Goal: Contribute content: Contribute content

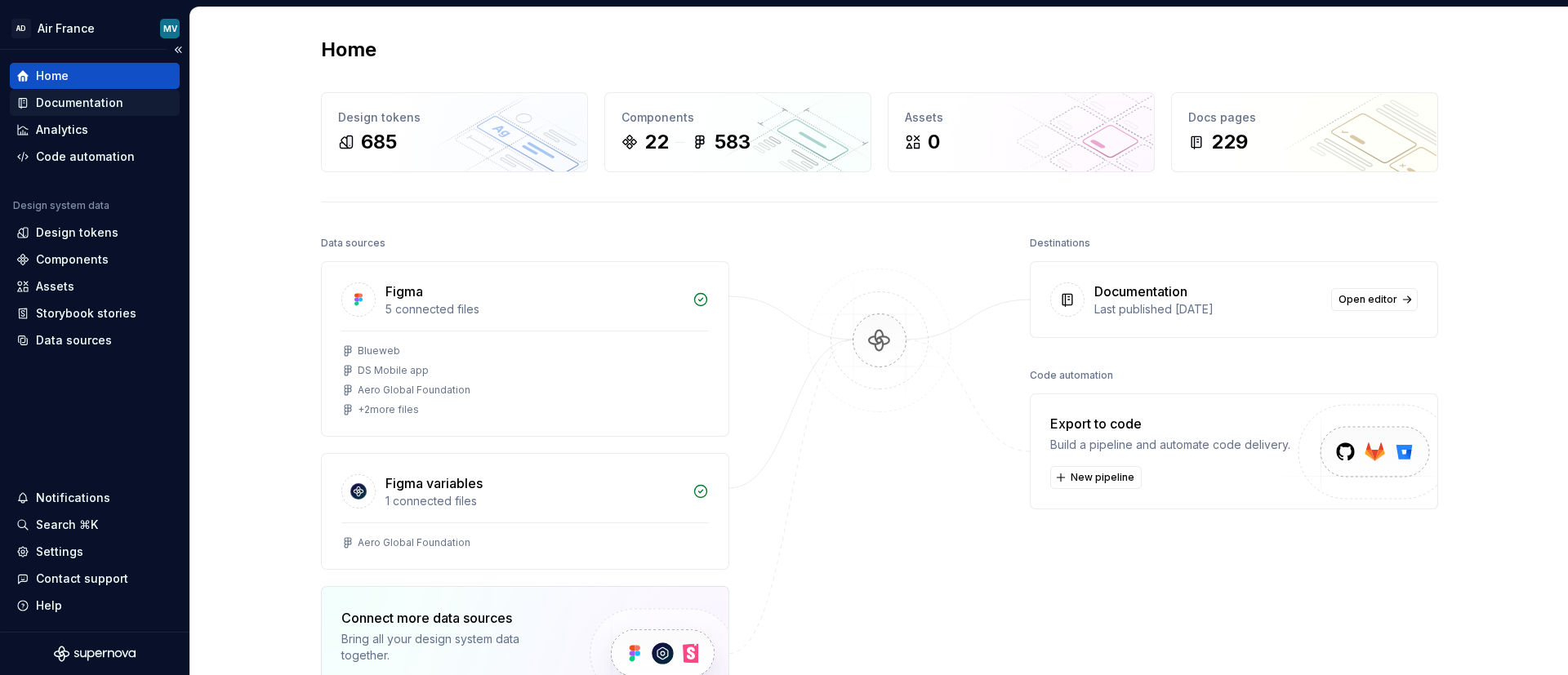
click at [51, 97] on div "Documentation" at bounding box center [80, 103] width 88 height 16
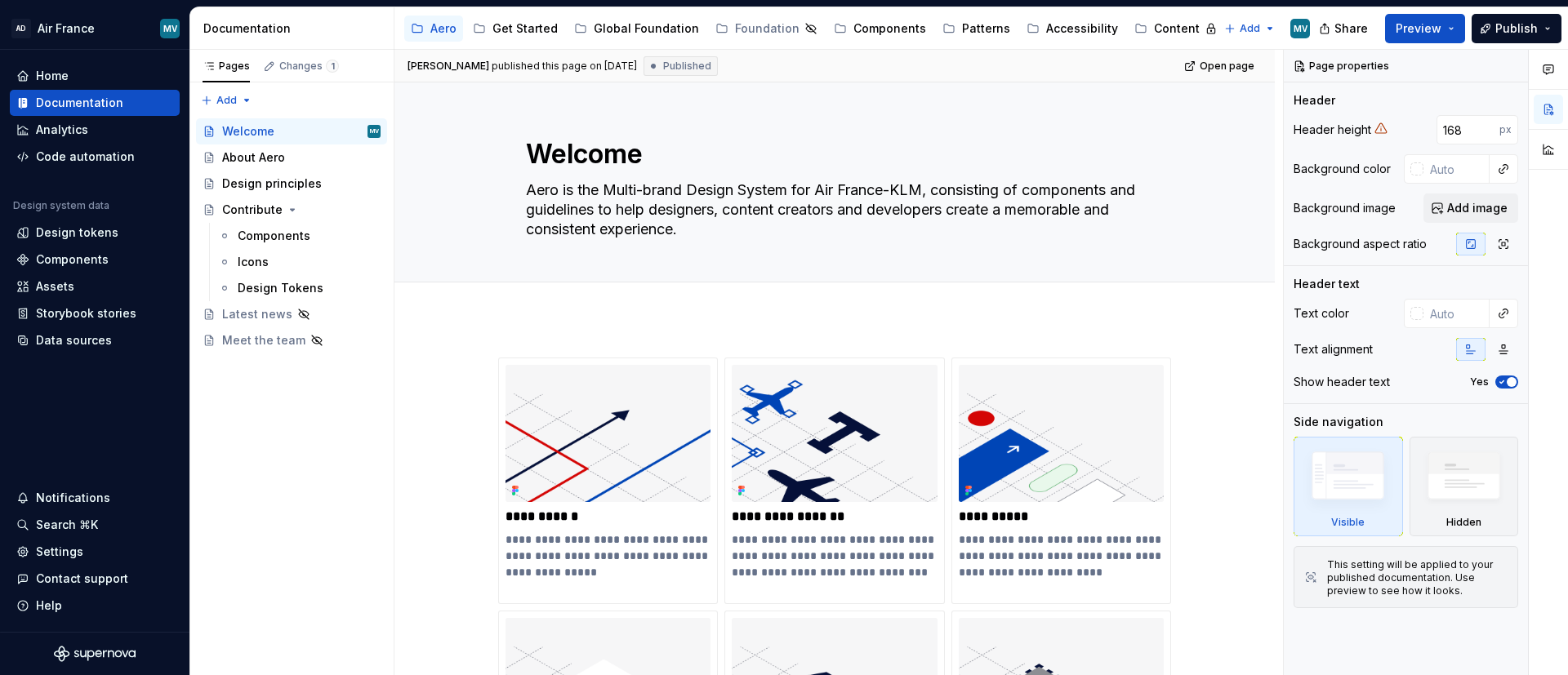
drag, startPoint x: 1134, startPoint y: 28, endPoint x: 1066, endPoint y: 53, distance: 72.4
click at [0, 0] on button "Page tree" at bounding box center [0, 0] width 0 height 0
click at [1045, 27] on html "AD Air France MV Home Documentation Analytics Code automation Design system dat…" at bounding box center [784, 337] width 1568 height 675
click at [1045, 28] on div "Content" at bounding box center [1177, 29] width 46 height 16
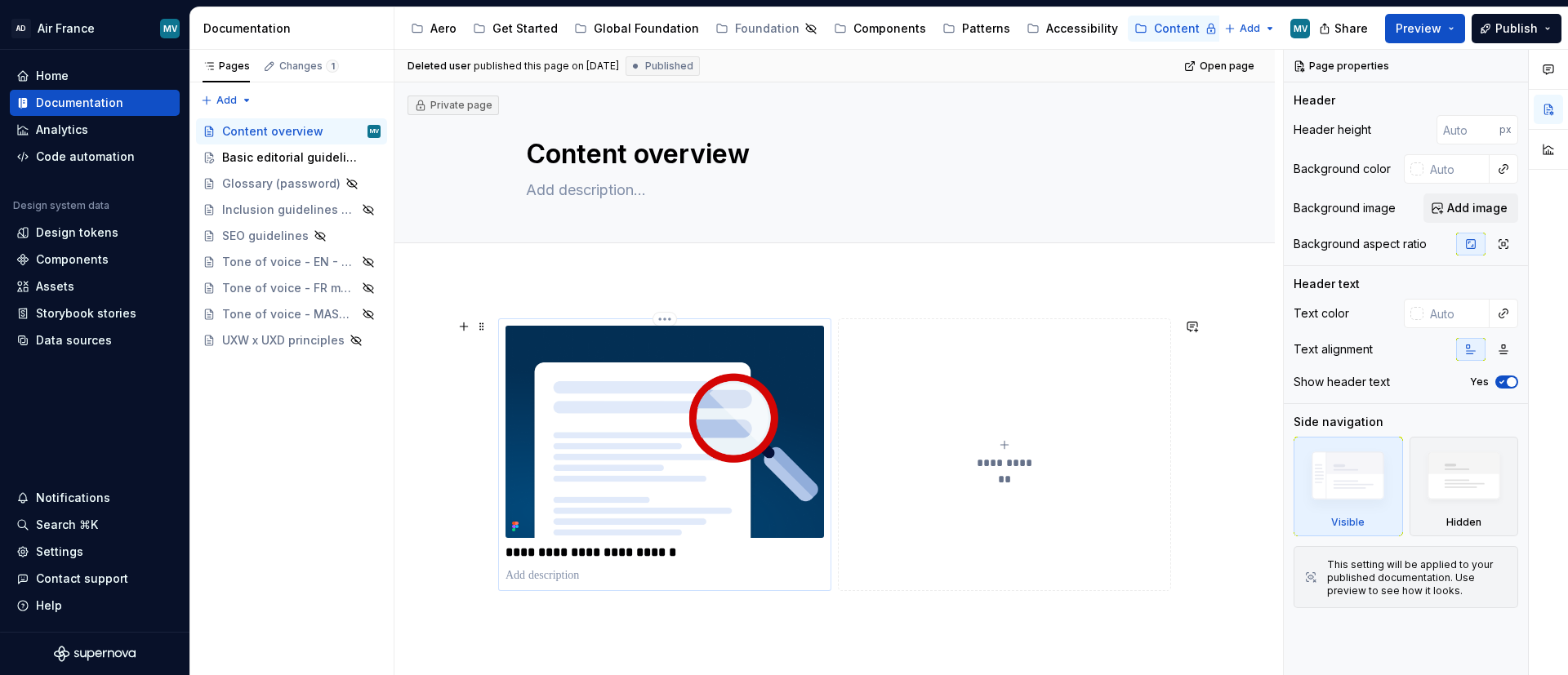
scroll to position [123, 0]
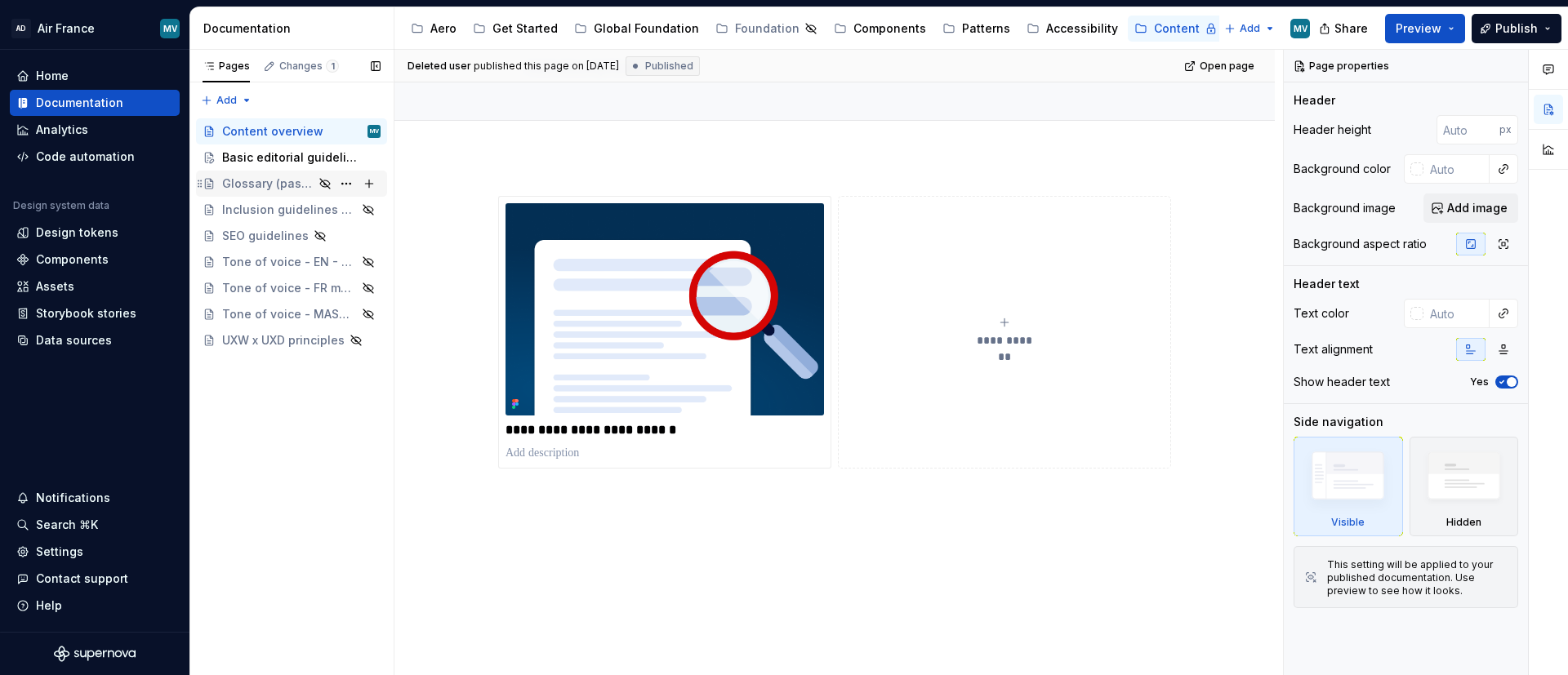
click at [326, 183] on icon "Page tree" at bounding box center [324, 183] width 10 height 10
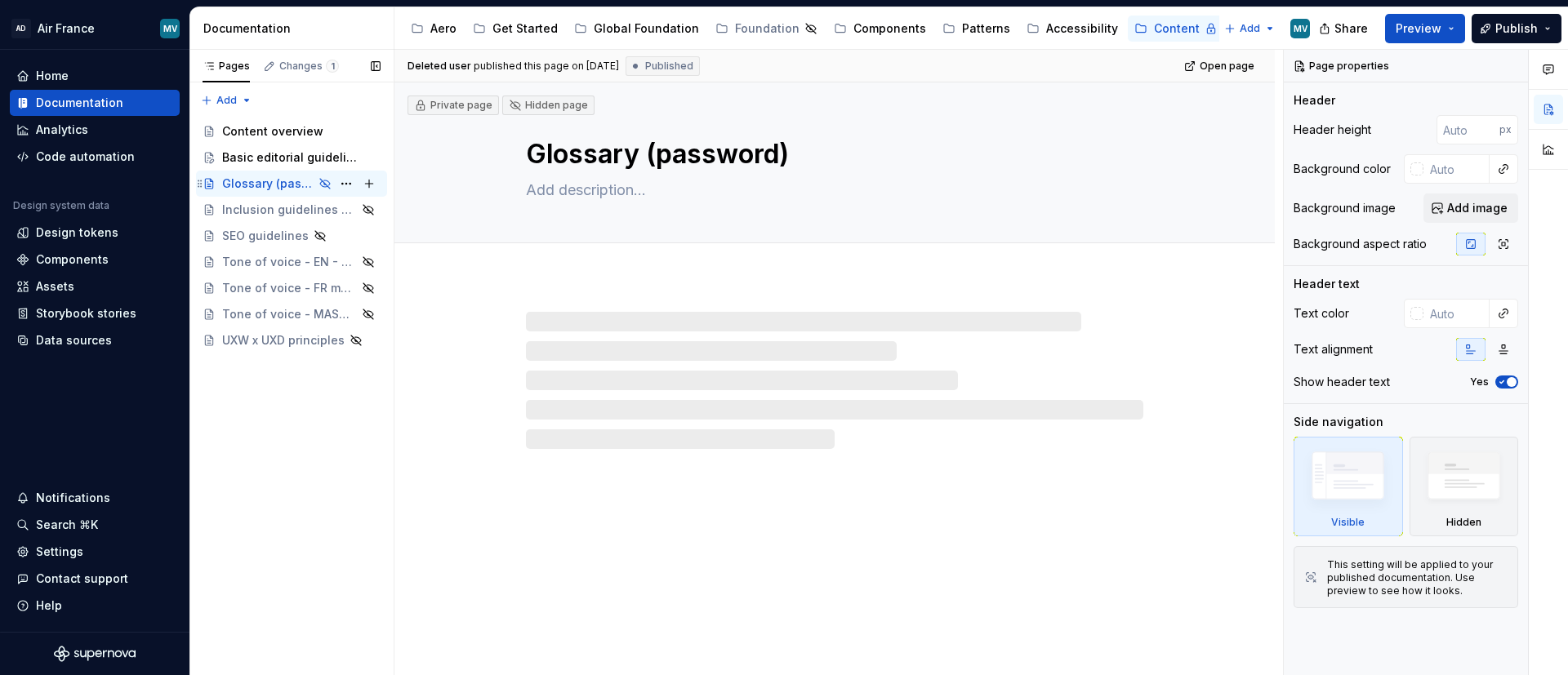
click at [270, 191] on div "Glossary (password)" at bounding box center [268, 183] width 91 height 16
click at [323, 185] on icon "Page tree" at bounding box center [324, 183] width 13 height 13
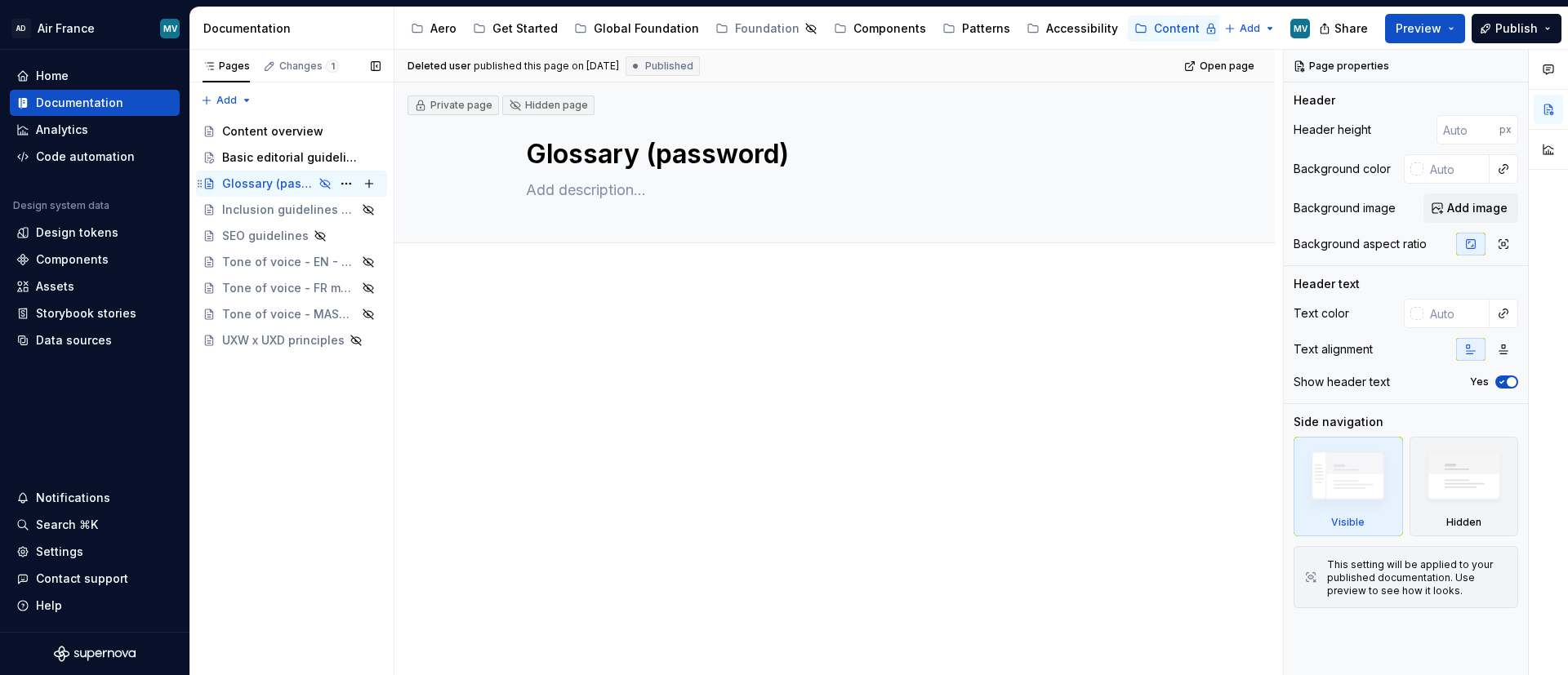
drag, startPoint x: 324, startPoint y: 168, endPoint x: 296, endPoint y: 186, distance: 33.3
click at [296, 186] on div "Glossary (password)" at bounding box center [268, 183] width 91 height 16
click at [325, 188] on icon "Page tree" at bounding box center [324, 183] width 13 height 13
click at [324, 183] on icon "Page tree" at bounding box center [324, 183] width 10 height 10
click at [327, 209] on icon "Page tree" at bounding box center [324, 210] width 13 height 13
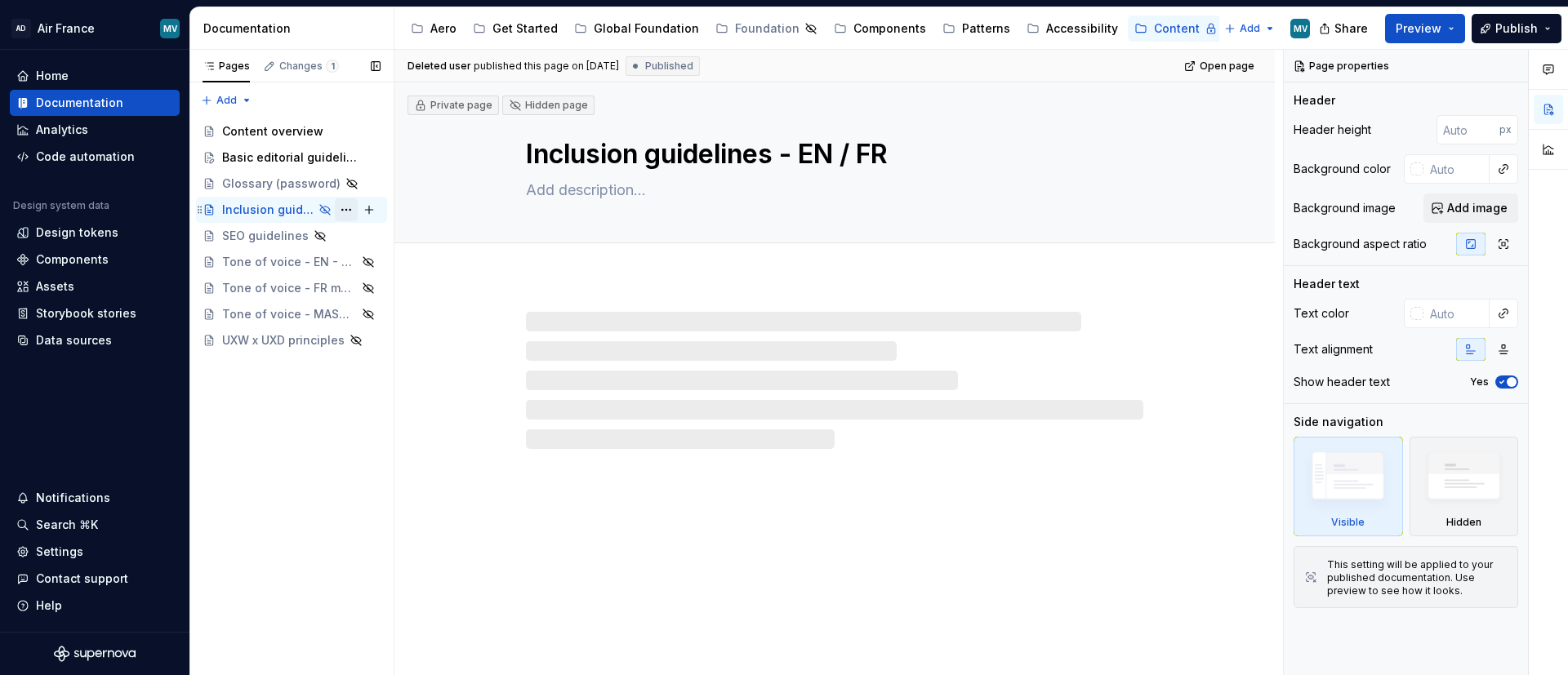
click at [340, 207] on button "Page tree" at bounding box center [346, 210] width 23 height 23
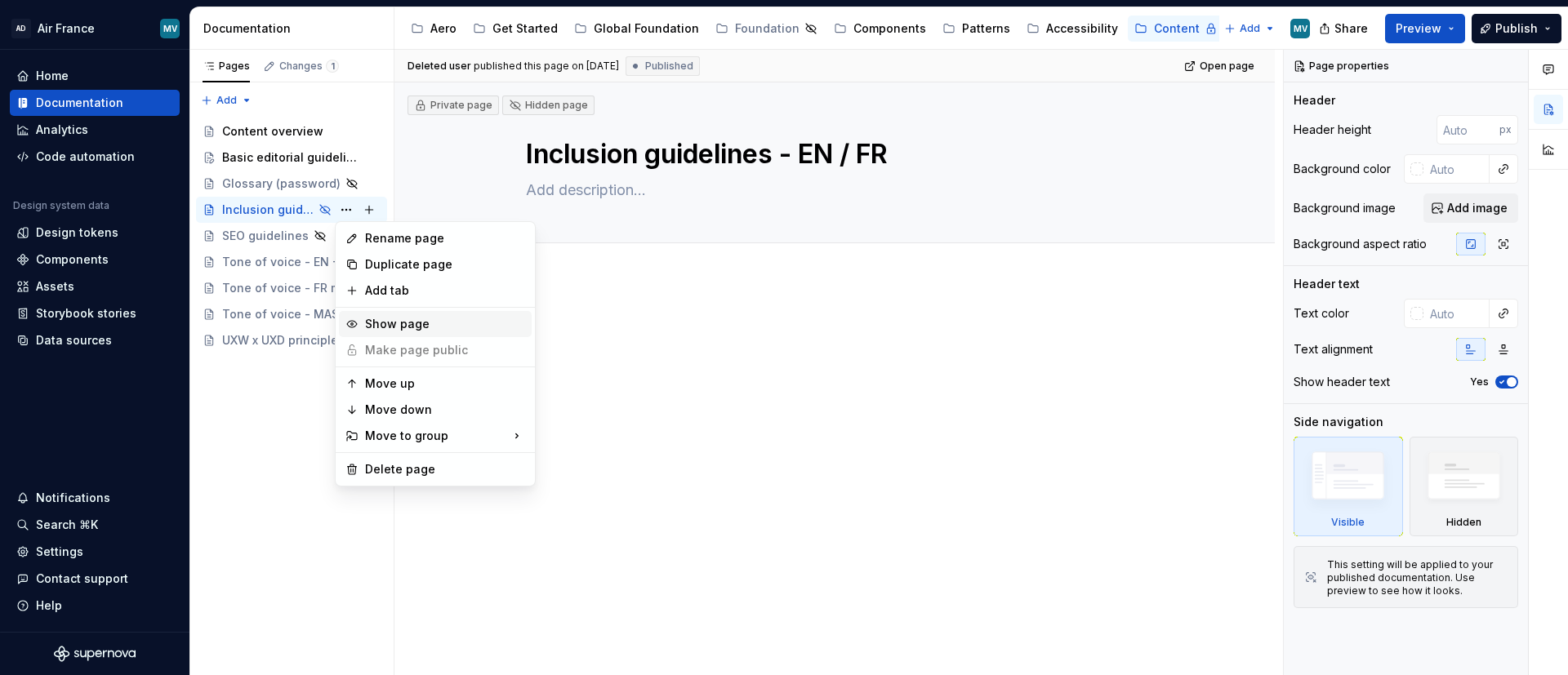
click at [386, 326] on div "Show page" at bounding box center [445, 324] width 160 height 16
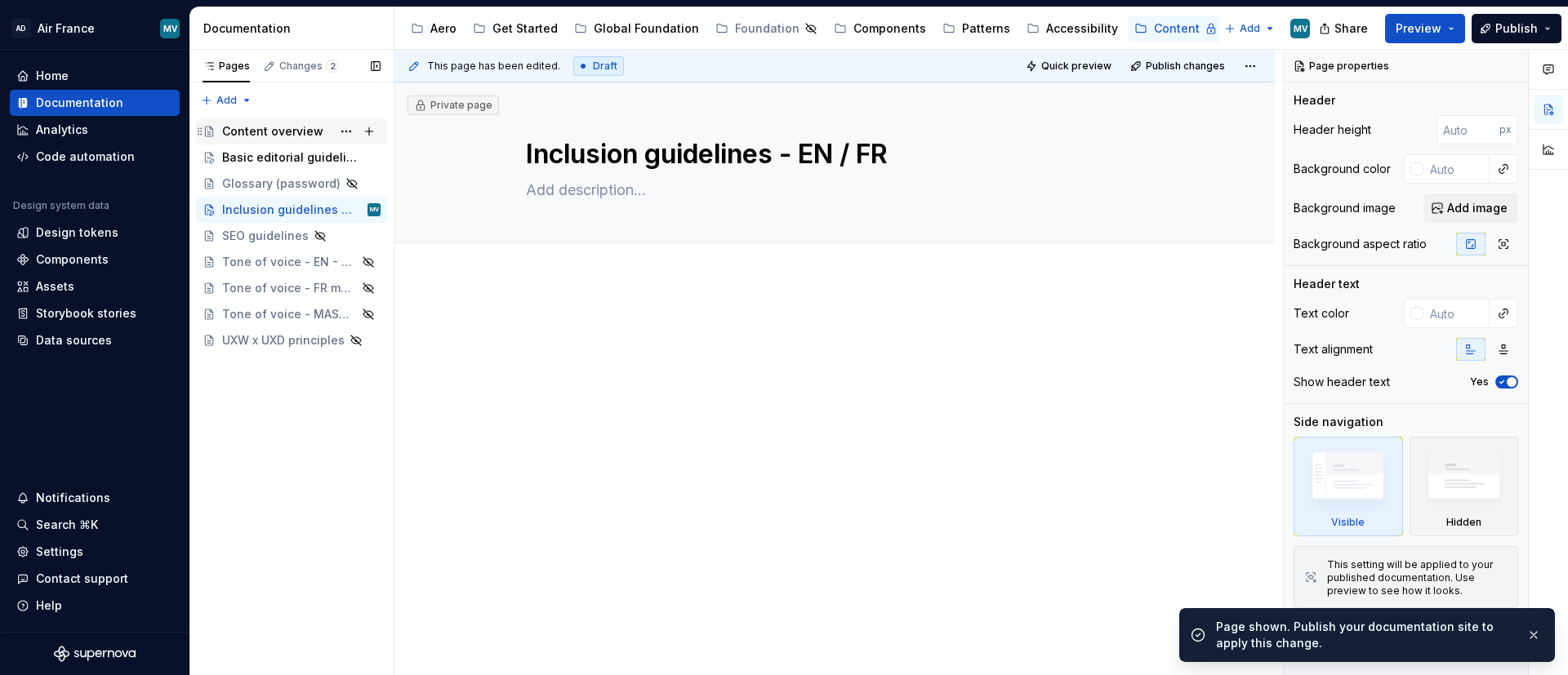
click at [273, 127] on div "Content overview" at bounding box center [273, 131] width 101 height 16
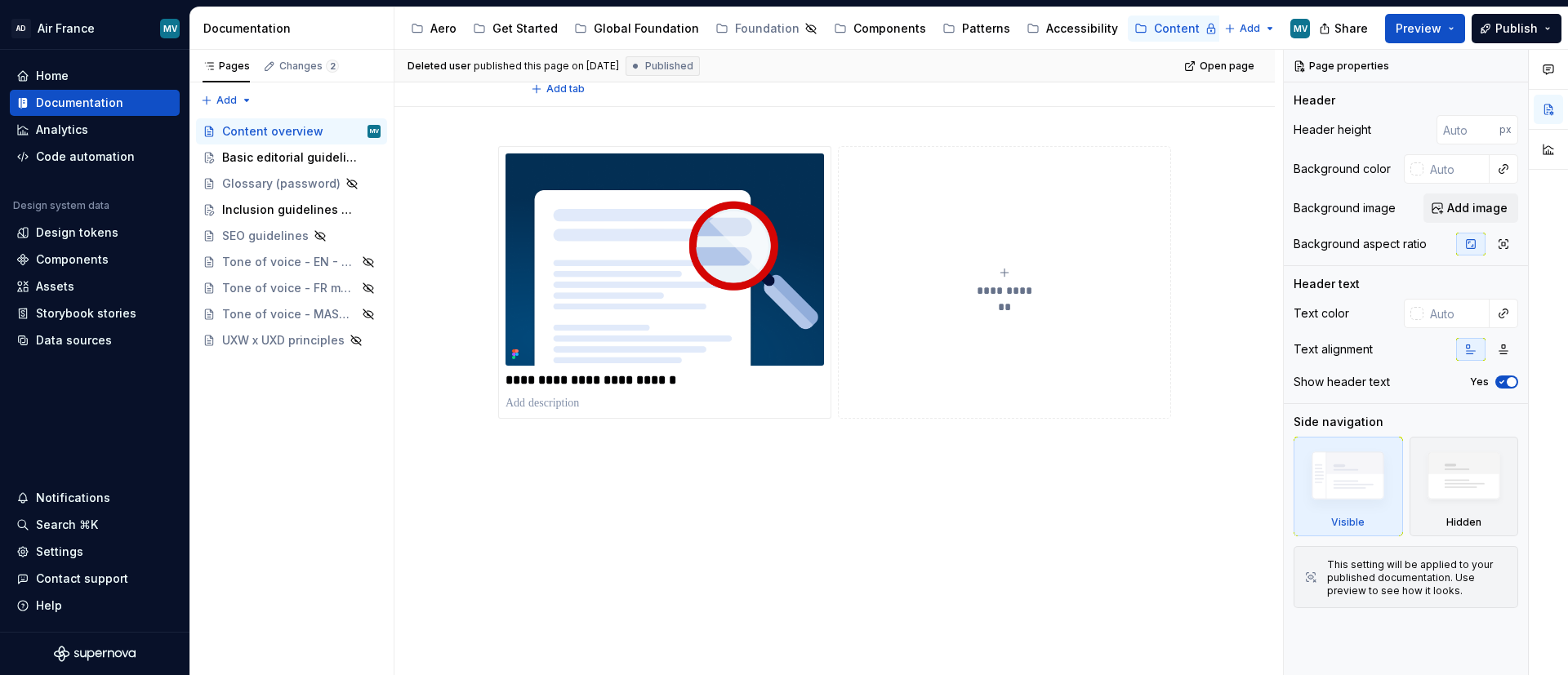
scroll to position [176, 0]
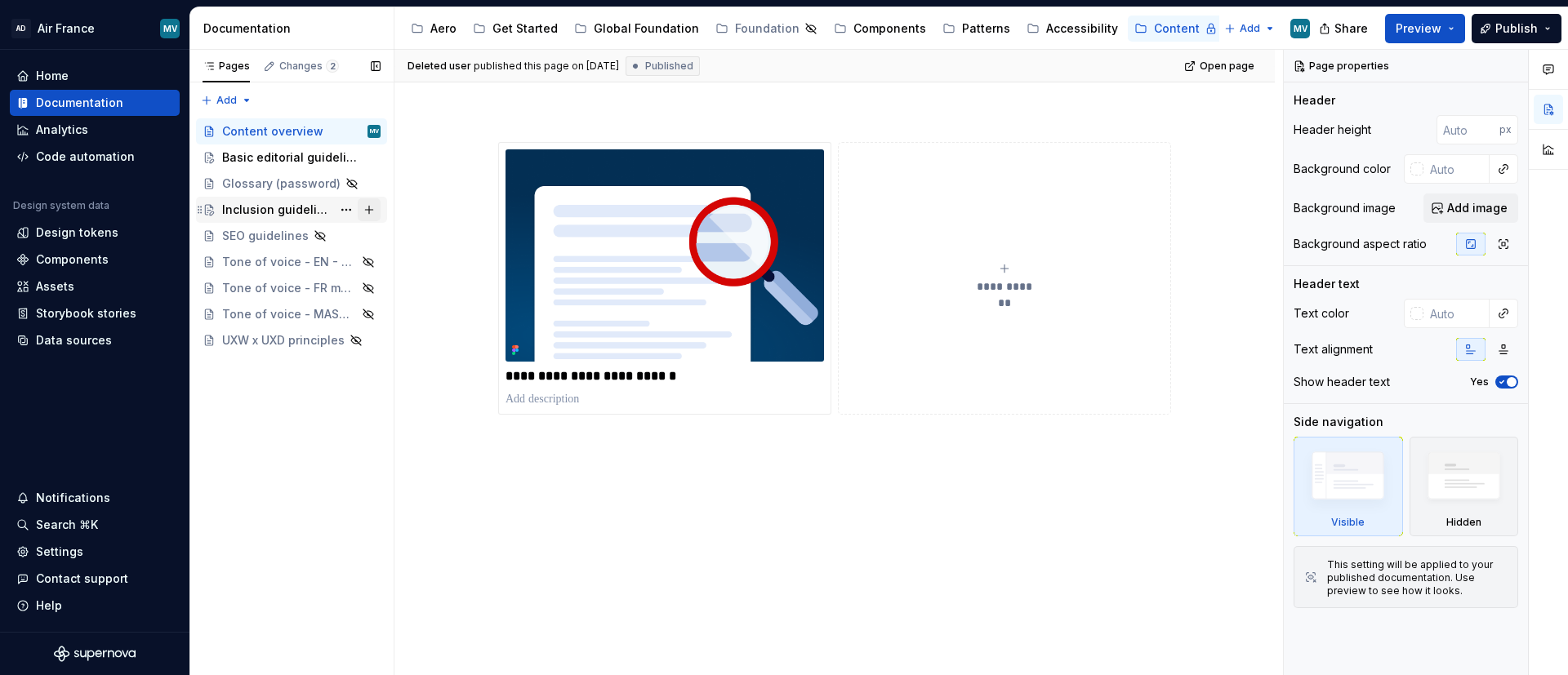
drag, startPoint x: 318, startPoint y: 210, endPoint x: 379, endPoint y: 199, distance: 62.0
click at [318, 210] on div "Inclusion guidelines - EN / FR" at bounding box center [277, 210] width 109 height 16
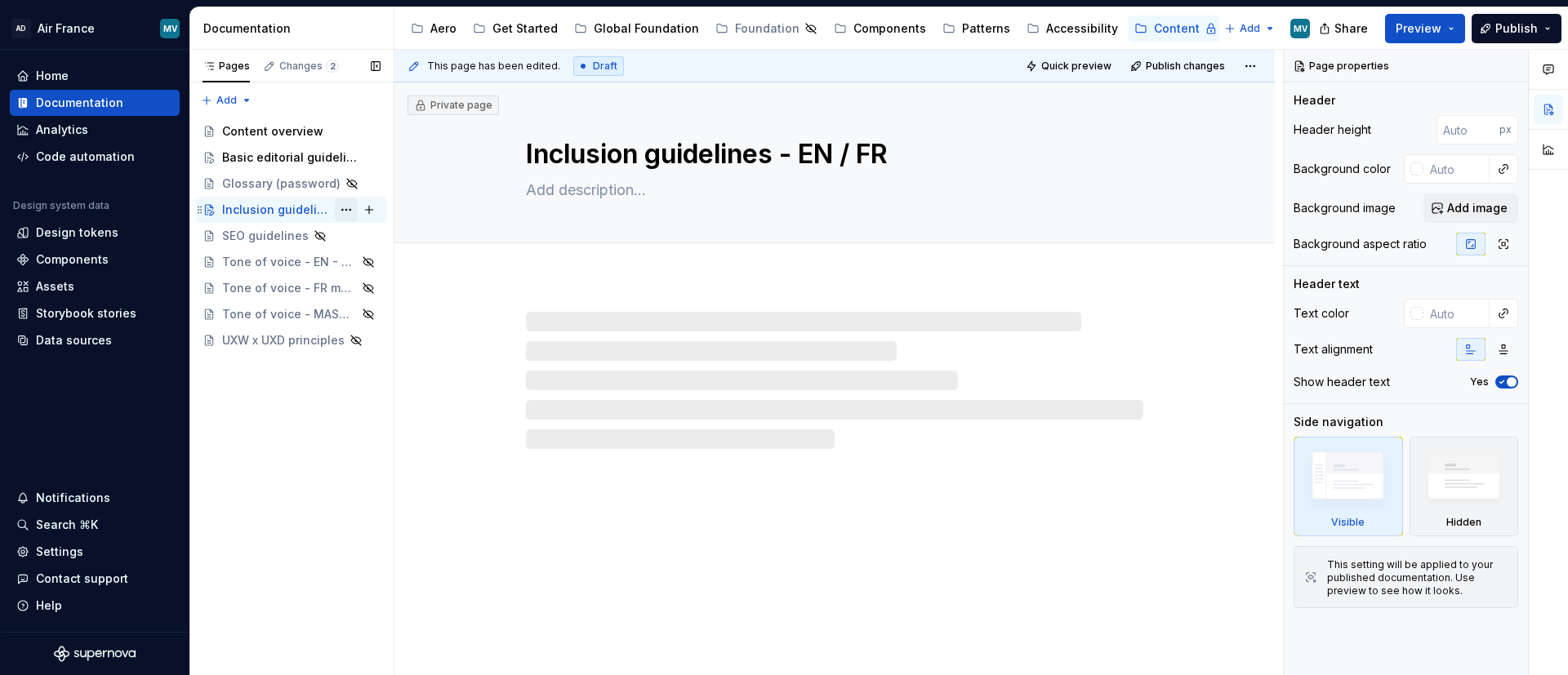
click at [344, 209] on button "Page tree" at bounding box center [346, 210] width 23 height 23
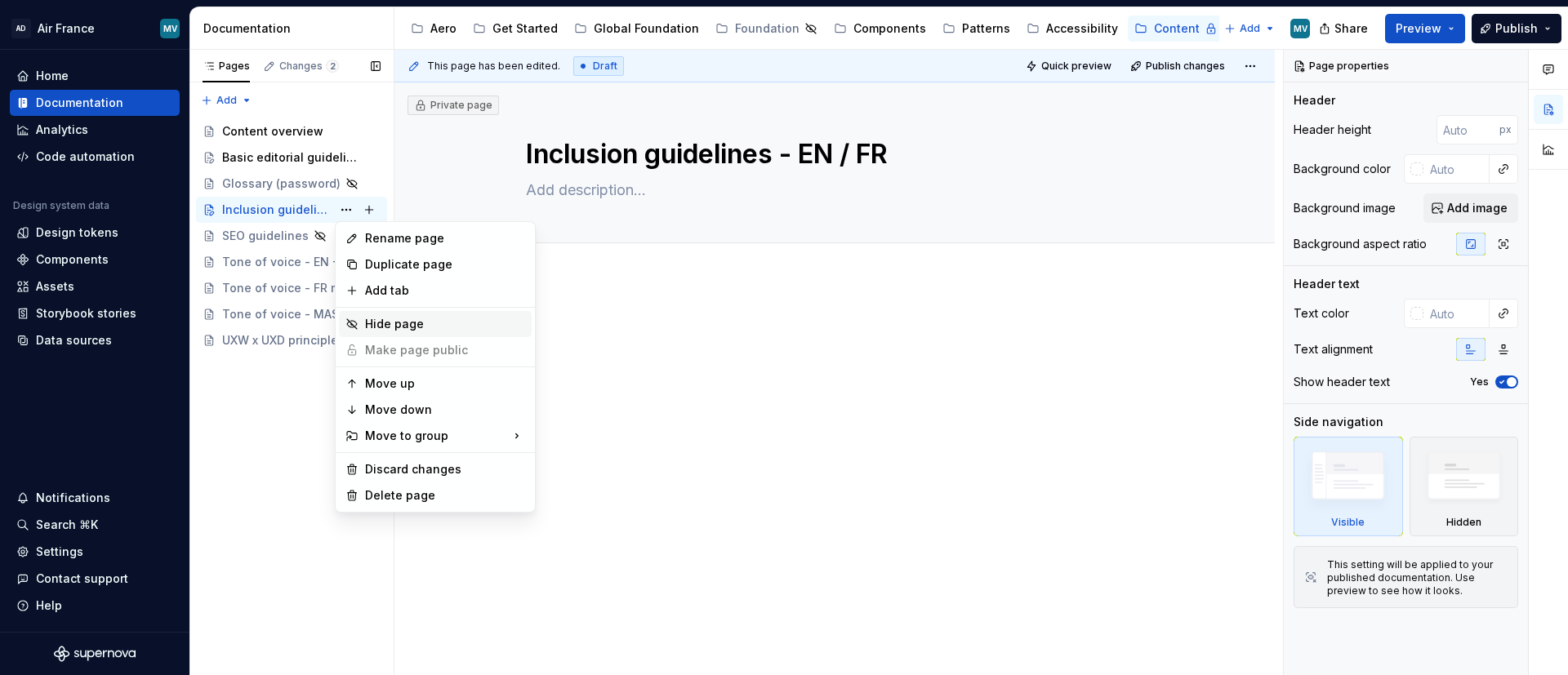
drag, startPoint x: 406, startPoint y: 314, endPoint x: 392, endPoint y: 303, distance: 17.8
click at [406, 314] on div "Hide page" at bounding box center [435, 323] width 192 height 26
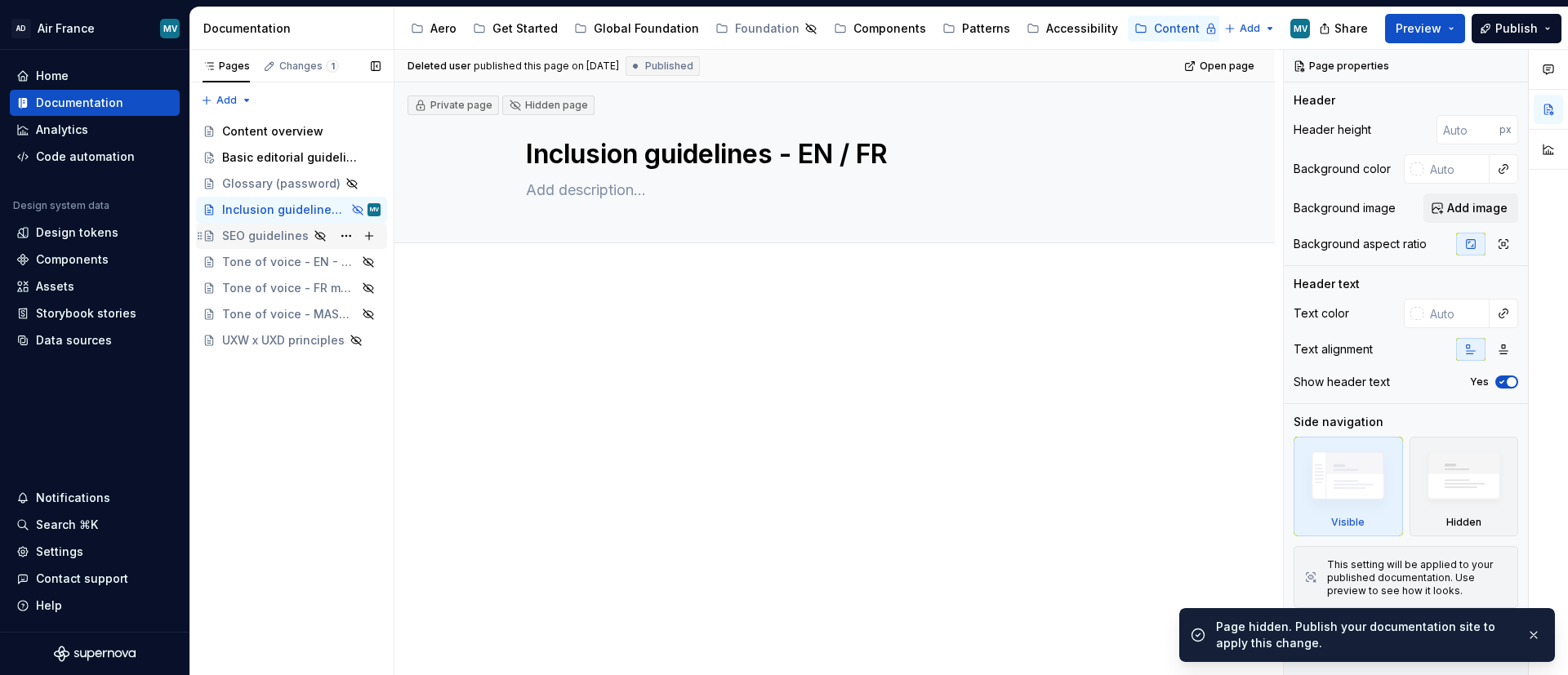
click at [239, 243] on div "SEO guidelines" at bounding box center [266, 236] width 87 height 16
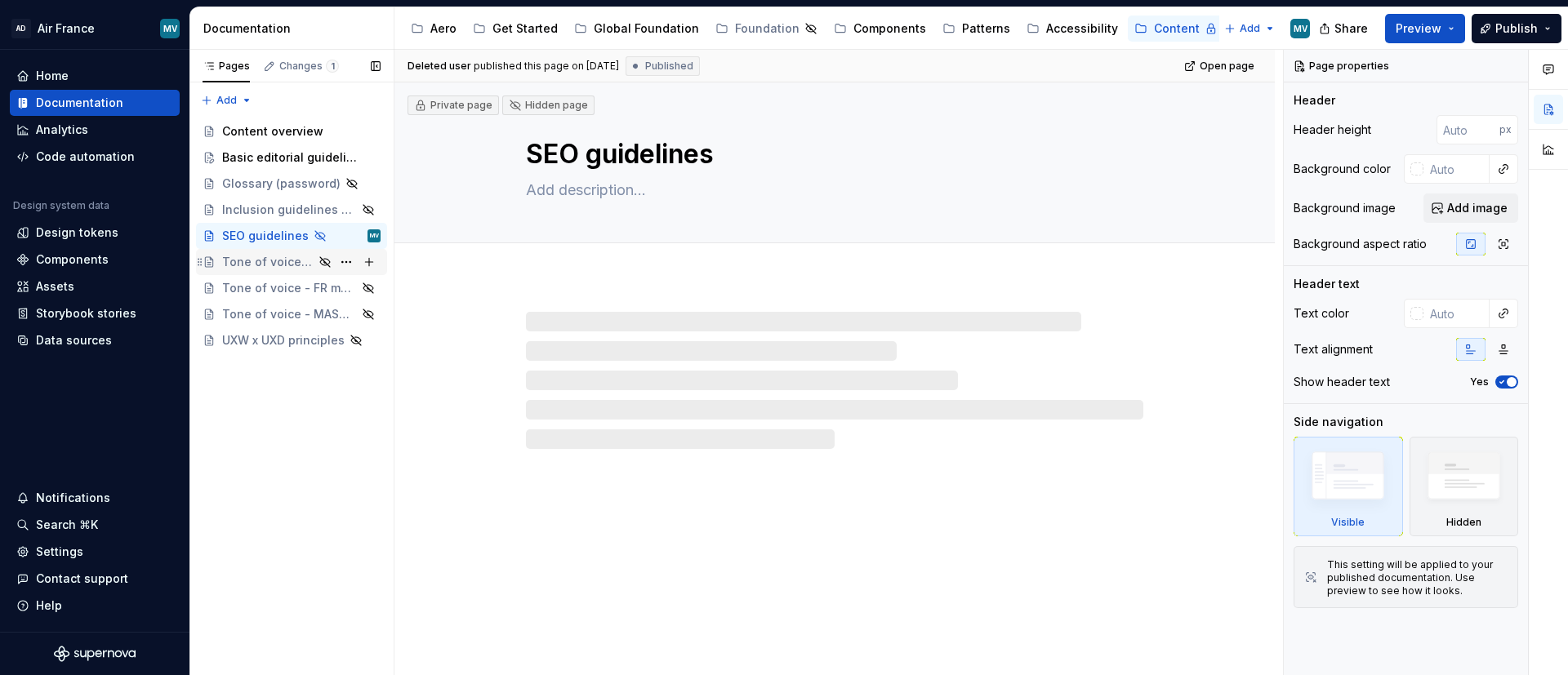
click at [253, 258] on div "Tone of voice - EN - US market" at bounding box center [268, 262] width 91 height 16
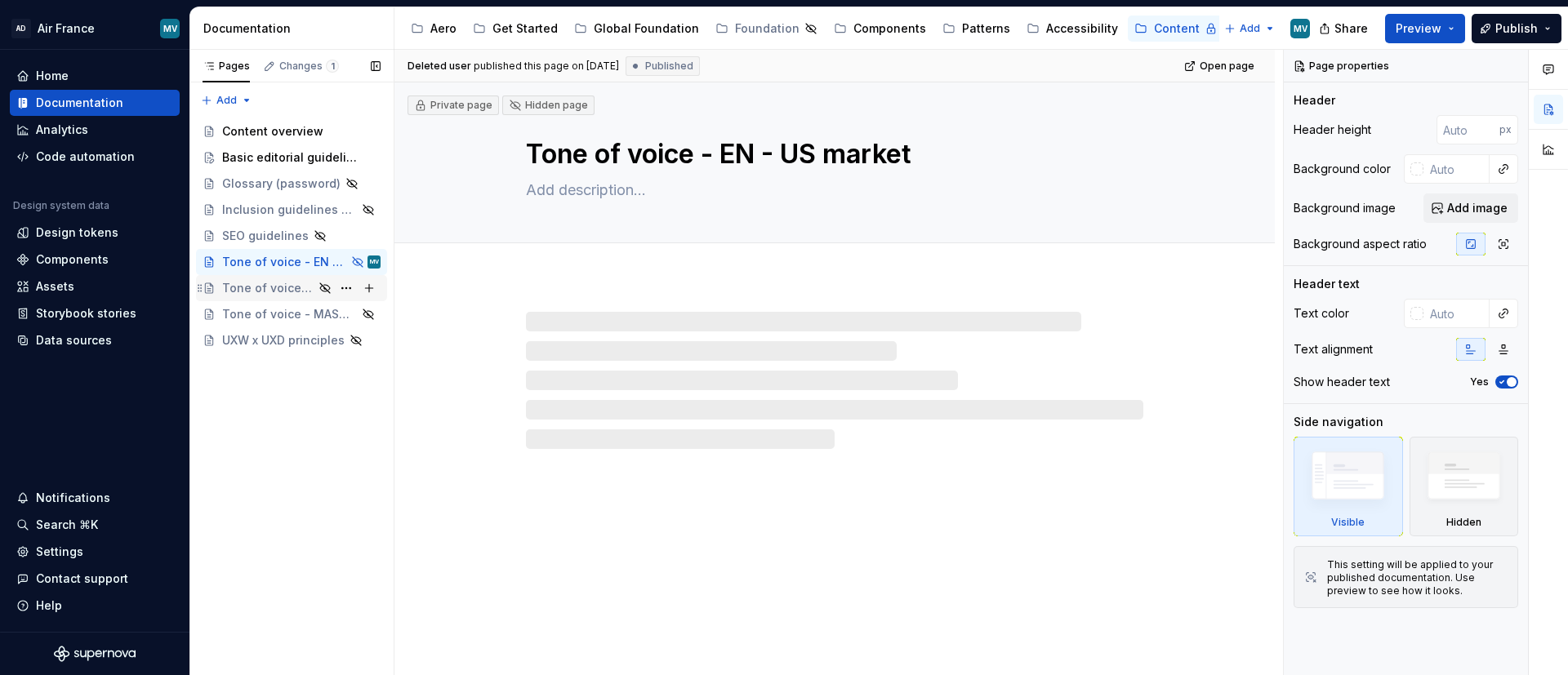
click at [265, 291] on div "Tone of voice - FR market" at bounding box center [268, 288] width 91 height 16
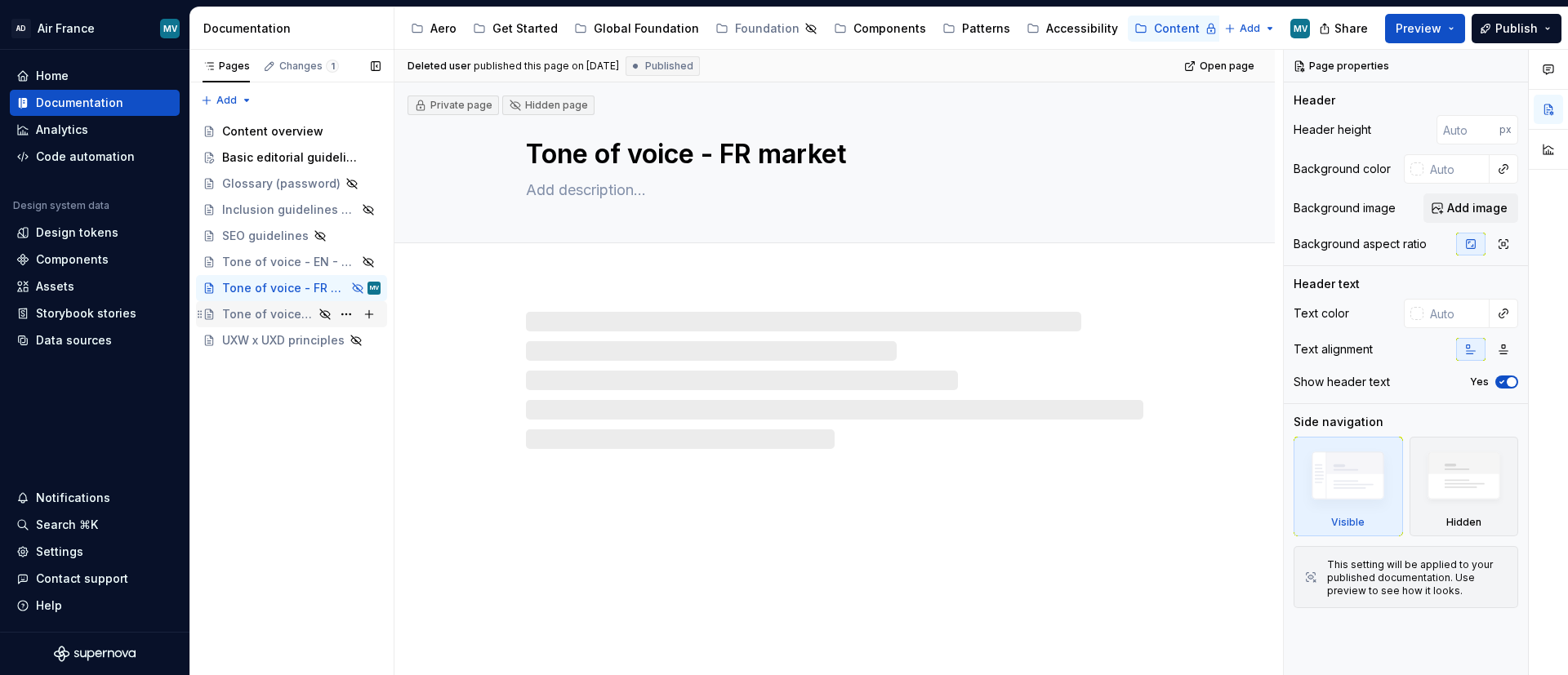
click at [267, 323] on div "Tone of voice - MASTER" at bounding box center [301, 314] width 158 height 23
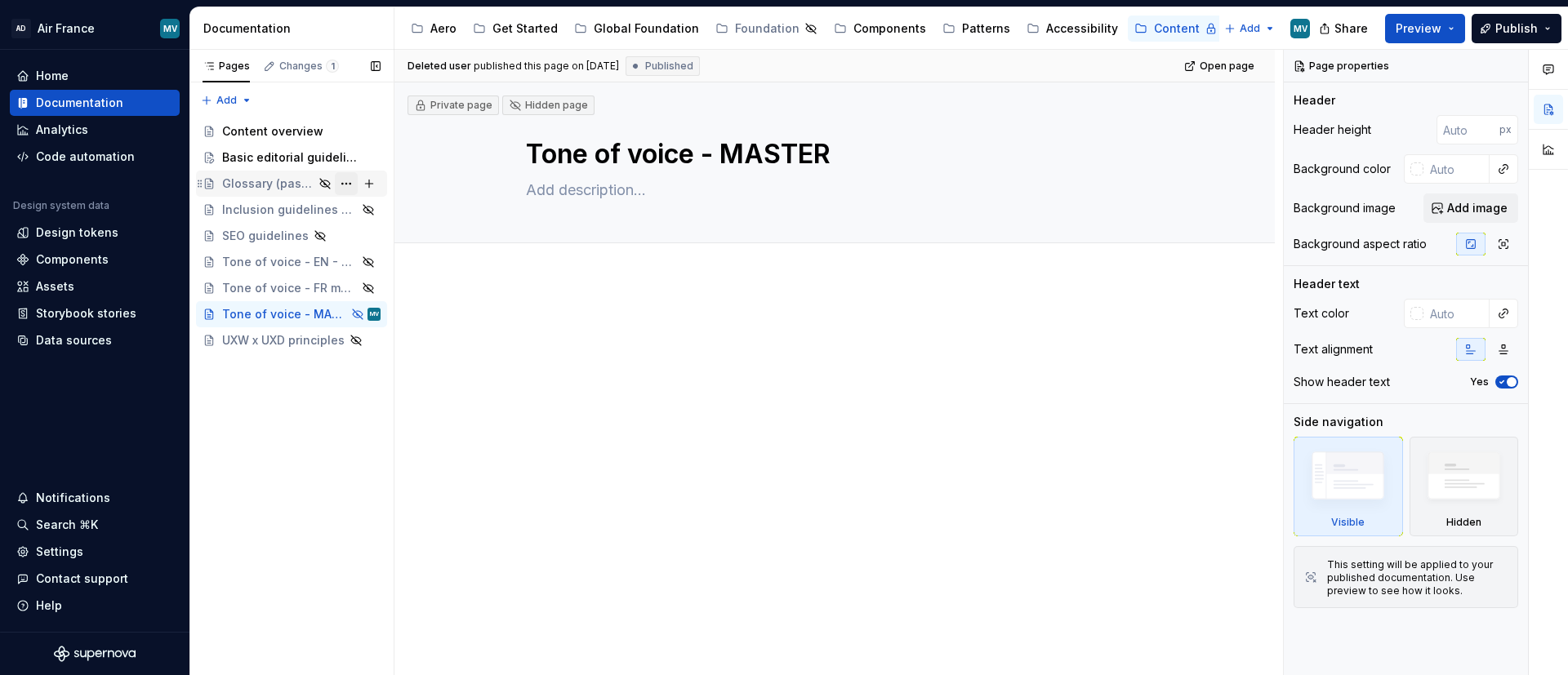
click at [343, 180] on button "Page tree" at bounding box center [346, 183] width 23 height 23
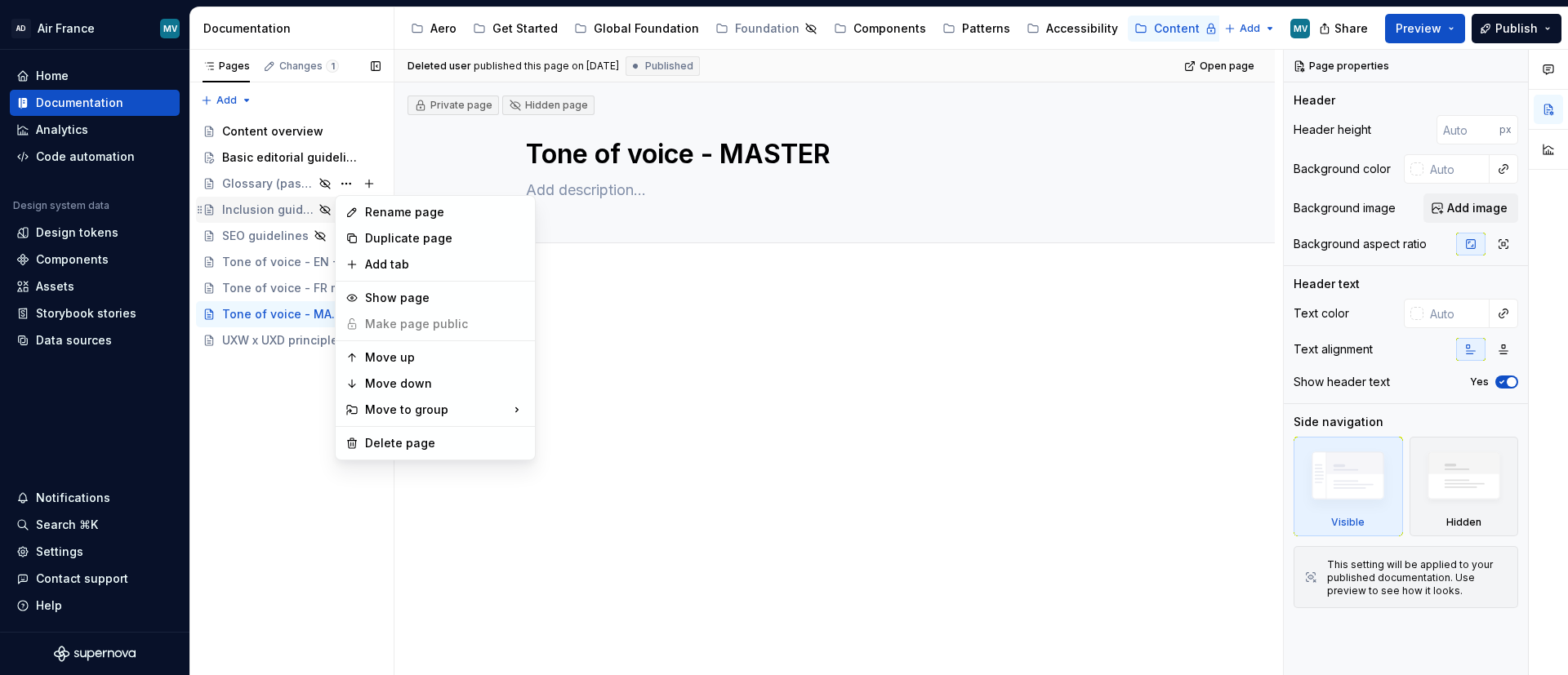
click at [239, 202] on div "Pages Changes 1 Add Accessibility guide for tree Page tree. Navigate the tree w…" at bounding box center [292, 362] width 204 height 626
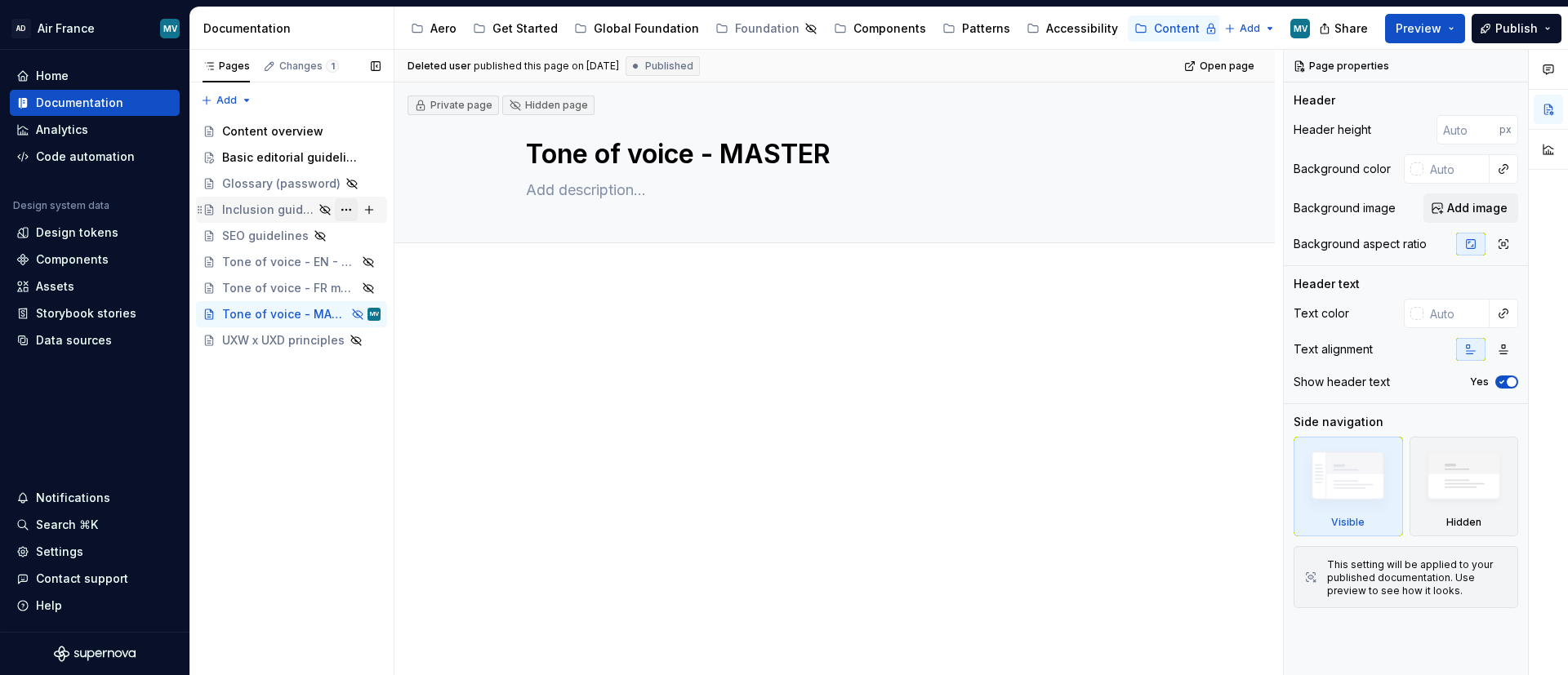
click at [349, 207] on button "Page tree" at bounding box center [346, 210] width 23 height 23
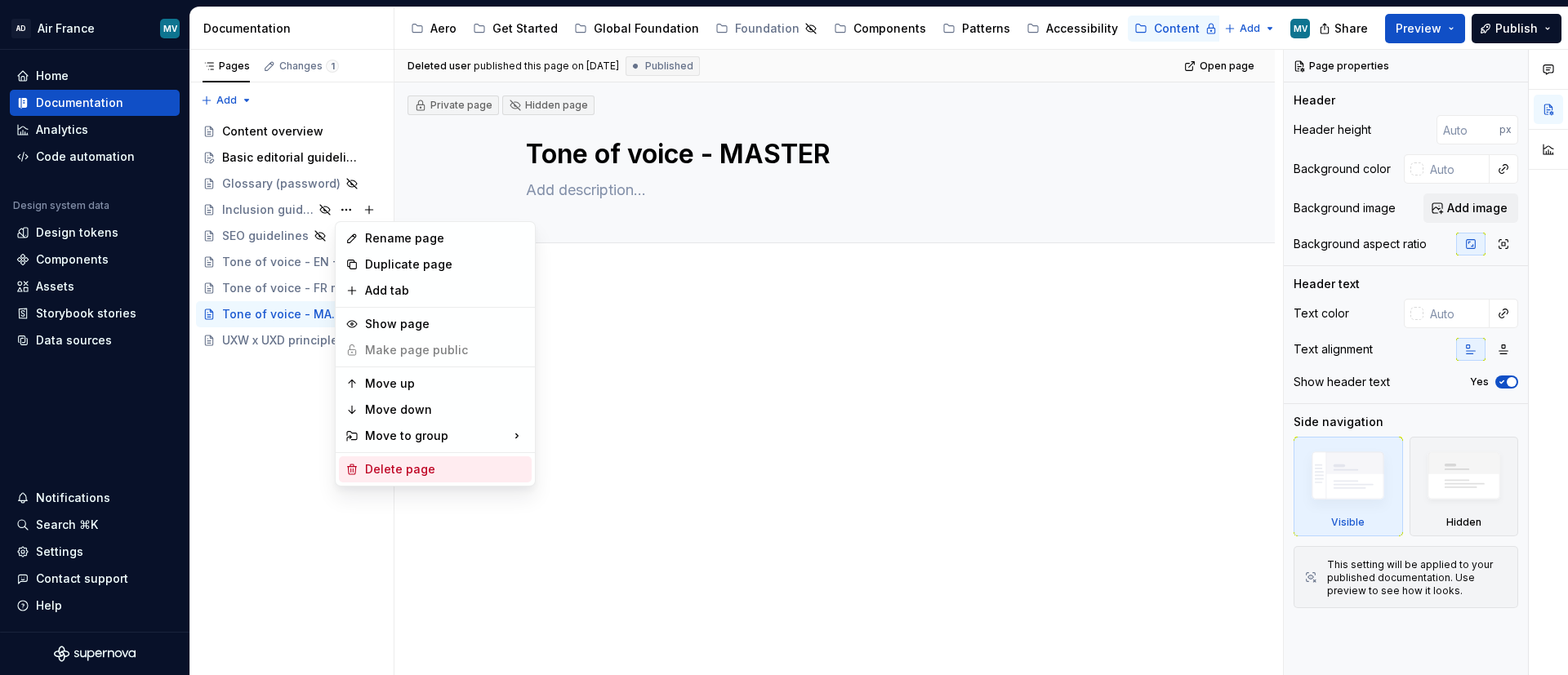
click at [407, 449] on div "Delete page" at bounding box center [445, 470] width 160 height 16
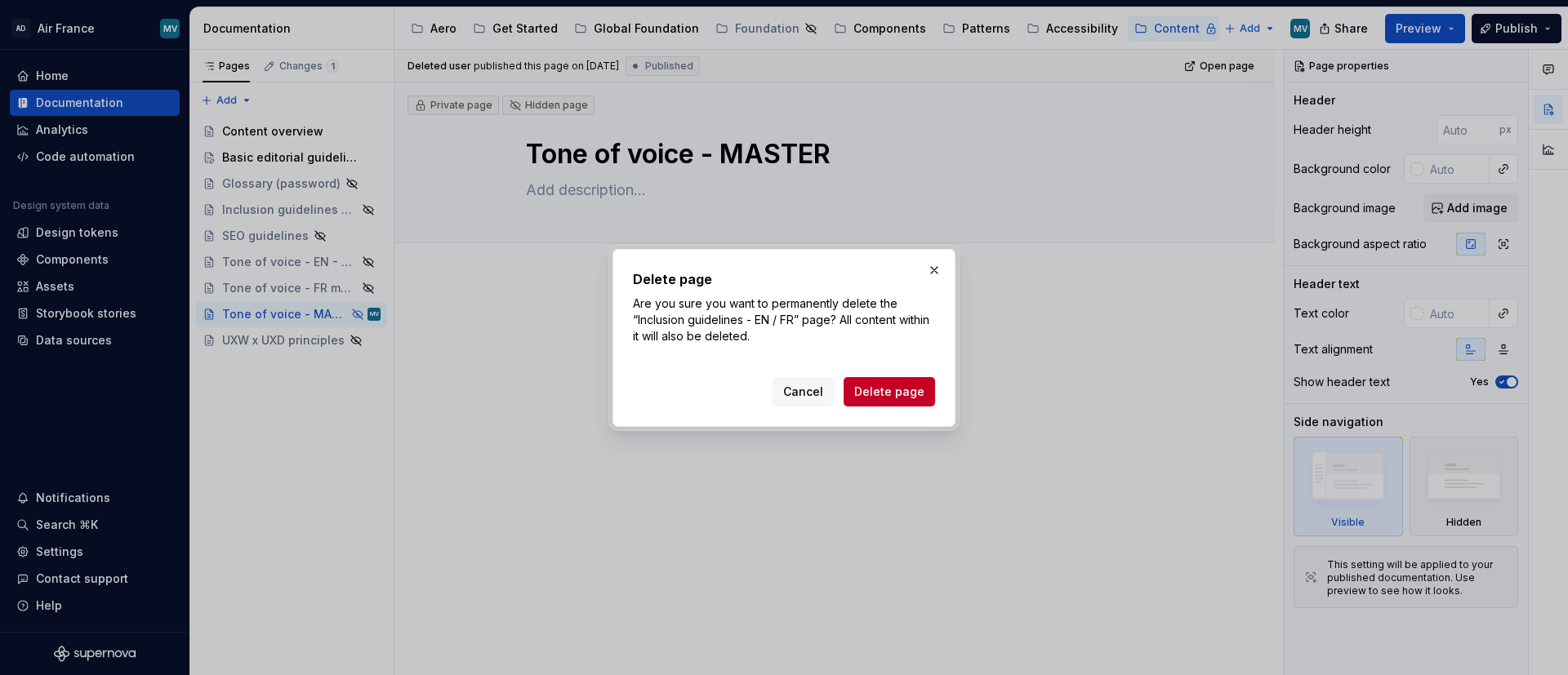
drag, startPoint x: 921, startPoint y: 384, endPoint x: 869, endPoint y: 370, distance: 53.9
click at [921, 384] on span "Delete page" at bounding box center [889, 392] width 70 height 16
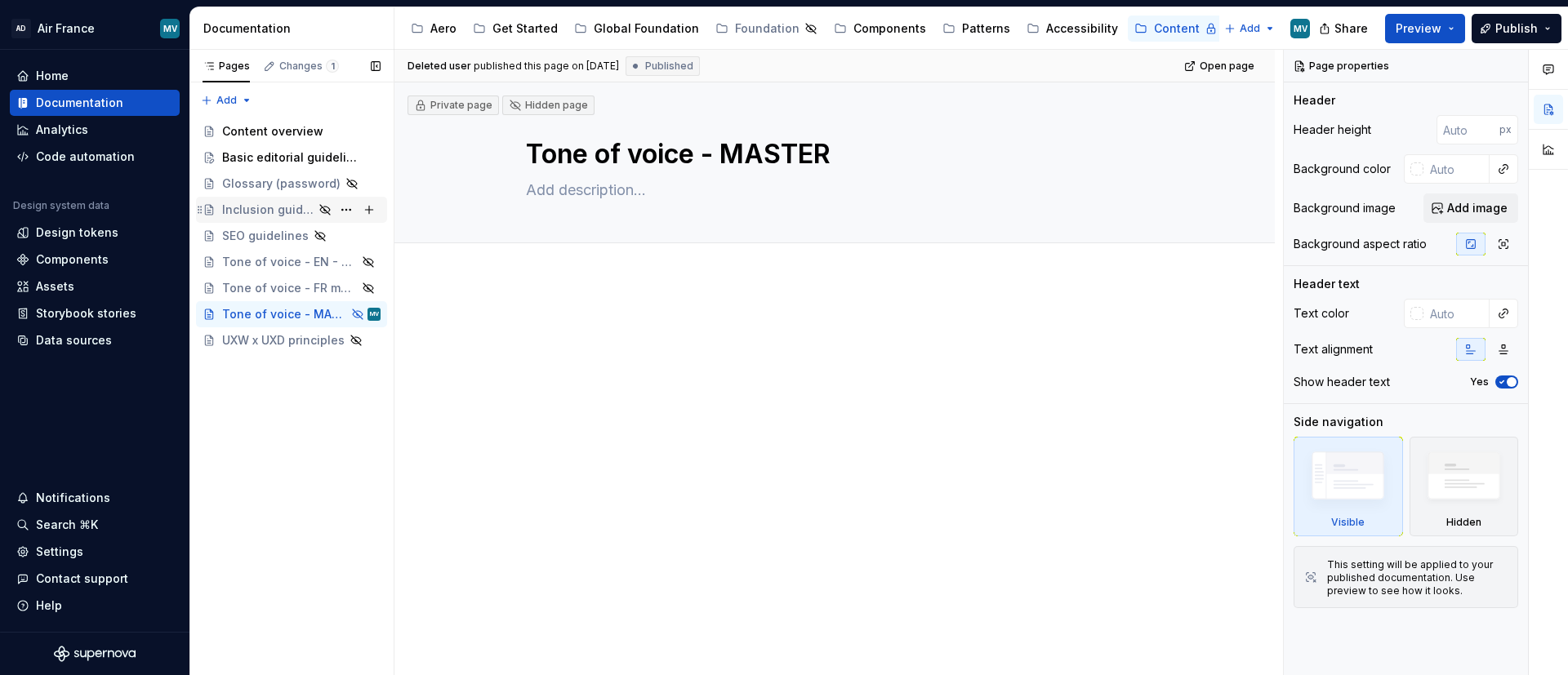
click at [278, 204] on div "Inclusion guidelines - EN / FR" at bounding box center [268, 210] width 91 height 16
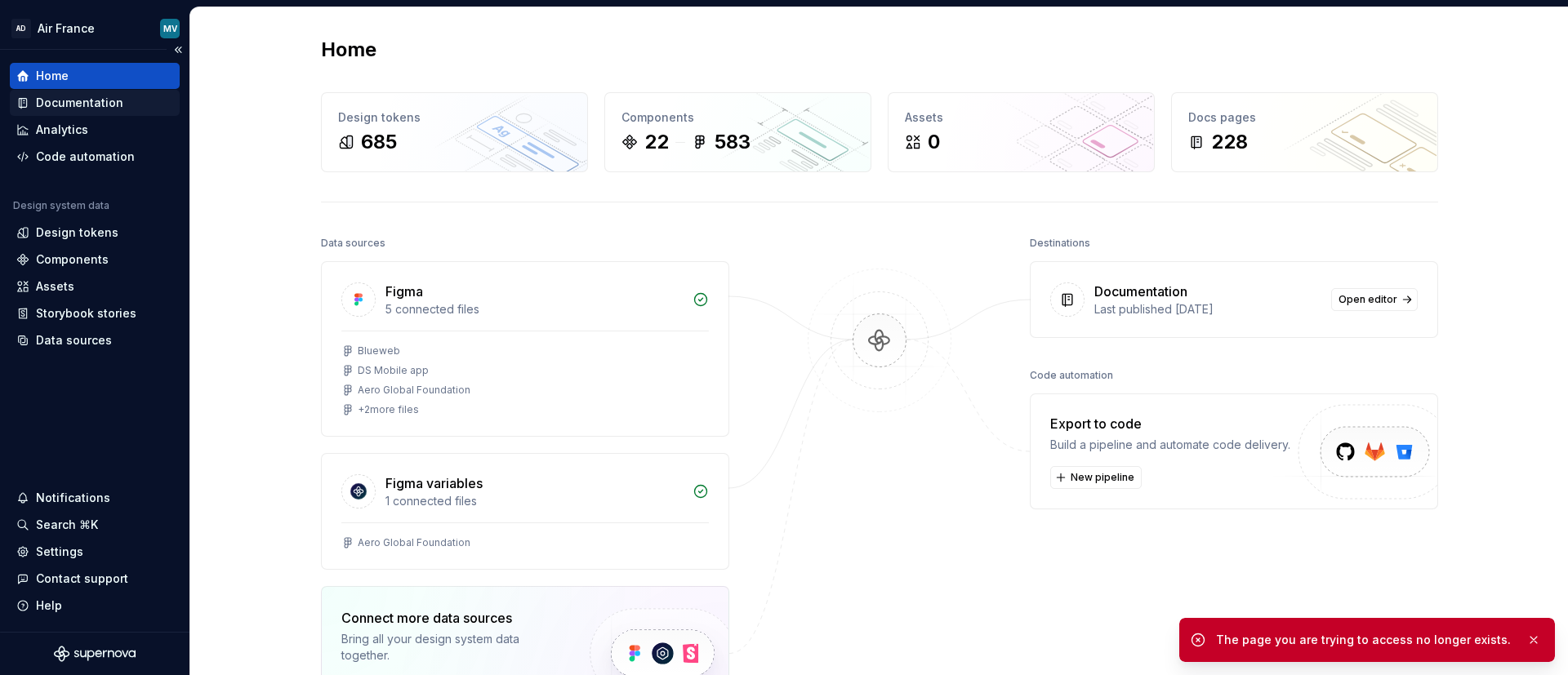
click at [68, 108] on div "Documentation" at bounding box center [80, 103] width 88 height 16
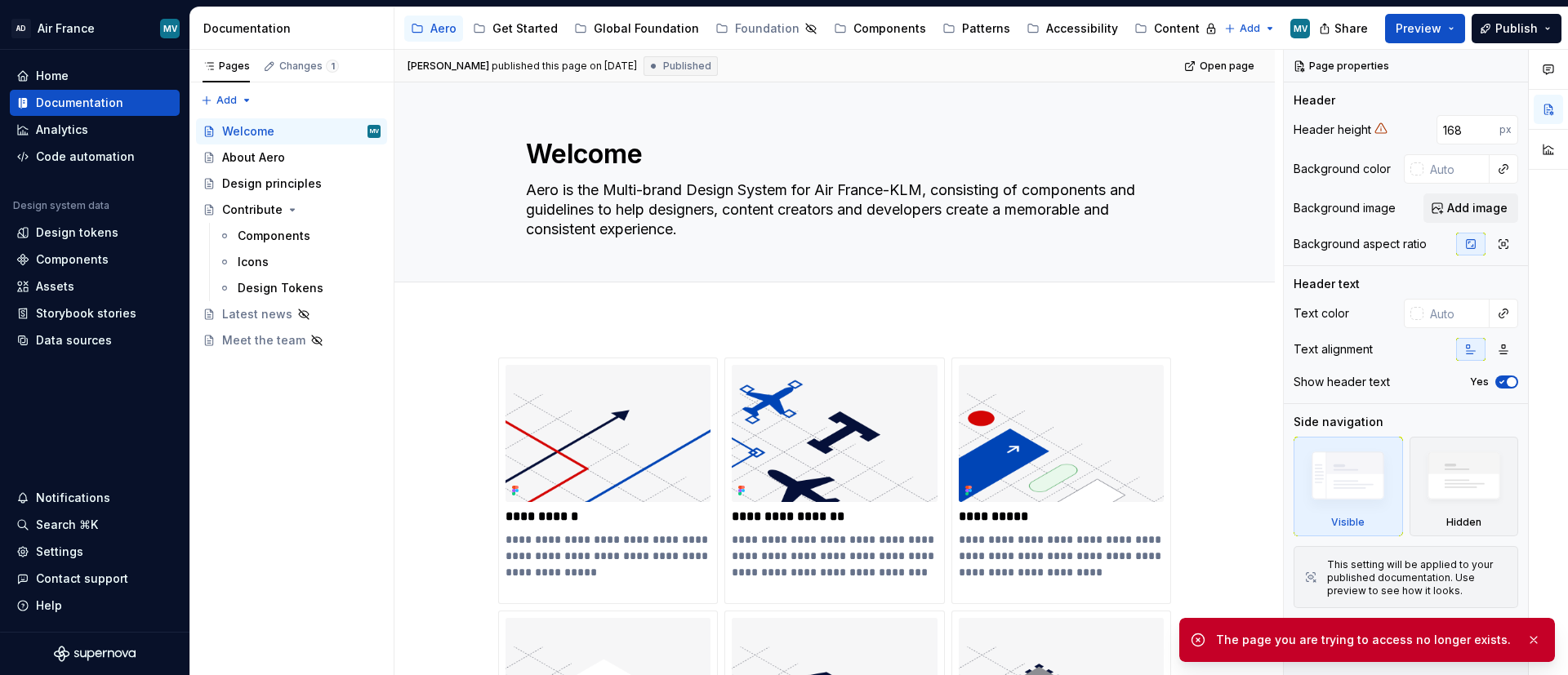
drag, startPoint x: 1133, startPoint y: 28, endPoint x: 658, endPoint y: 221, distance: 512.7
click at [0, 0] on button "Page tree" at bounding box center [0, 0] width 0 height 0
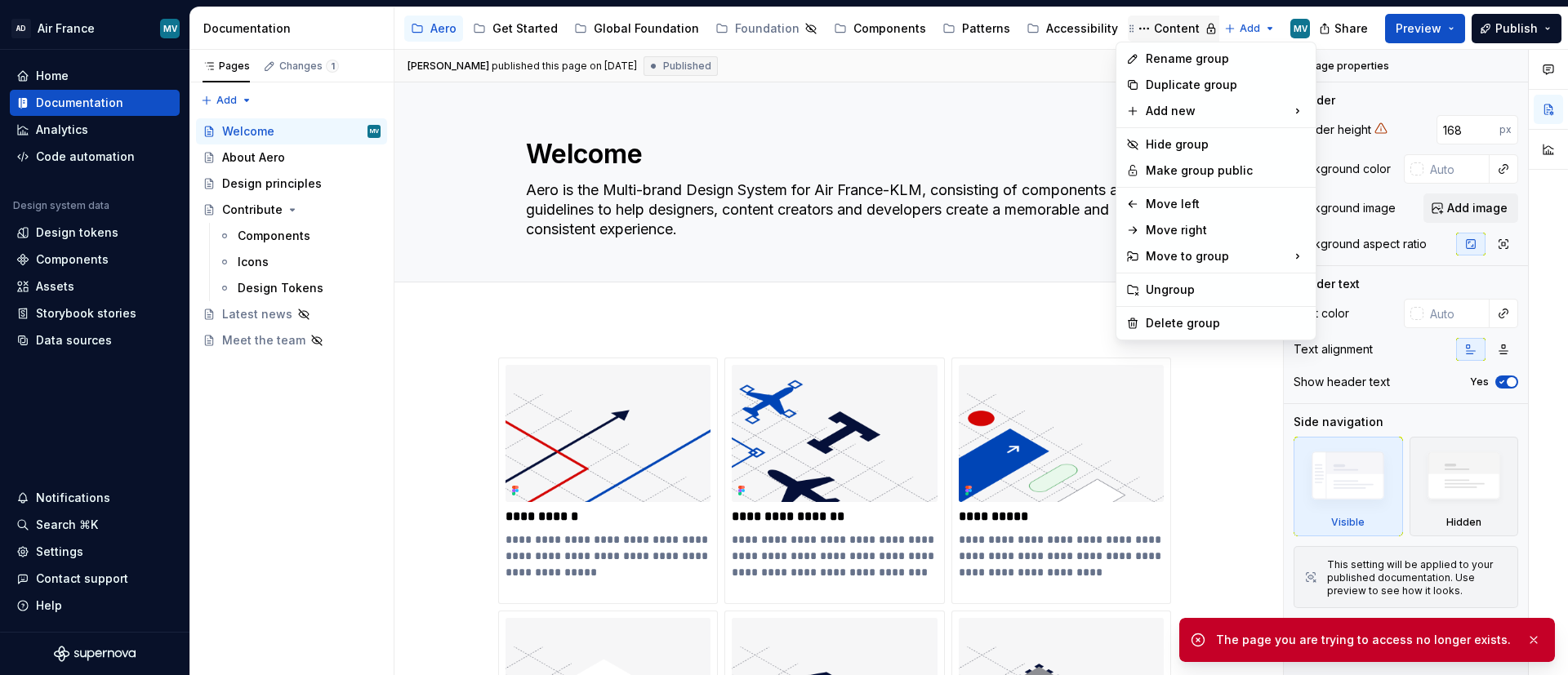
click at [1045, 17] on html "AD Air France MV Home Documentation Analytics Code automation Design system dat…" at bounding box center [784, 337] width 1568 height 675
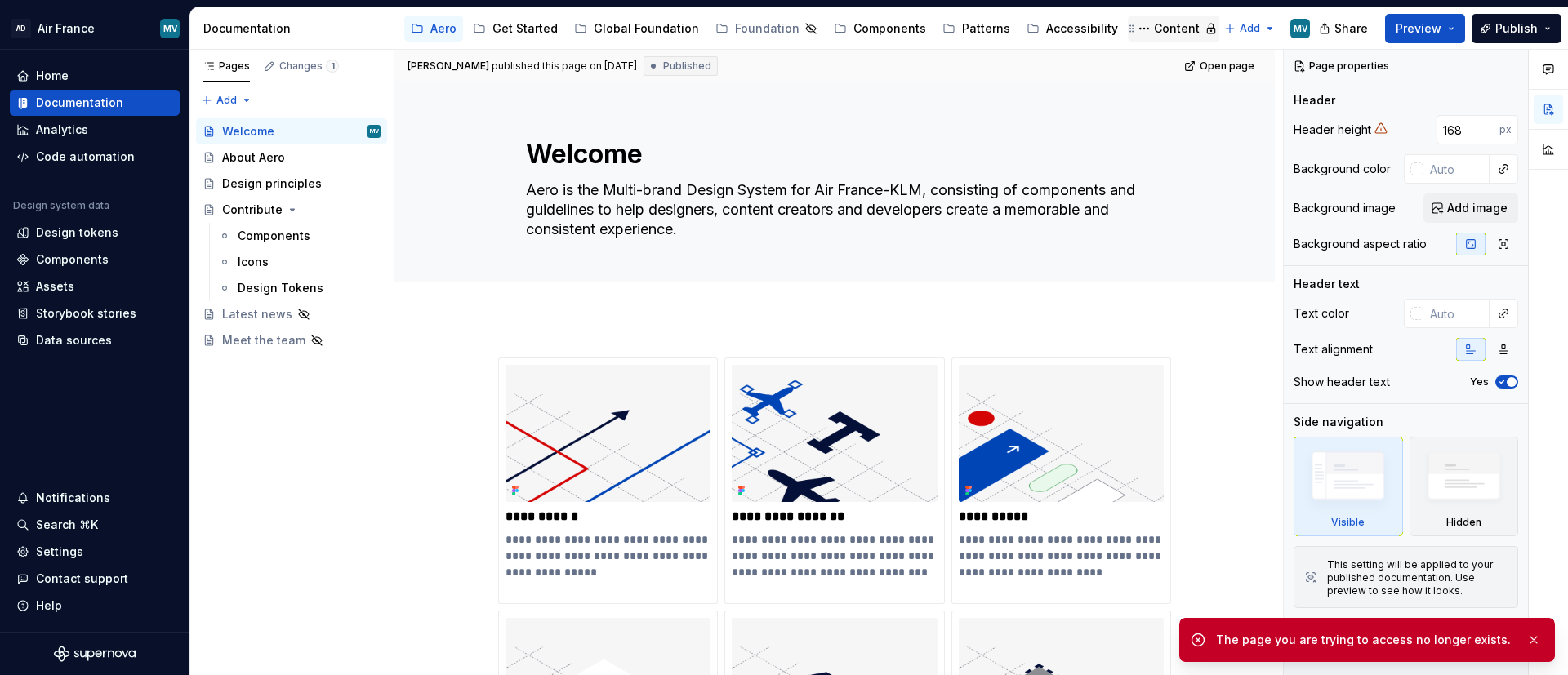
click at [1045, 30] on div "Content" at bounding box center [1177, 29] width 46 height 16
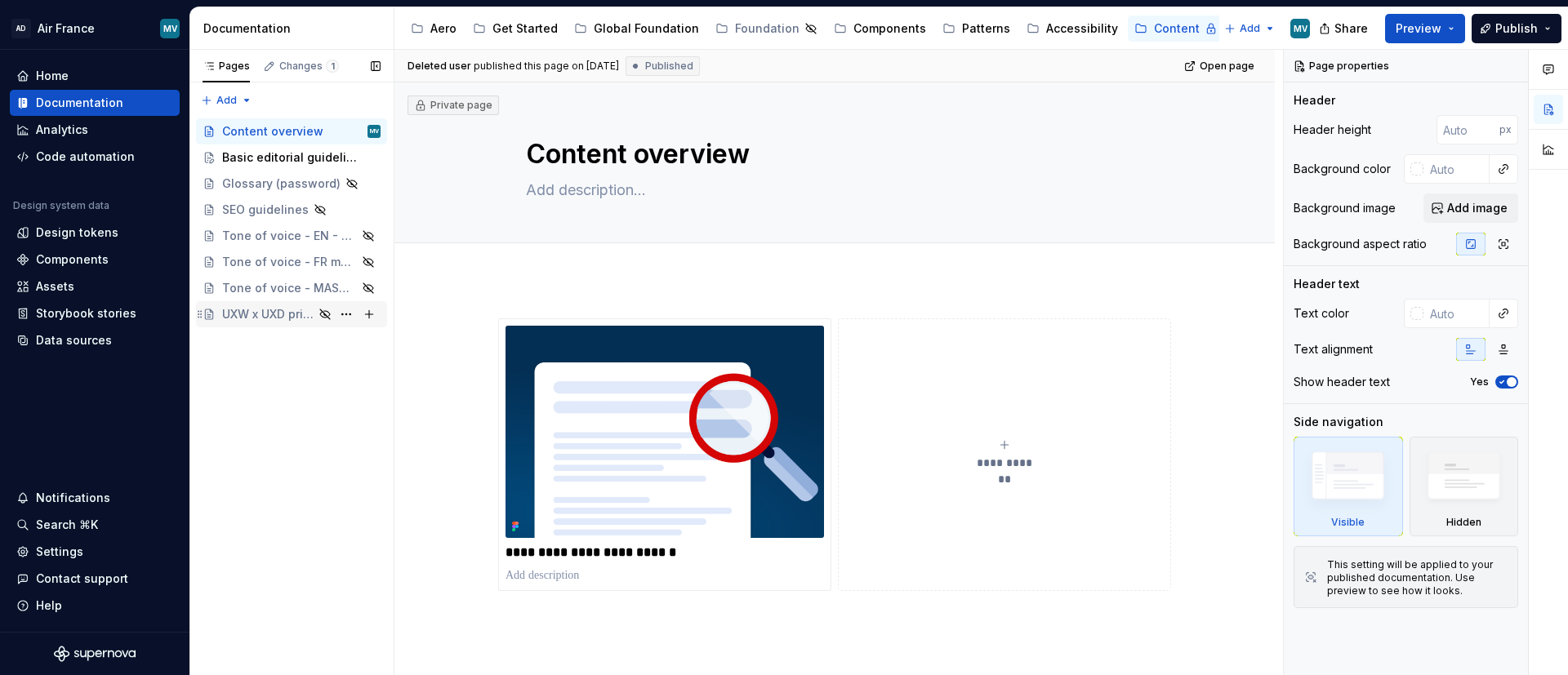
click at [257, 319] on div "UXW x UXD principles" at bounding box center [268, 314] width 91 height 16
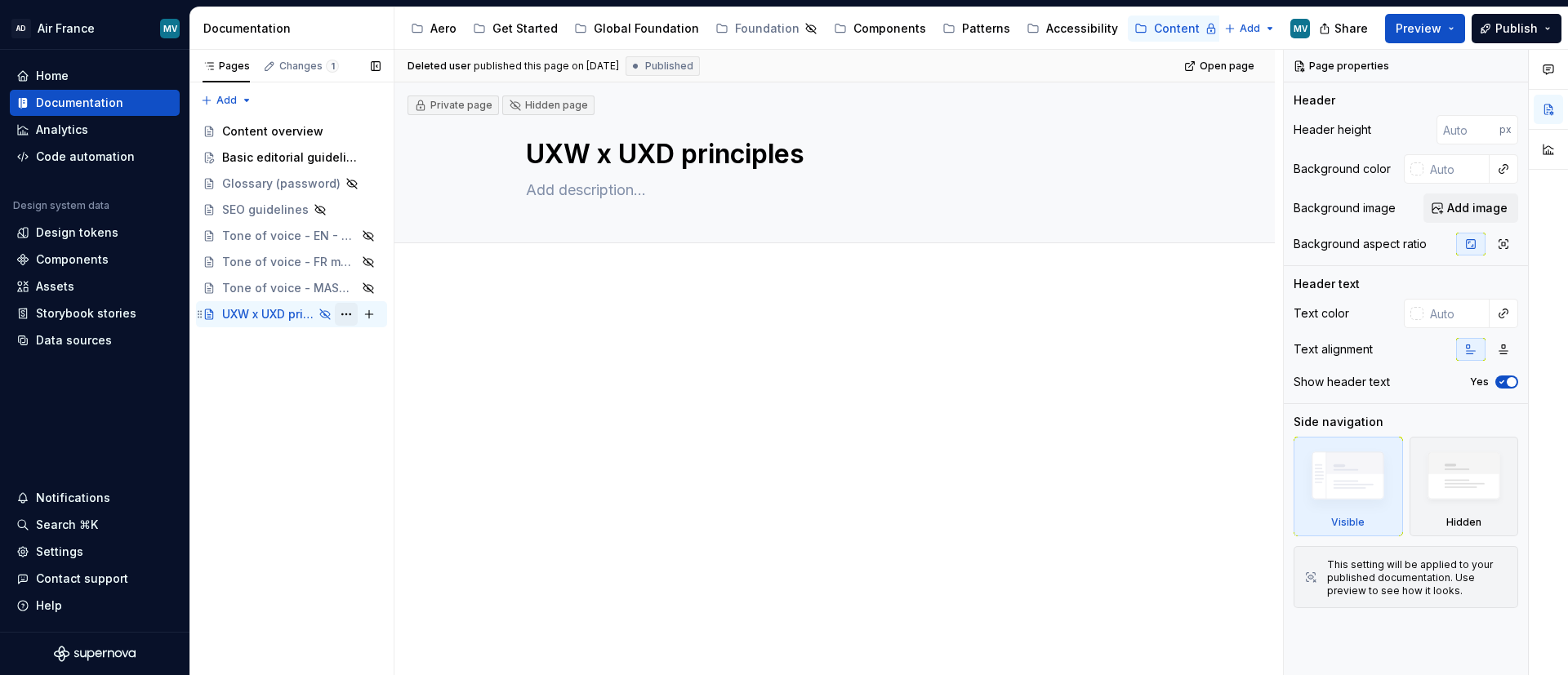
click at [344, 310] on button "Page tree" at bounding box center [346, 314] width 23 height 23
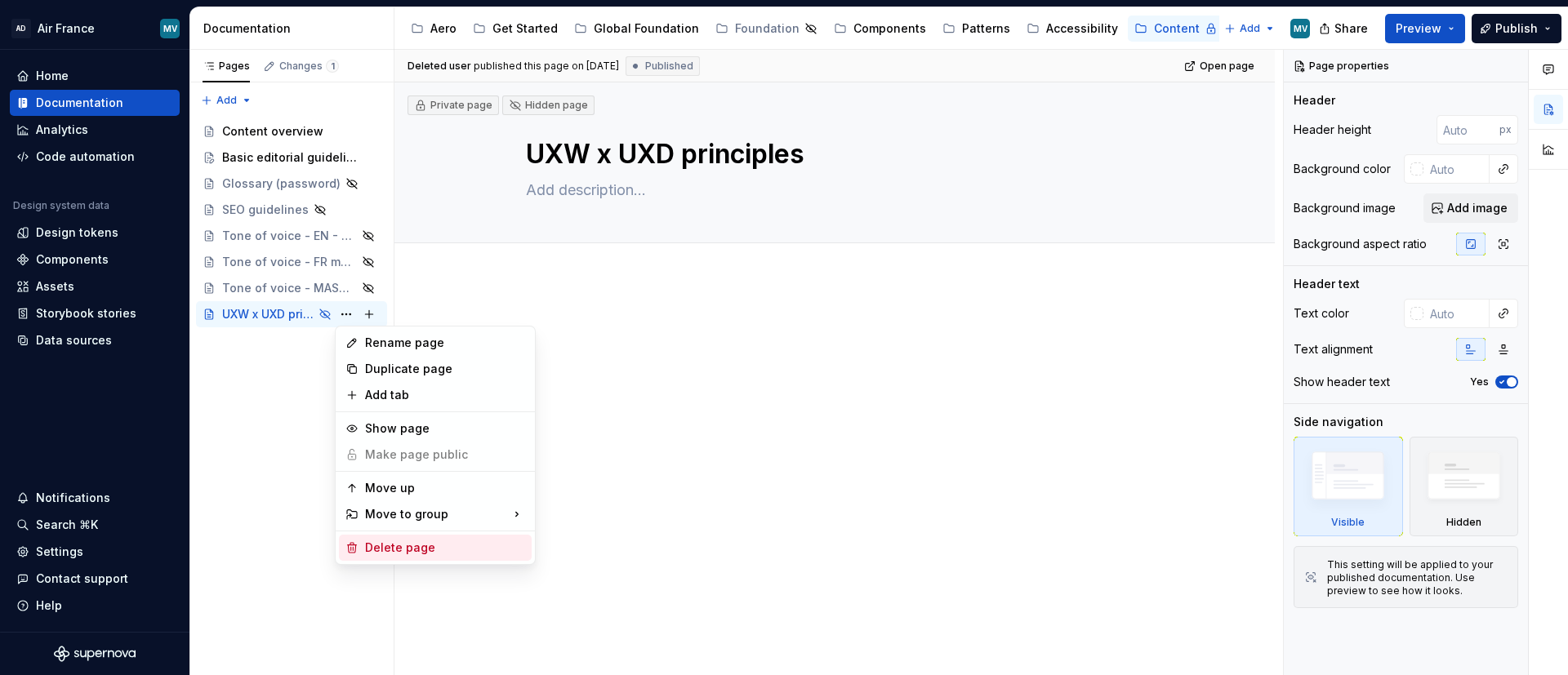
click at [390, 449] on div "Delete page" at bounding box center [445, 548] width 160 height 16
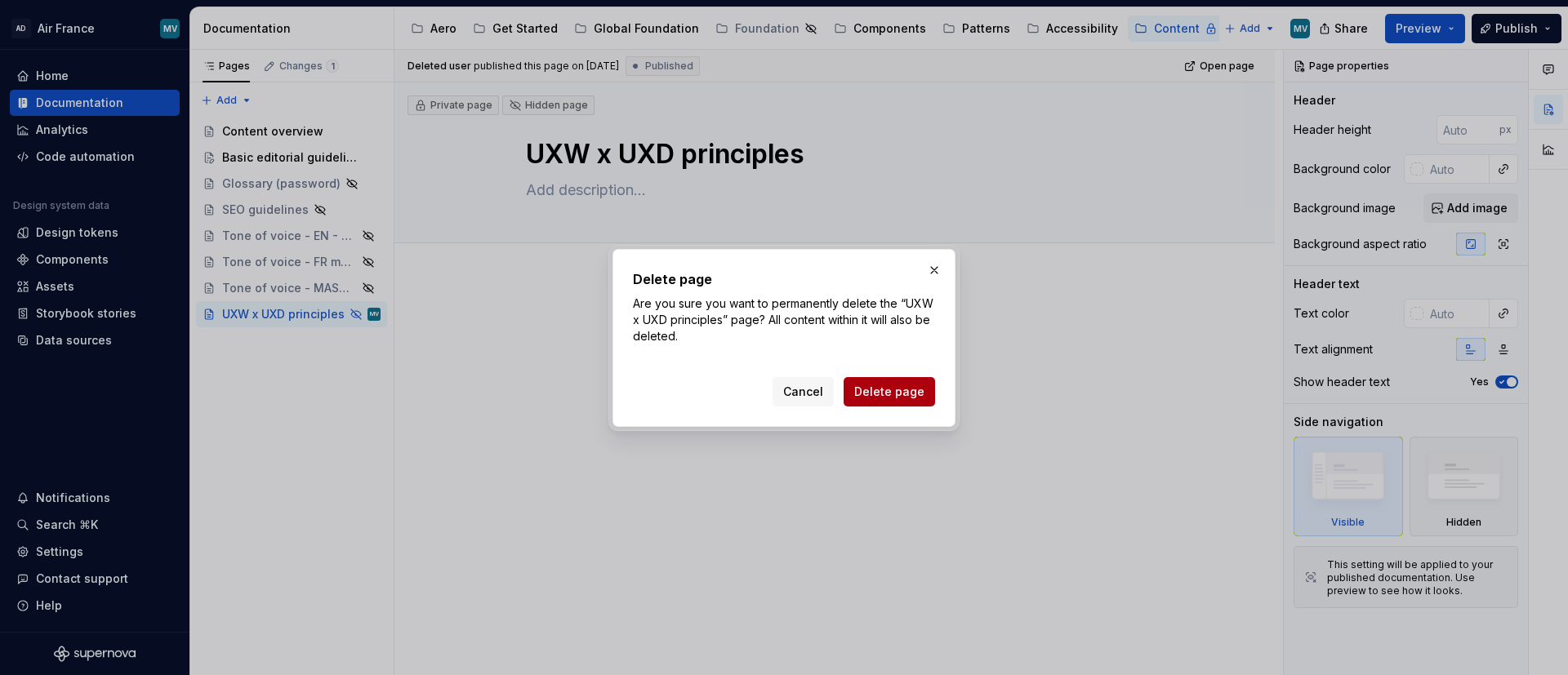
click at [887, 389] on span "Delete page" at bounding box center [889, 392] width 70 height 16
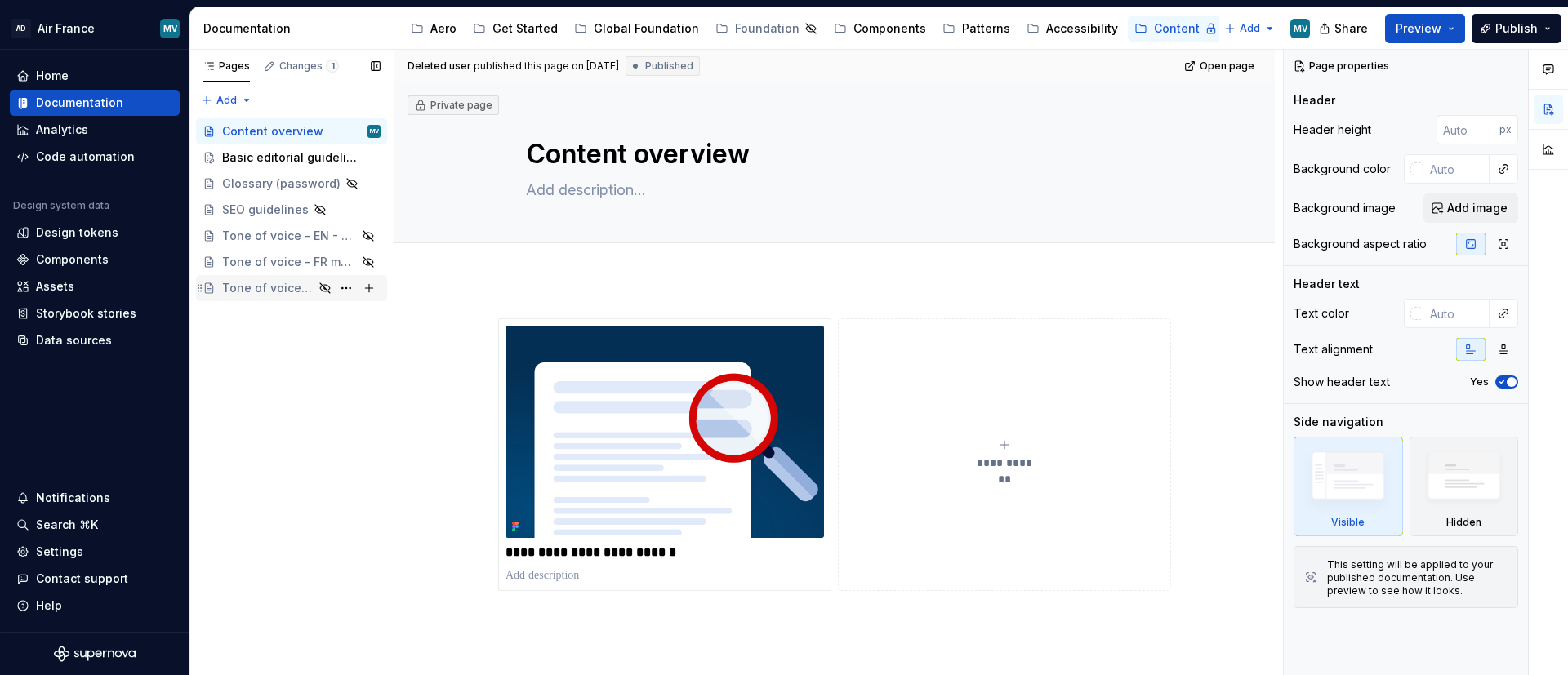
click at [246, 297] on div "Tone of voice - MASTER" at bounding box center [301, 287] width 158 height 23
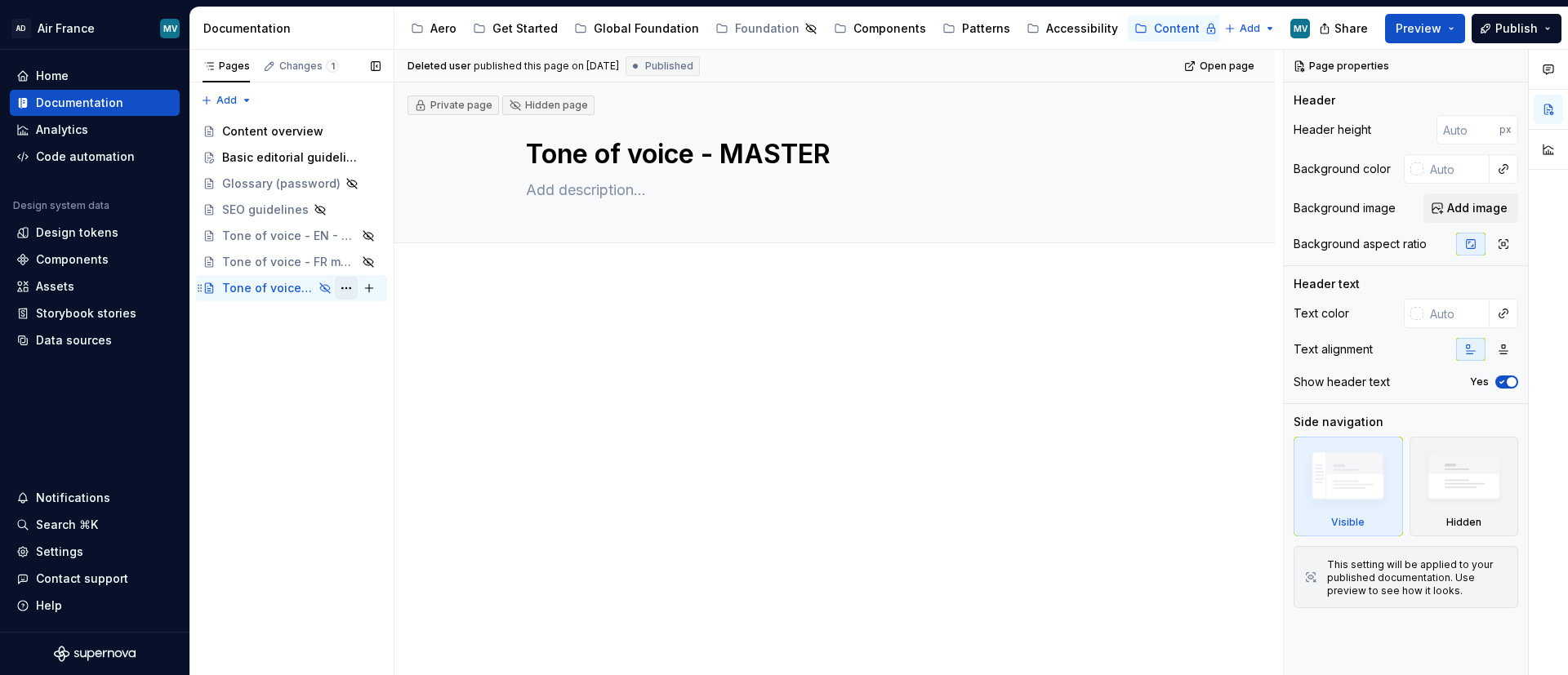
click at [352, 282] on button "Page tree" at bounding box center [346, 287] width 23 height 23
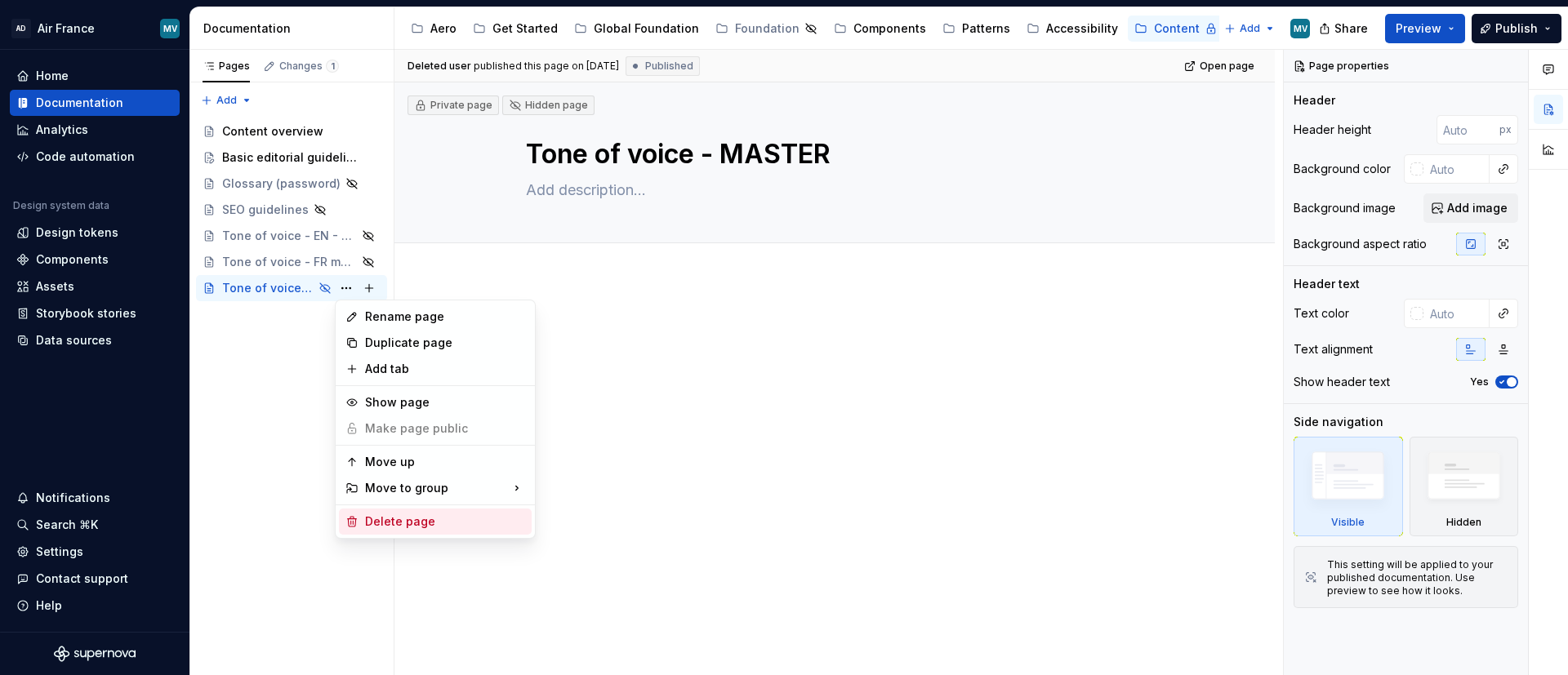
click at [425, 449] on div "Delete page" at bounding box center [445, 521] width 160 height 16
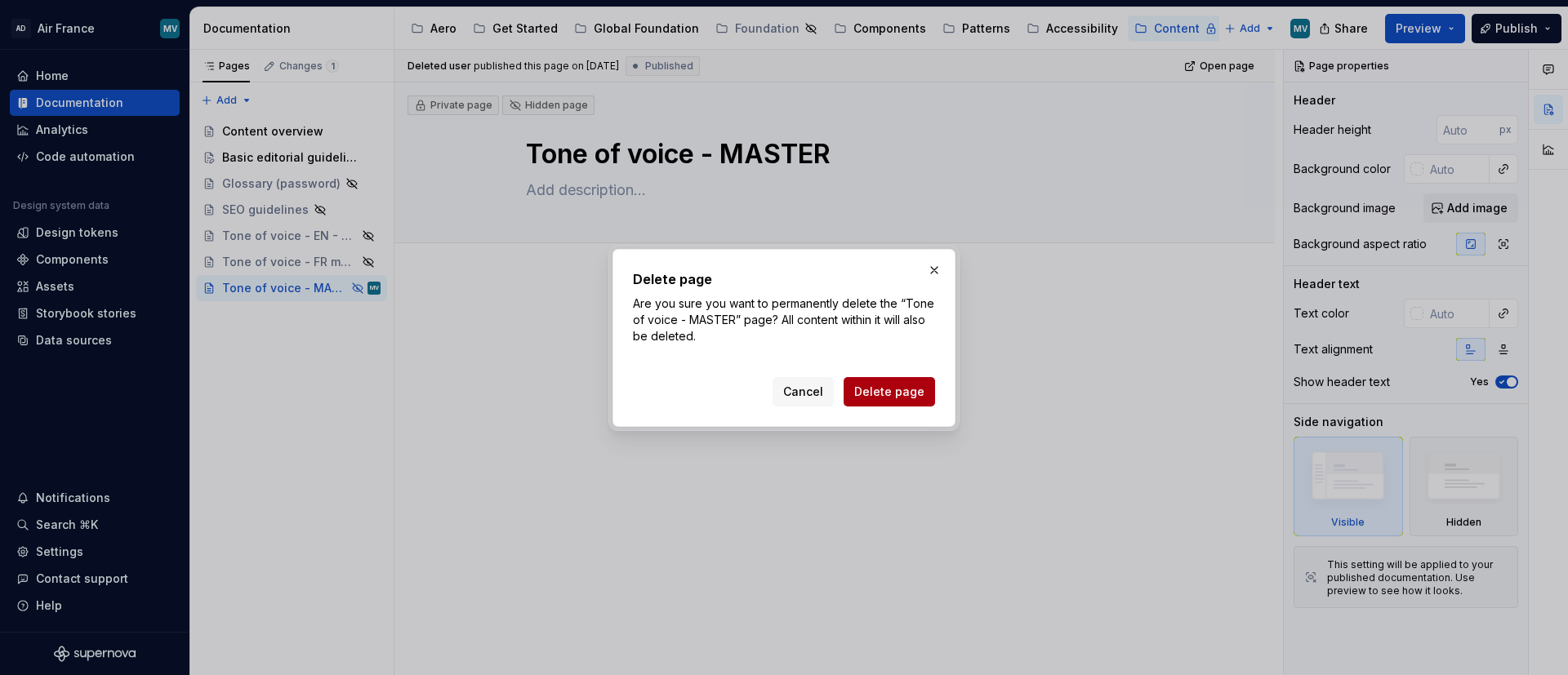
click at [878, 384] on span "Delete page" at bounding box center [889, 392] width 70 height 16
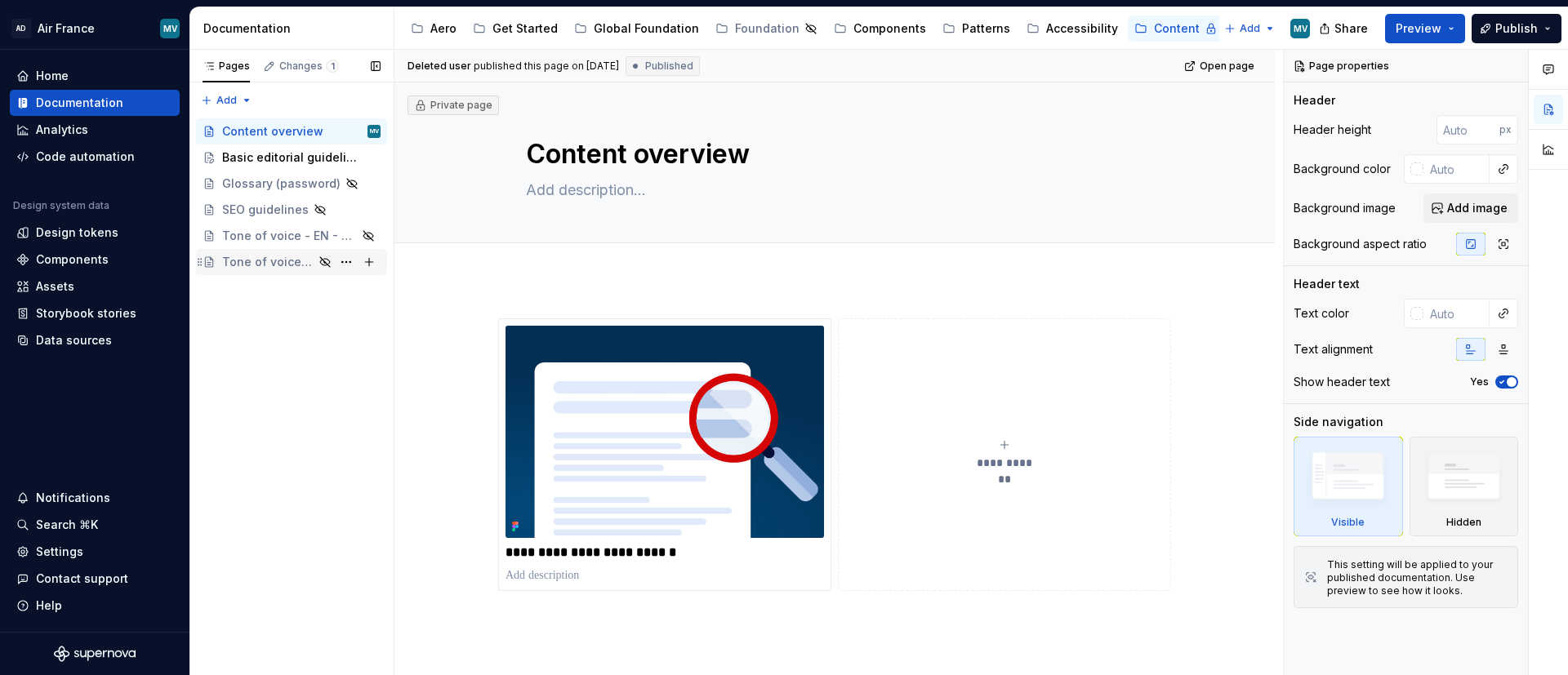
click at [268, 261] on div "Tone of voice - FR market" at bounding box center [268, 262] width 91 height 16
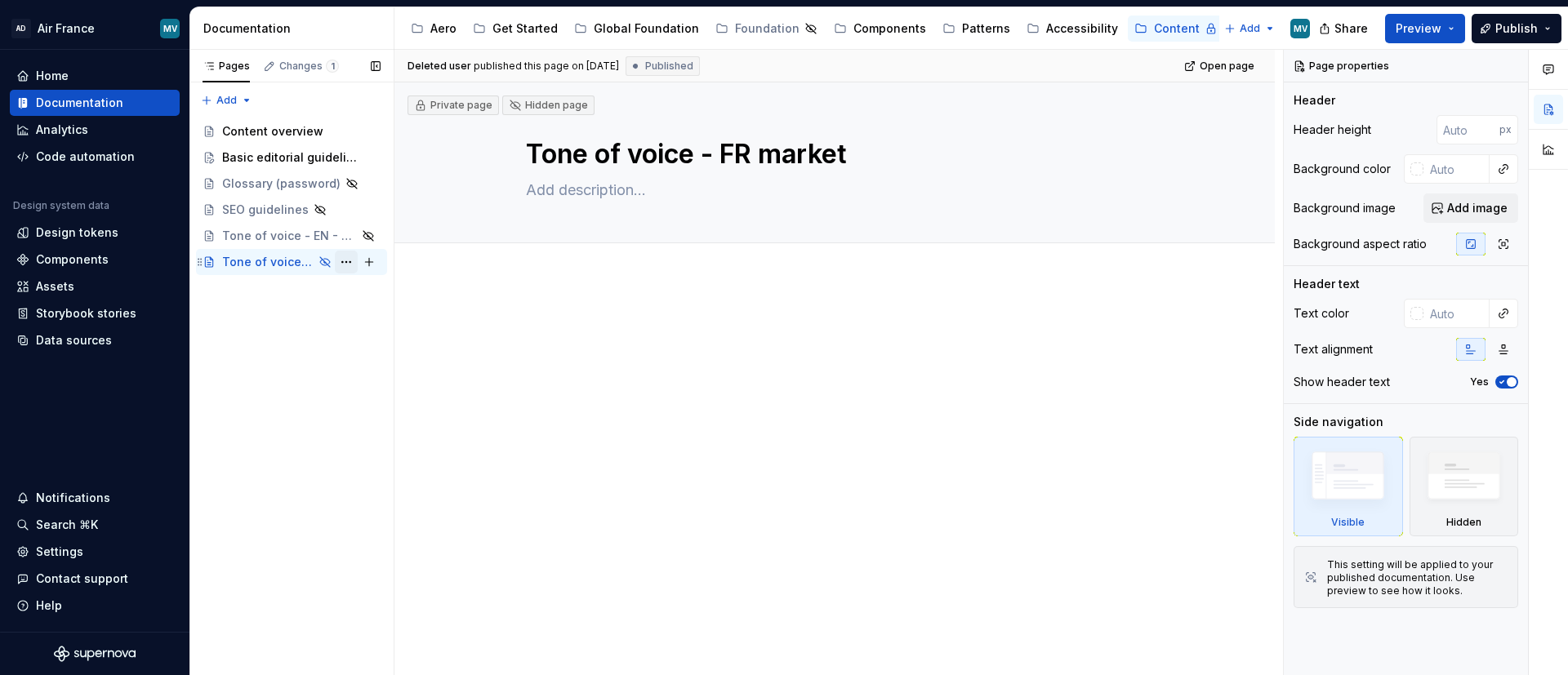
click at [357, 260] on button "Page tree" at bounding box center [346, 261] width 23 height 23
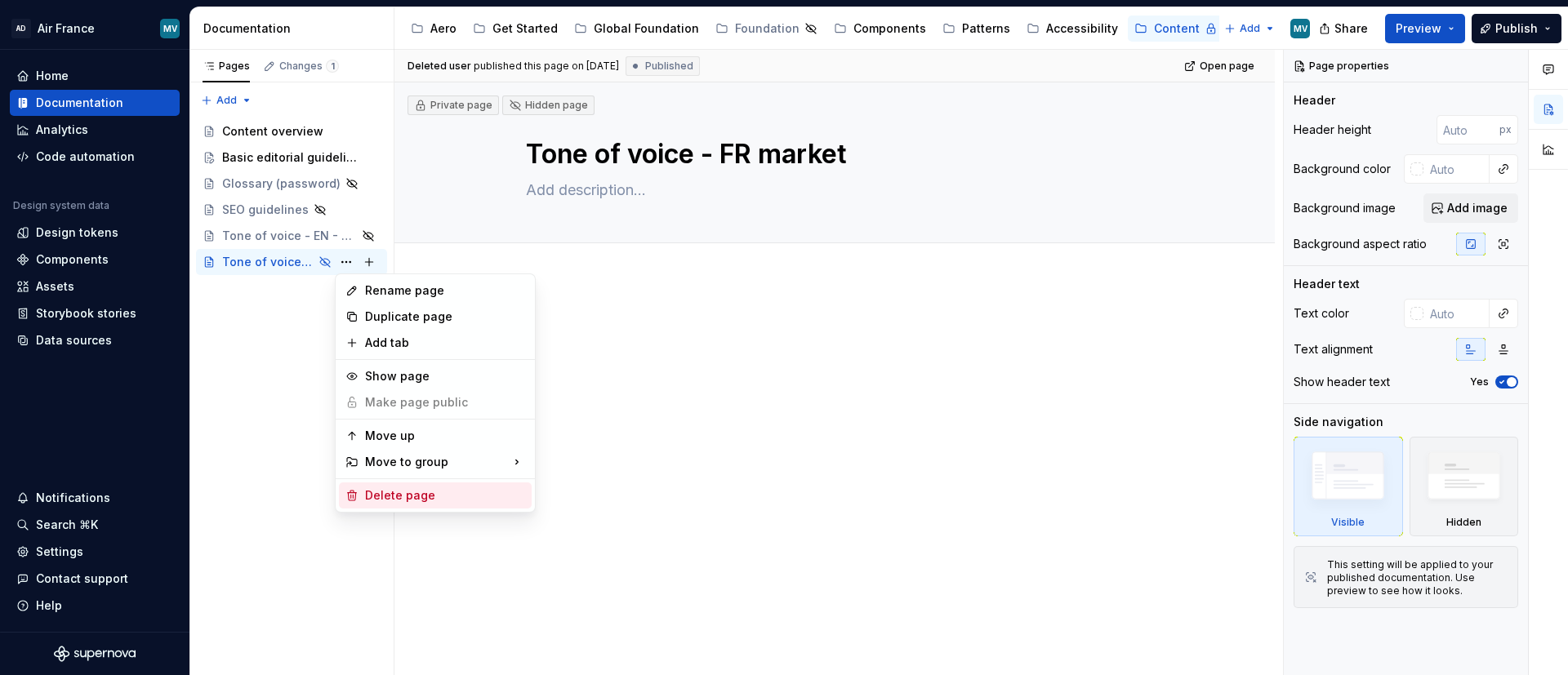
click at [442, 449] on div "Delete page" at bounding box center [445, 496] width 160 height 16
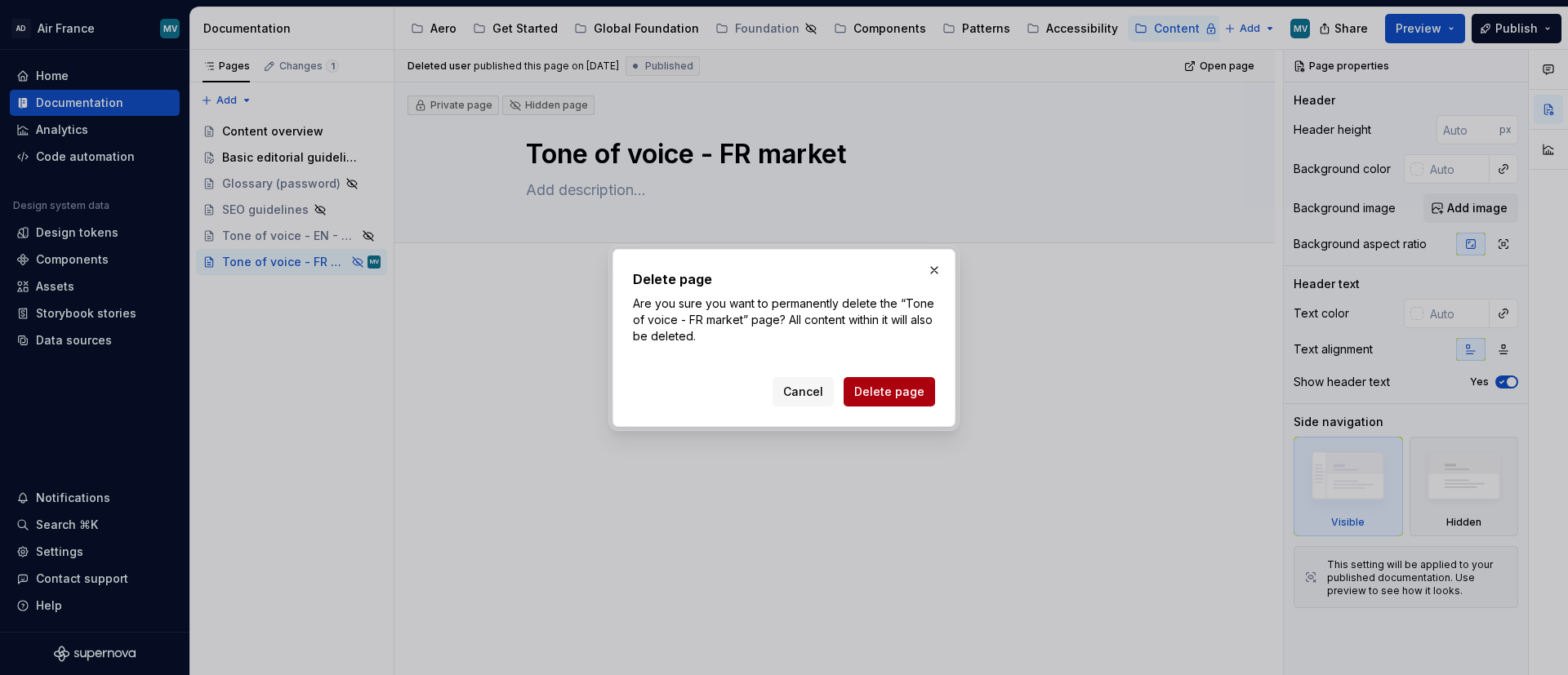
click at [895, 383] on button "Delete page" at bounding box center [889, 392] width 91 height 30
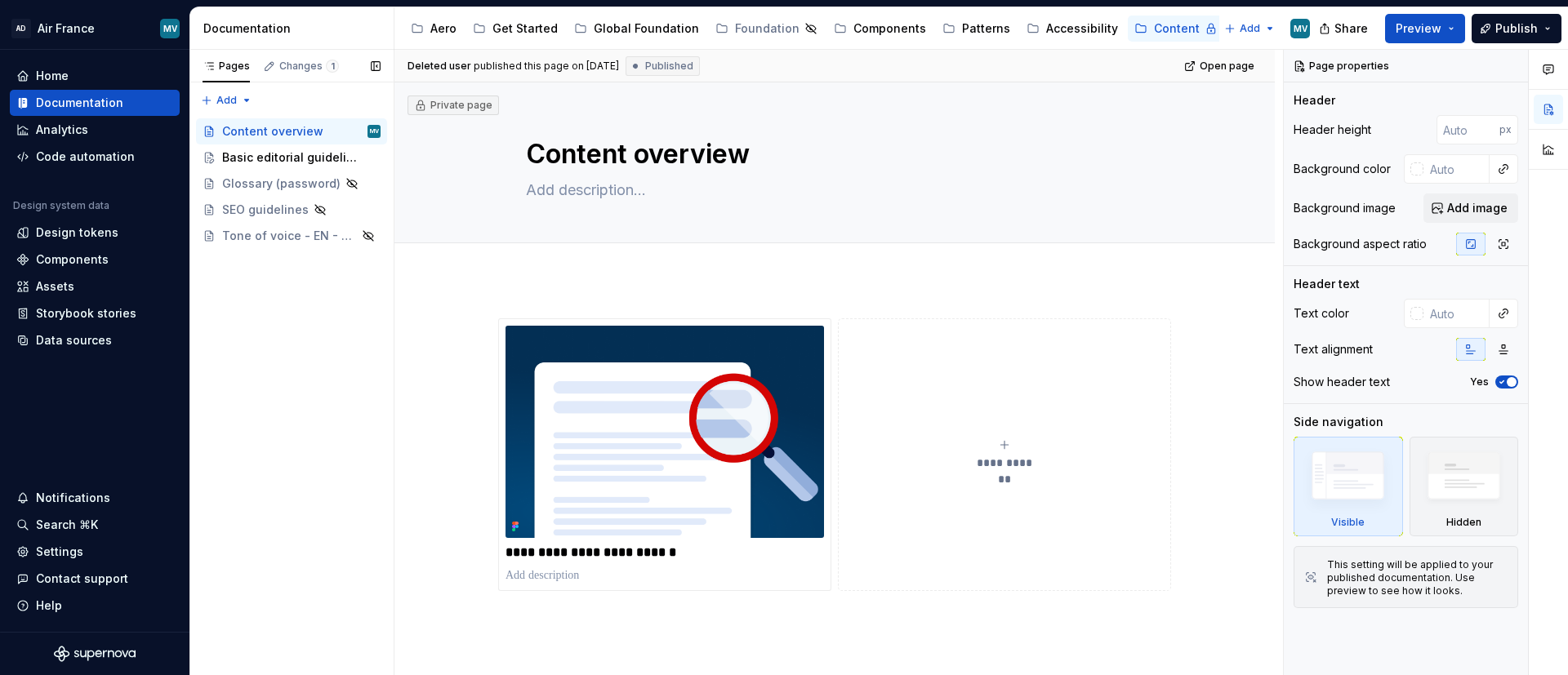
drag, startPoint x: 342, startPoint y: 203, endPoint x: 346, endPoint y: 218, distance: 15.5
click at [0, 0] on button "Page tree" at bounding box center [0, 0] width 0 height 0
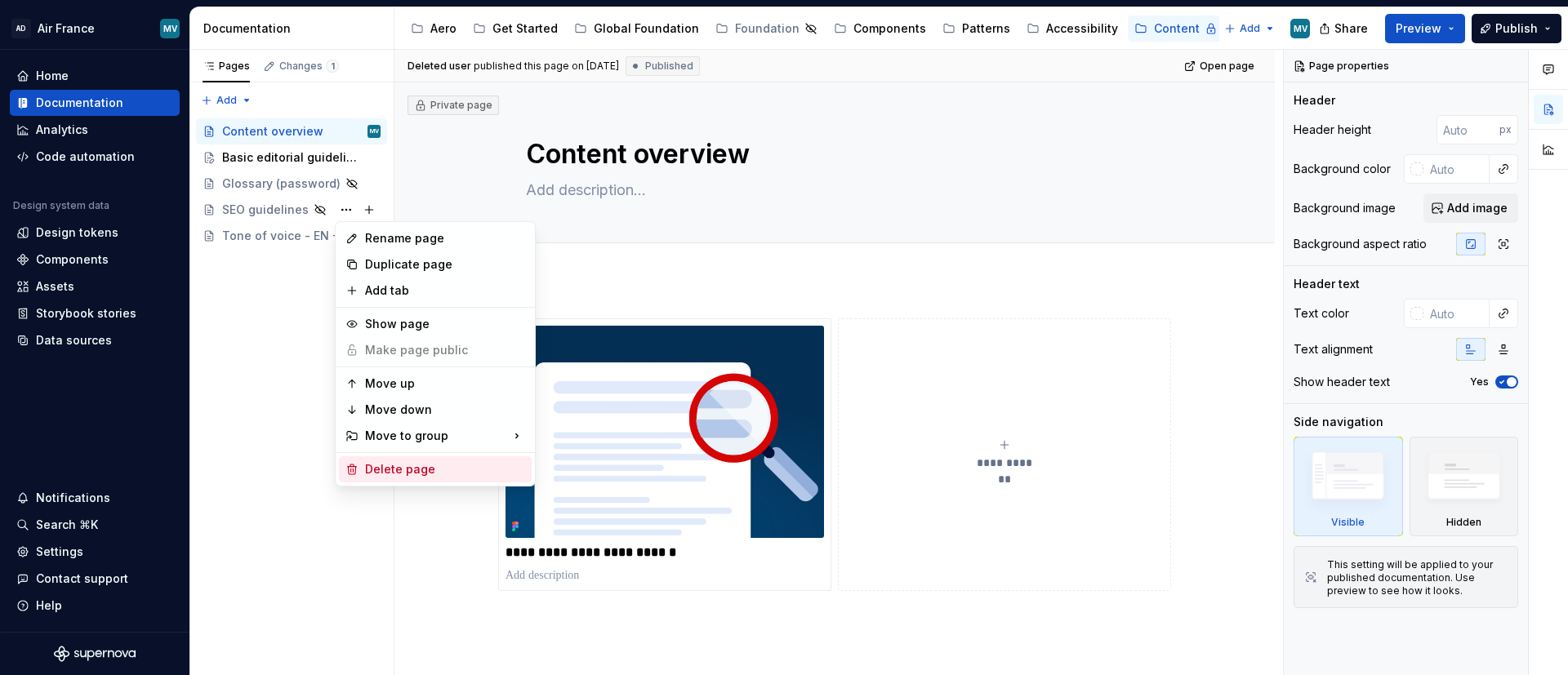
click at [418, 449] on div "Delete page" at bounding box center [445, 470] width 160 height 16
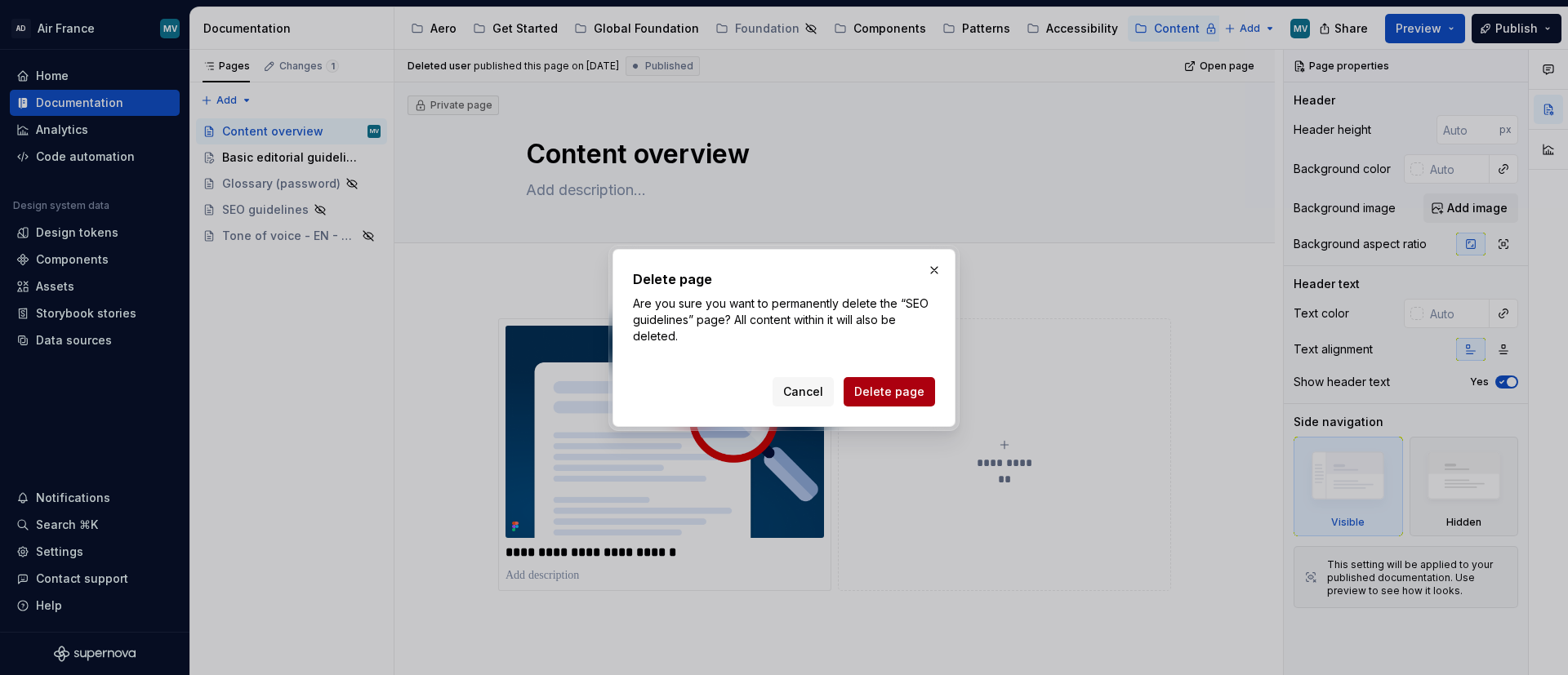
click at [897, 399] on button "Delete page" at bounding box center [889, 392] width 91 height 30
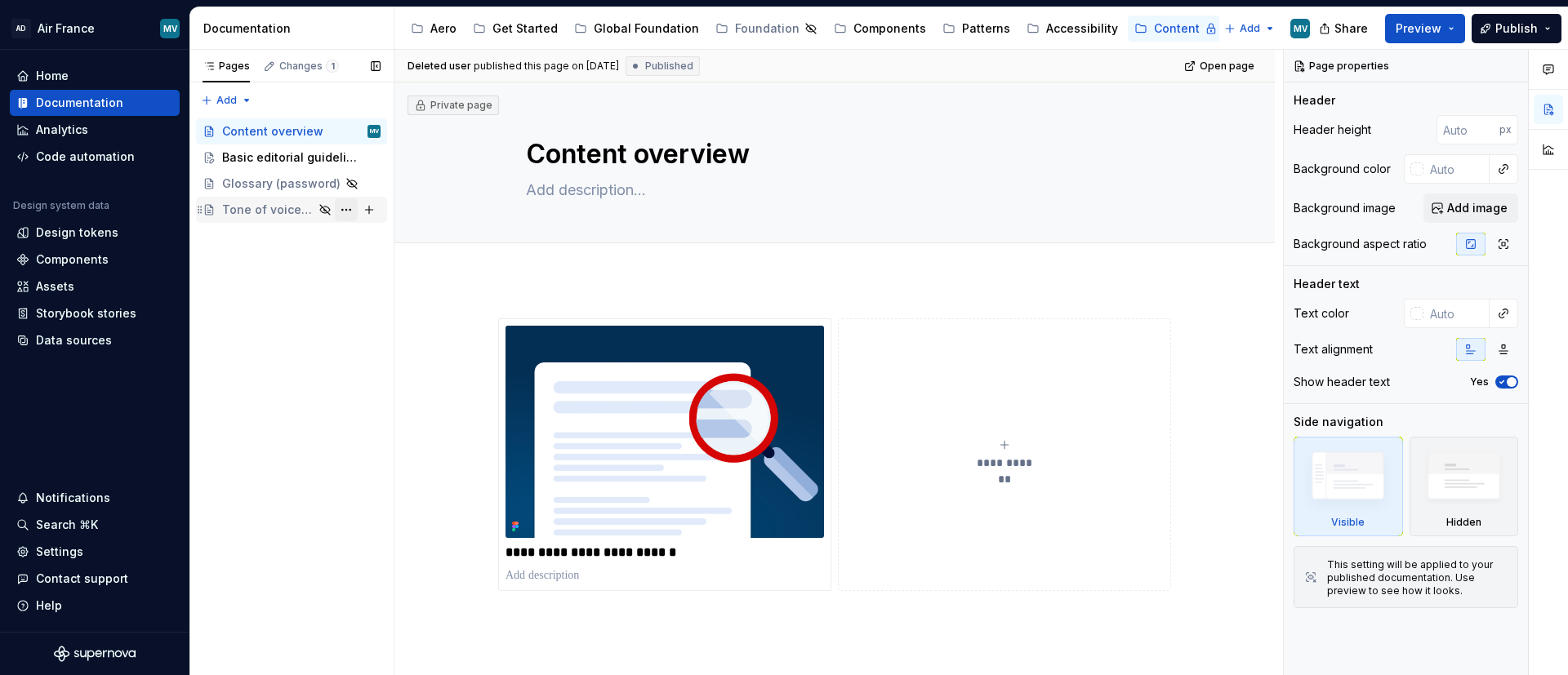
click at [344, 213] on button "Page tree" at bounding box center [346, 210] width 23 height 23
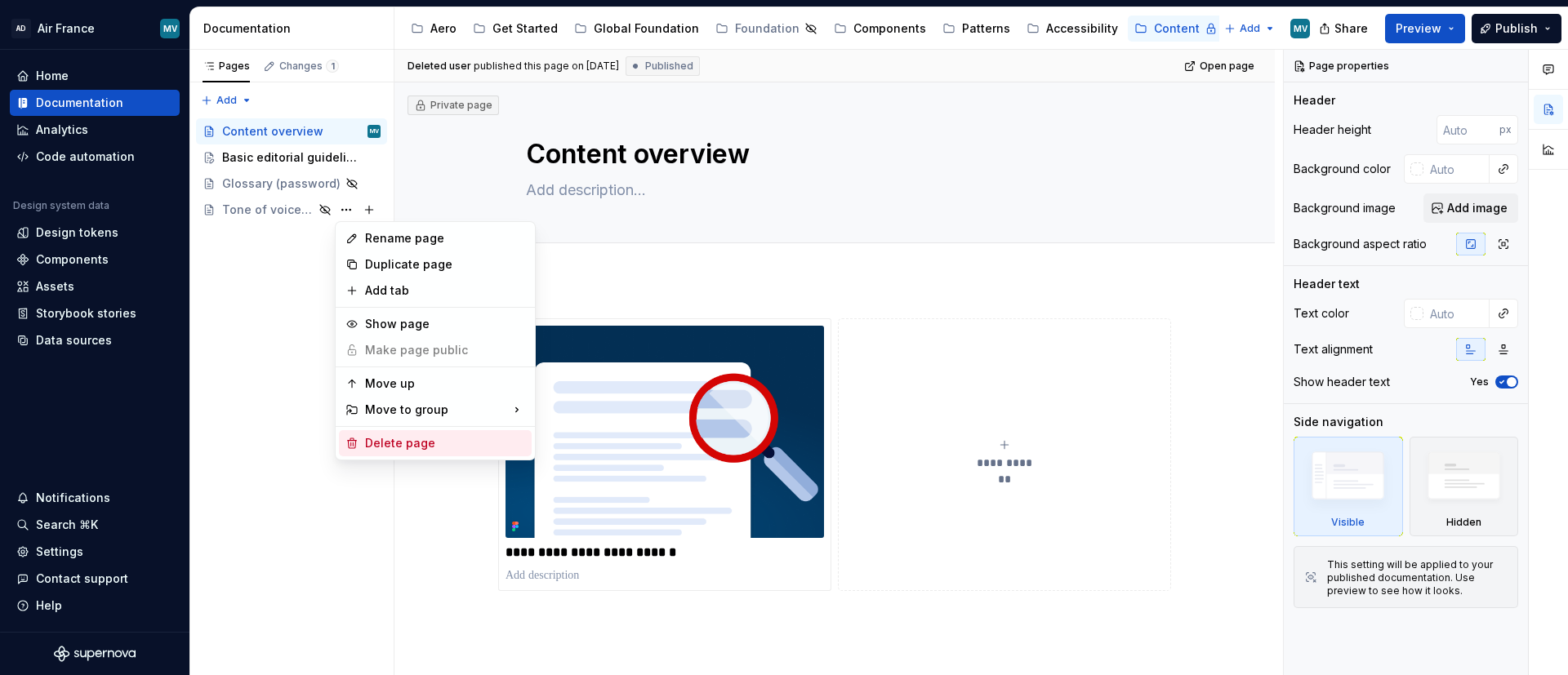
click at [414, 449] on div "Delete page" at bounding box center [445, 444] width 160 height 16
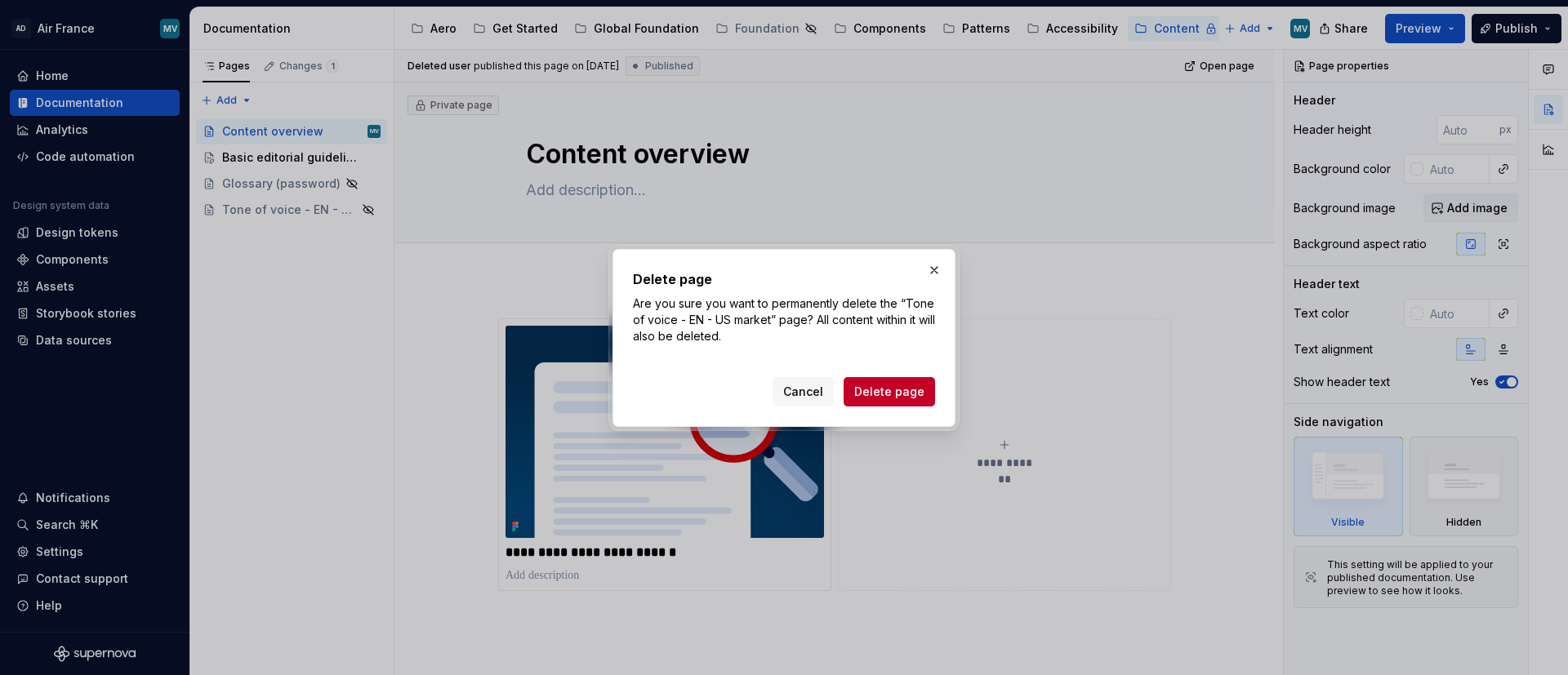
click at [898, 389] on span "Delete page" at bounding box center [889, 392] width 70 height 16
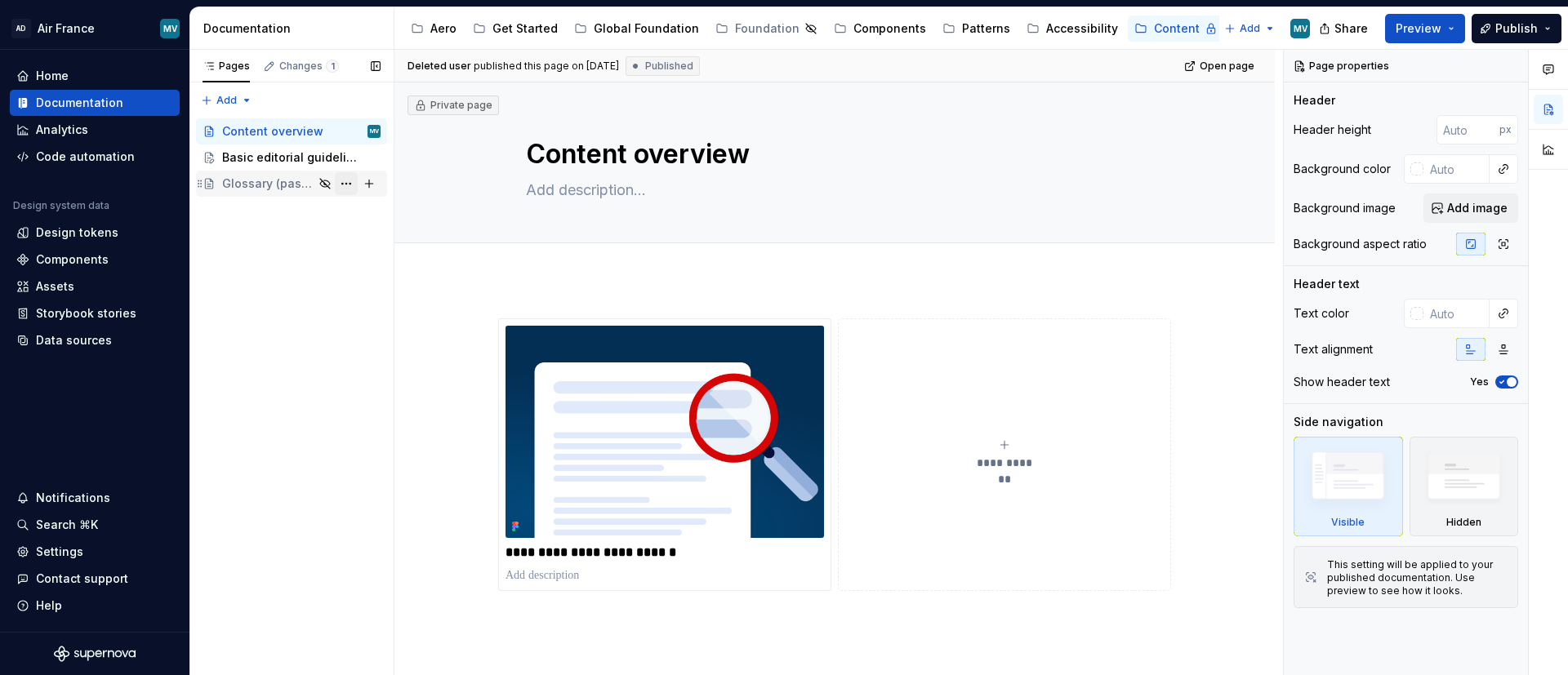
click at [349, 182] on button "Page tree" at bounding box center [346, 183] width 23 height 23
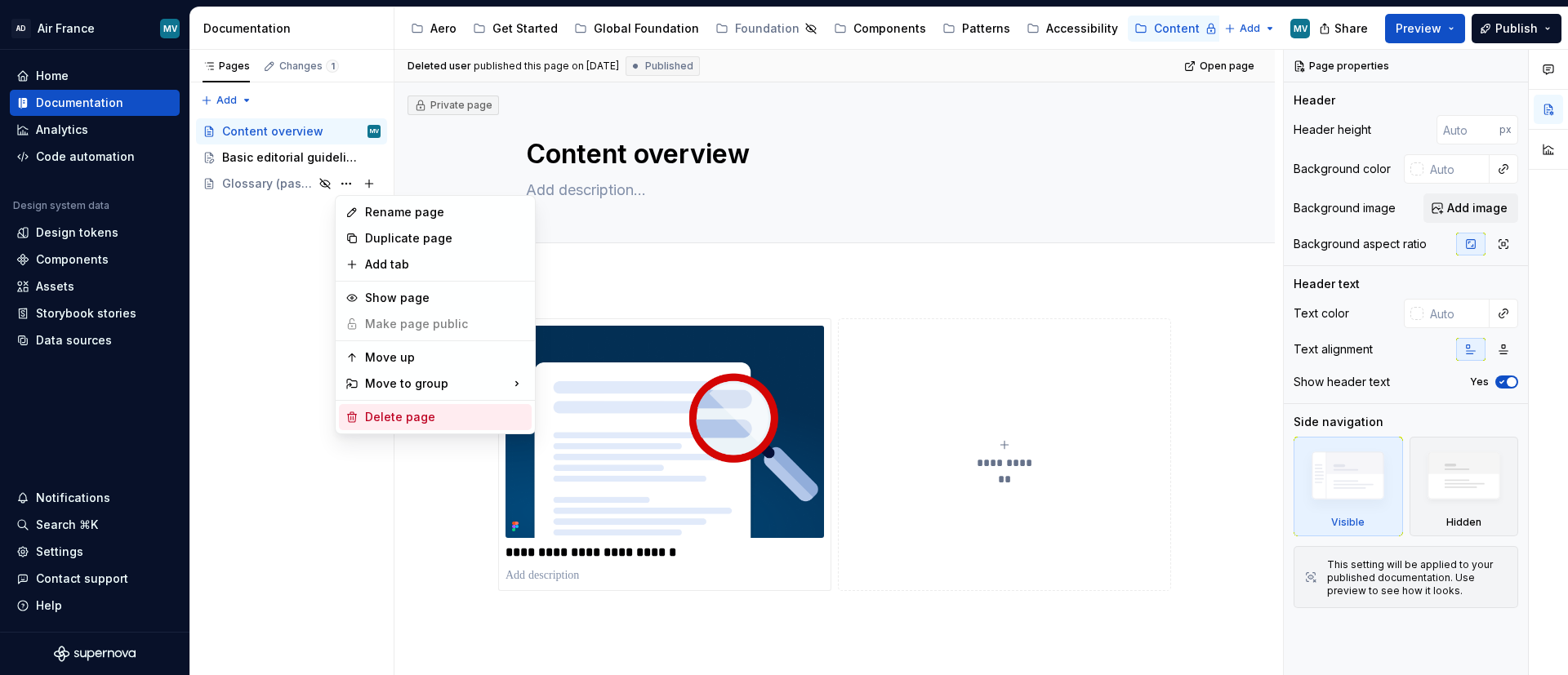
click at [449, 412] on div "Delete page" at bounding box center [445, 417] width 160 height 16
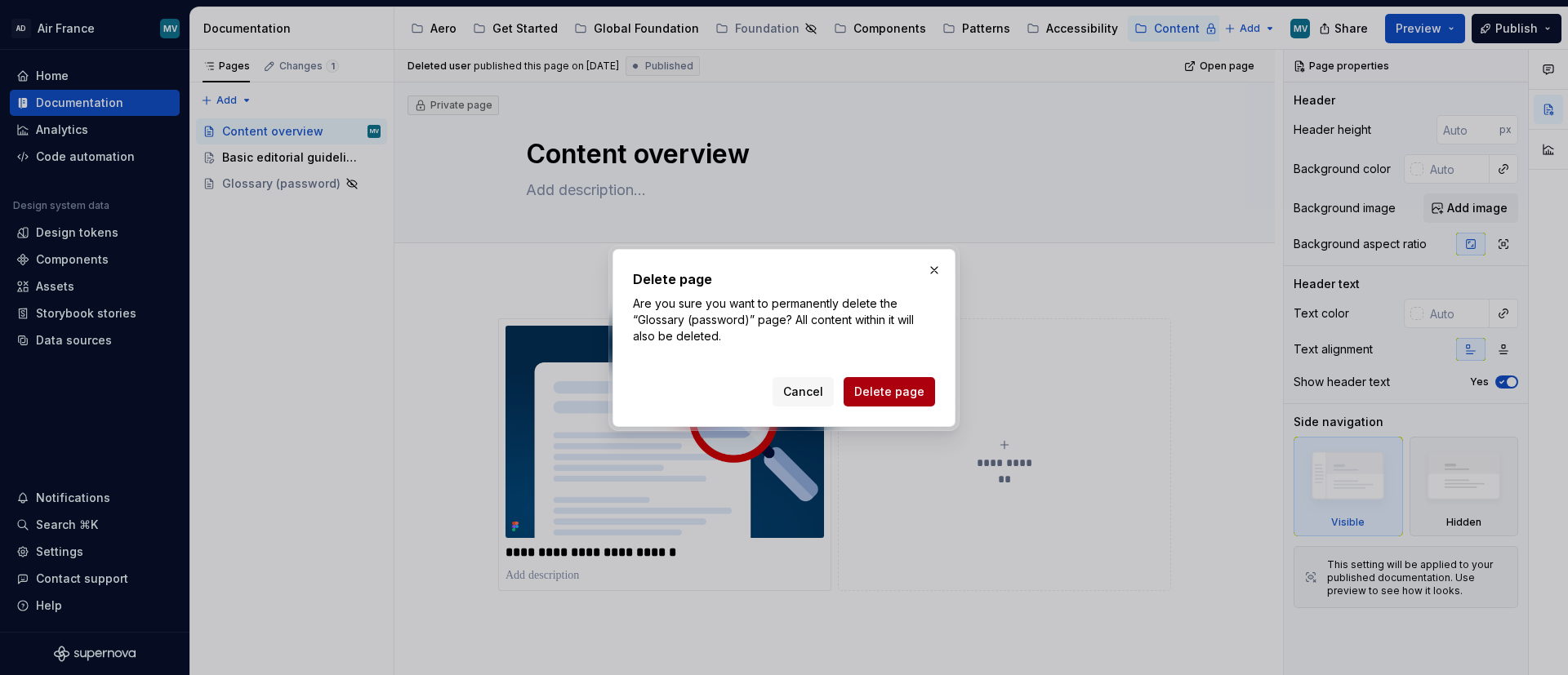
click at [880, 380] on button "Delete page" at bounding box center [889, 392] width 91 height 30
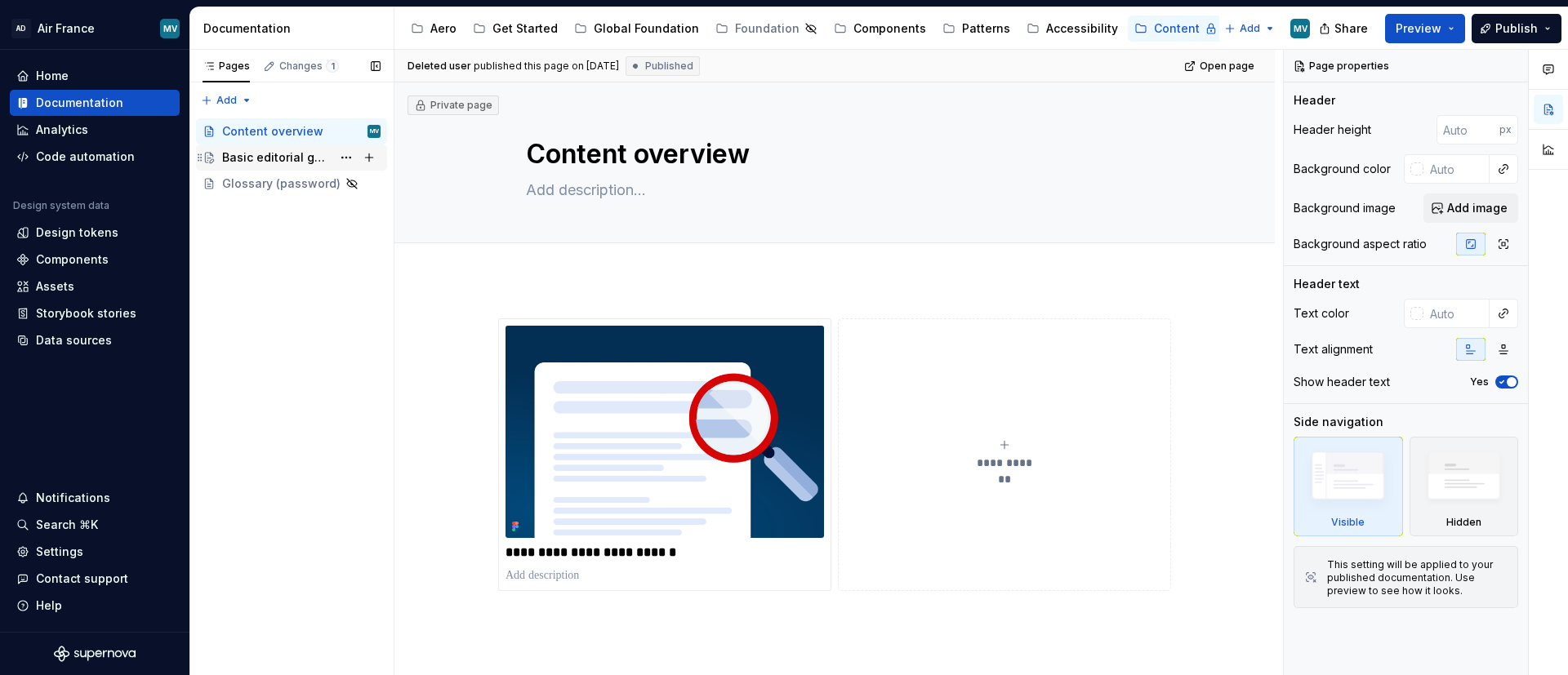
click at [250, 158] on div "Basic editorial guidelines" at bounding box center [277, 157] width 109 height 16
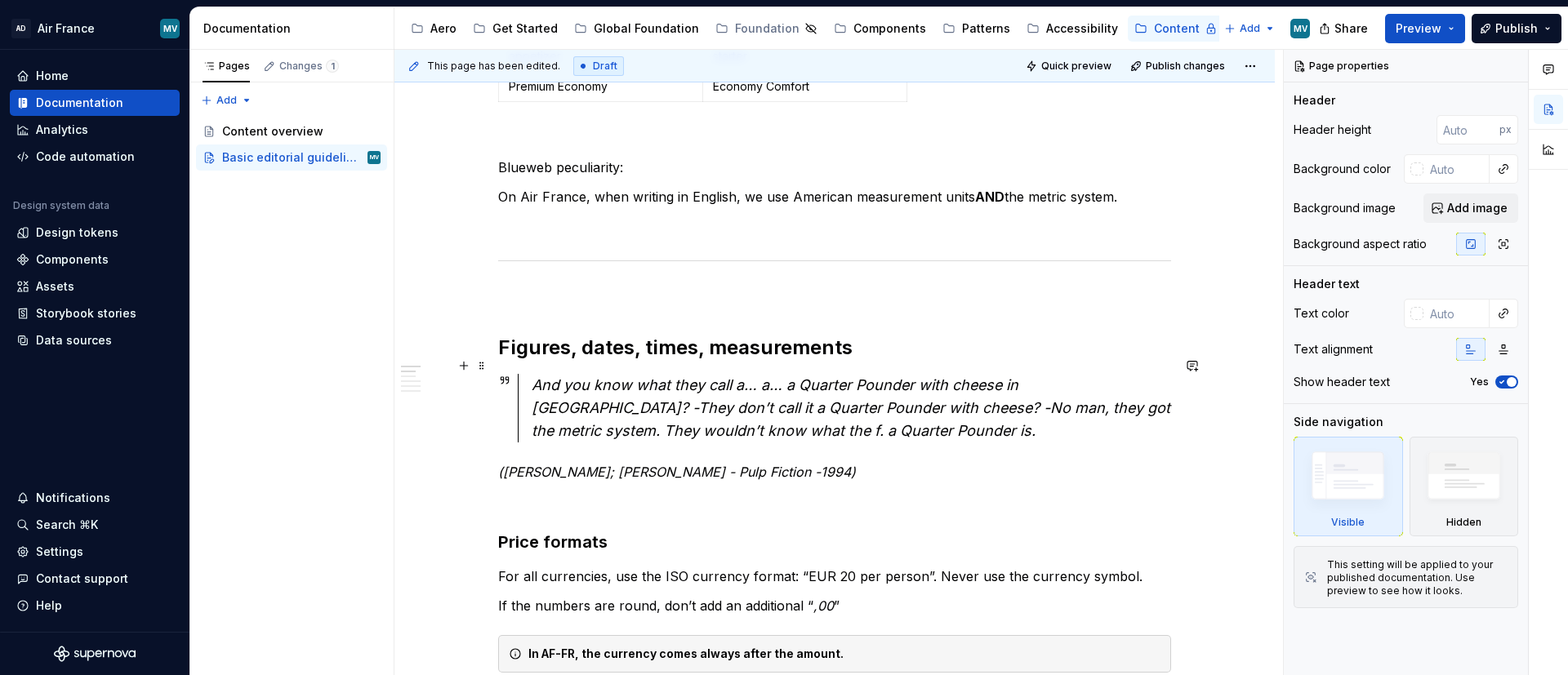
scroll to position [858, 0]
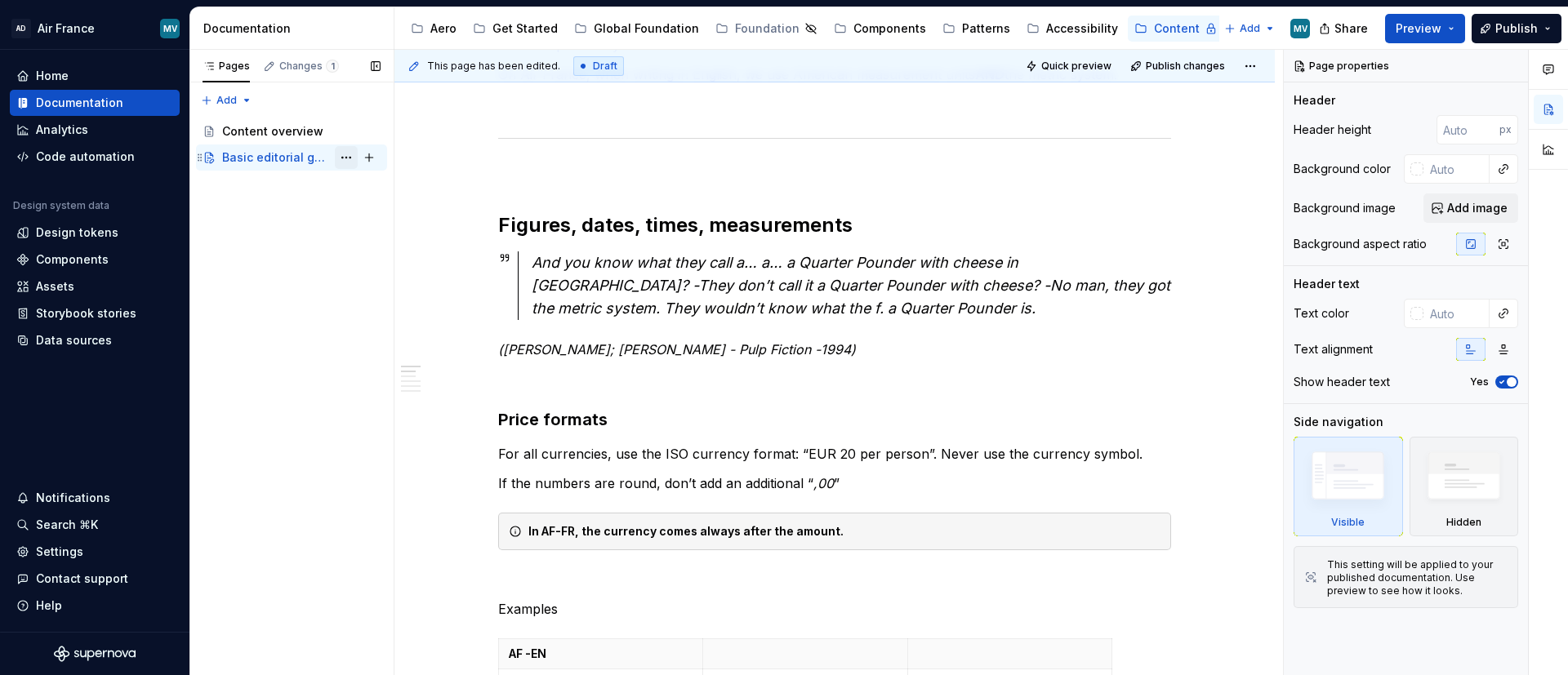
click at [346, 152] on button "Page tree" at bounding box center [346, 157] width 23 height 23
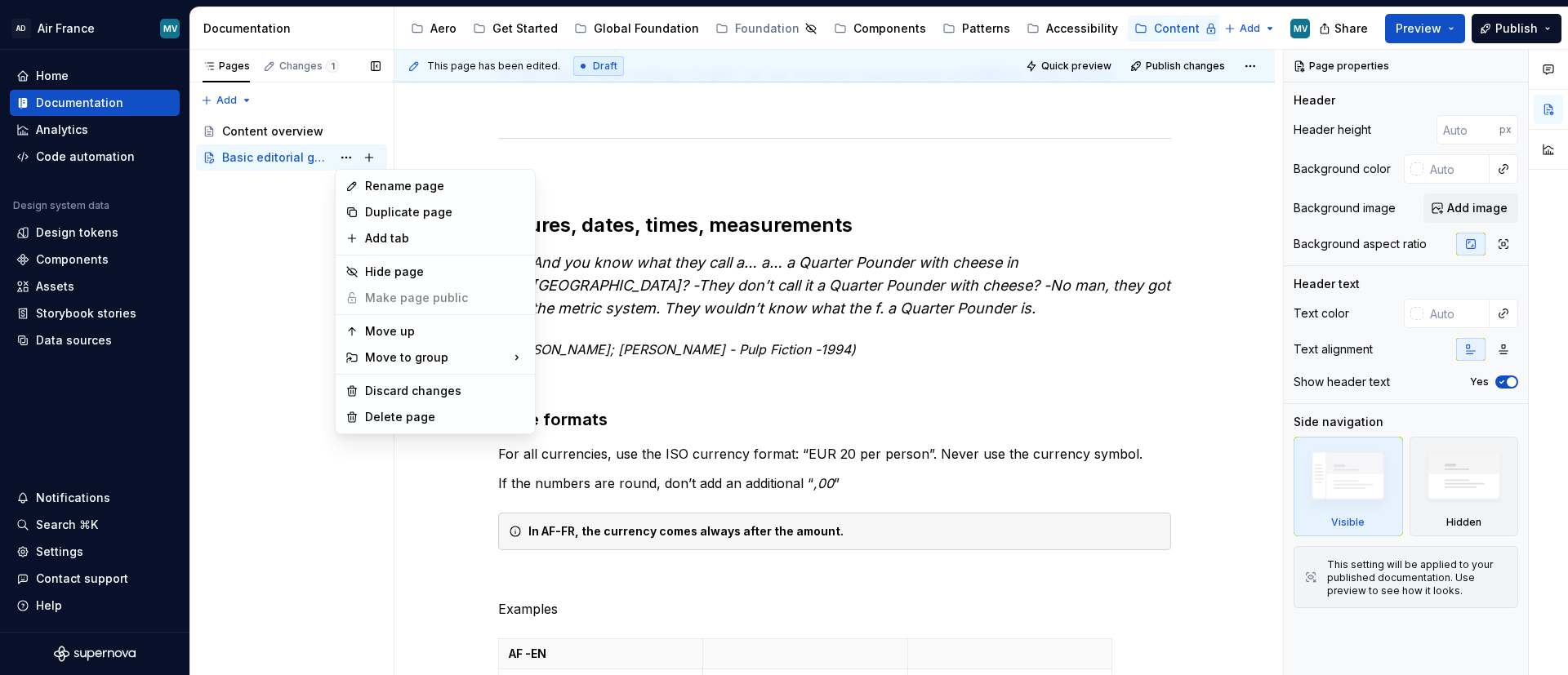
click at [243, 242] on div "Pages Changes 1 Add Accessibility guide for tree Page tree. Navigate the tree w…" at bounding box center [292, 362] width 204 height 626
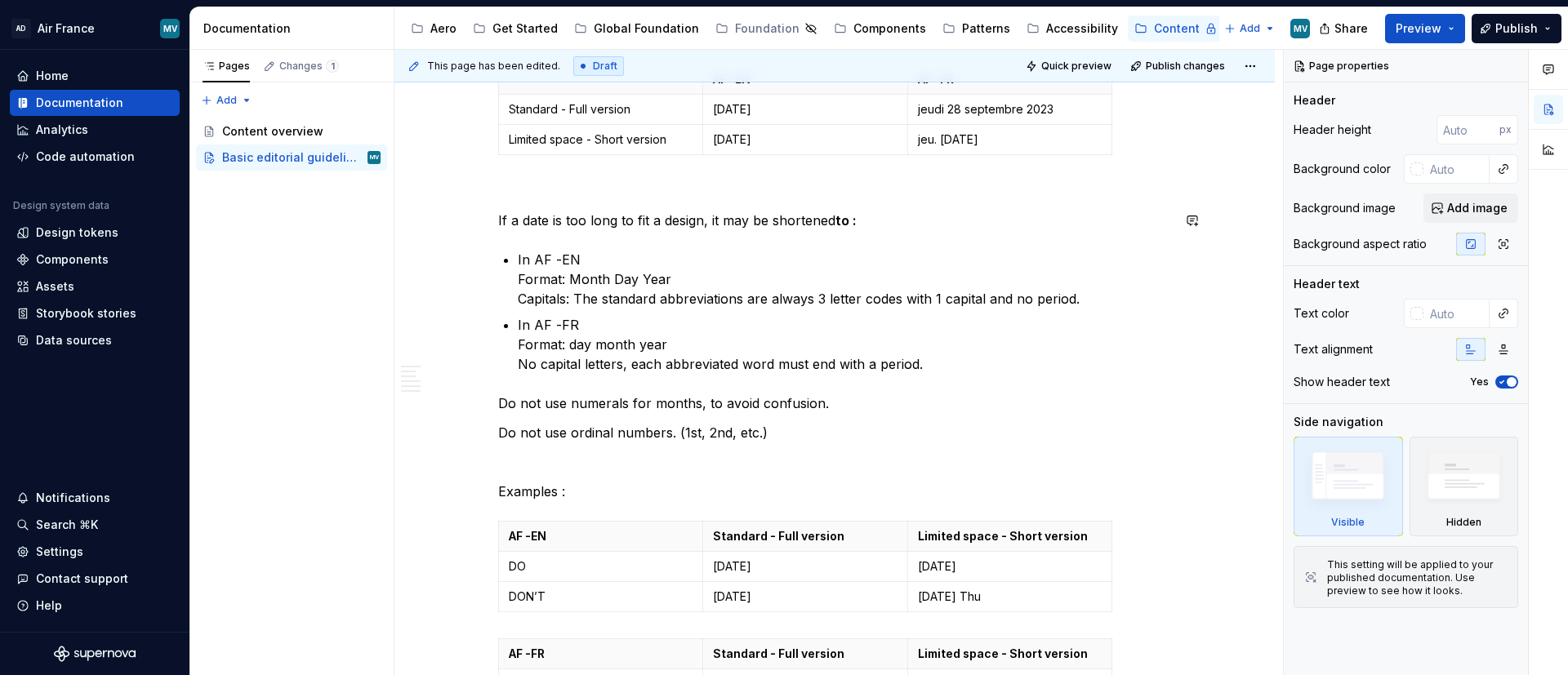
scroll to position [1838, 0]
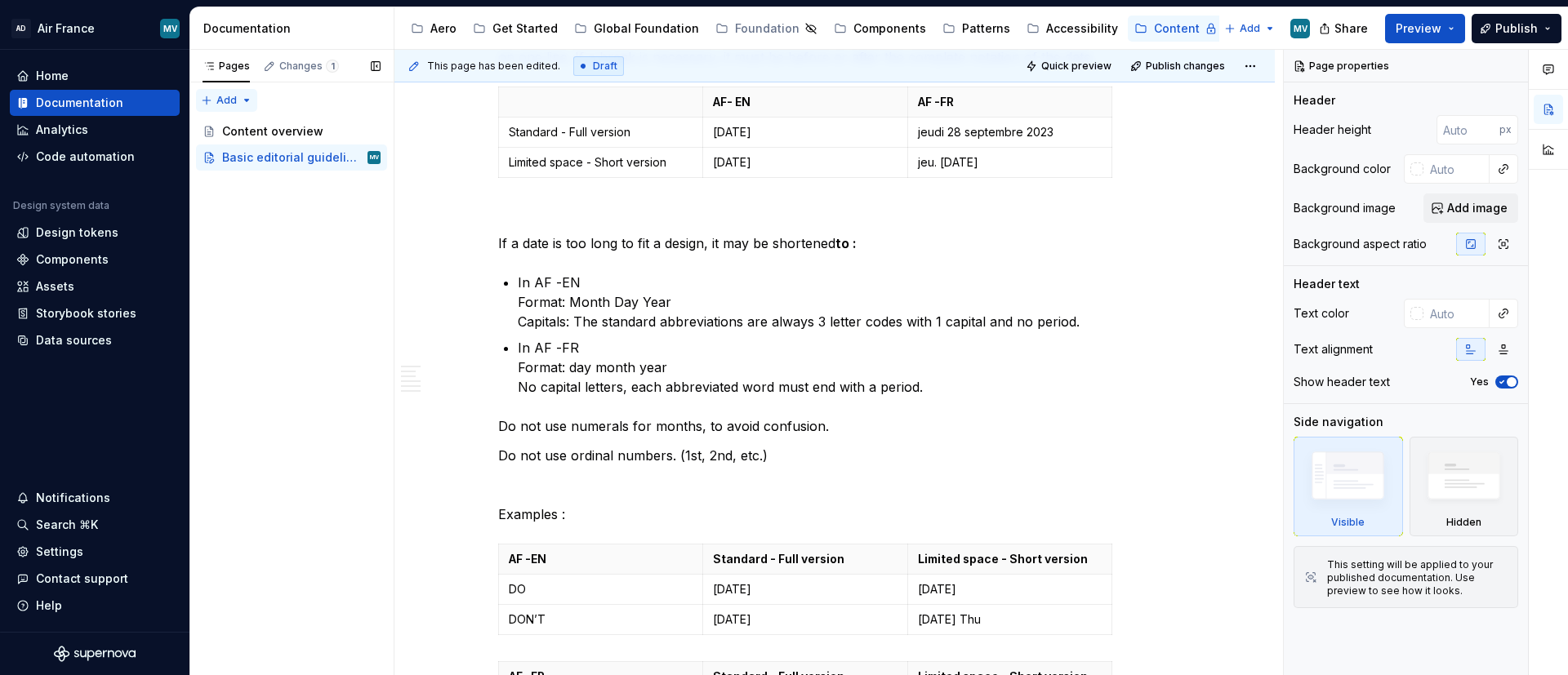
click at [209, 94] on div "Pages Changes 1 Add Accessibility guide for tree Page tree. Navigate the tree w…" at bounding box center [292, 362] width 204 height 626
click at [259, 124] on div "New page" at bounding box center [278, 132] width 106 height 16
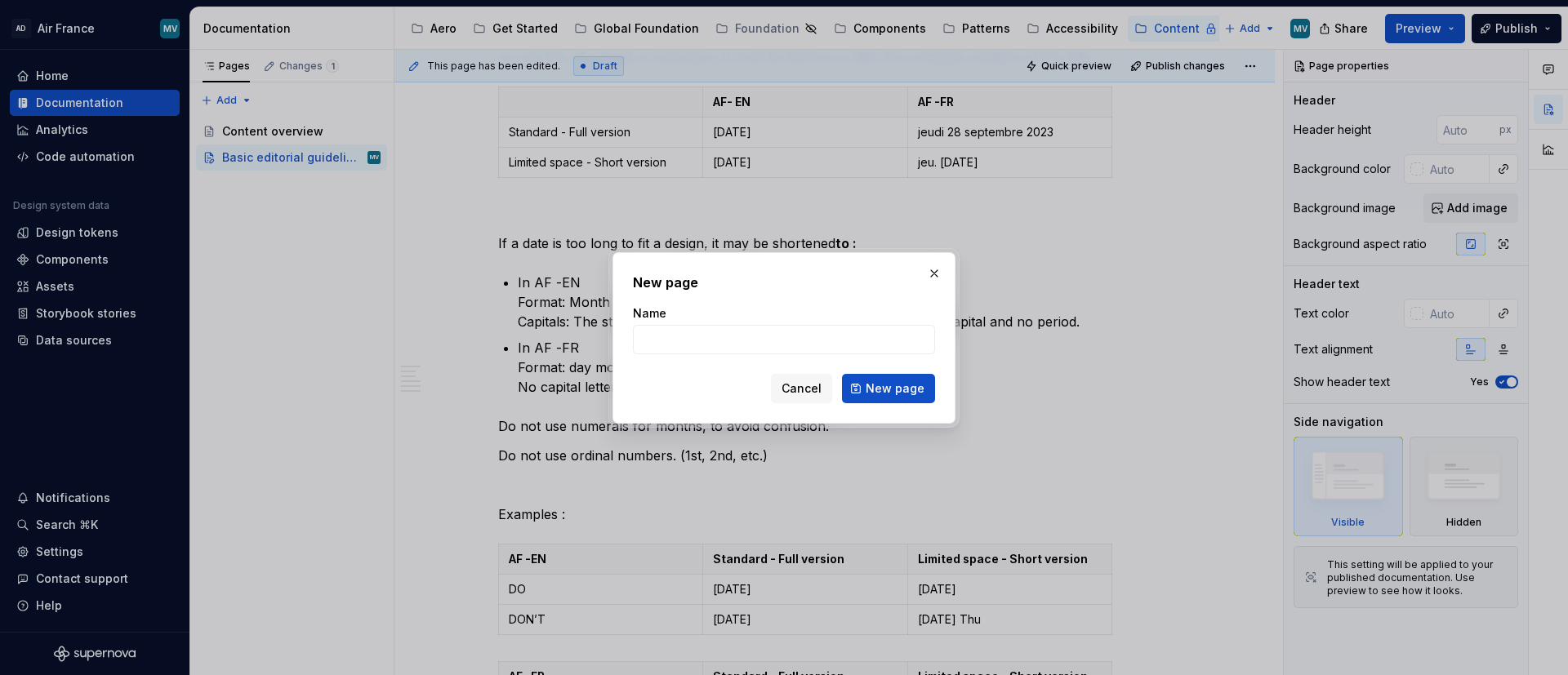
drag, startPoint x: 927, startPoint y: 270, endPoint x: 840, endPoint y: 256, distance: 88.1
click at [928, 270] on button "button" at bounding box center [934, 273] width 23 height 23
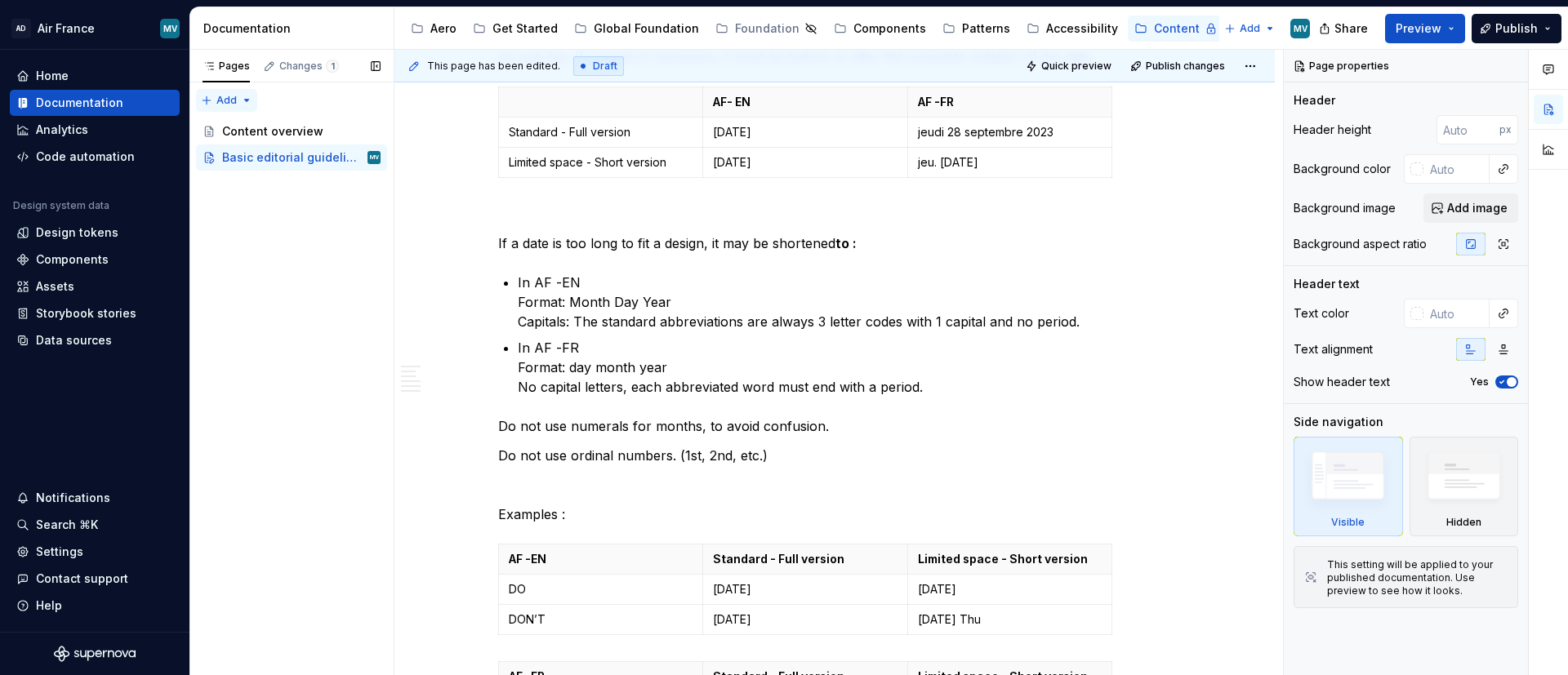
click at [219, 110] on div "Pages Changes 1 Add Accessibility guide for tree Page tree. Navigate the tree w…" at bounding box center [292, 362] width 204 height 626
type textarea "*"
click at [307, 158] on div "New group" at bounding box center [278, 158] width 106 height 16
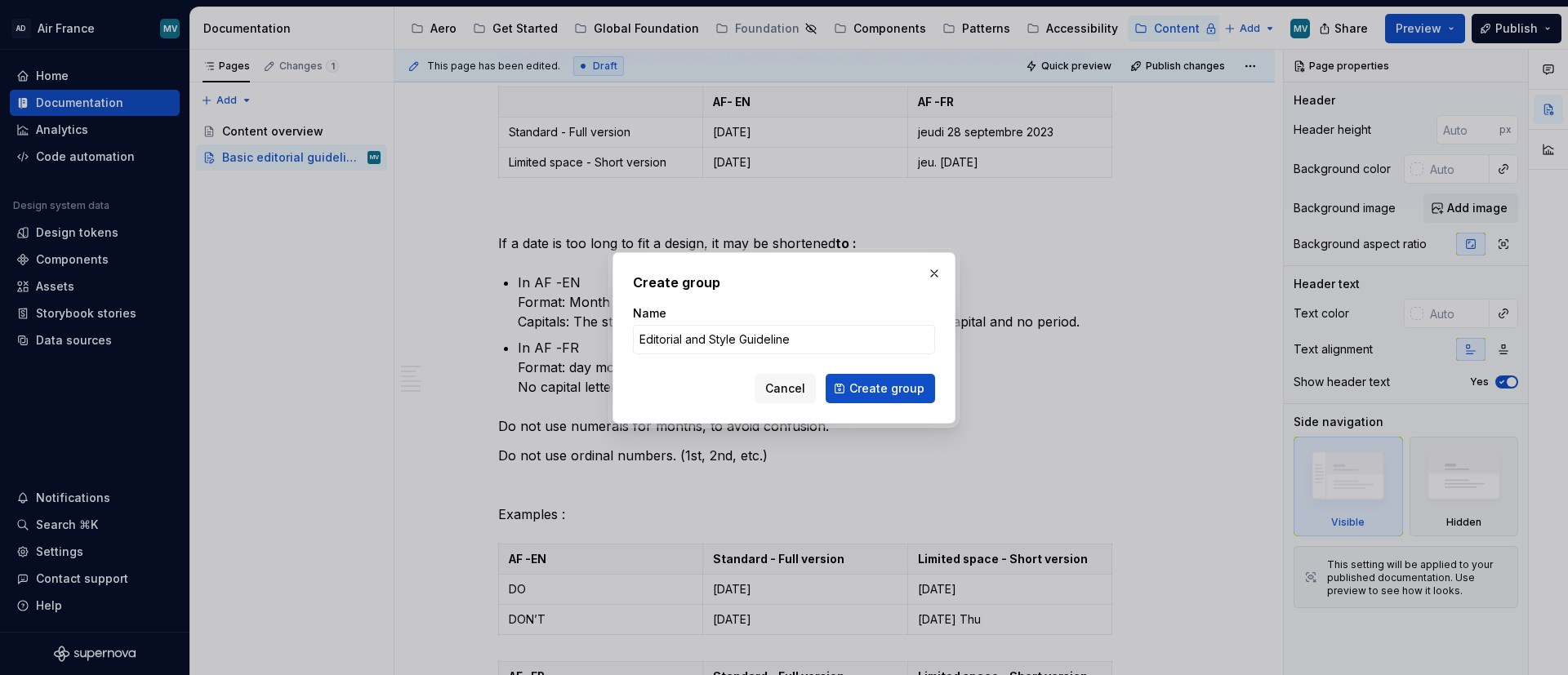
type input "Editorial and Style Guidelines"
click button "Create group" at bounding box center [880, 389] width 109 height 30
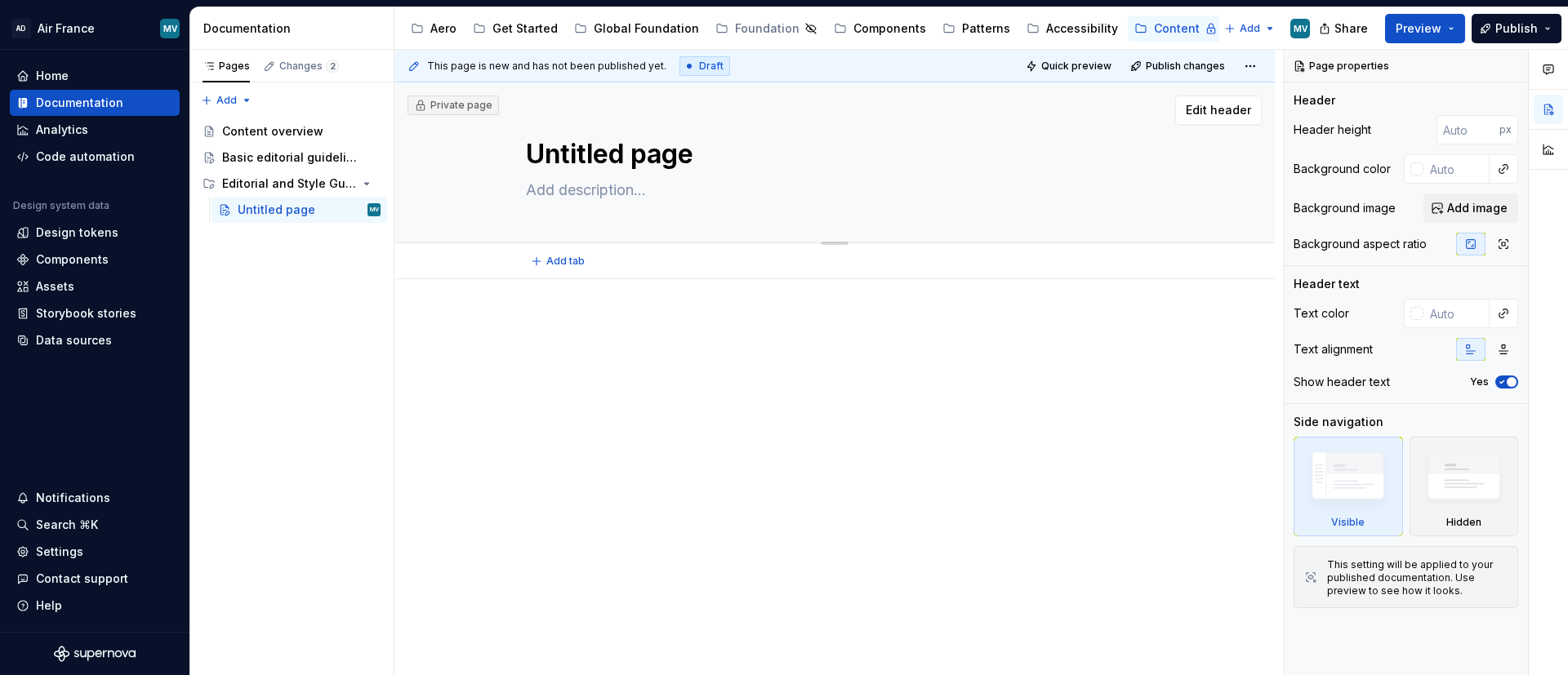
click at [638, 155] on textarea "Untitled page" at bounding box center [831, 154] width 617 height 39
click at [620, 164] on textarea "Untitled page" at bounding box center [831, 154] width 617 height 39
type textarea "*"
type textarea "Co"
type textarea "*"
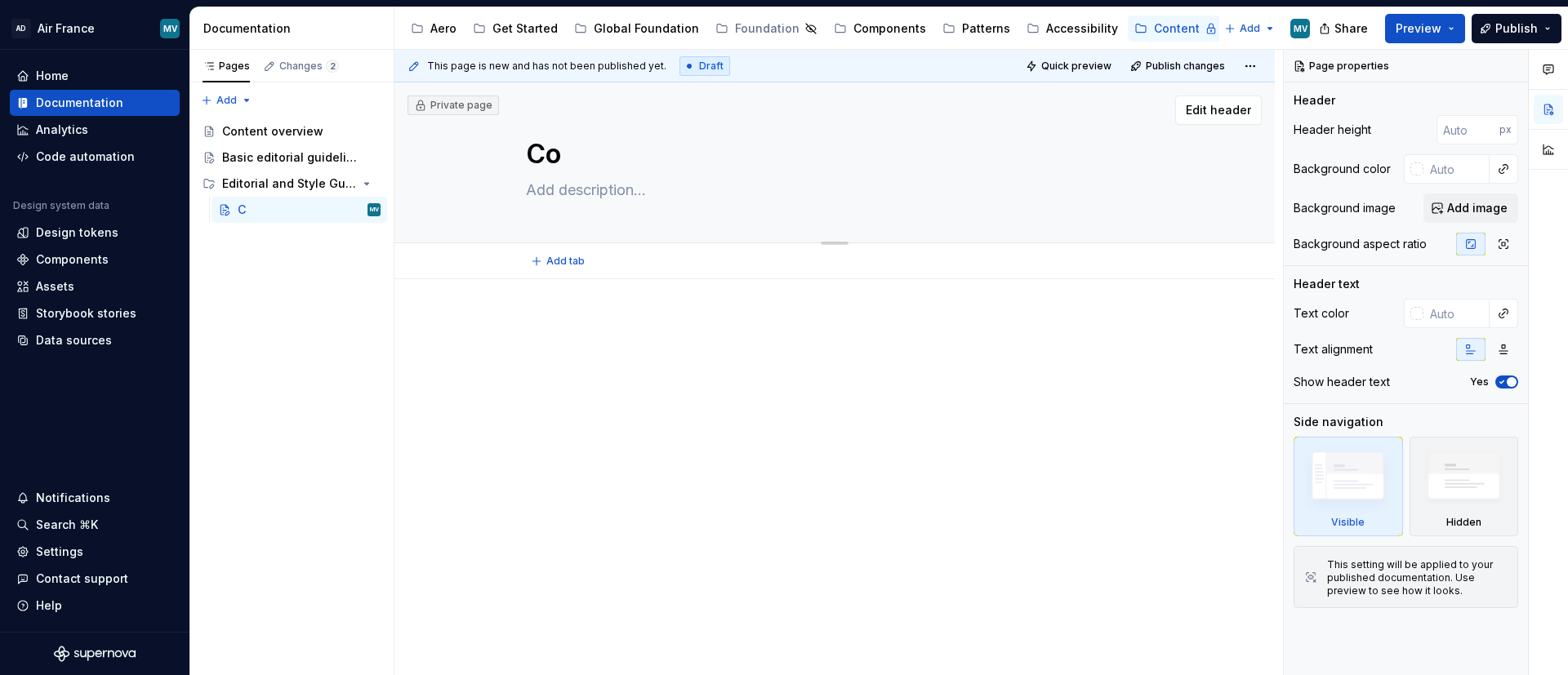
type textarea "[PERSON_NAME]"
type textarea "*"
type textarea "Coet"
type textarea "*"
type textarea "[PERSON_NAME]"
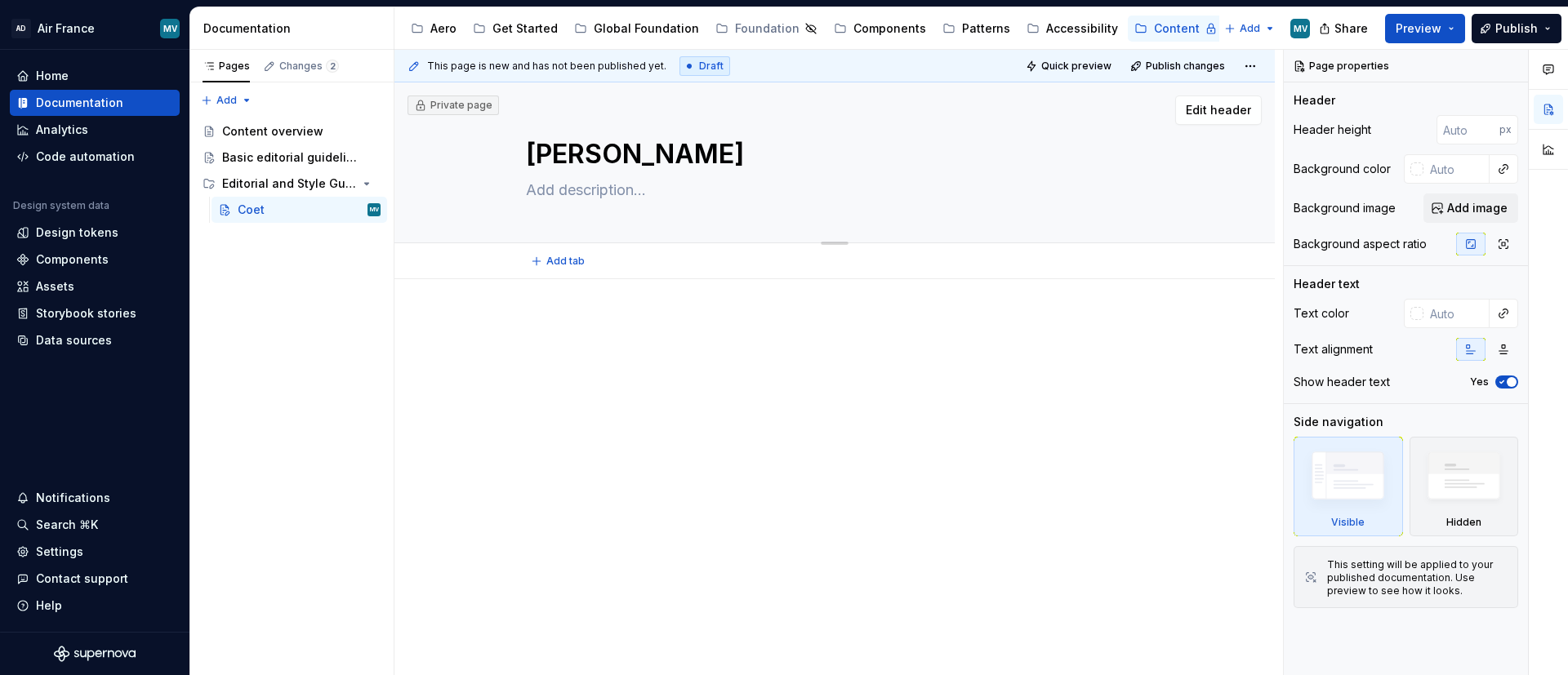
type textarea "*"
type textarea "Co"
type textarea "*"
type textarea "Con"
type textarea "*"
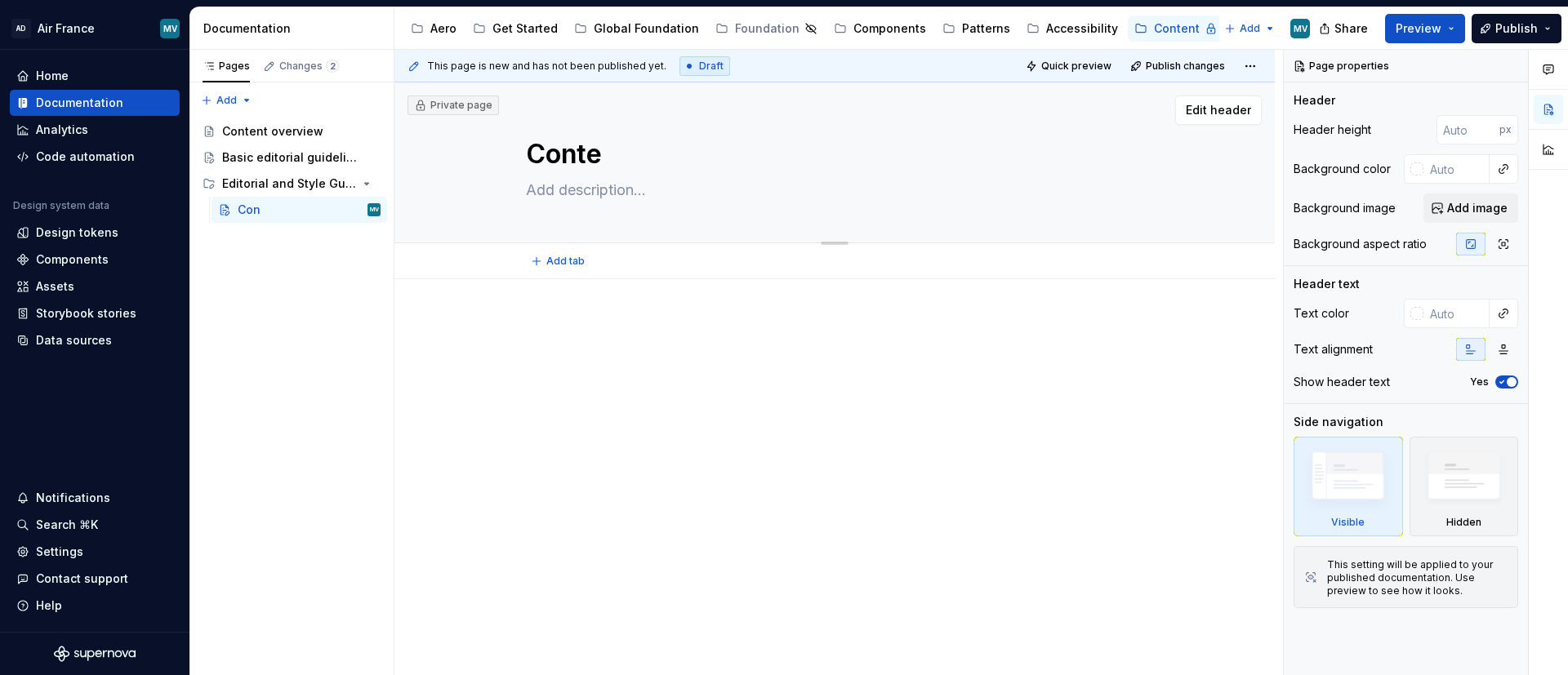
type textarea "Conten"
type textarea "*"
type textarea "Content"
type textarea "*"
type textarea "Content"
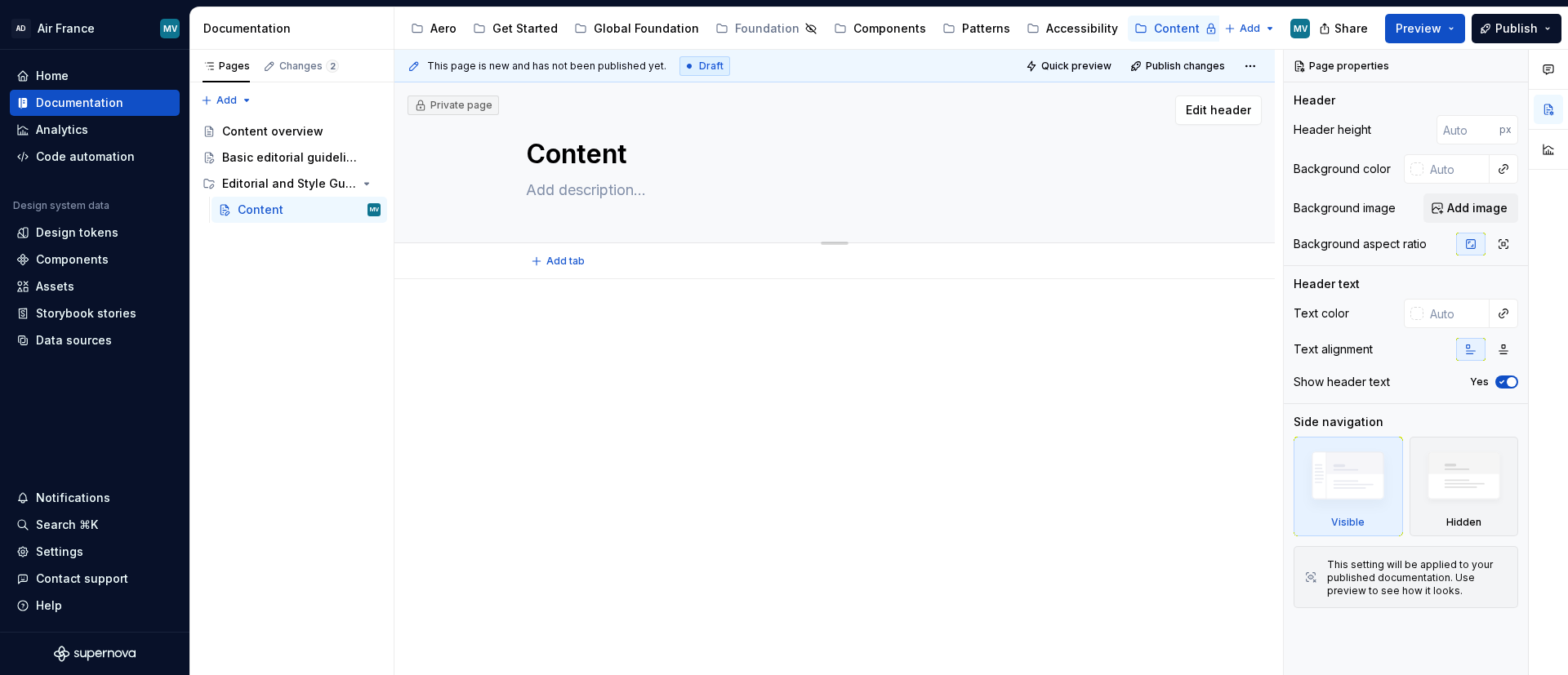
type textarea "*"
type textarea "Content St"
type textarea "*"
type textarea "Content Sty"
type textarea "*"
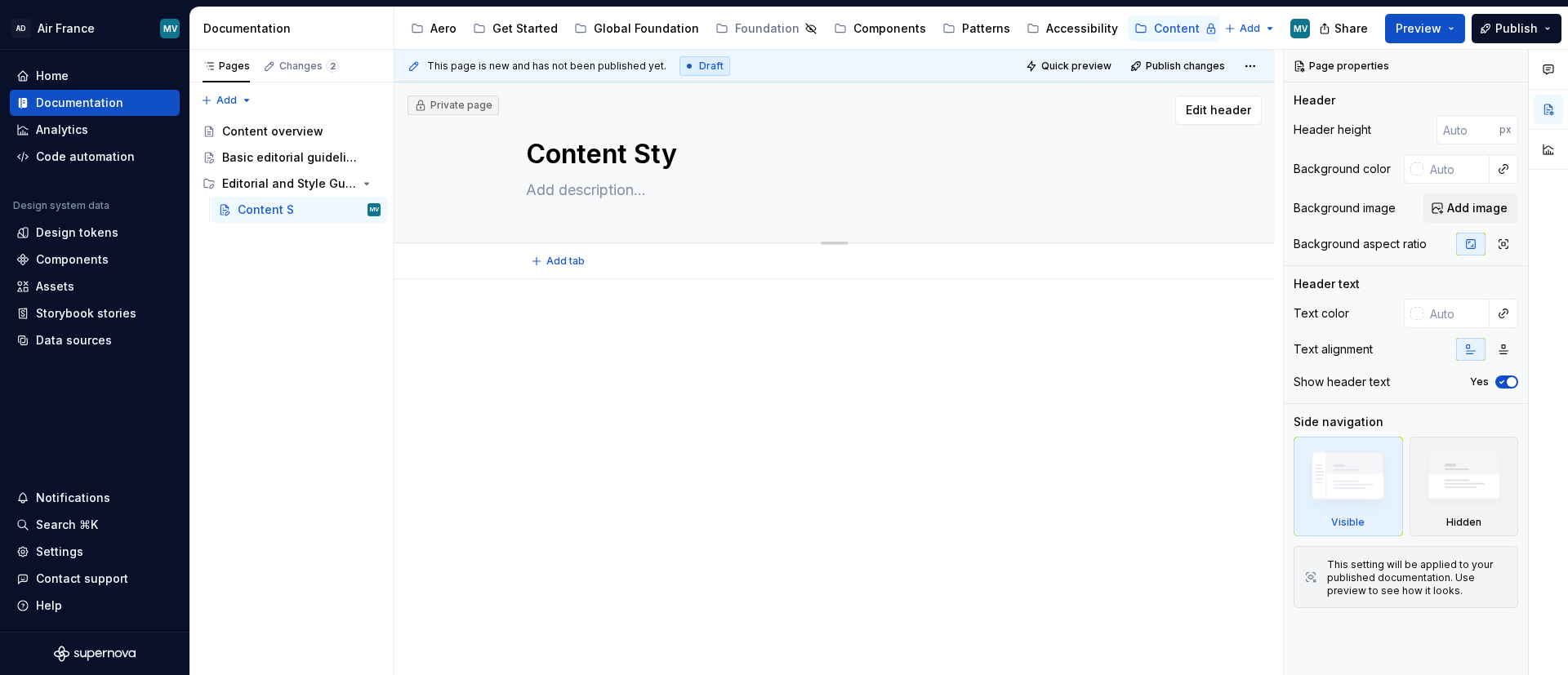
type textarea "Content Styl"
type textarea "*"
type textarea "Content Style"
type textarea "*"
type textarea "Content Style Guid"
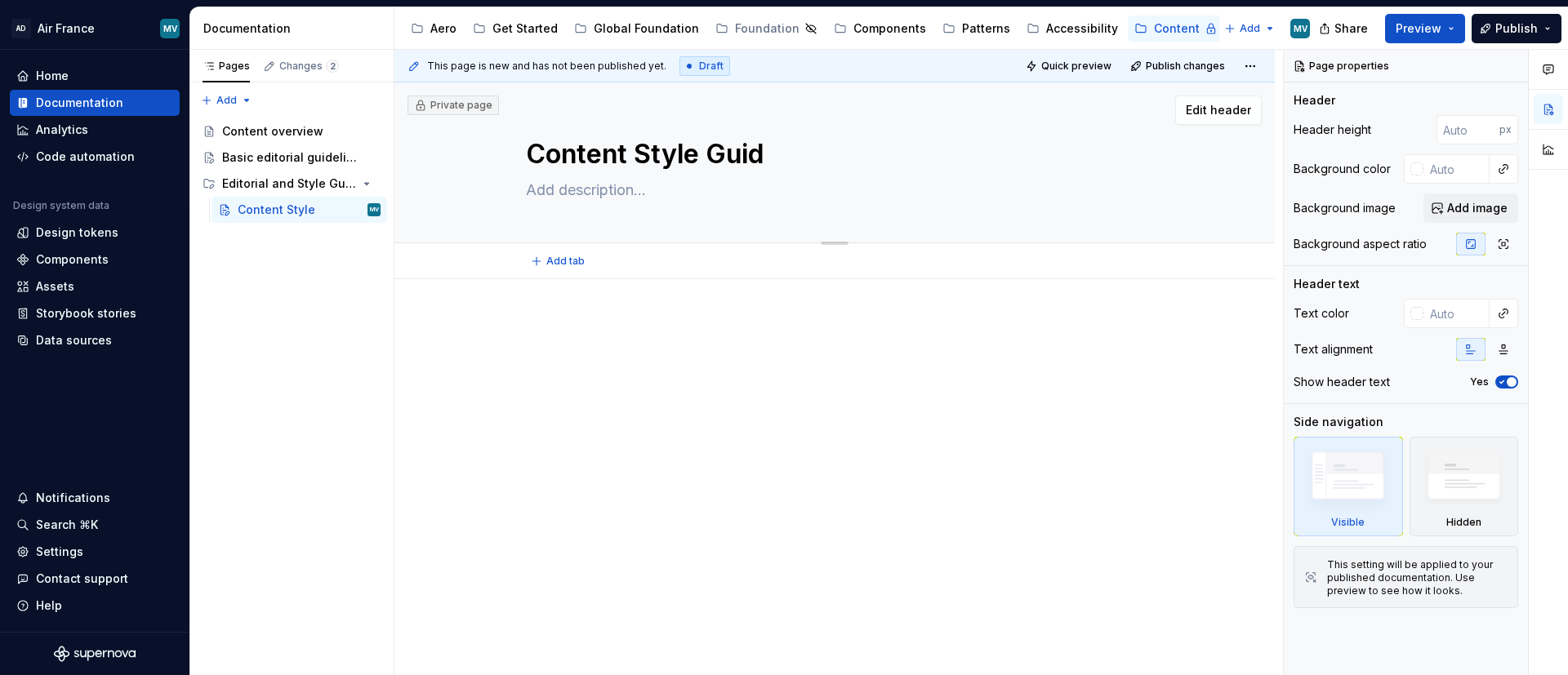
type textarea "*"
type textarea "Content Style Guide"
type textarea "*"
type textarea "Content Style Guide"
click at [285, 234] on div "Pages Changes 2 Add Accessibility guide for tree Page tree. Navigate the tree w…" at bounding box center [292, 362] width 204 height 626
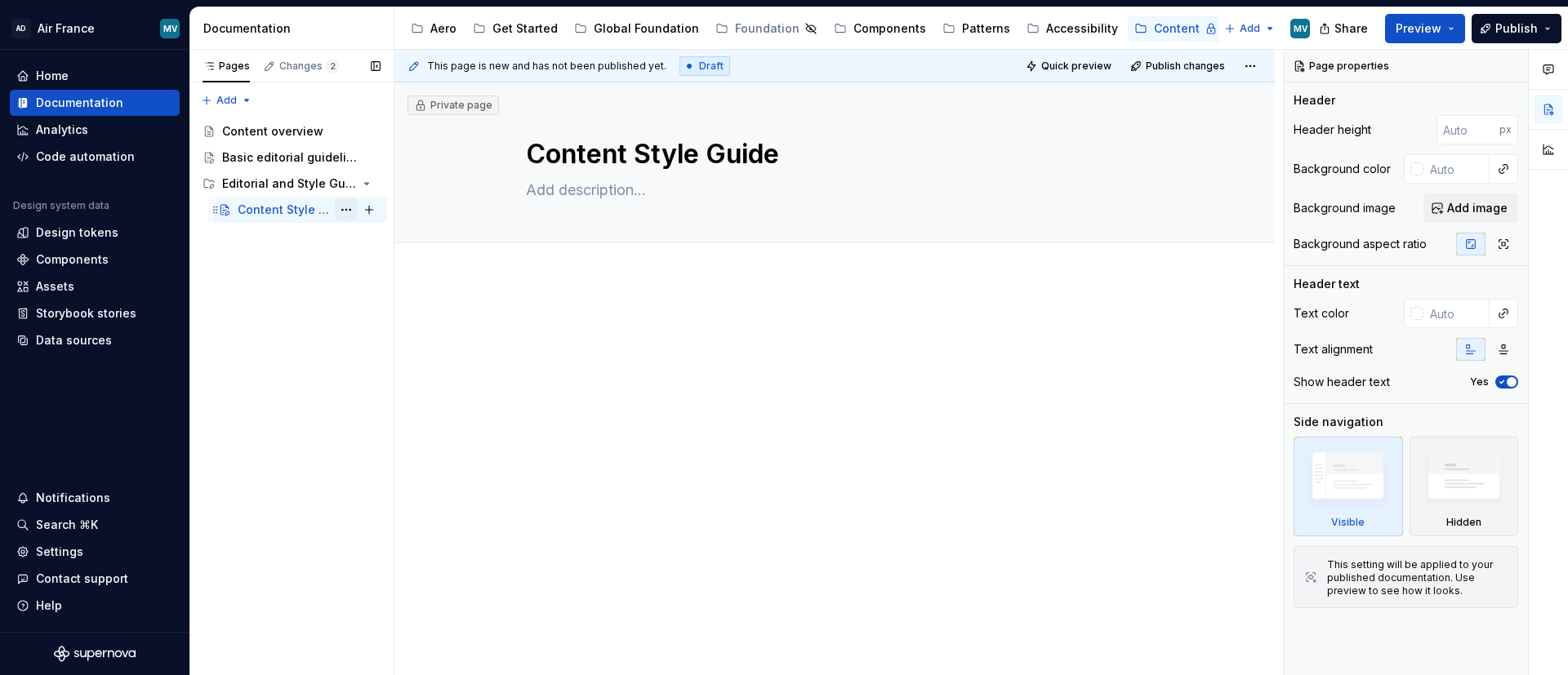
click at [349, 209] on button "Page tree" at bounding box center [346, 210] width 23 height 23
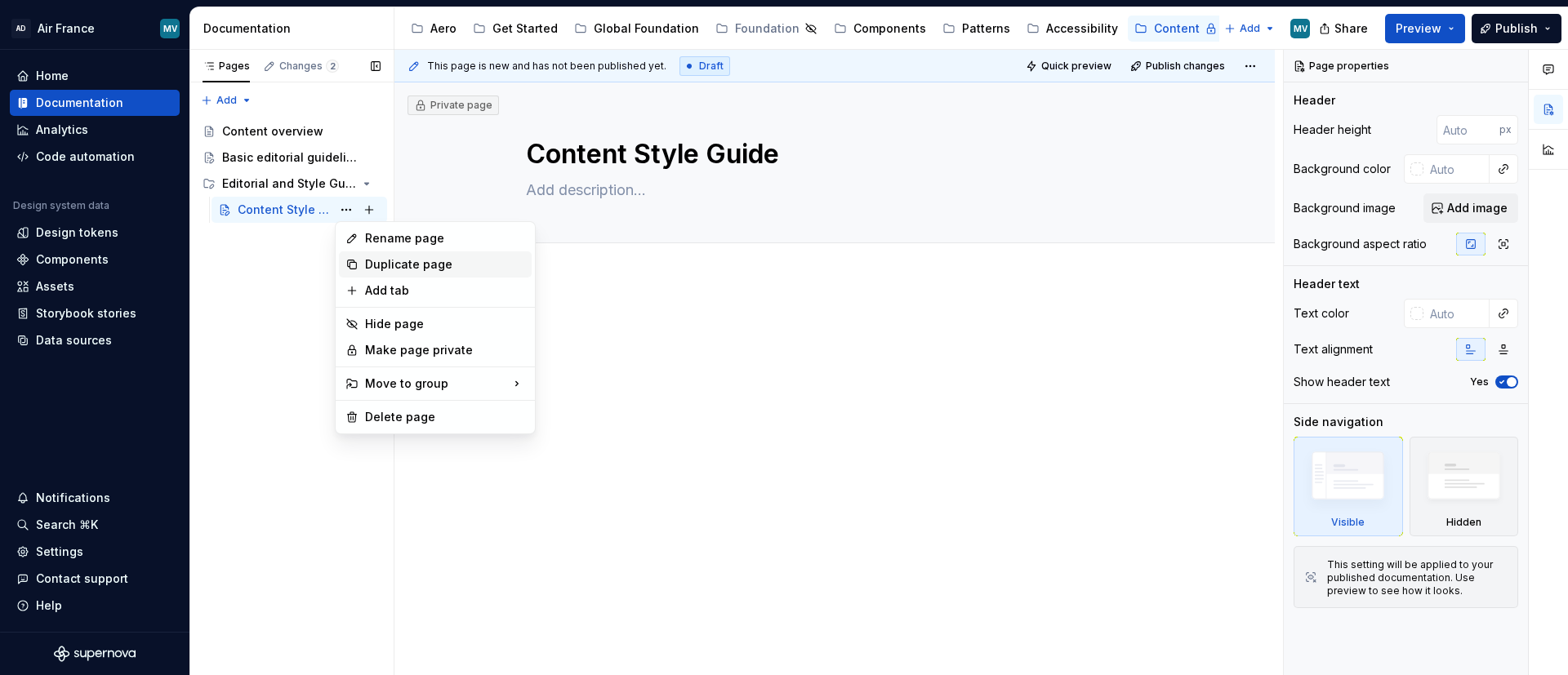
click at [353, 259] on icon at bounding box center [352, 265] width 13 height 13
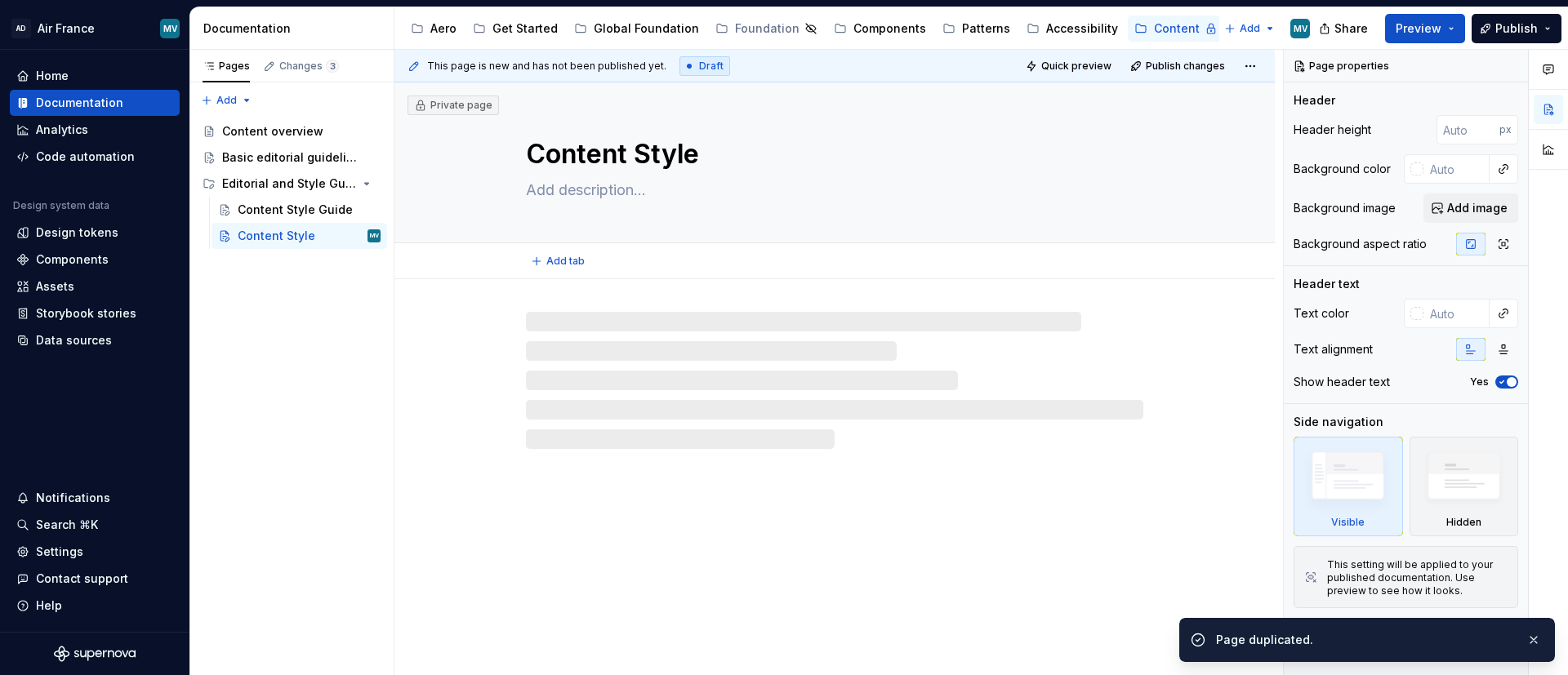
click at [687, 146] on textarea "Content Style" at bounding box center [831, 154] width 617 height 39
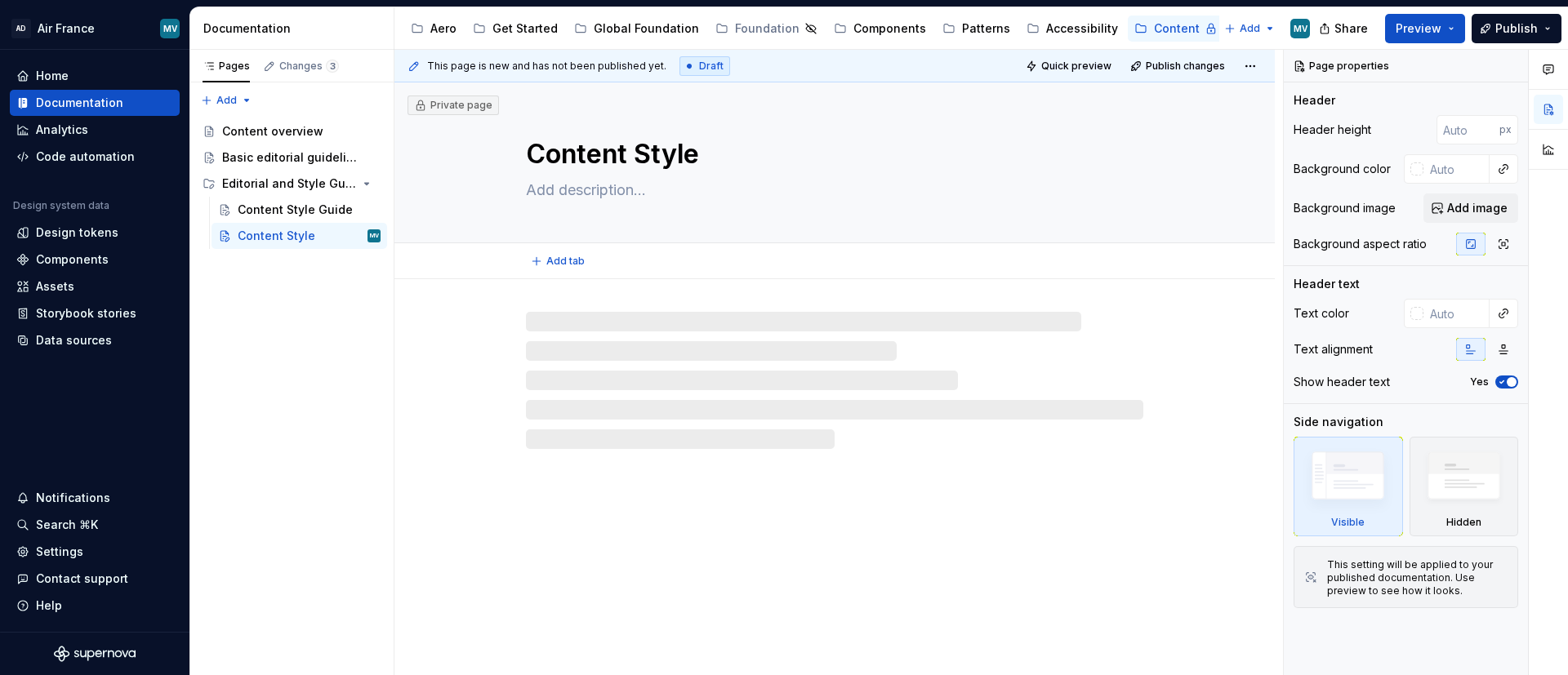
click at [665, 158] on textarea "Content Style" at bounding box center [831, 154] width 617 height 39
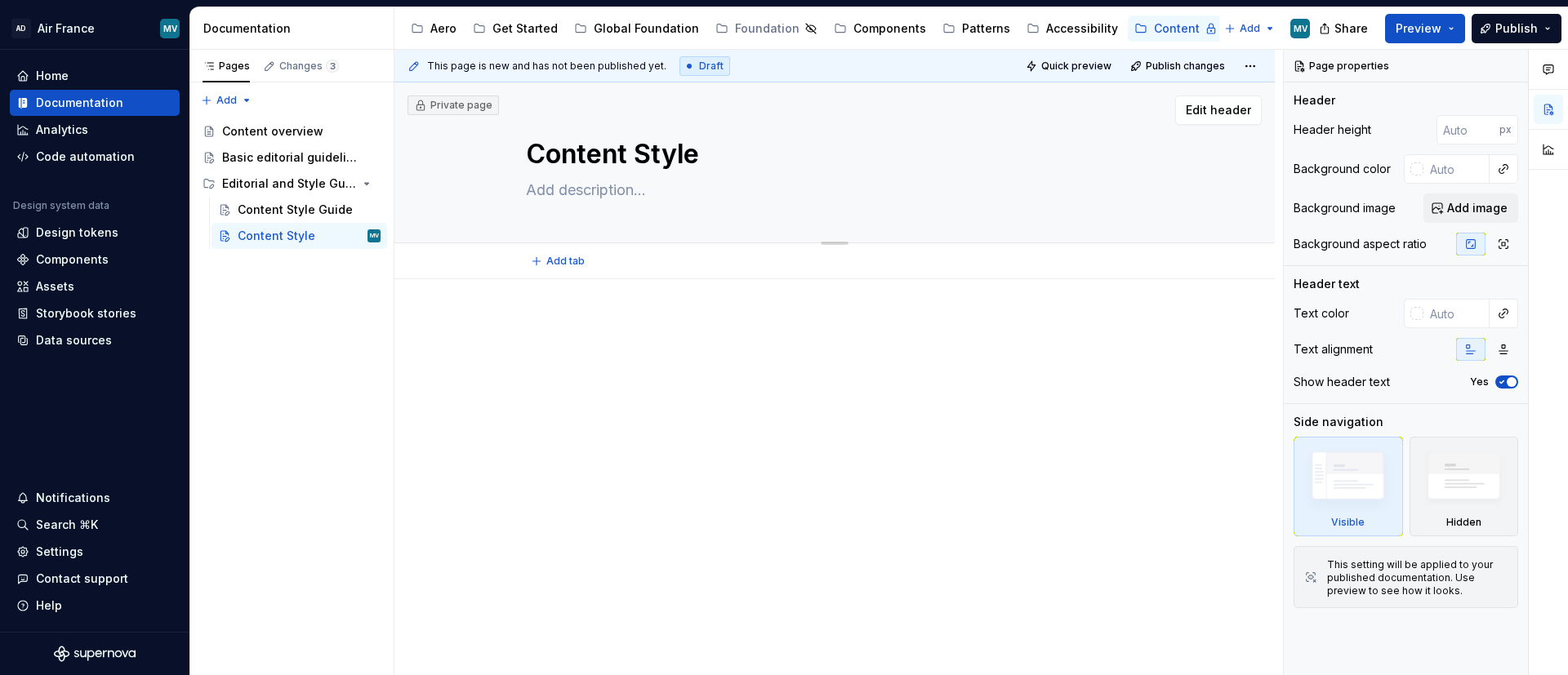
type textarea "*"
type textarea "T"
type textarea "*"
type textarea "To"
type textarea "*"
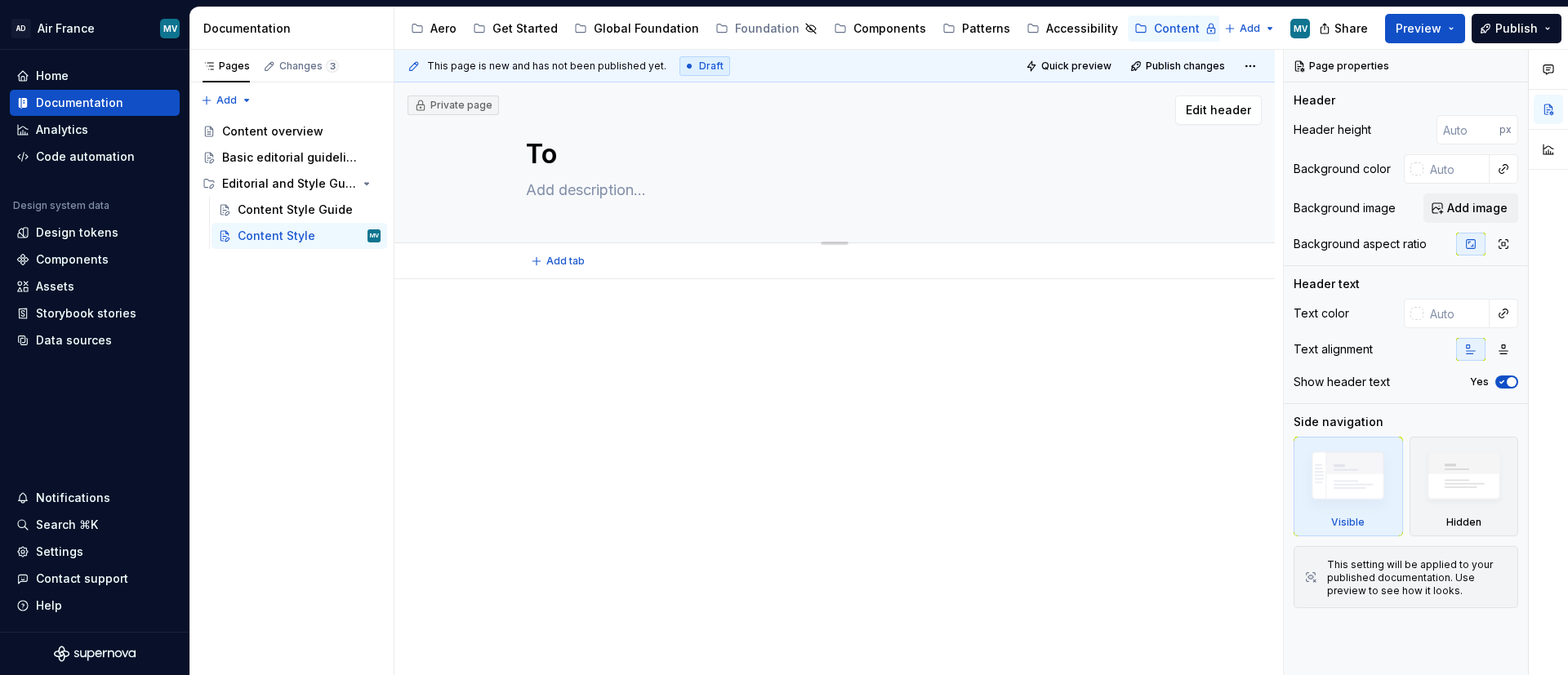
type textarea "Ton"
type textarea "*"
type textarea "Tone"
type textarea "*"
type textarea "Tone of"
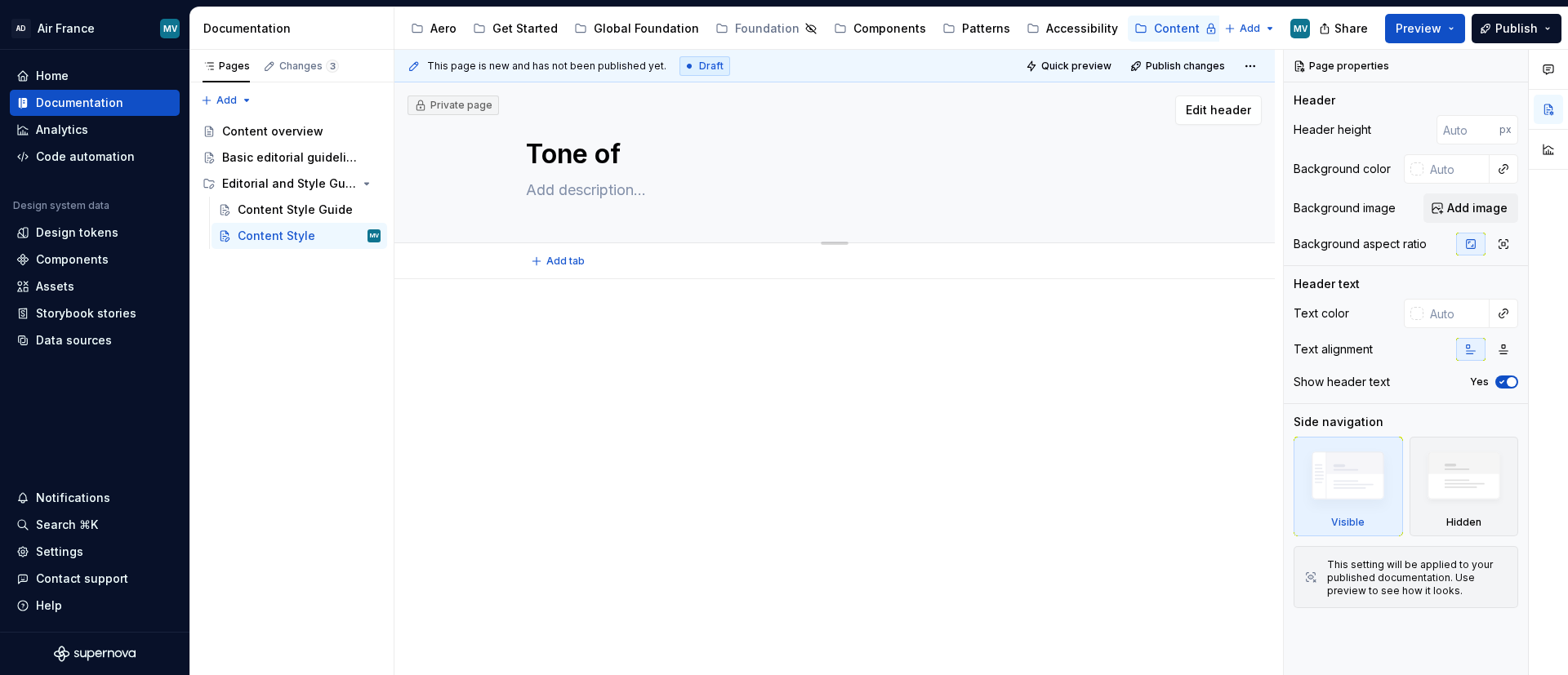
type textarea "*"
type textarea "Tone of"
type textarea "*"
type textarea "Tone of Vo"
type textarea "*"
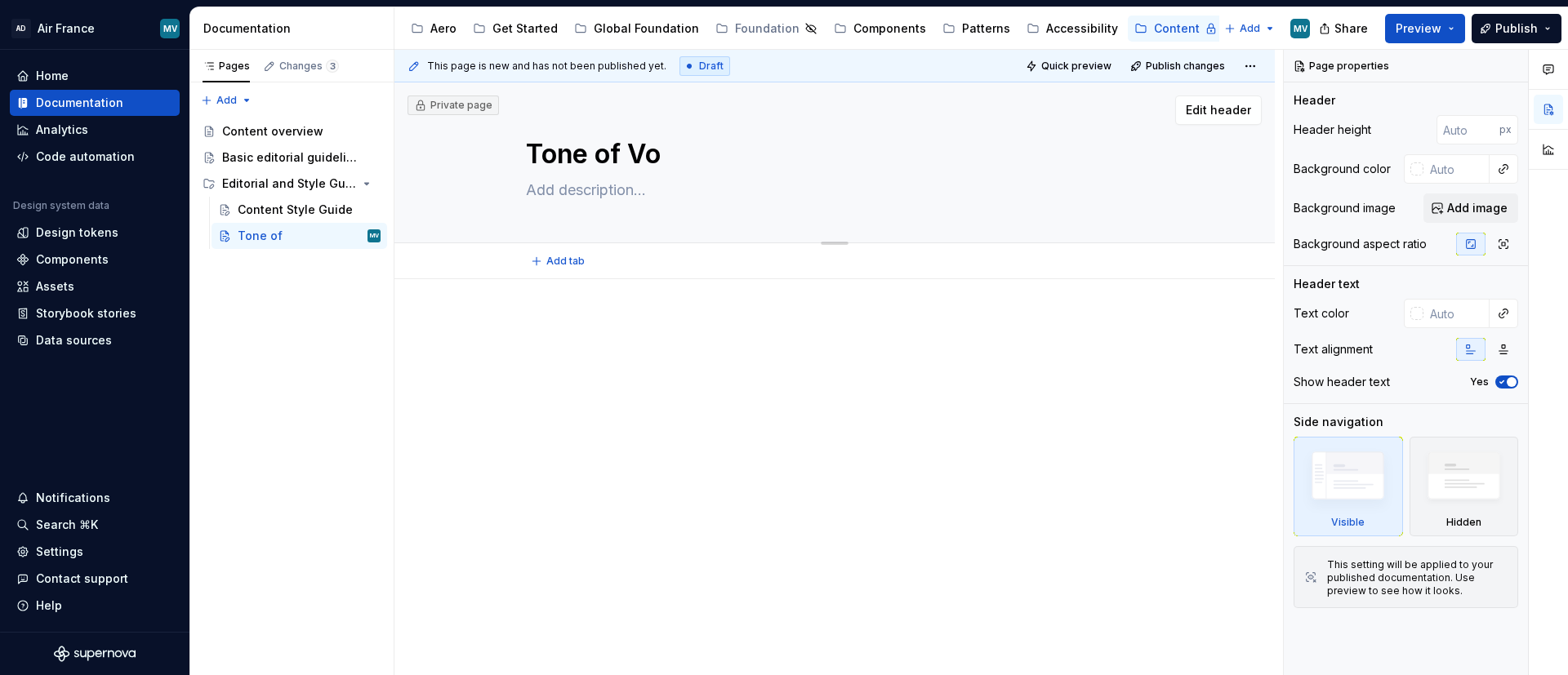
type textarea "Tone of Voi"
type textarea "*"
type textarea "Tone of Voic"
type textarea "*"
type textarea "Tone of Voice"
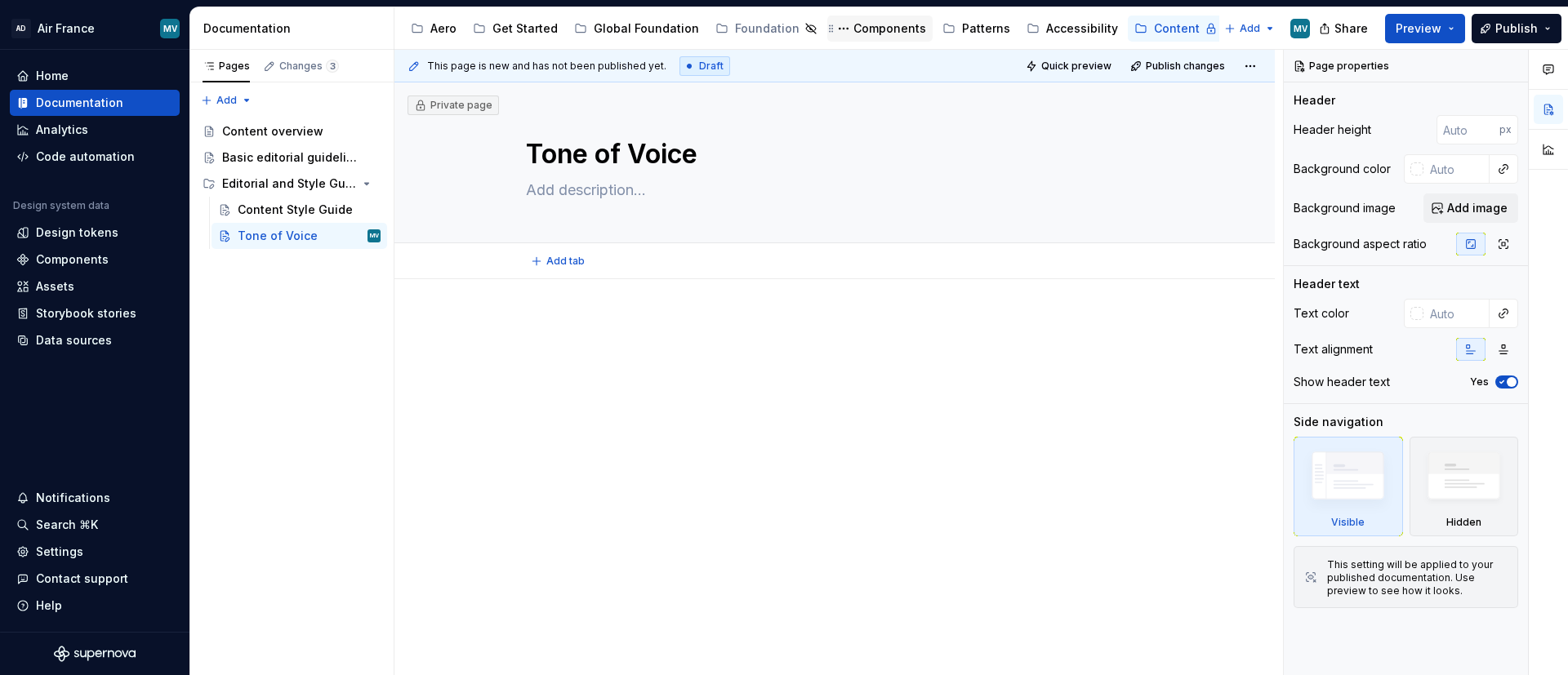
type textarea "*"
type textarea "Tone of Voice"
drag, startPoint x: 214, startPoint y: 346, endPoint x: 217, endPoint y: 326, distance: 20.2
click at [214, 346] on div "Pages Changes 3 Add Accessibility guide for tree Page tree. Navigate the tree w…" at bounding box center [292, 362] width 204 height 626
click at [348, 241] on button "Page tree" at bounding box center [346, 236] width 23 height 23
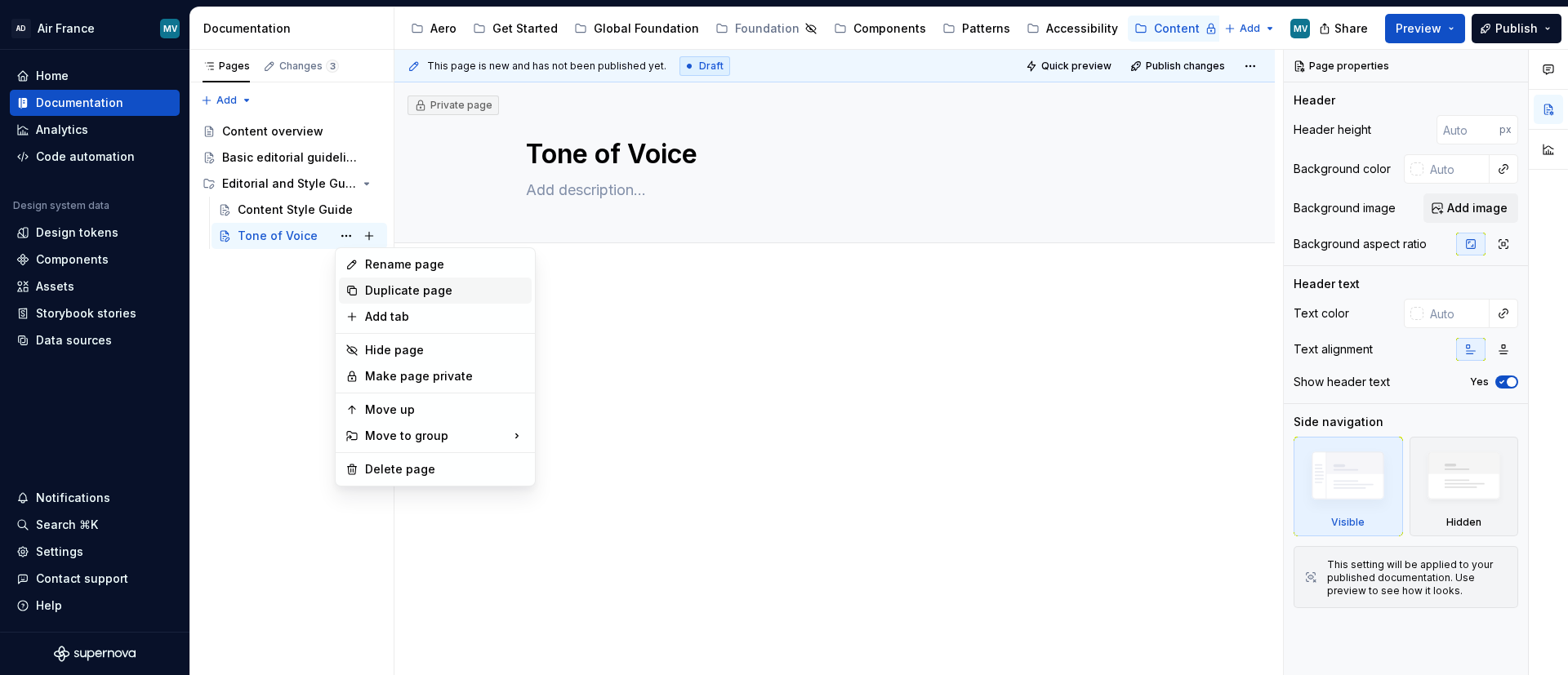
drag, startPoint x: 392, startPoint y: 288, endPoint x: 399, endPoint y: 250, distance: 38.6
click at [392, 288] on div "Duplicate page" at bounding box center [445, 291] width 160 height 16
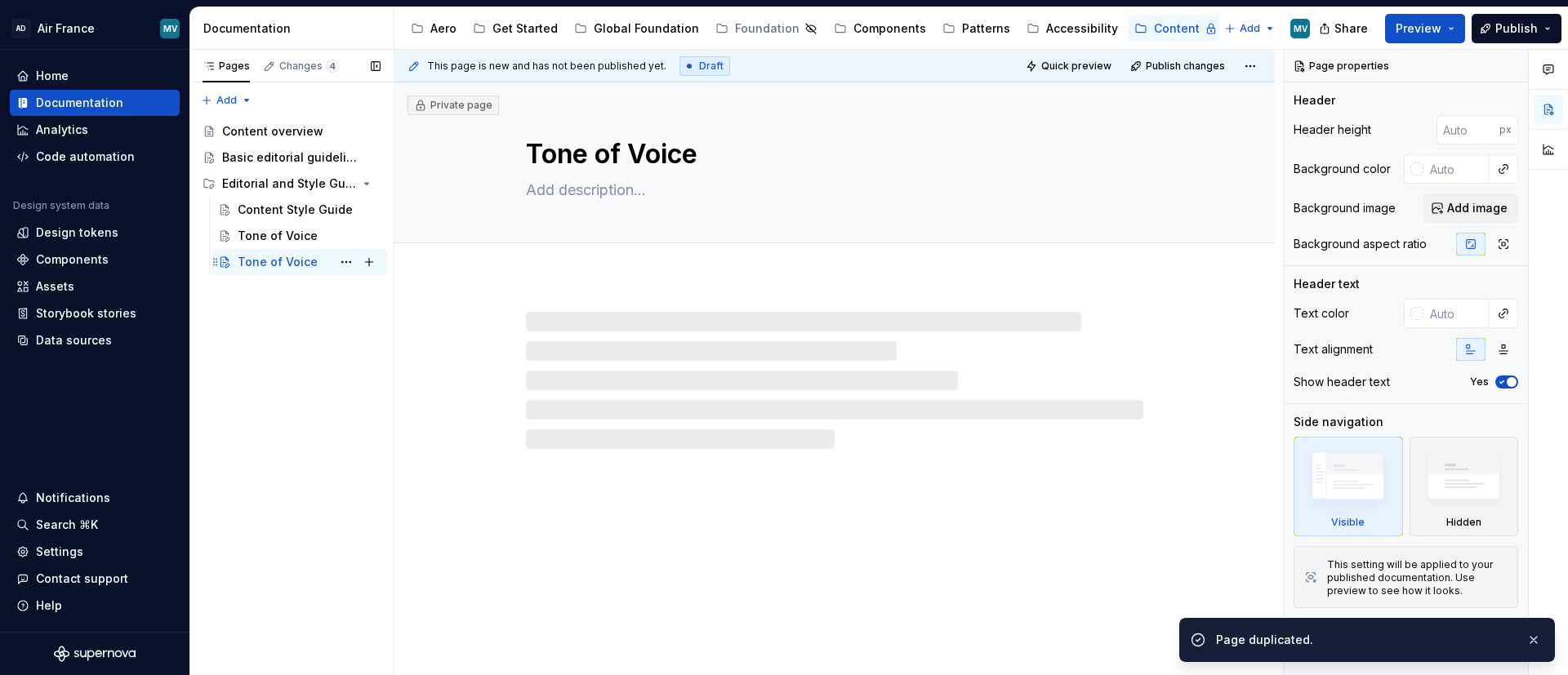
click at [310, 261] on div "Tone of Voice" at bounding box center [277, 262] width 80 height 16
click at [615, 148] on textarea "Tone of Voice" at bounding box center [831, 154] width 617 height 39
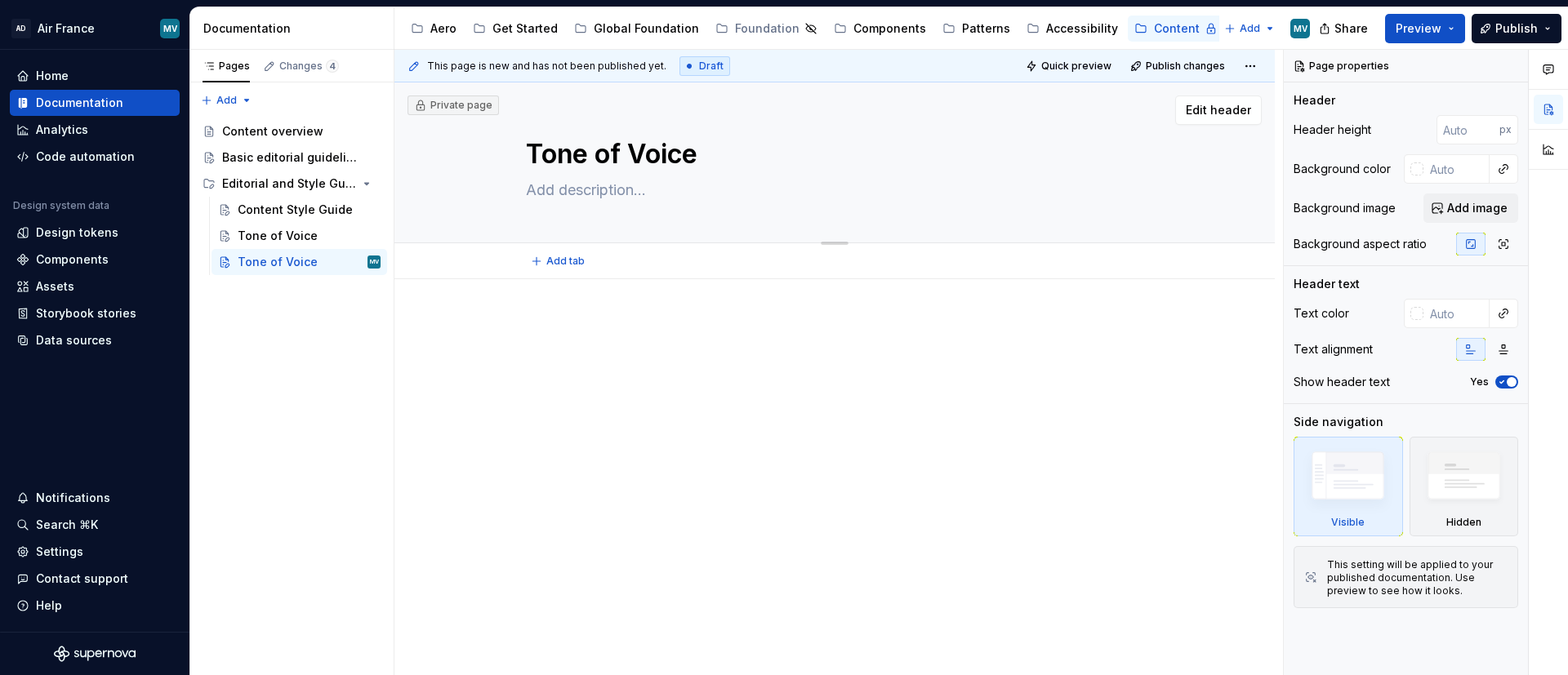
type textarea "*"
type textarea "A"
type textarea "*"
type textarea "Ac"
type textarea "*"
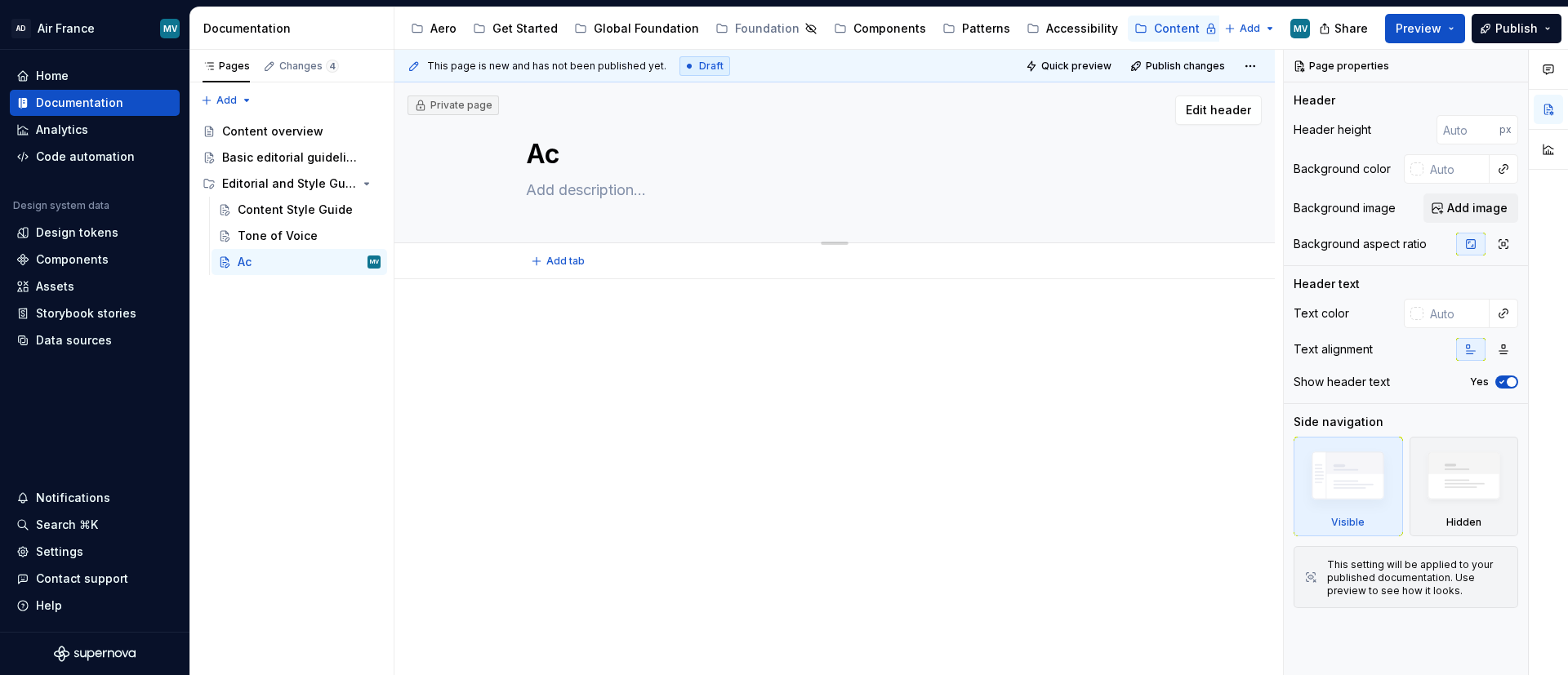
type textarea "Acc"
type textarea "*"
type textarea "Acce"
type textarea "*"
type textarea "Acces"
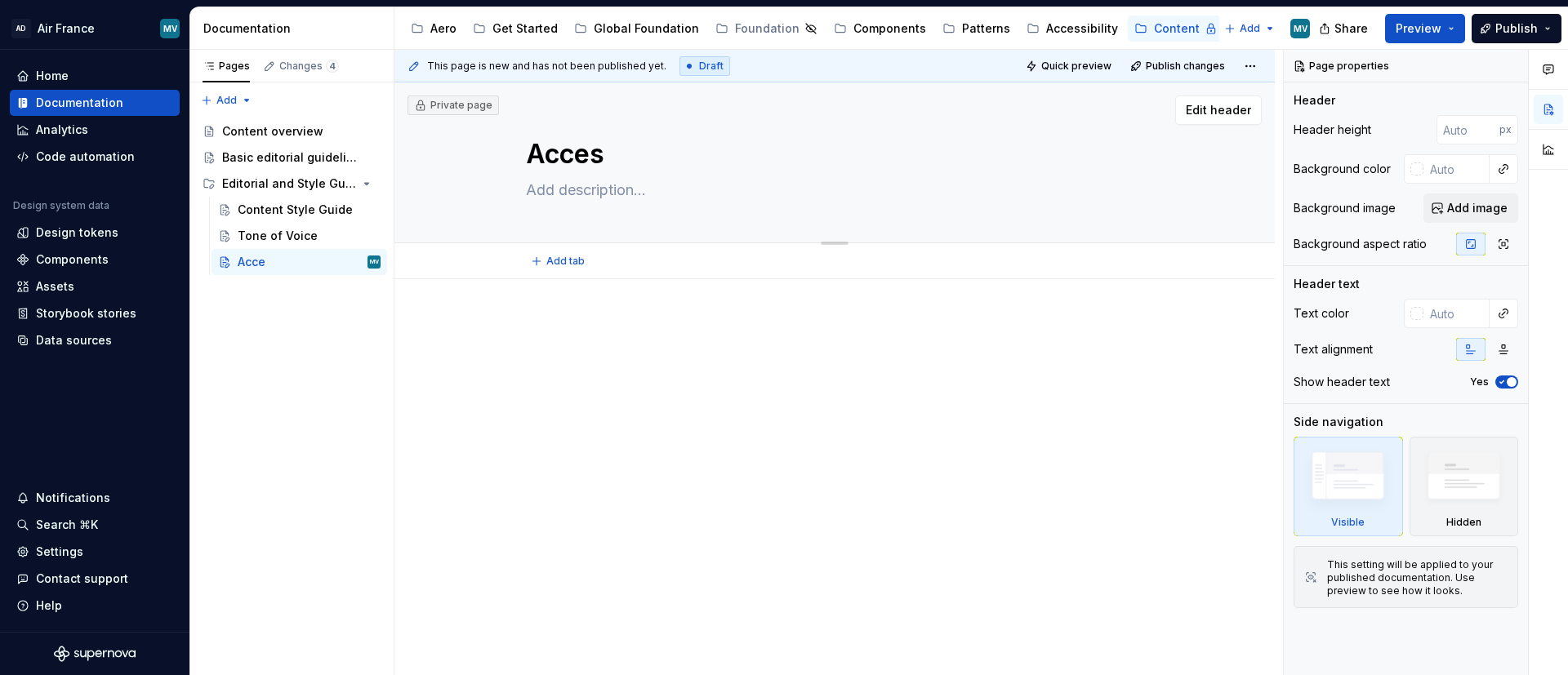
type textarea "*"
type textarea "Accessi"
type textarea "*"
type textarea "Accessib"
type textarea "*"
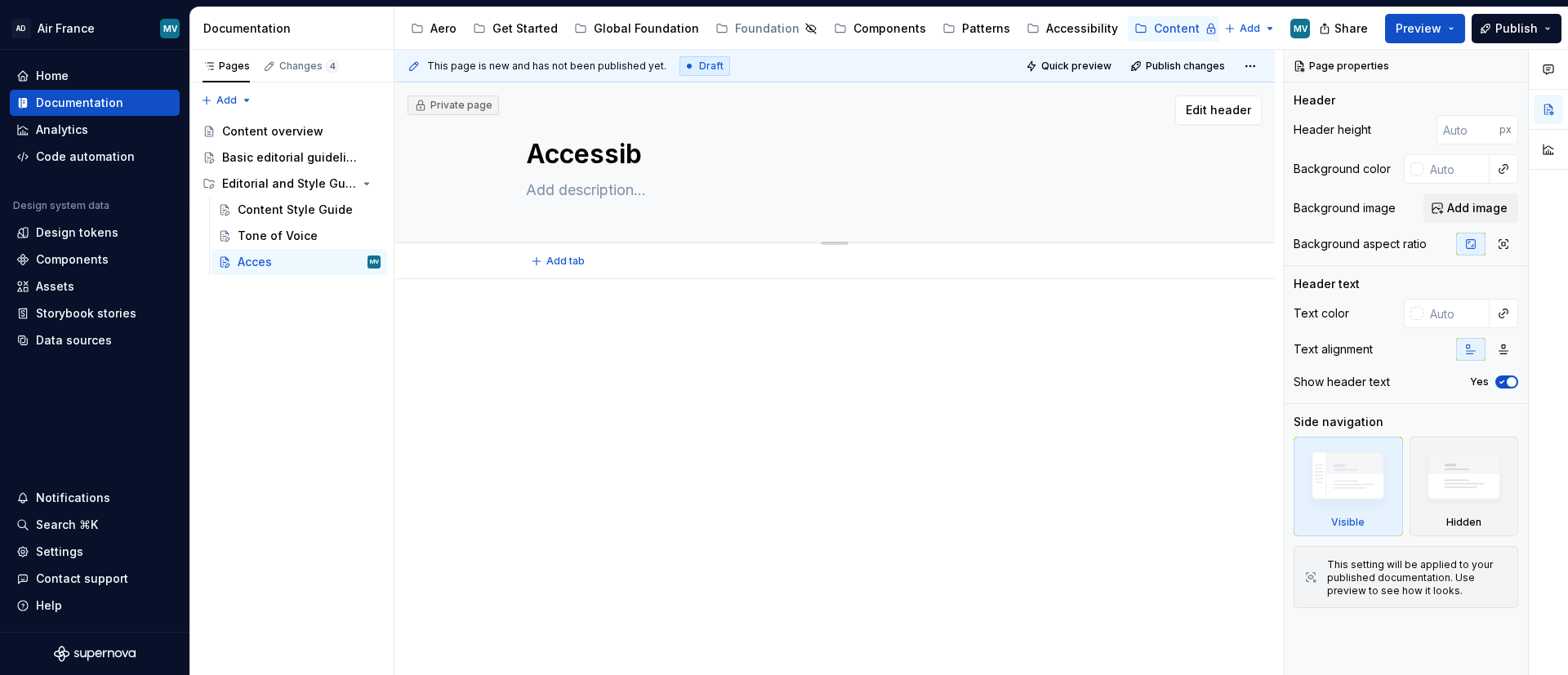
type textarea "Accessibi"
type textarea "*"
type textarea "Accessibil"
type textarea "*"
type textarea "Accessibili"
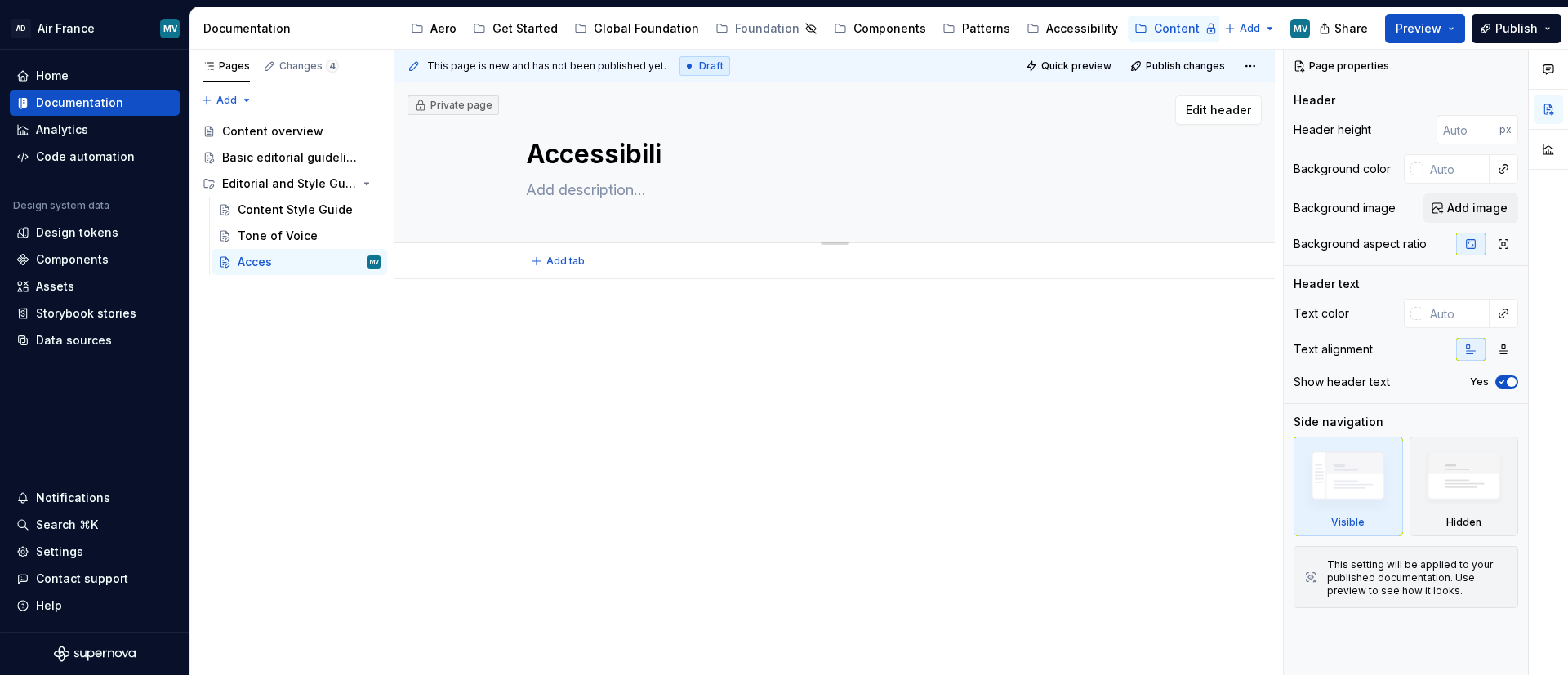
type textarea "*"
type textarea "Accessibilit"
type textarea "*"
type textarea "Accessibility"
type textarea "*"
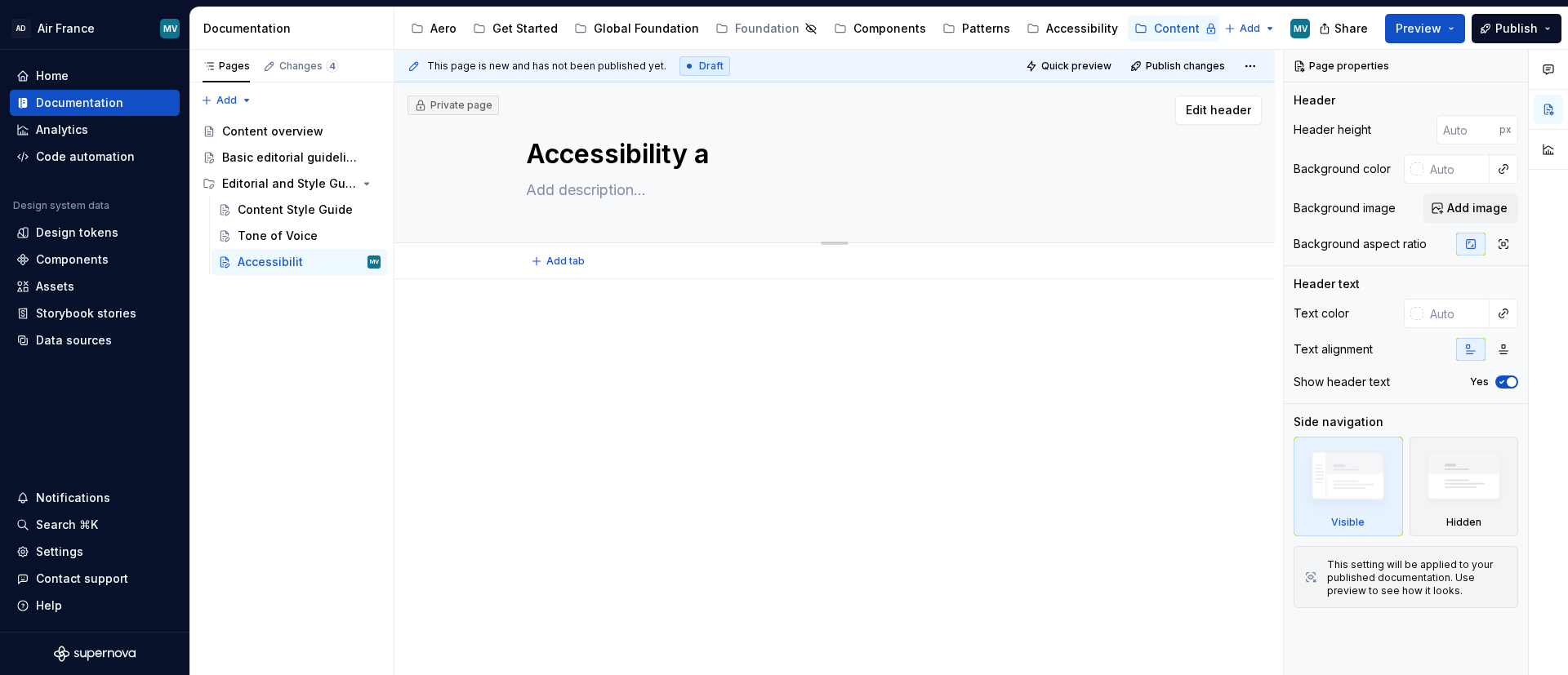
type textarea "Accessibility an"
type textarea "*"
type textarea "Accessibility and"
type textarea "*"
type textarea "Accessibility and I"
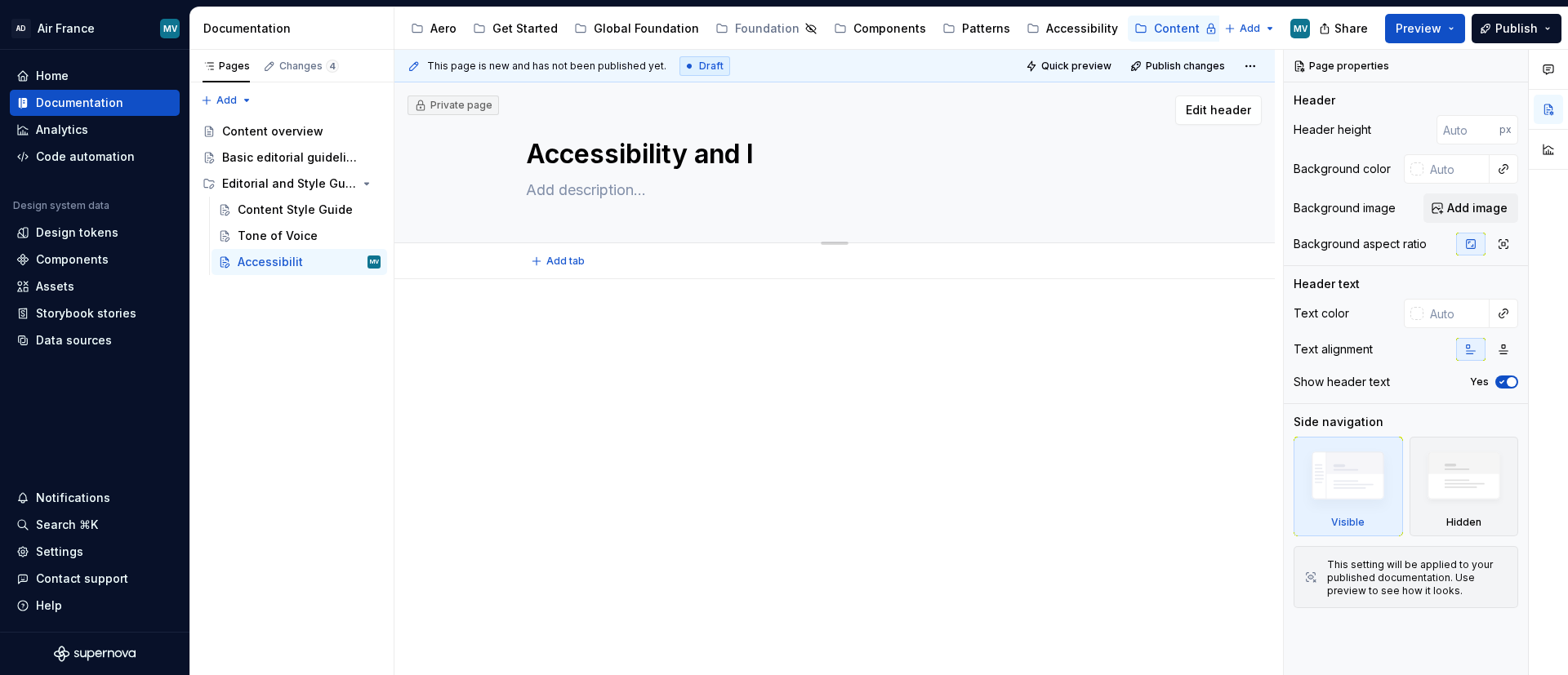
type textarea "*"
type textarea "Accessibility and In"
type textarea "*"
type textarea "Accessibility and Incl"
type textarea "*"
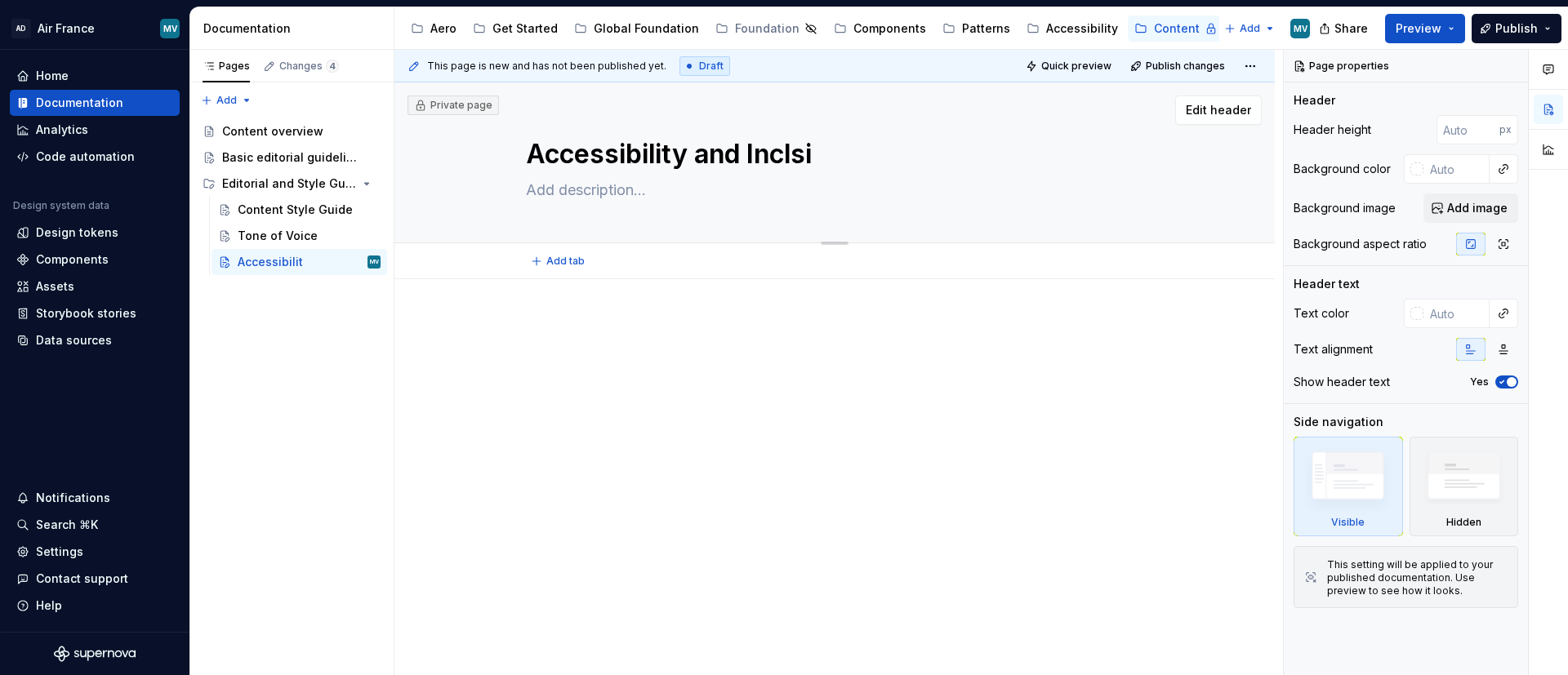
type textarea "Accessibility and Inclsiu"
type textarea "*"
type textarea "Accessibility and Inclsiuo"
type textarea "*"
type textarea "Accessibility and Inclsiu"
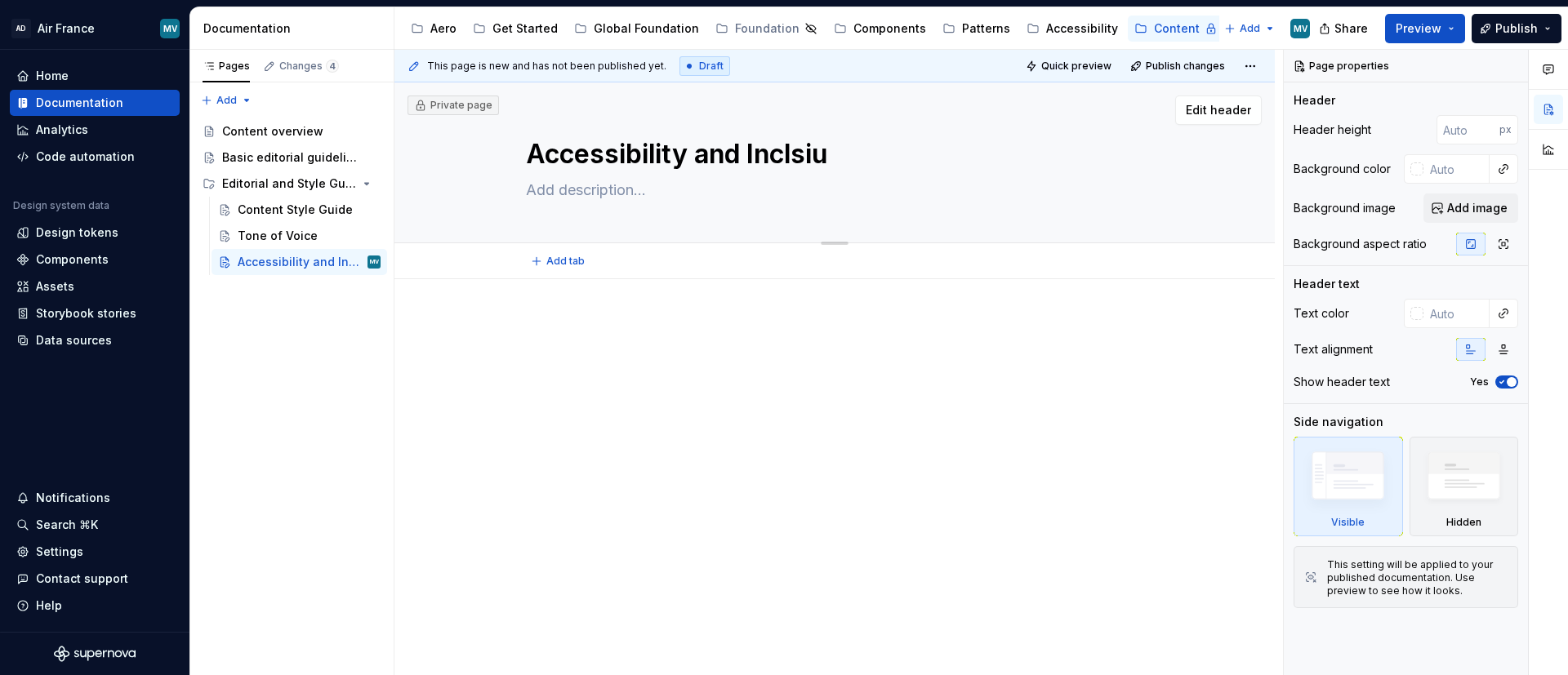
type textarea "*"
type textarea "Accessibility and Inclsi"
type textarea "*"
type textarea "Accessibility and Incls"
type textarea "*"
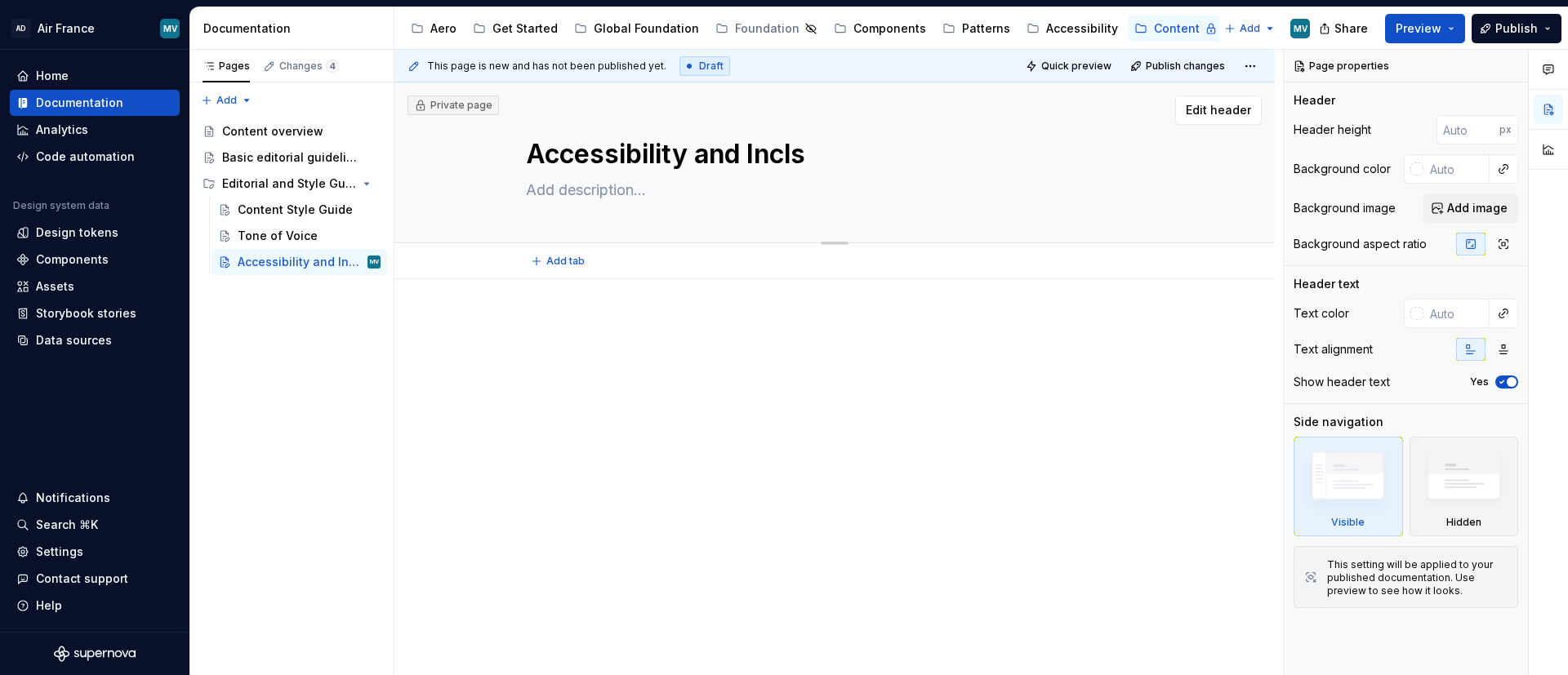
type textarea "Accessibility and Incl"
type textarea "*"
type textarea "Accessibility and Inclu"
type textarea "*"
type textarea "Accessibility and Inclus"
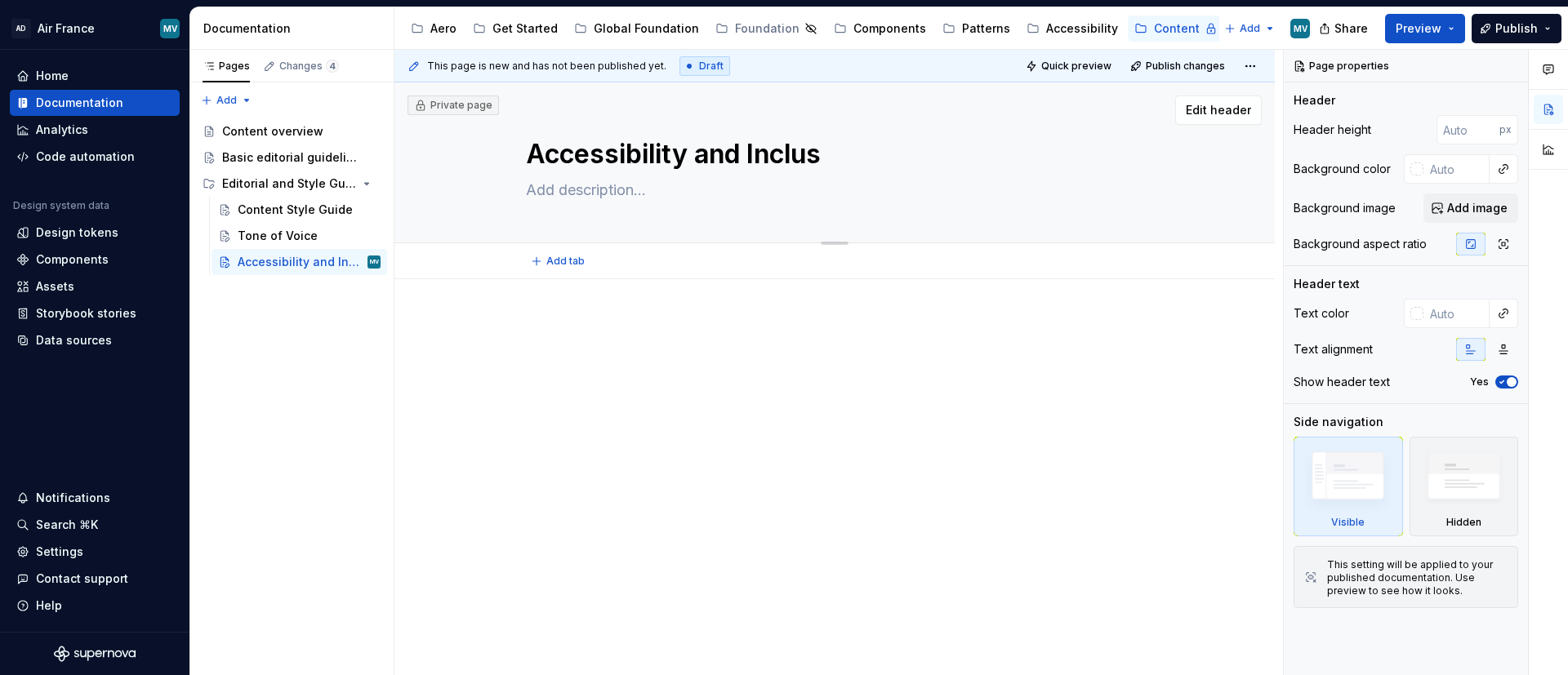
type textarea "*"
type textarea "Accessibility and Inclusio"
type textarea "*"
type textarea "Accessibility and Inclusion"
type textarea "*"
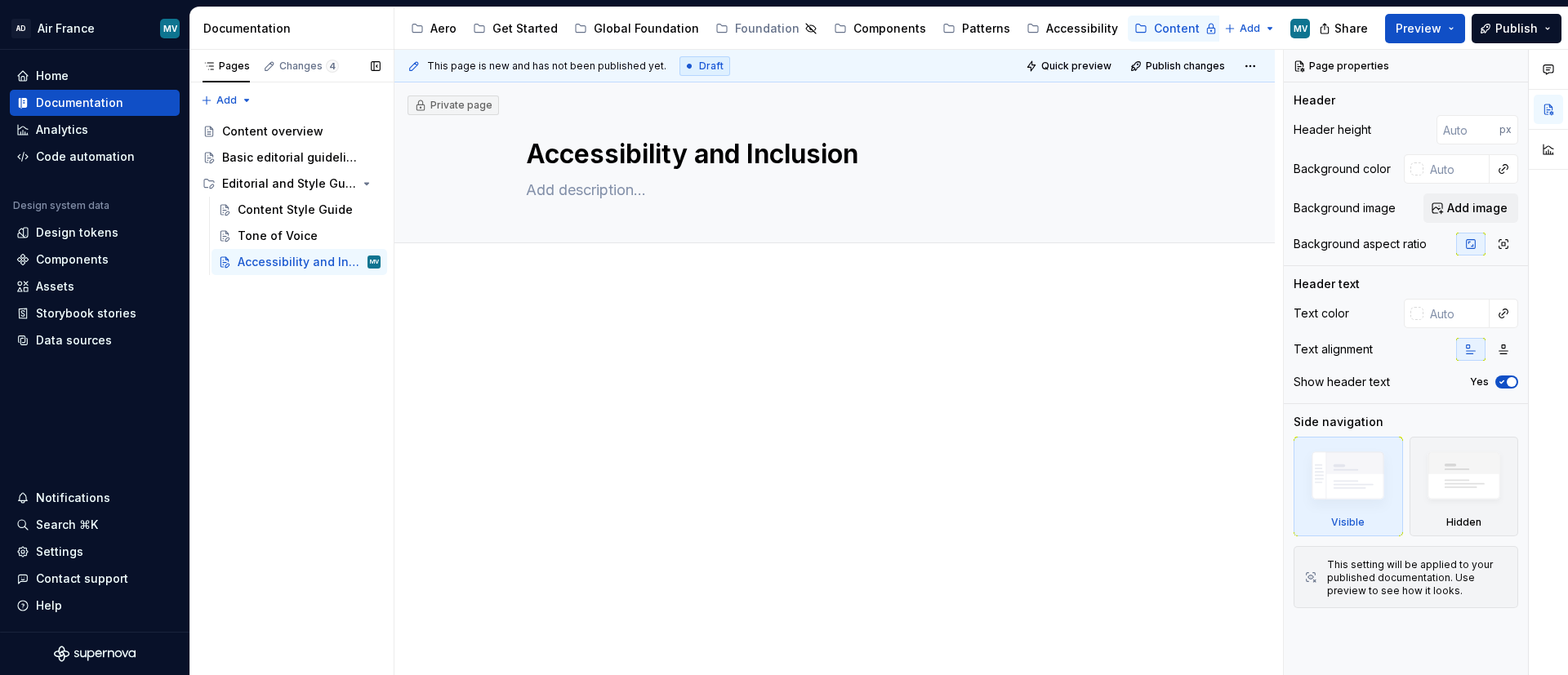
type textarea "Accessibility and Inclusion"
click at [260, 282] on div "Pages Changes 4 Add Accessibility guide for tree Page tree. Navigate the tree w…" at bounding box center [292, 362] width 204 height 626
click at [348, 259] on button "Page tree" at bounding box center [346, 261] width 23 height 23
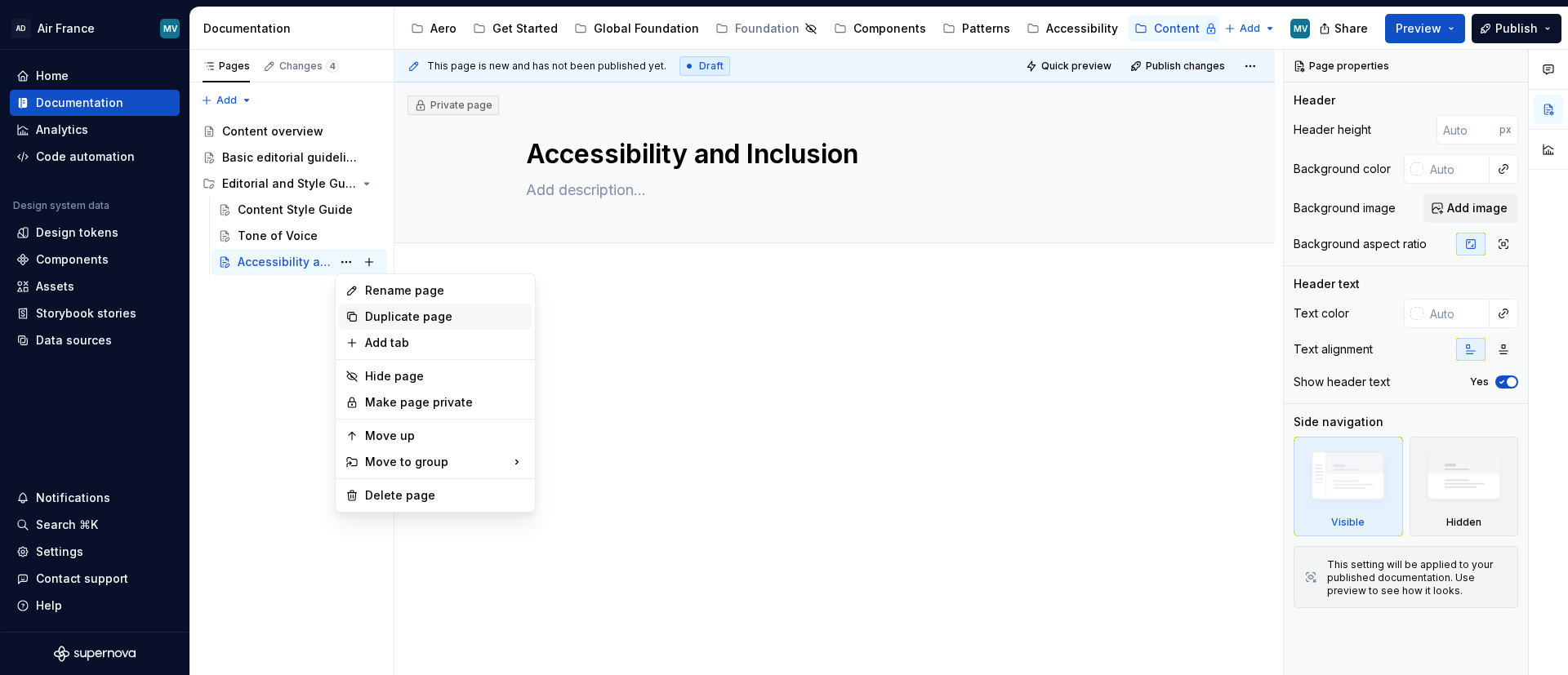
click at [378, 323] on div "Duplicate page" at bounding box center [445, 317] width 160 height 16
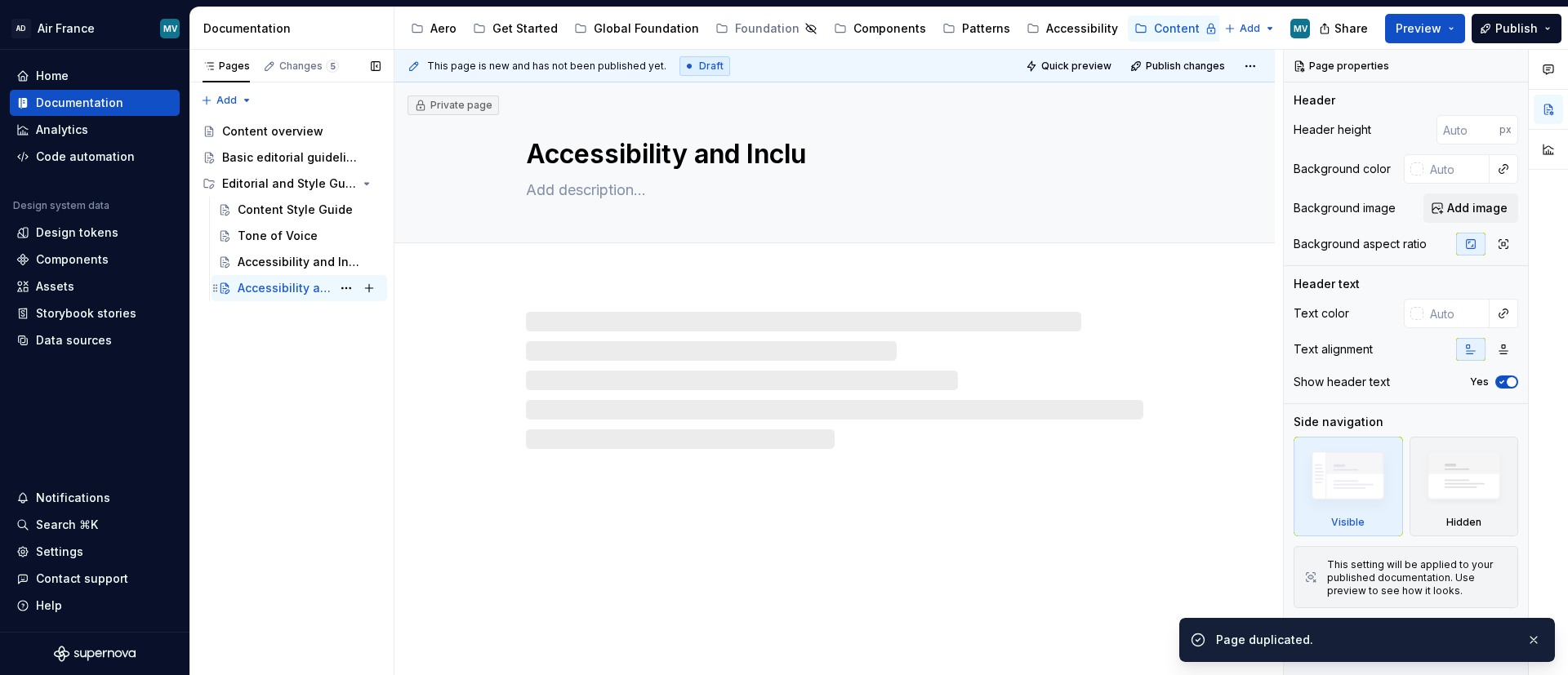
click at [259, 286] on div "Accessibility and Inclu" at bounding box center [285, 288] width 94 height 16
click at [688, 140] on textarea "Accessibility and Inclu" at bounding box center [831, 154] width 617 height 39
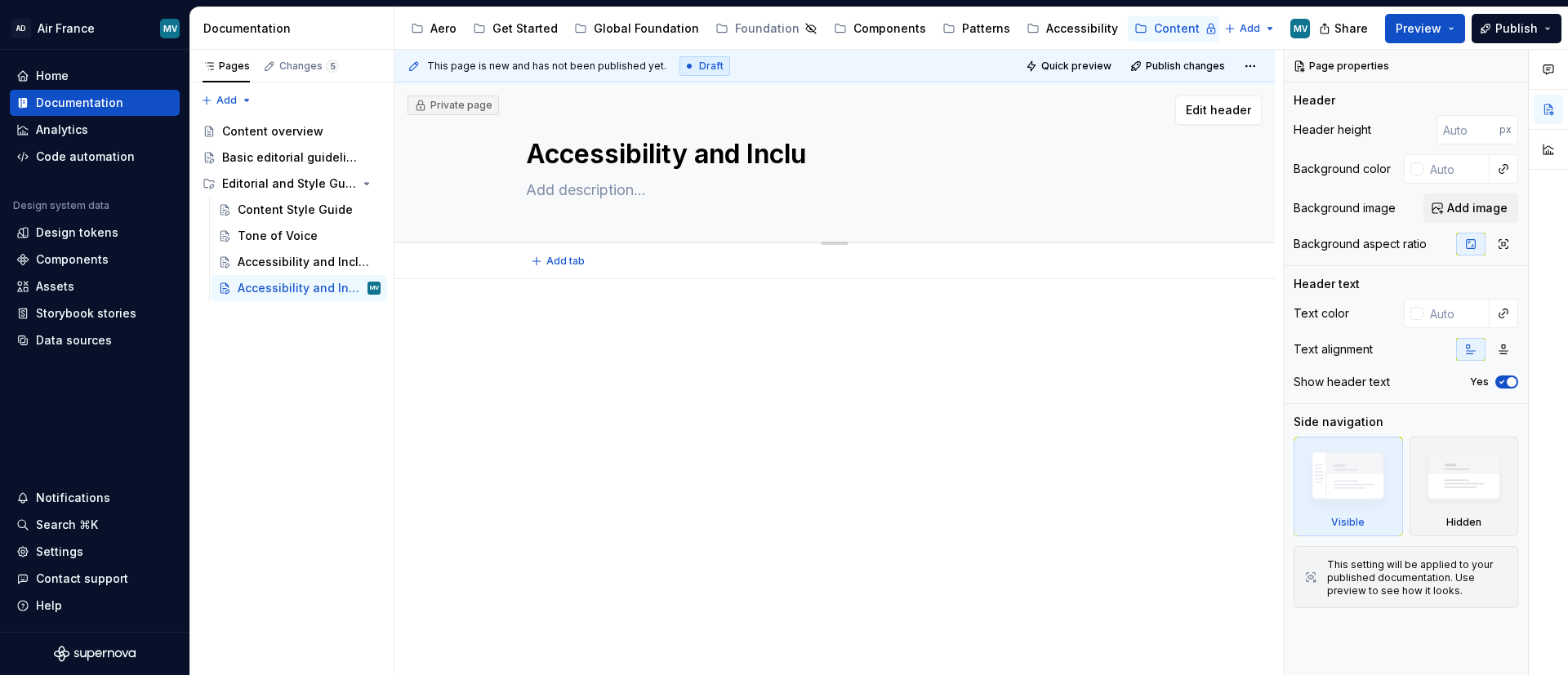
type textarea "*"
type textarea "S"
type textarea "*"
type textarea "Su"
type textarea "*"
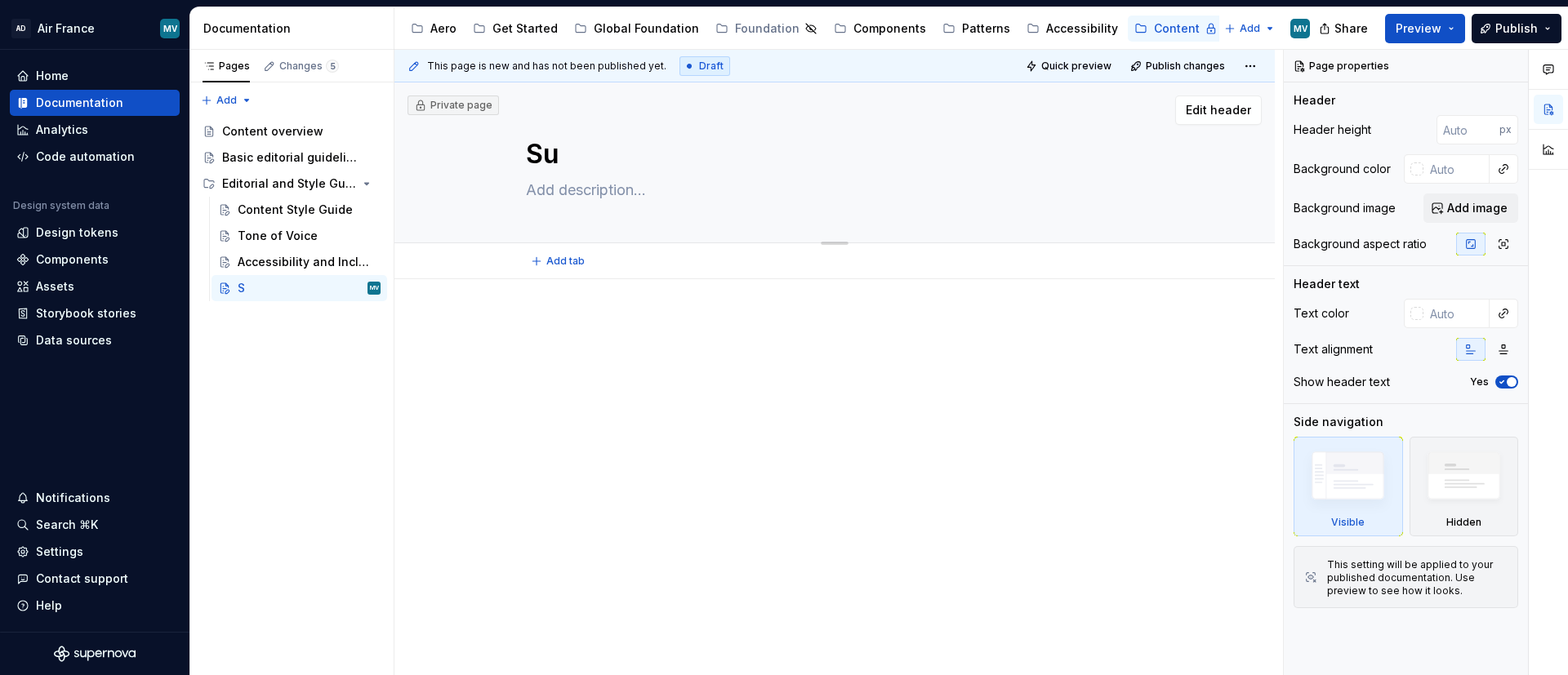
type textarea "Sus"
type textarea "*"
type textarea "Sust"
type textarea "*"
type textarea "Susta"
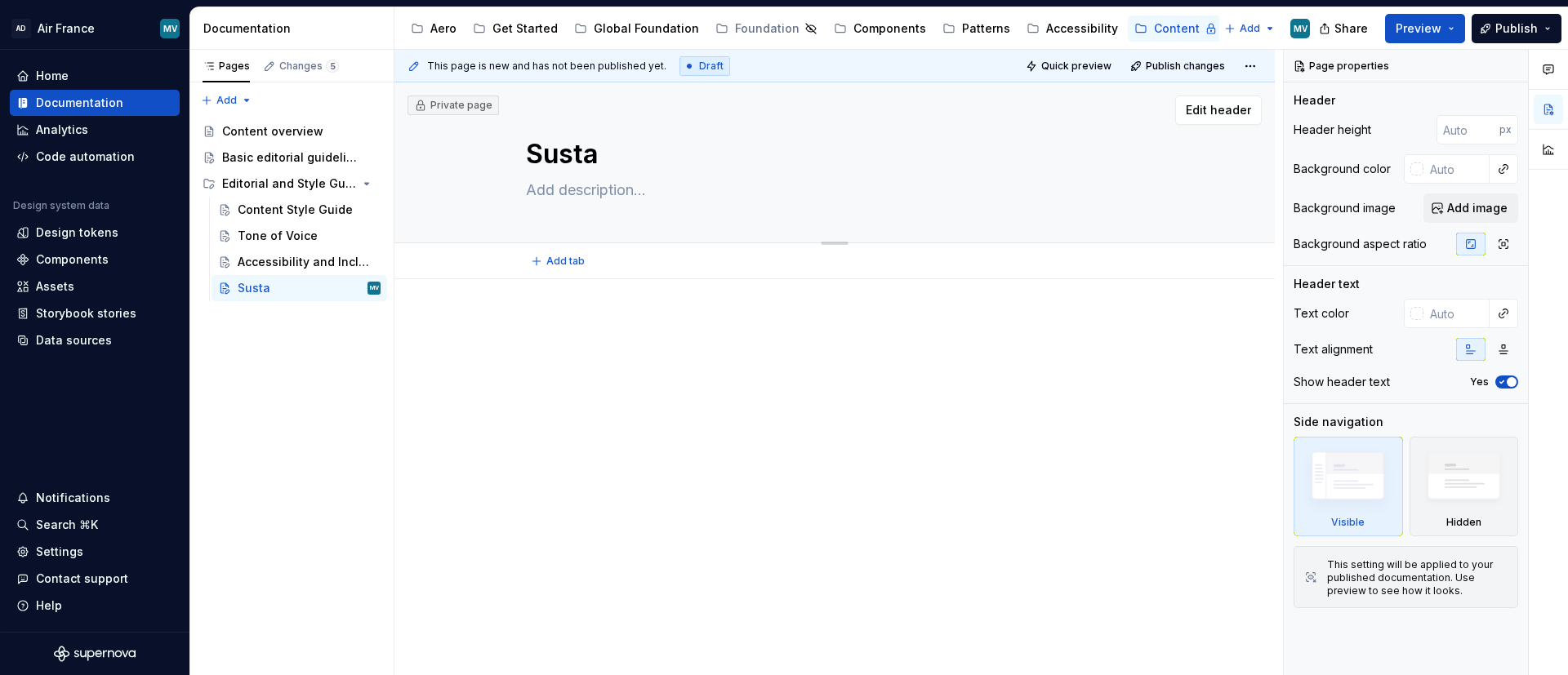
type textarea "*"
type textarea "Sustain"
type textarea "*"
type textarea "Sustaina"
type textarea "*"
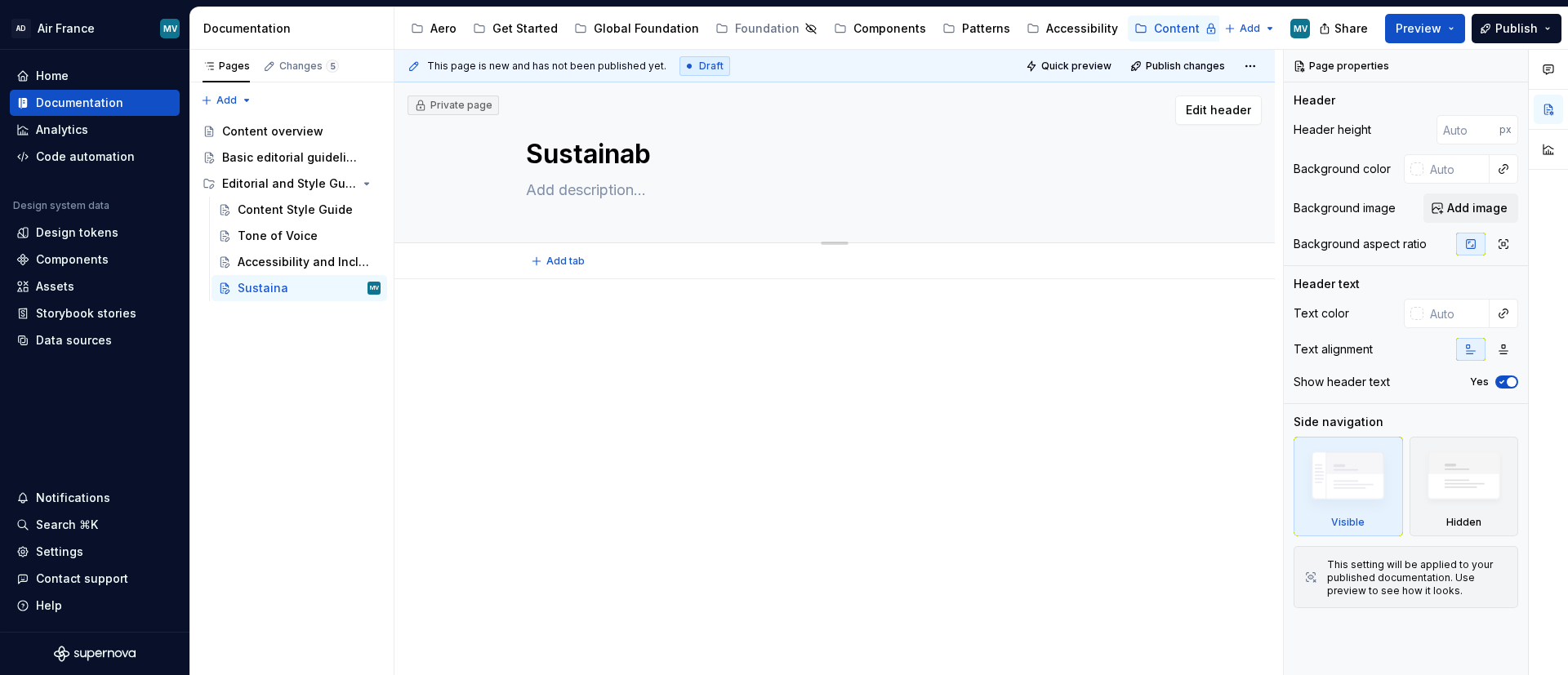
type textarea "Sustainabi"
type textarea "*"
type textarea "Sustainabili"
type textarea "*"
type textarea "Sustainabilit"
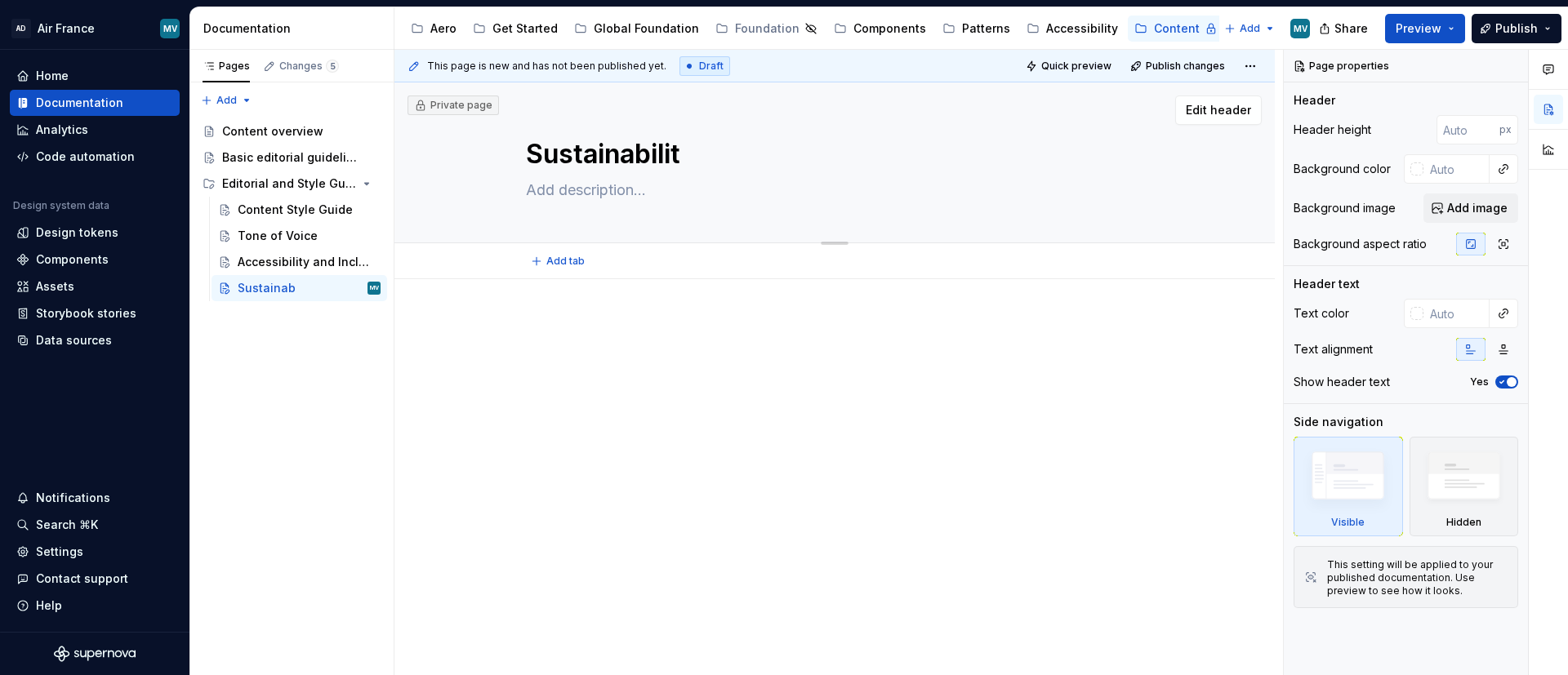
type textarea "*"
type textarea "Sustainability"
type textarea "*"
type textarea "Sustainability"
click at [288, 346] on div "Pages Changes 5 Add Accessibility guide for tree Page tree. Navigate the tree w…" at bounding box center [292, 362] width 204 height 626
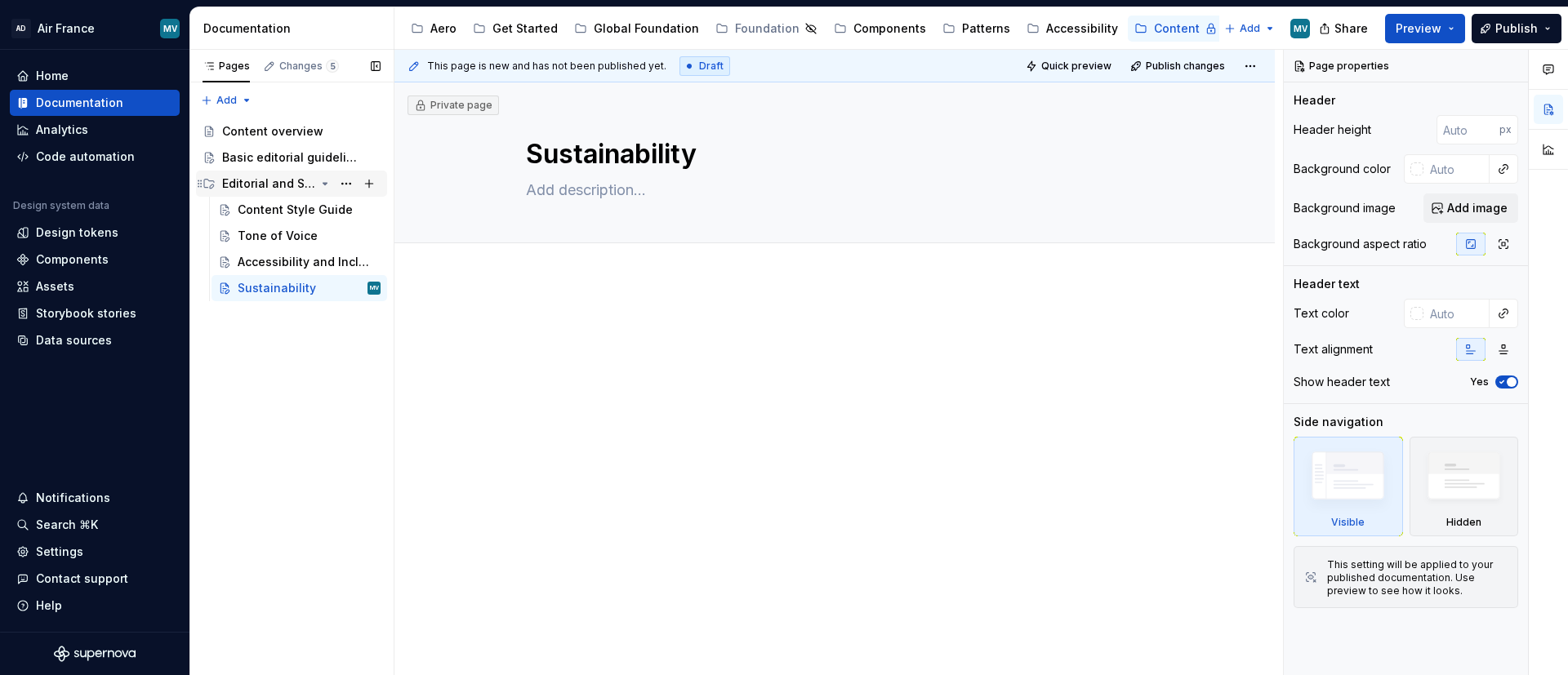
type textarea "*"
click at [242, 90] on div "Pages Changes 5 Add Accessibility guide for tree Page tree. Navigate the tree w…" at bounding box center [292, 362] width 204 height 626
click at [280, 153] on div "New group" at bounding box center [278, 158] width 106 height 16
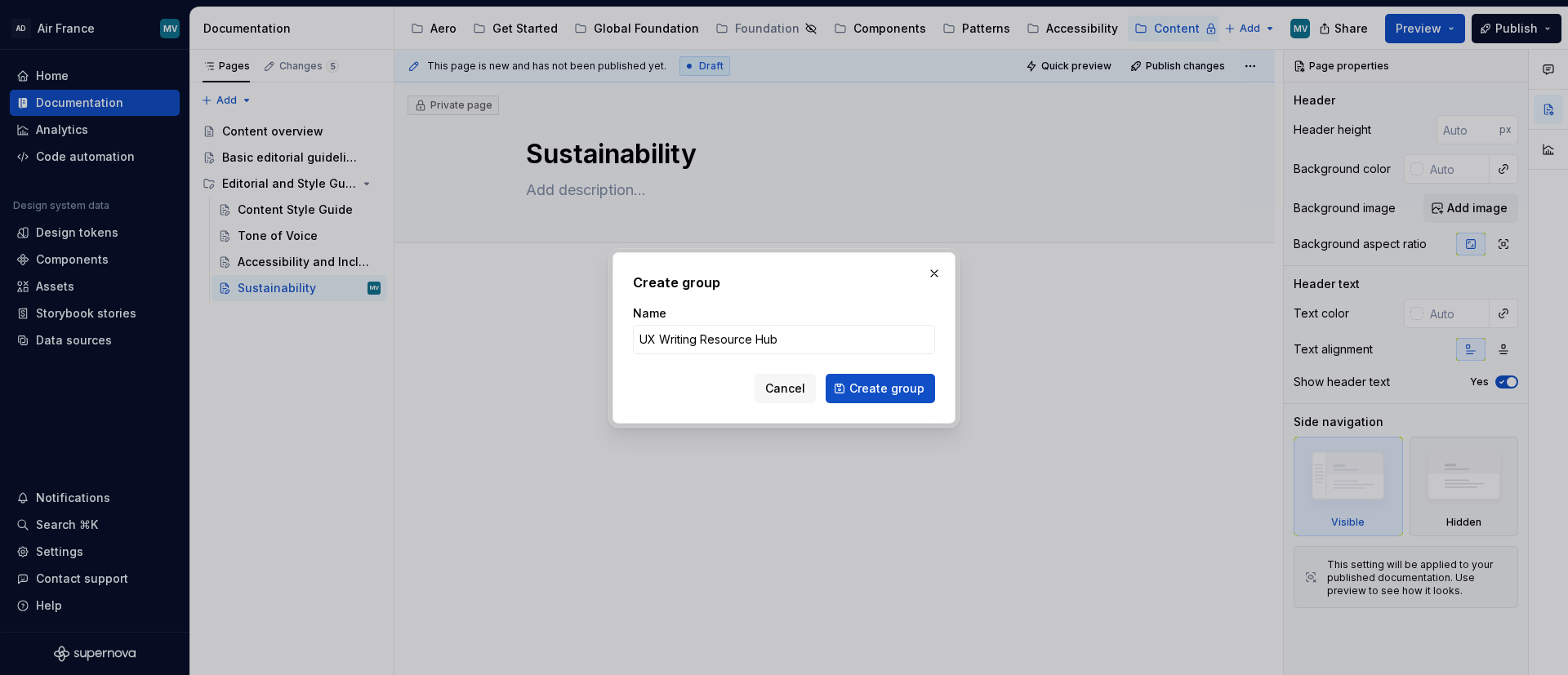
type input "UX Writing Resource Hub"
click at [856, 370] on form "Name UX Writing Resource Hub Cancel Create group" at bounding box center [784, 354] width 302 height 98
click at [845, 343] on input "UX Writing Resource Hub" at bounding box center [784, 340] width 302 height 30
click at [925, 267] on button "button" at bounding box center [934, 273] width 23 height 23
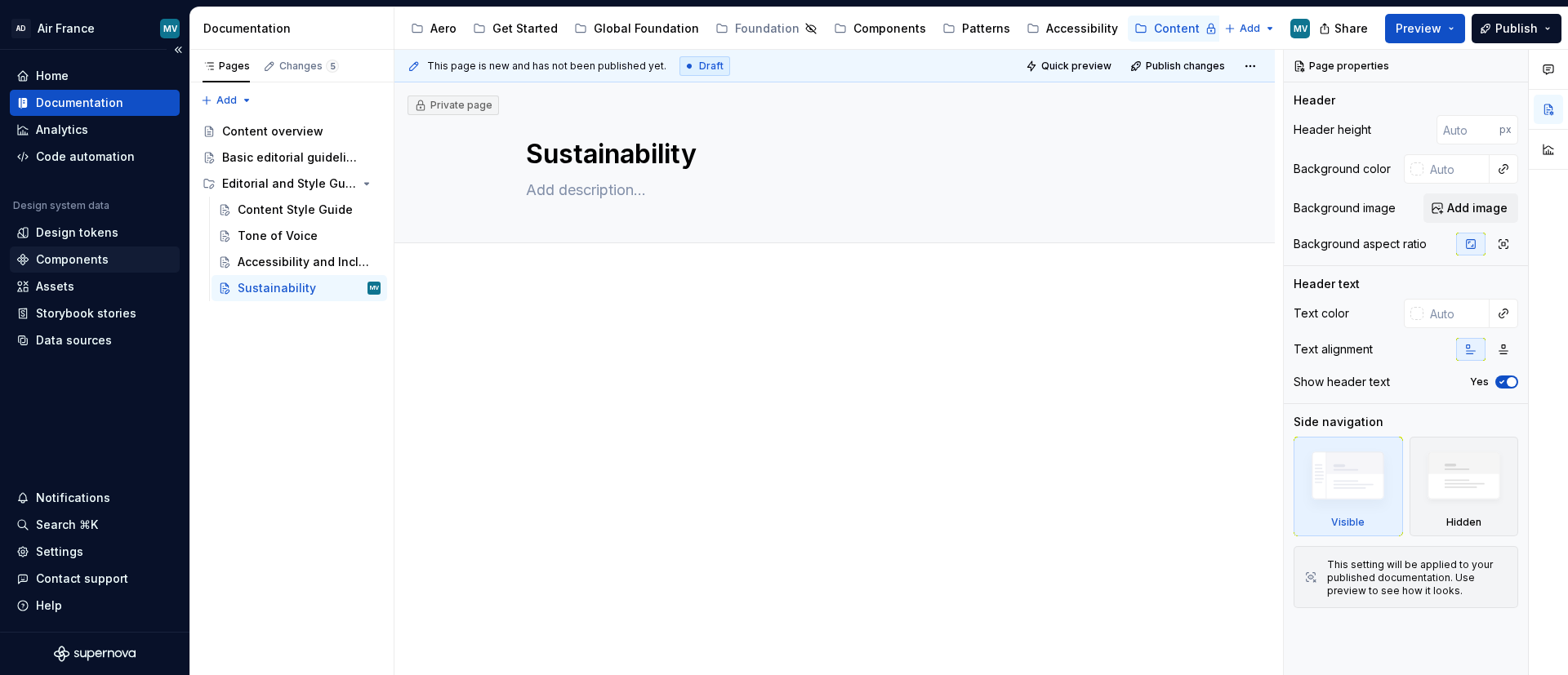
click at [62, 267] on div "Components" at bounding box center [72, 259] width 72 height 16
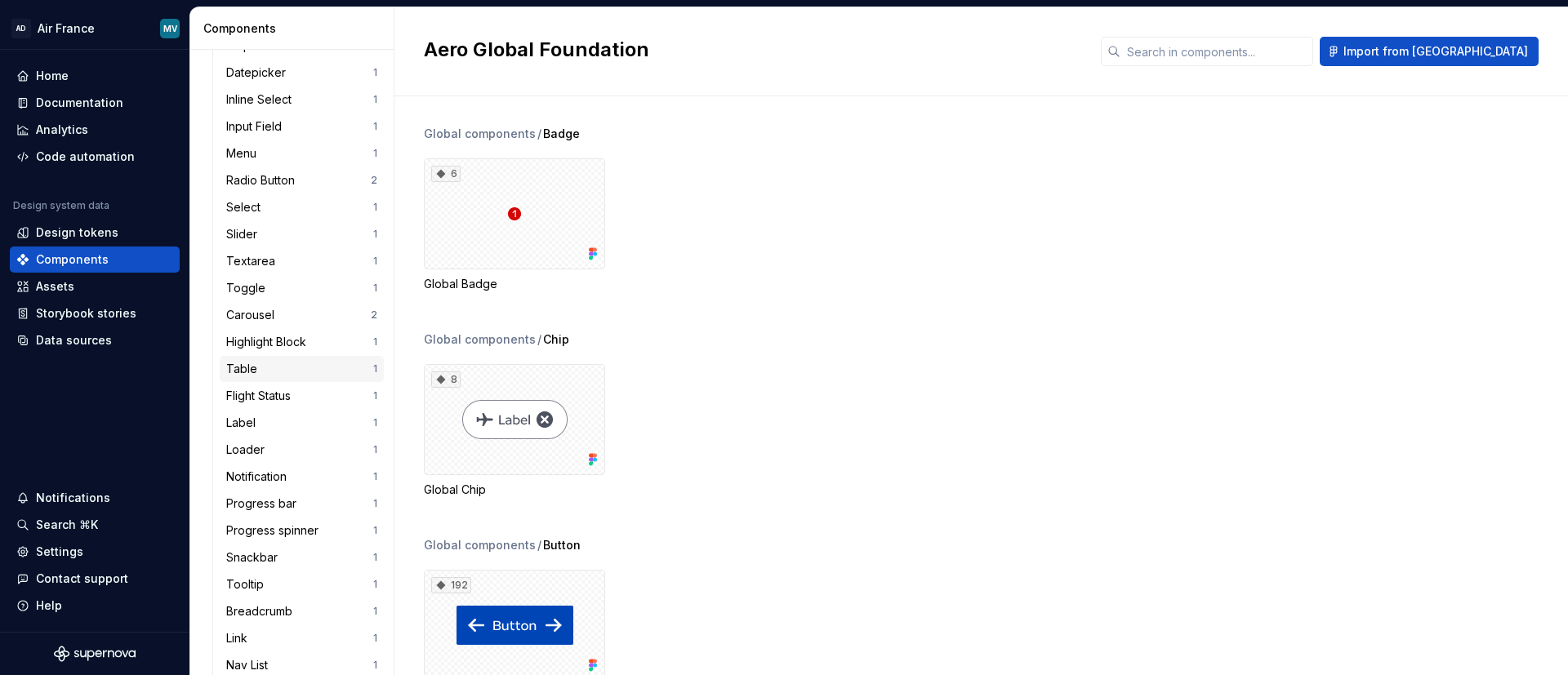
scroll to position [490, 0]
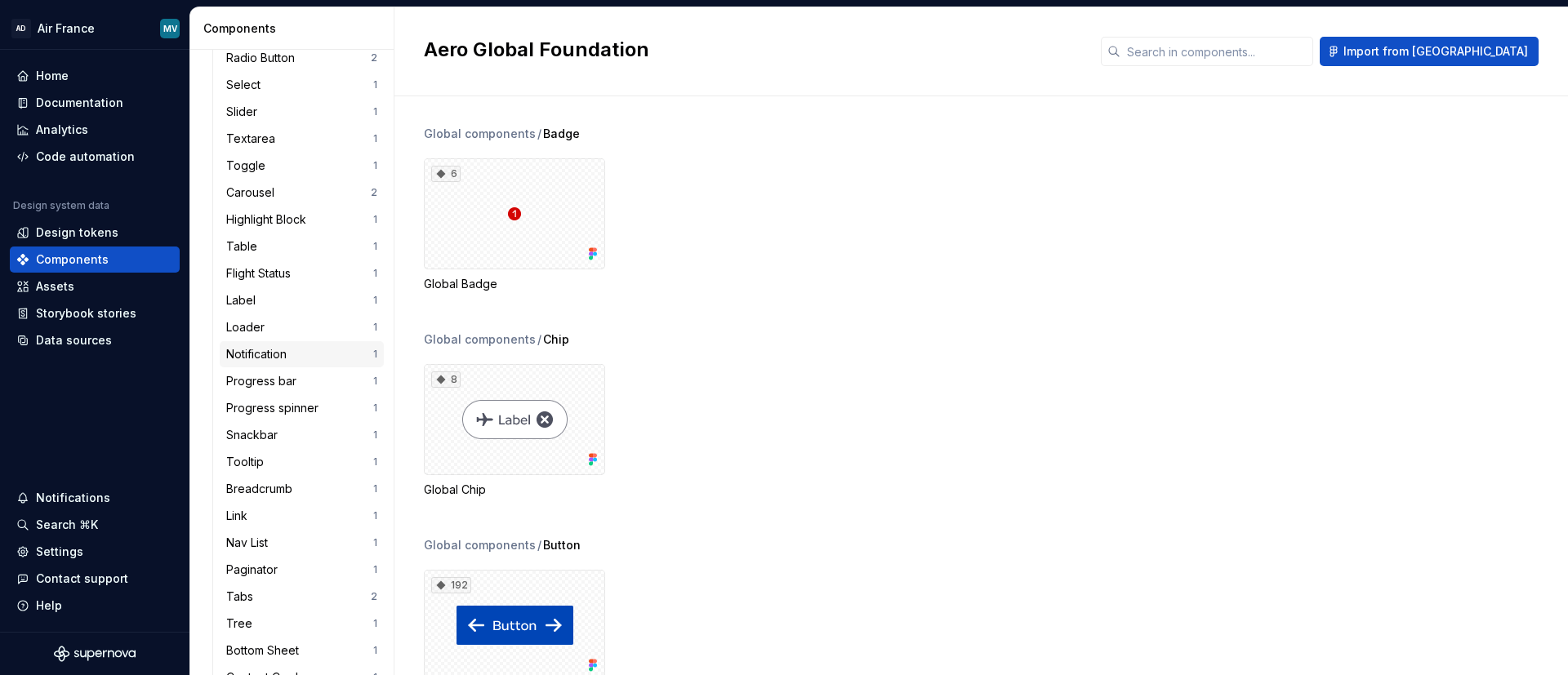
click at [258, 350] on div "Notification" at bounding box center [259, 354] width 67 height 16
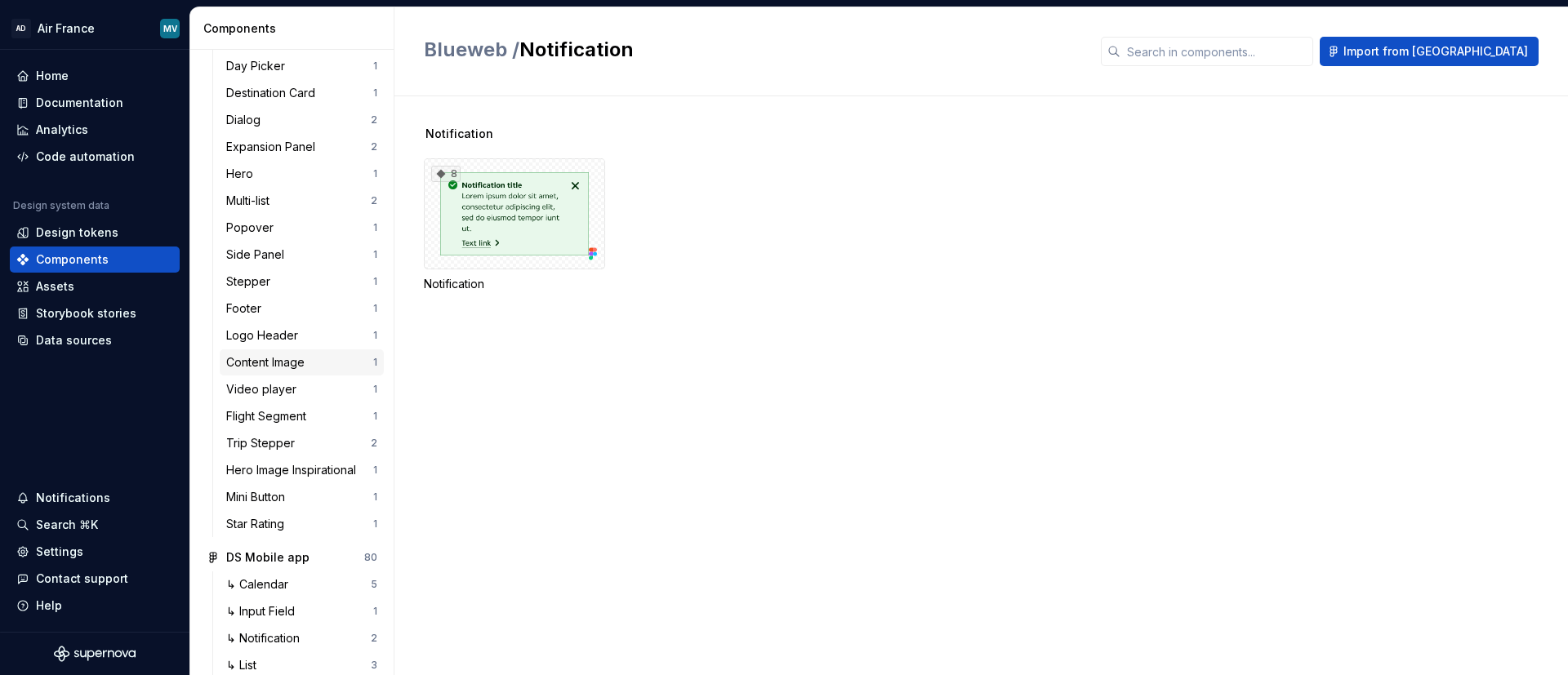
scroll to position [1006, 0]
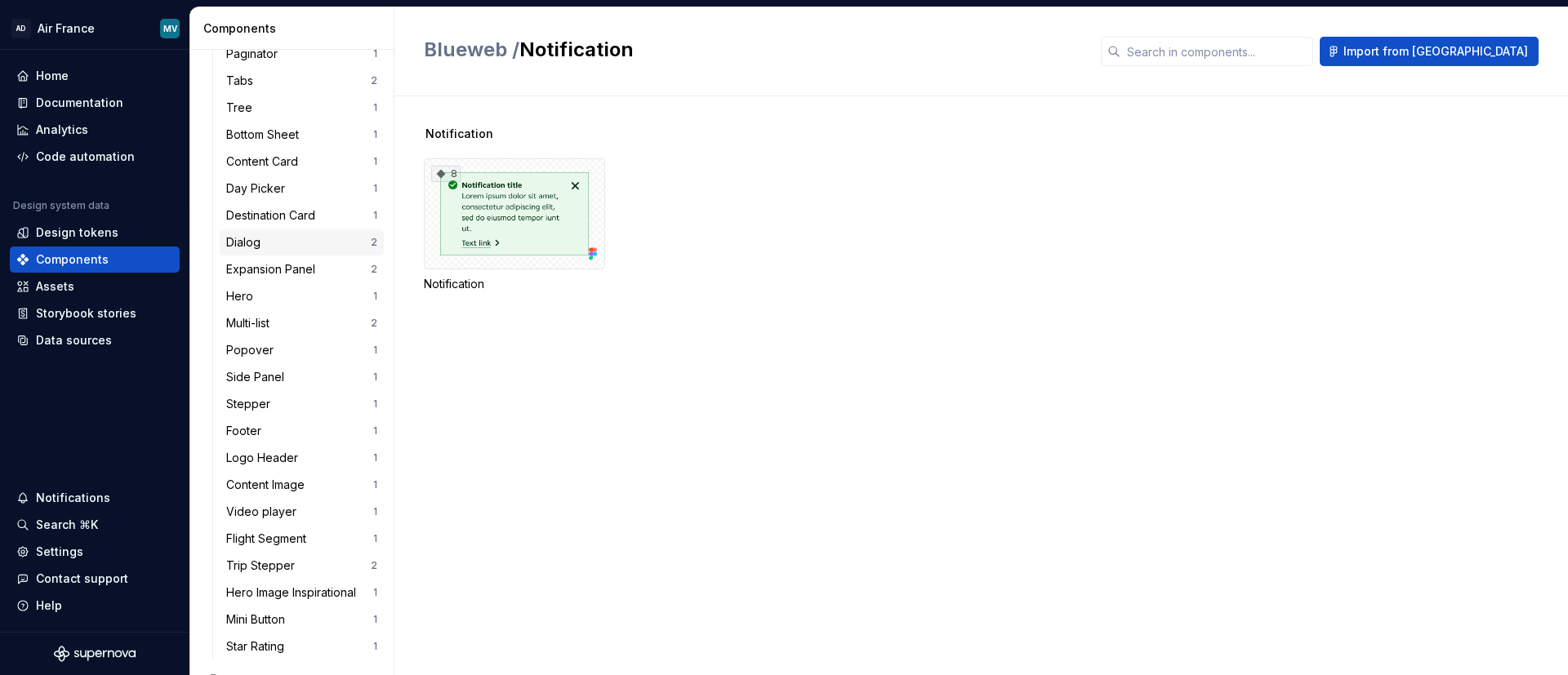
click at [294, 244] on div "Dialog" at bounding box center [298, 242] width 145 height 16
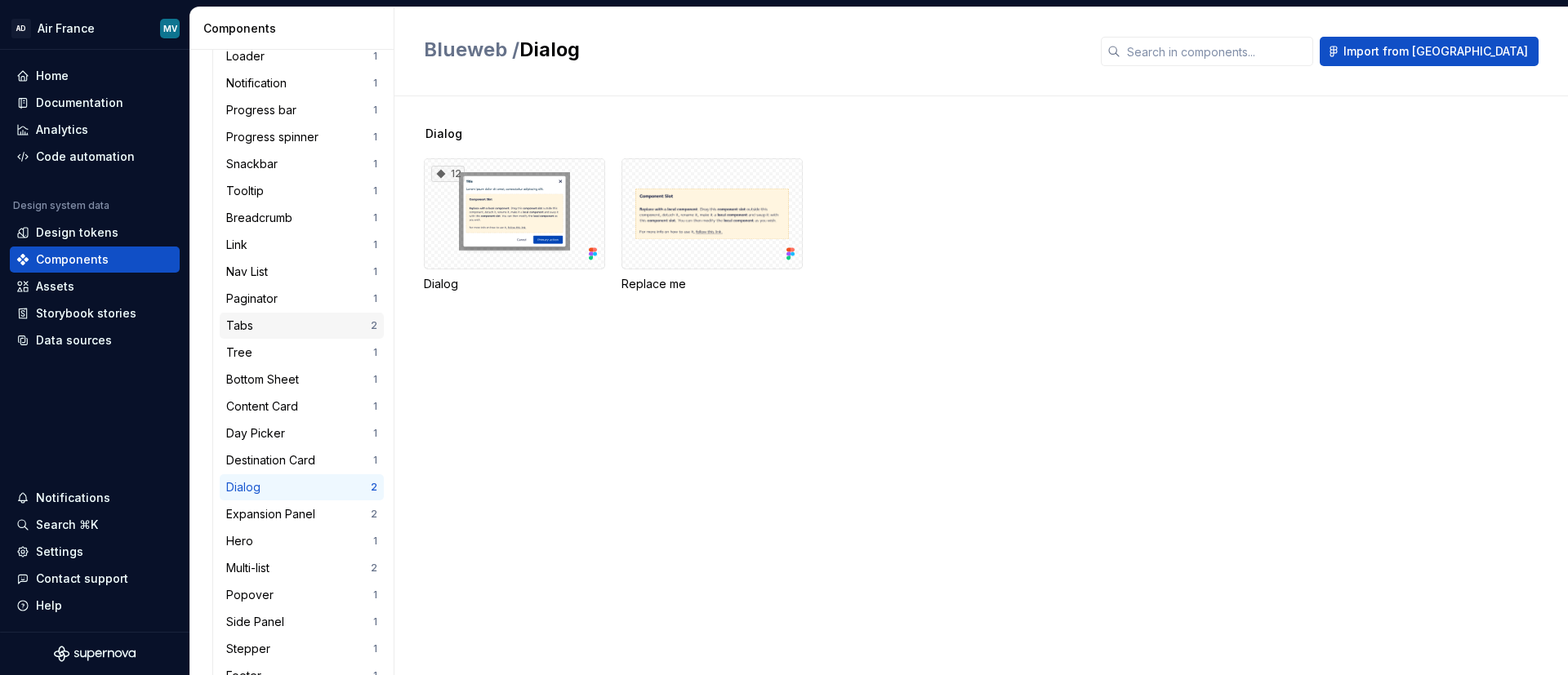
scroll to position [639, 0]
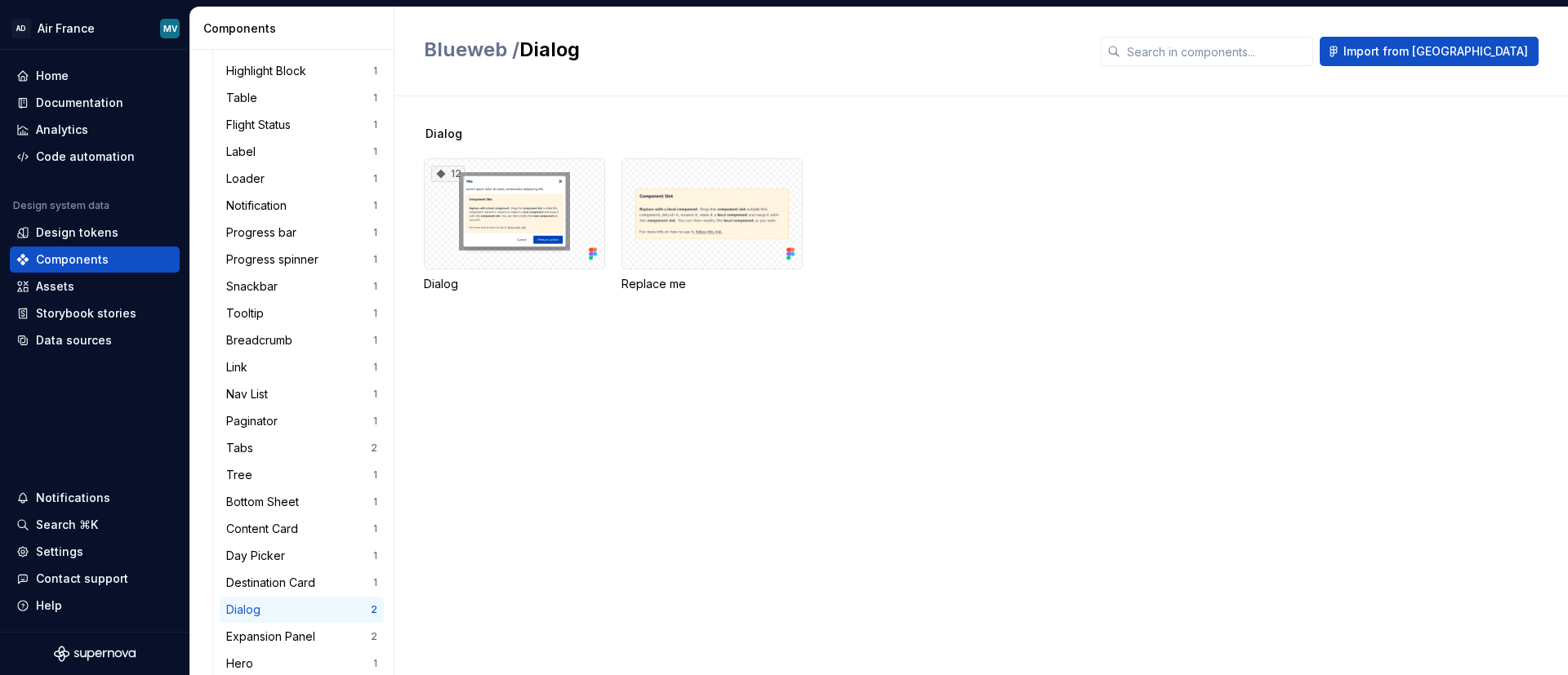
click at [420, 212] on div "Dialog 12 Dialog Replace me" at bounding box center [981, 386] width 1174 height 579
click at [509, 218] on div "12" at bounding box center [514, 213] width 182 height 111
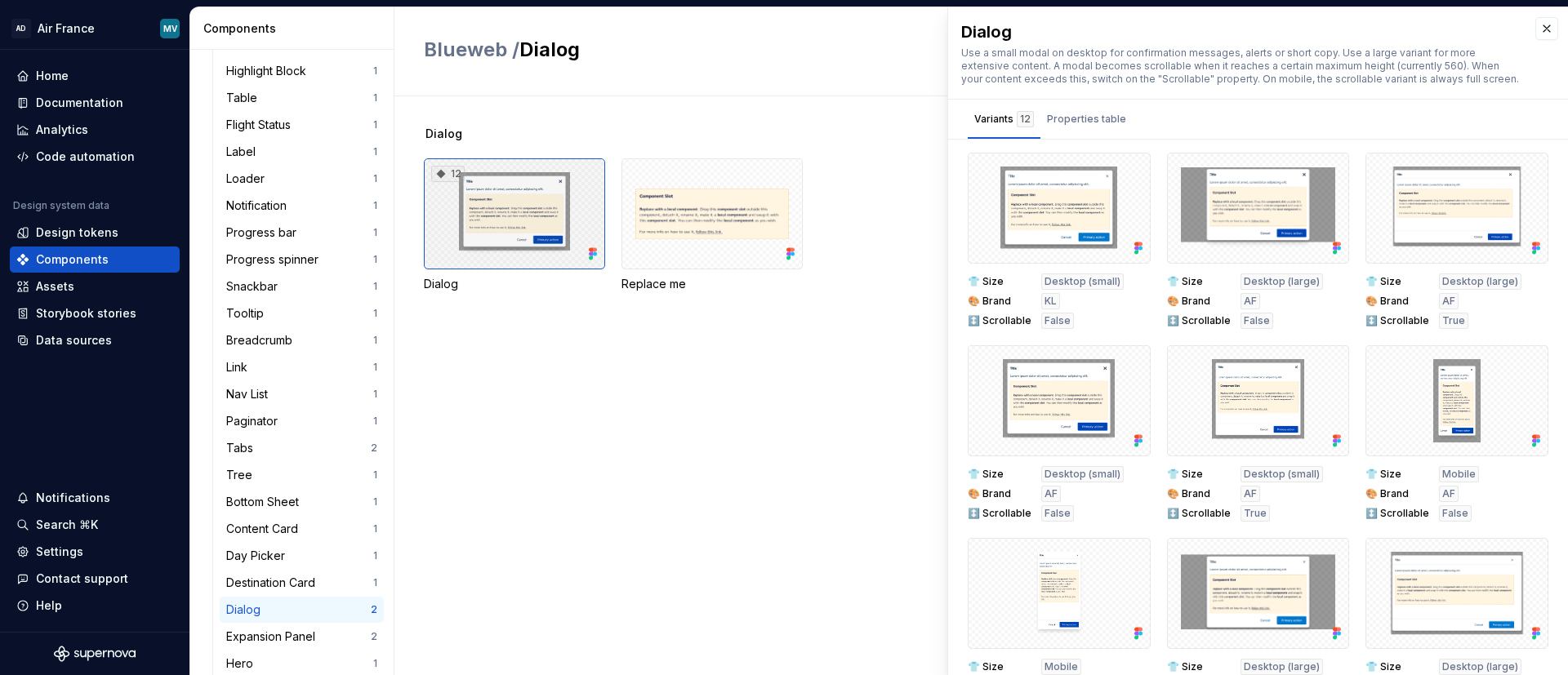
click at [493, 208] on div "12" at bounding box center [514, 213] width 182 height 111
click at [493, 207] on div "12" at bounding box center [514, 213] width 182 height 111
click at [491, 206] on div "12" at bounding box center [514, 213] width 182 height 111
click at [72, 95] on div "Documentation" at bounding box center [80, 103] width 88 height 16
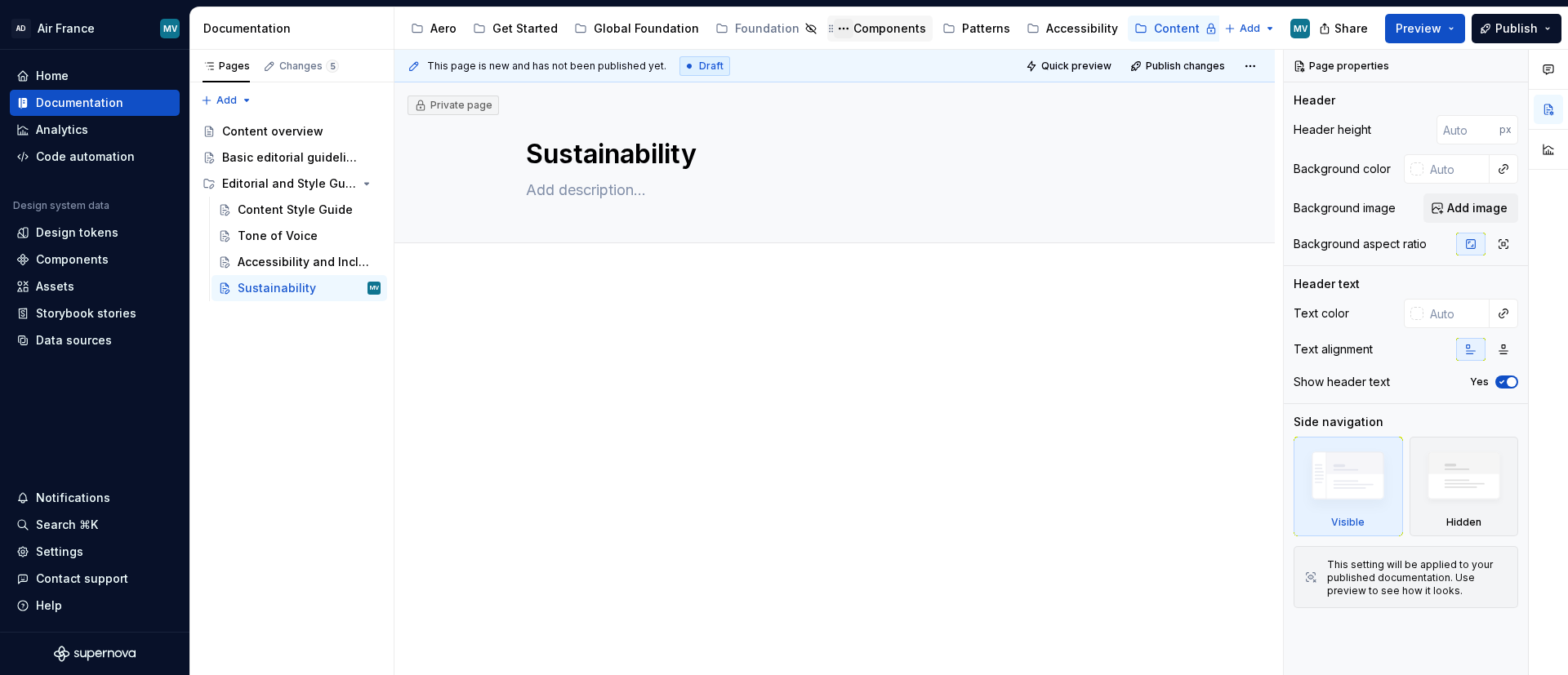
click at [840, 27] on button "Page tree" at bounding box center [844, 29] width 20 height 20
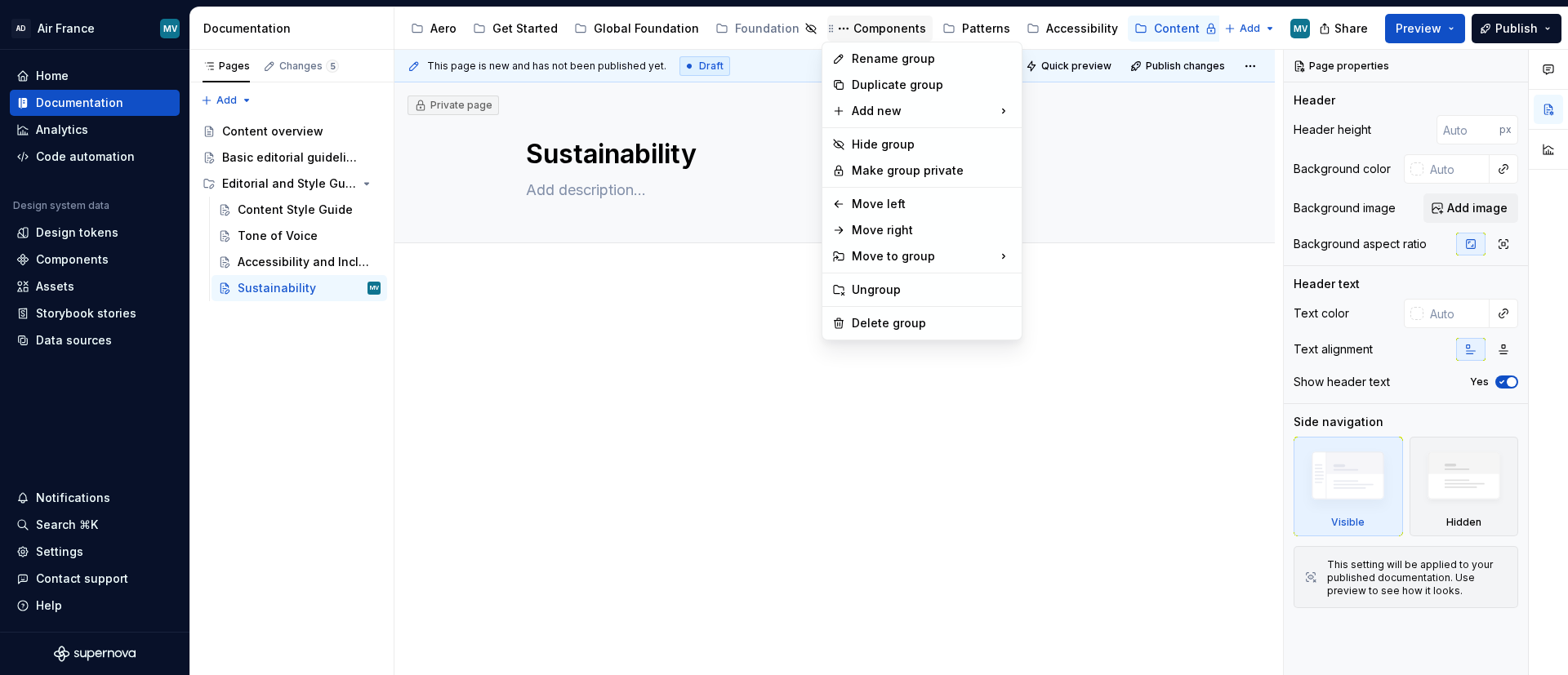
click at [869, 28] on html "AD Air France MV Home Documentation Analytics Code automation Design system dat…" at bounding box center [784, 337] width 1568 height 675
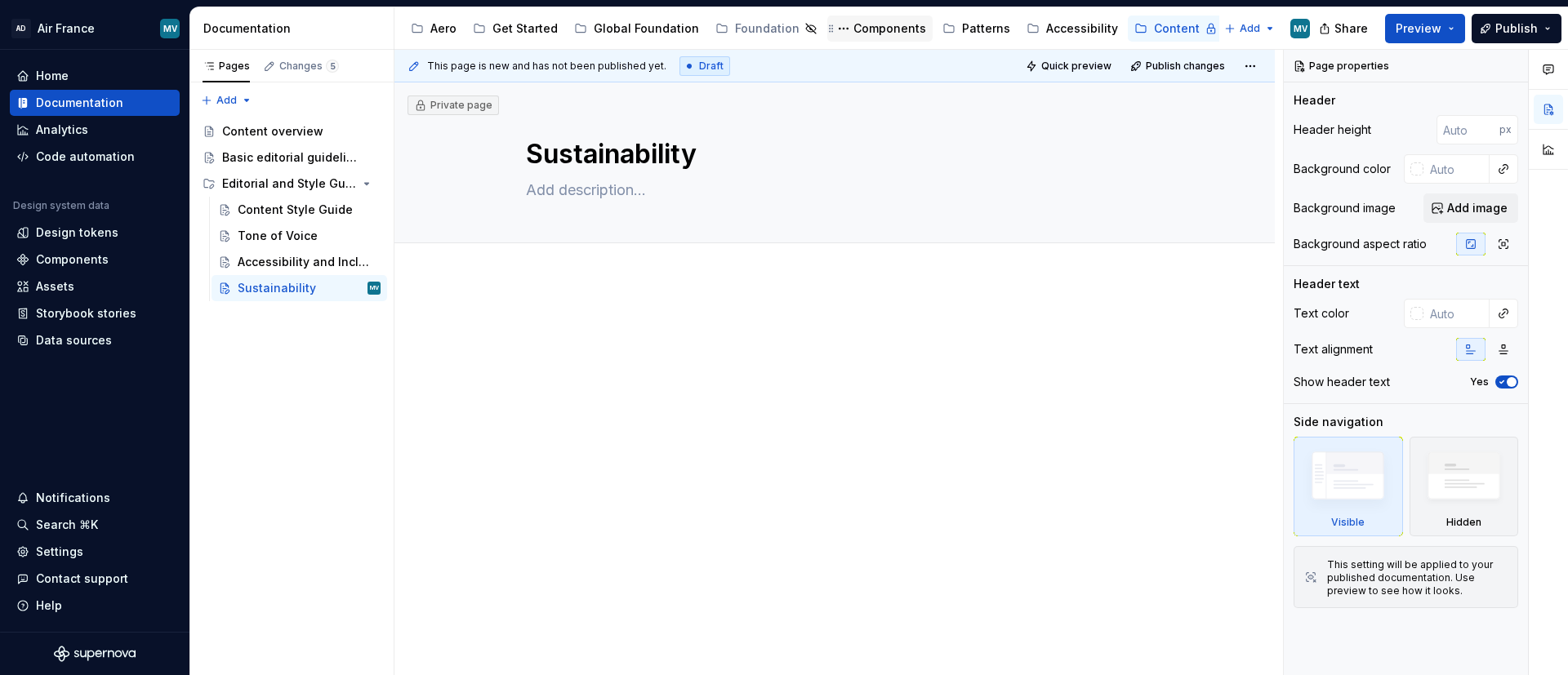
click at [888, 26] on div "Components" at bounding box center [889, 29] width 72 height 16
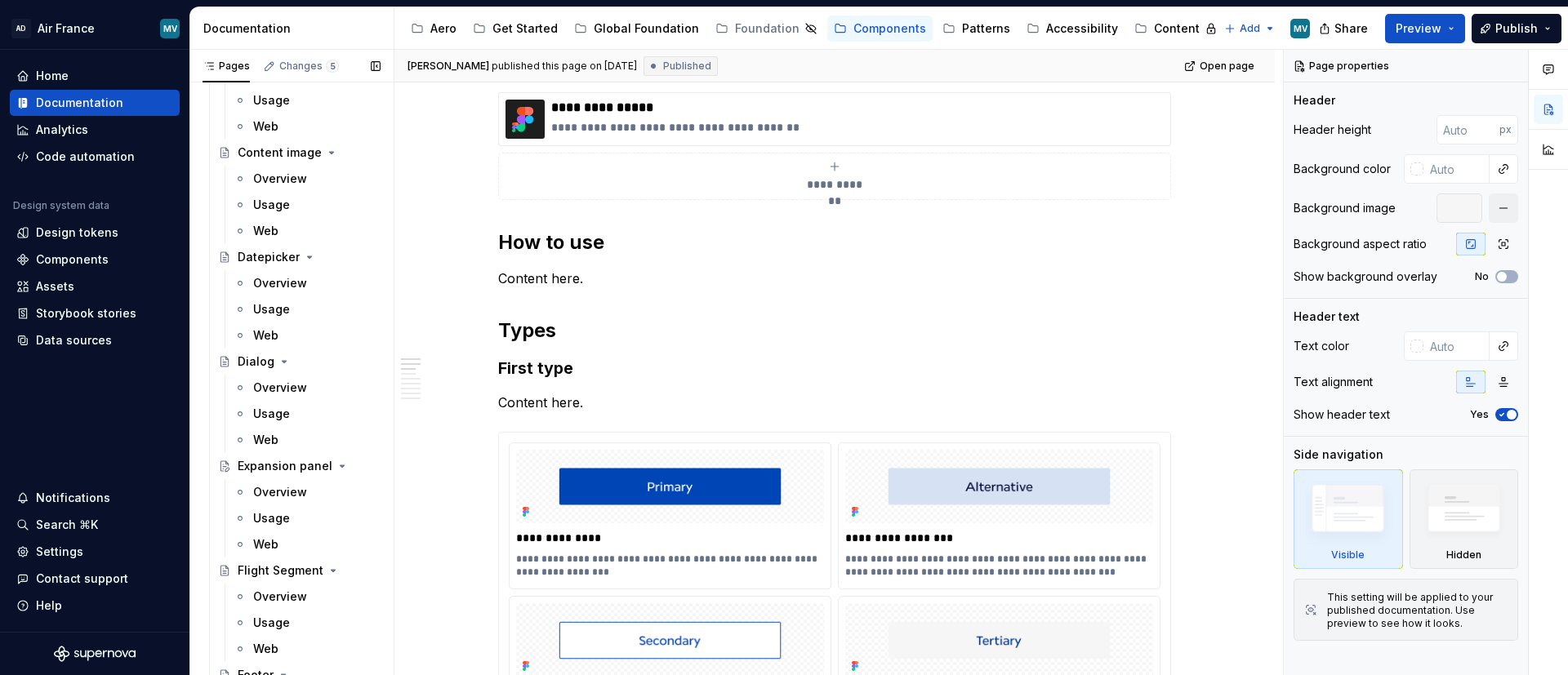
scroll to position [1715, 0]
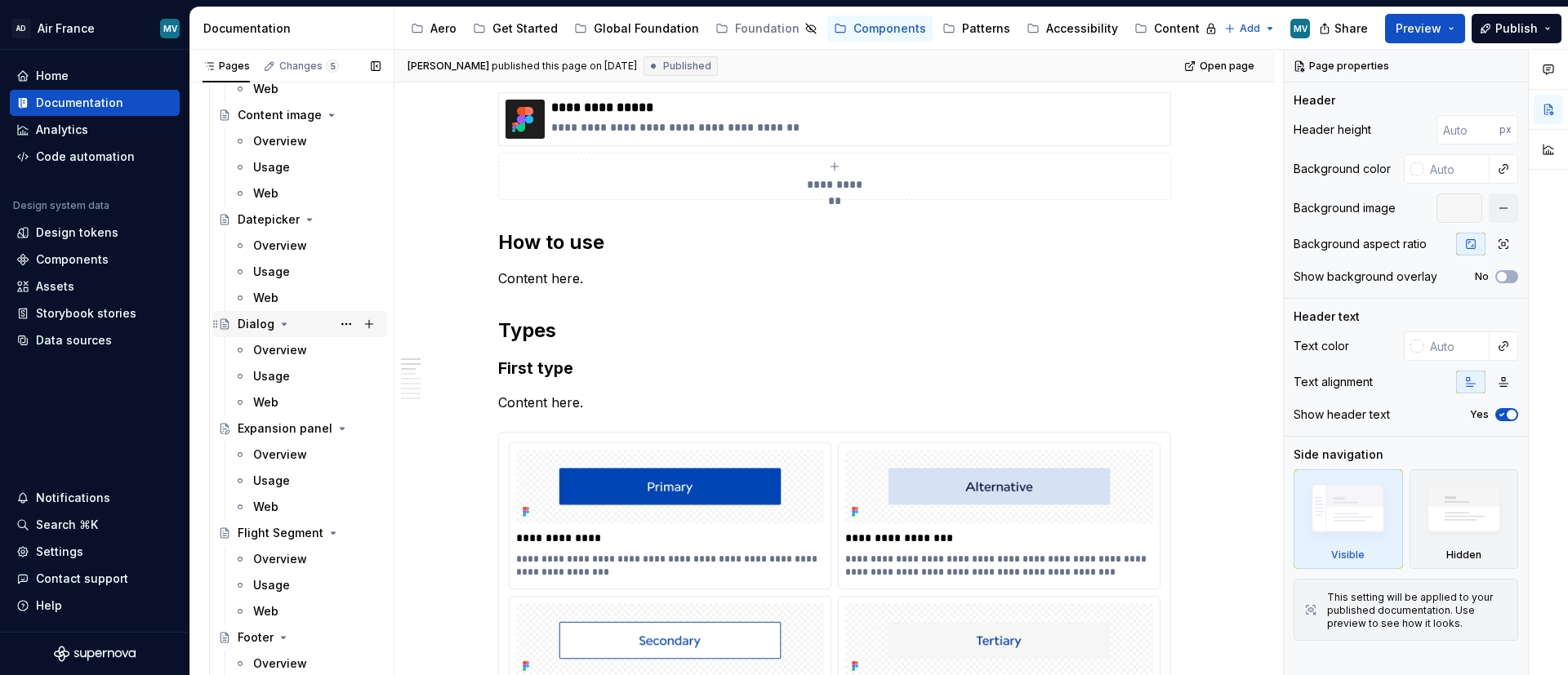
click at [249, 318] on div "Dialog" at bounding box center [256, 324] width 37 height 16
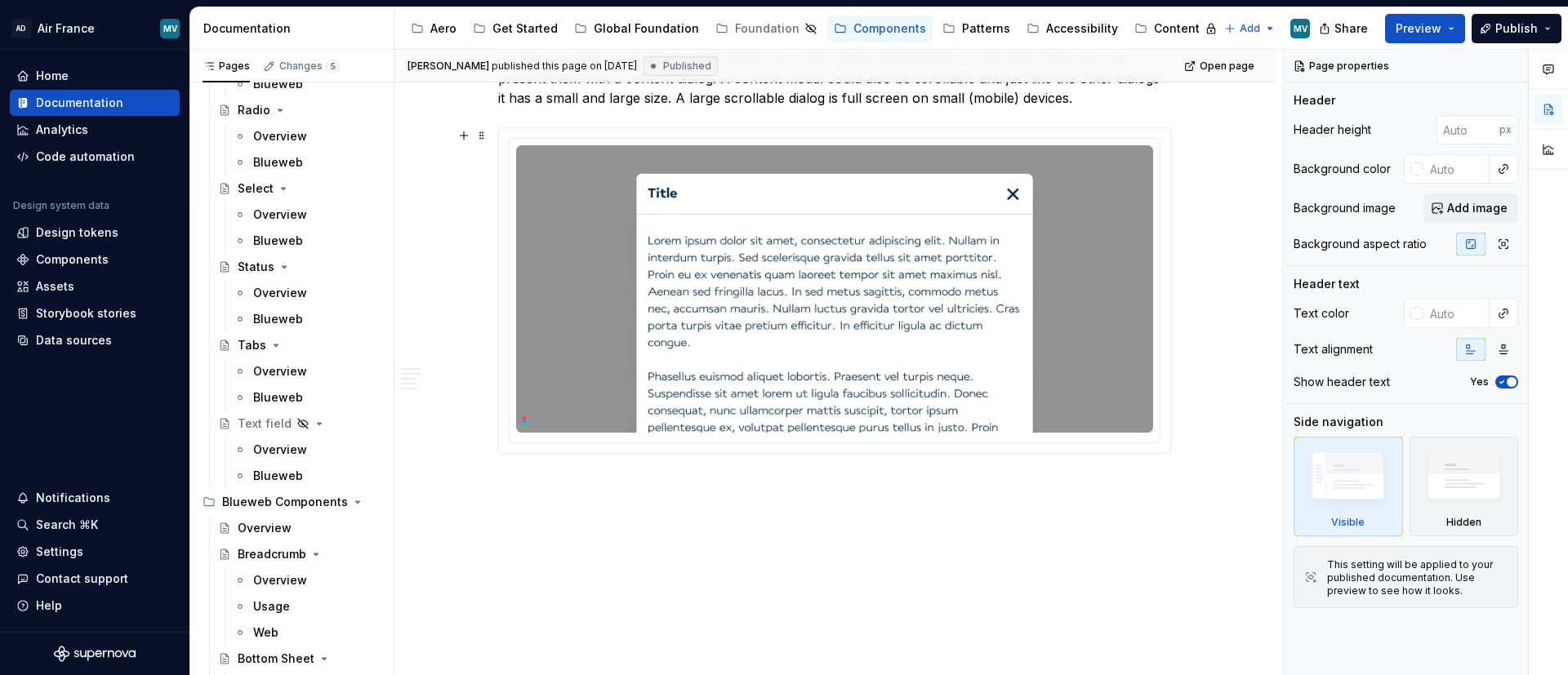
scroll to position [123, 0]
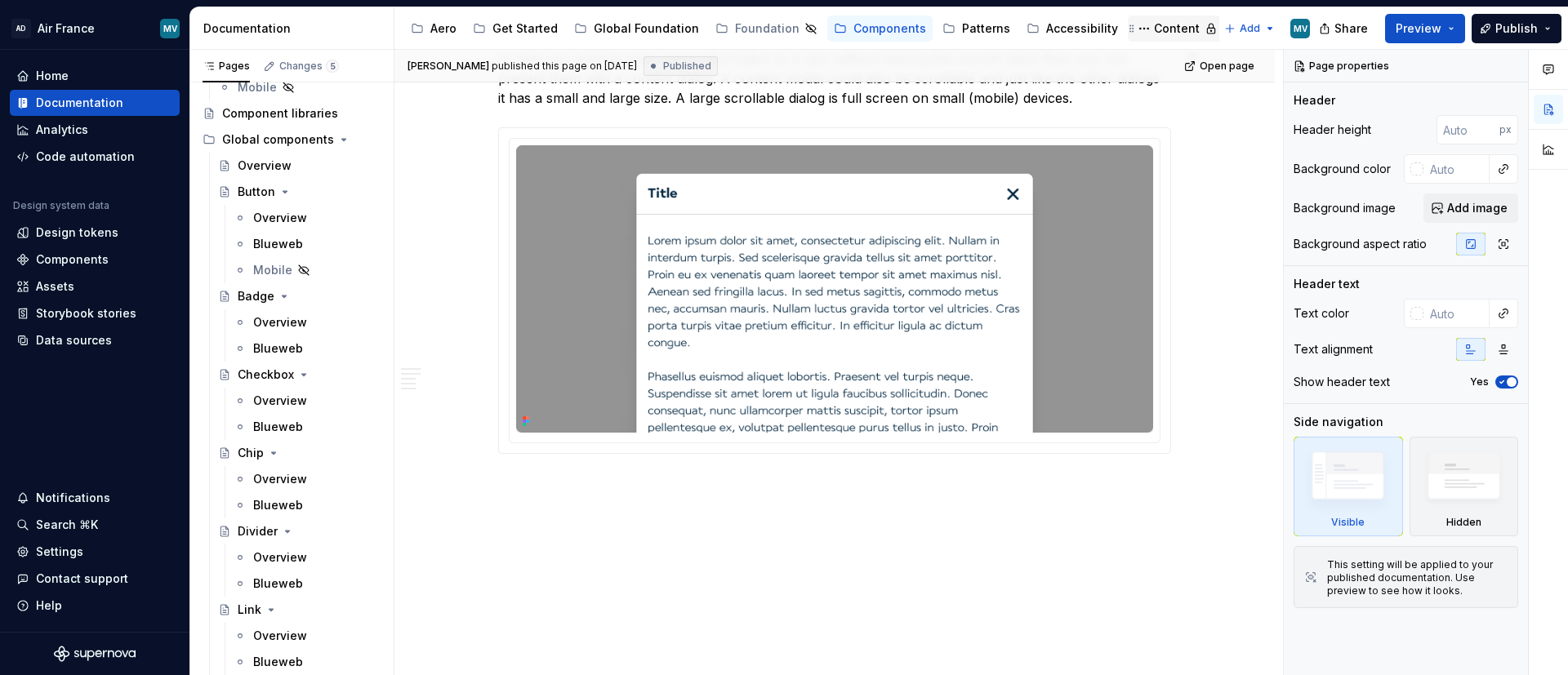
click at [1045, 24] on div "Content" at bounding box center [1177, 29] width 46 height 16
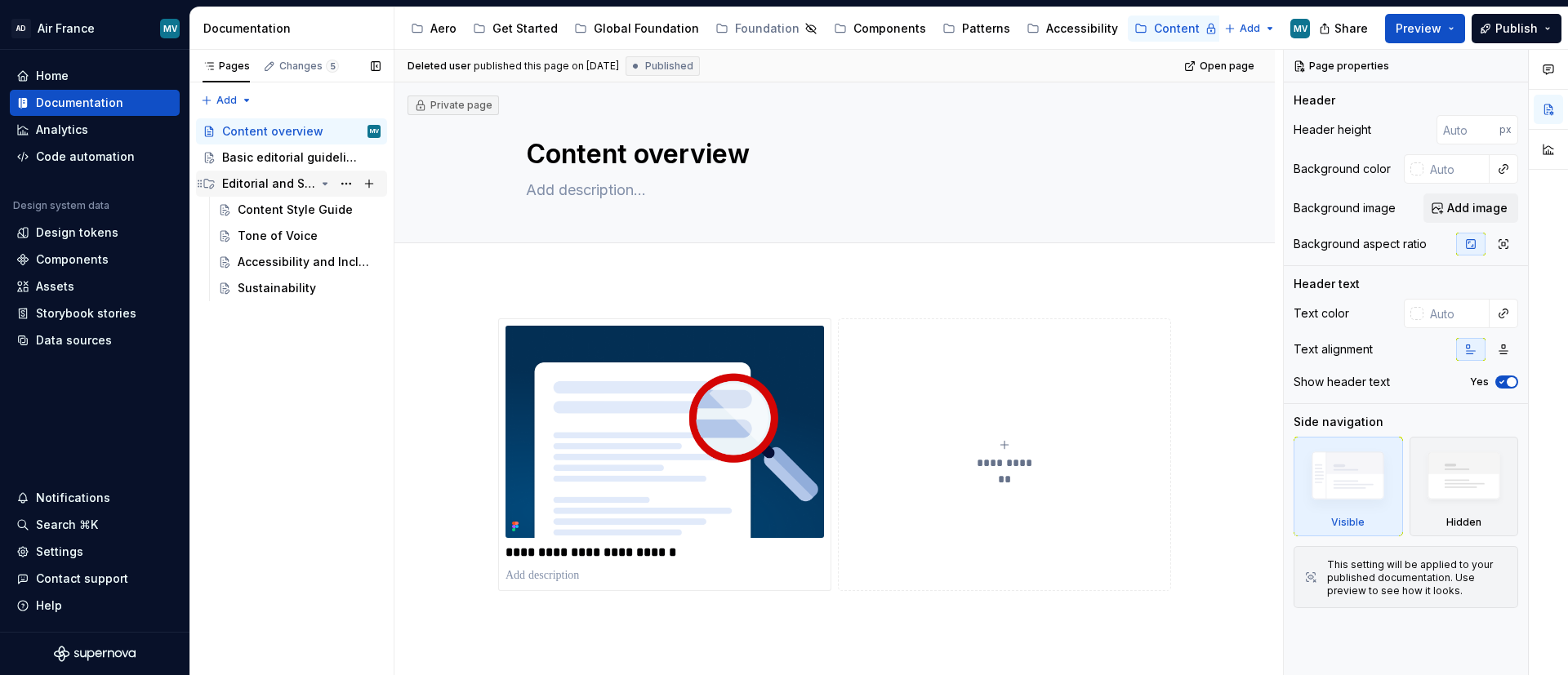
click at [324, 183] on icon "Page tree" at bounding box center [325, 183] width 5 height 2
type textarea "*"
click at [273, 279] on div "Pages Changes 5 Add Accessibility guide for tree Page tree. Navigate the tree w…" at bounding box center [292, 362] width 204 height 626
click at [213, 100] on div "Pages Changes 5 Add Accessibility guide for tree Page tree. Navigate the tree w…" at bounding box center [292, 362] width 204 height 626
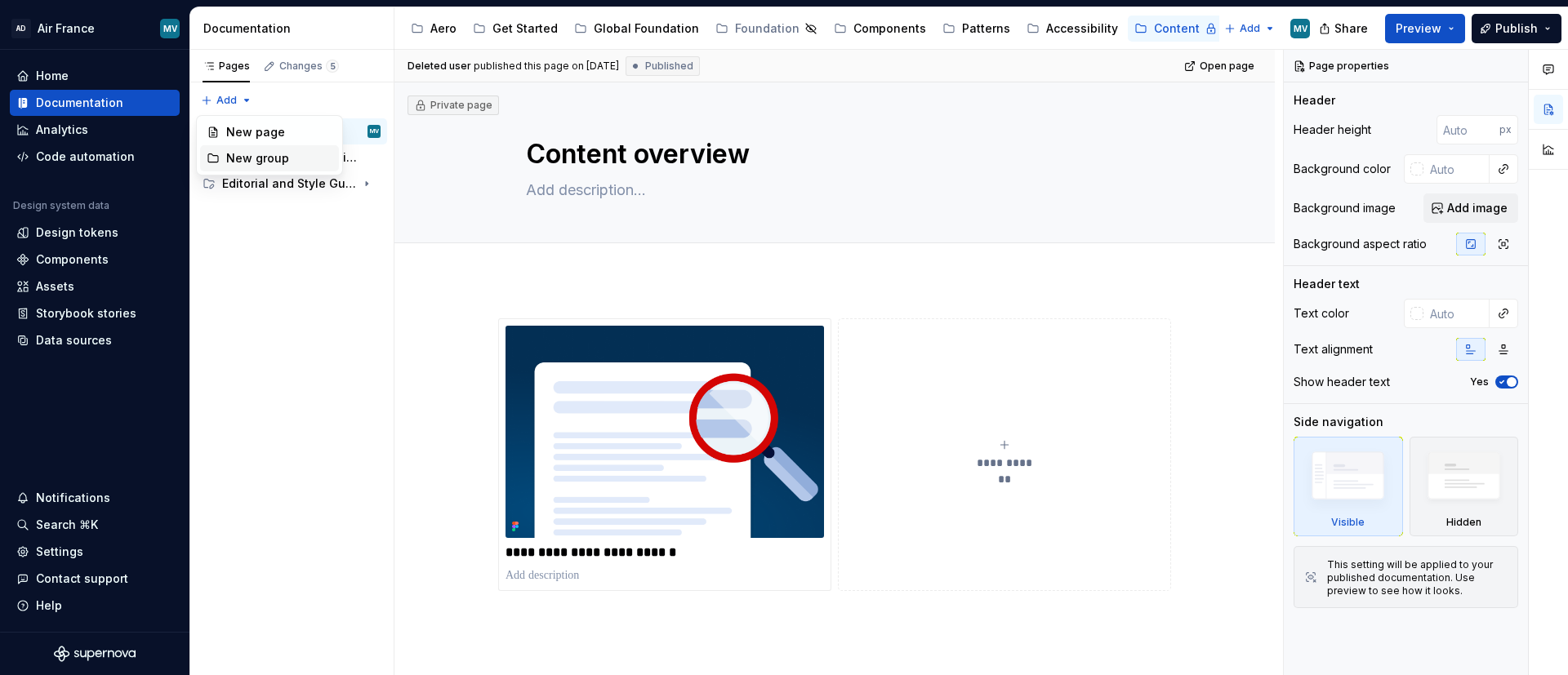
click at [205, 151] on div "New group" at bounding box center [269, 158] width 139 height 26
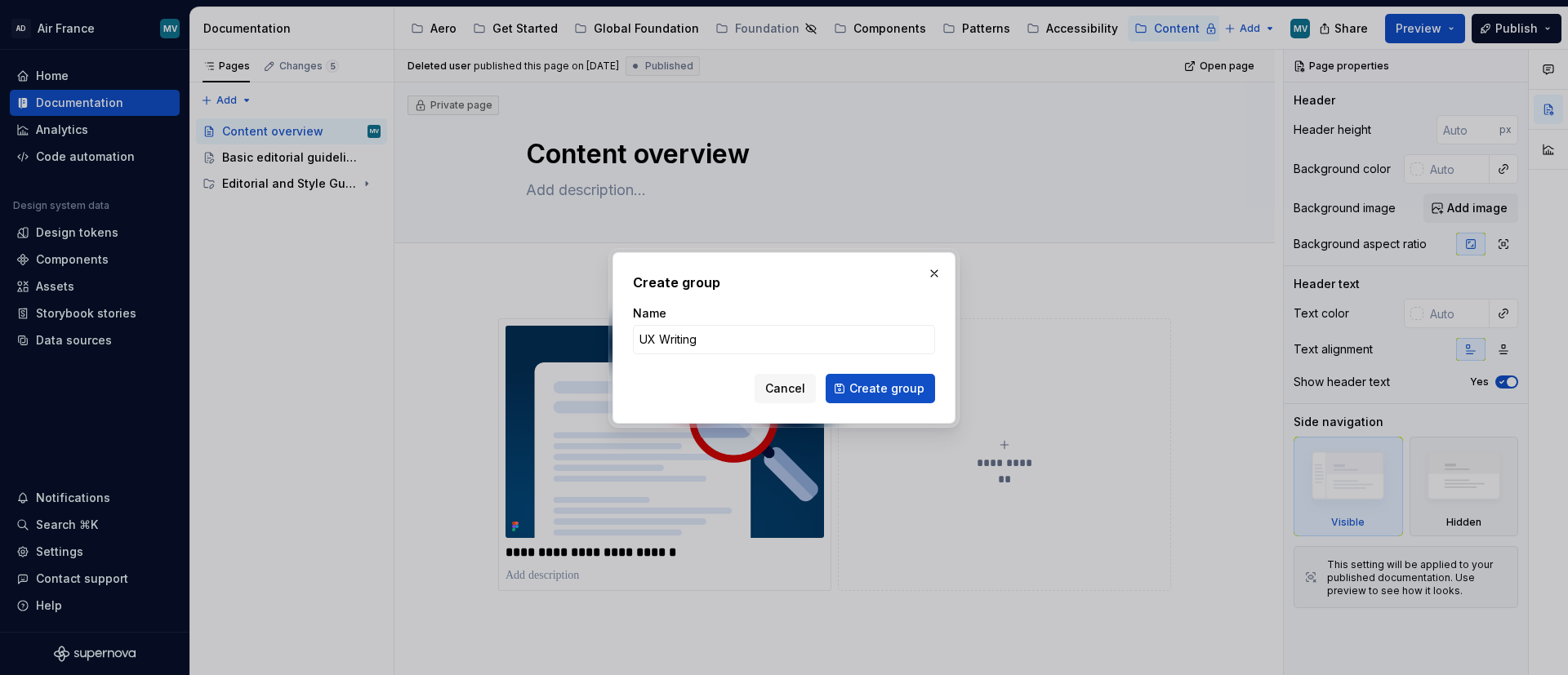
type input "UX Writing"
type textarea "*"
type input "Process"
type input "Writing"
type input "Product Content Guidelines"
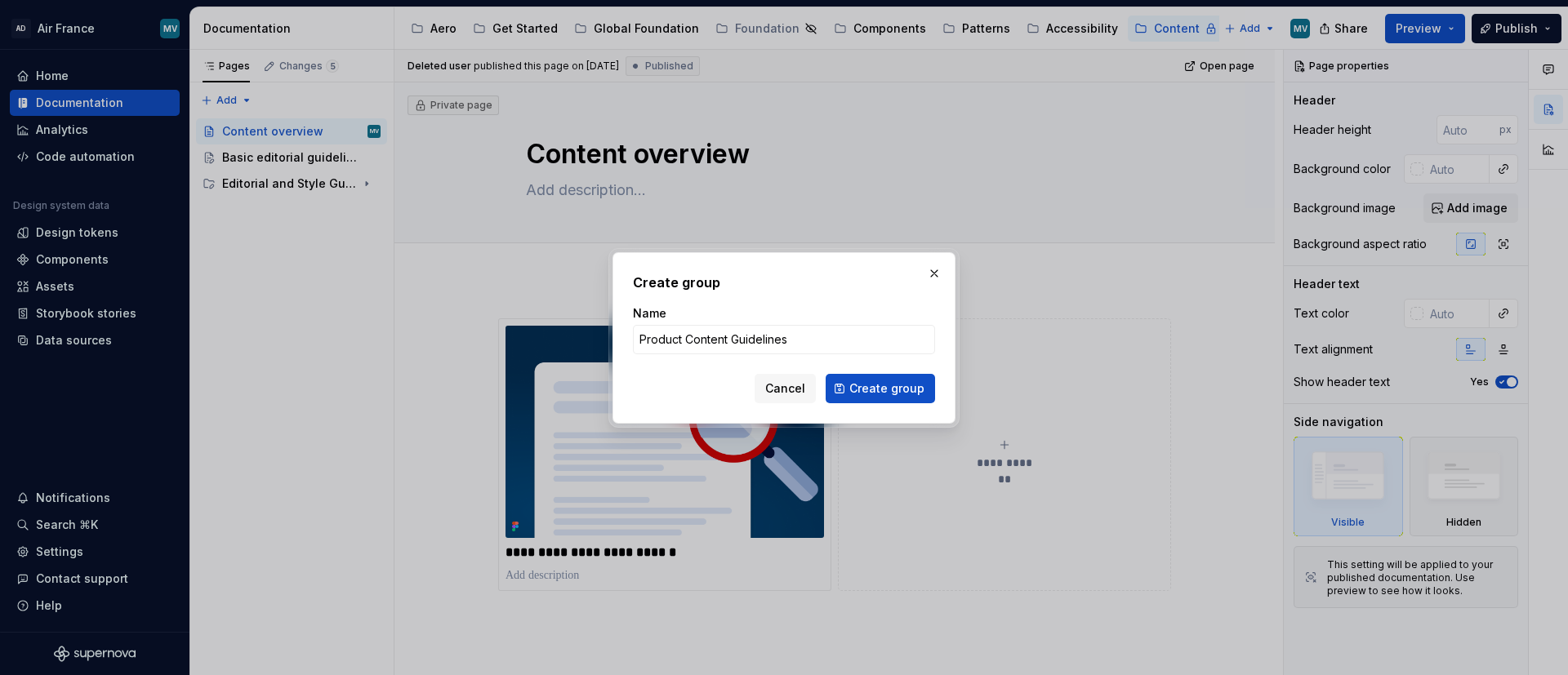
drag, startPoint x: 881, startPoint y: 385, endPoint x: 1235, endPoint y: 483, distance: 367.3
click at [881, 385] on span "Create group" at bounding box center [887, 389] width 75 height 16
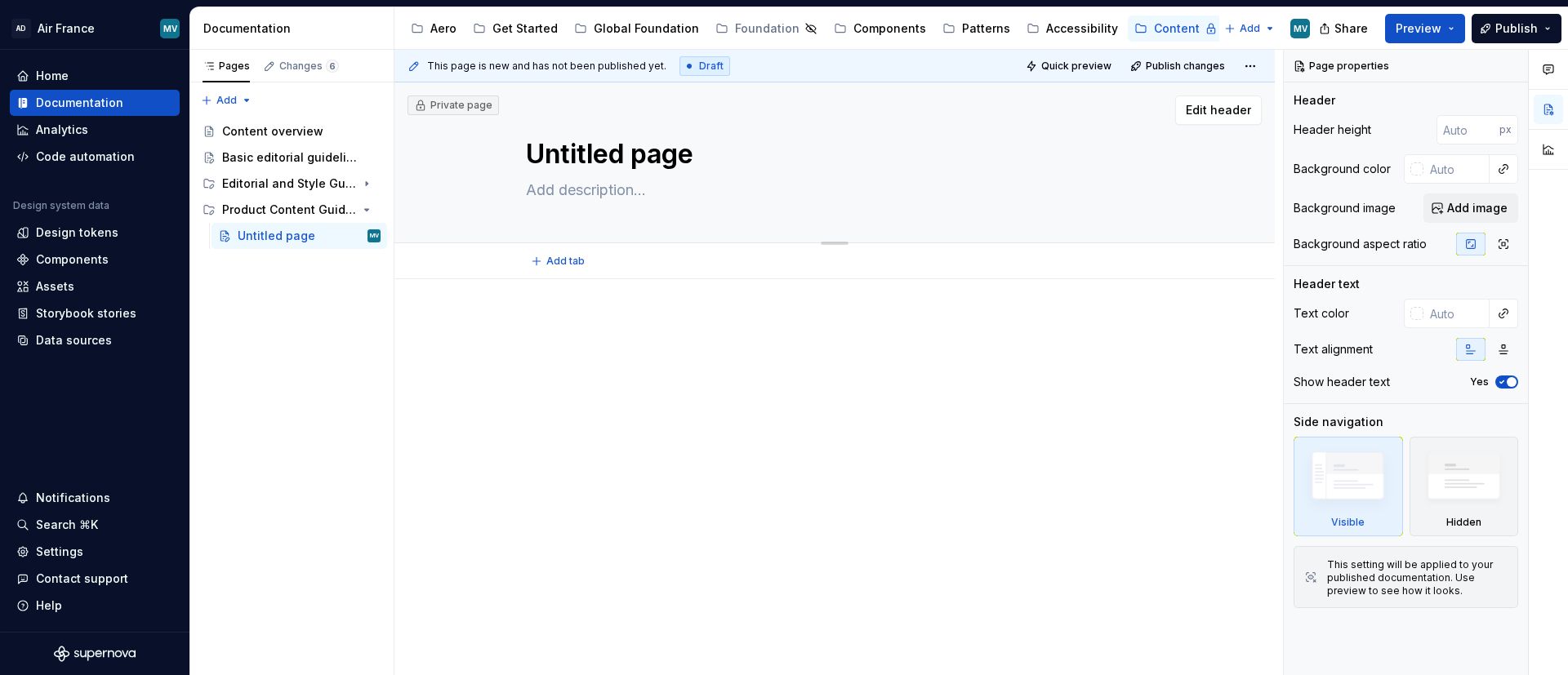
click at [631, 167] on textarea "Untitled page" at bounding box center [831, 154] width 617 height 39
type textarea "*"
type textarea "U"
type textarea "*"
type textarea "UX"
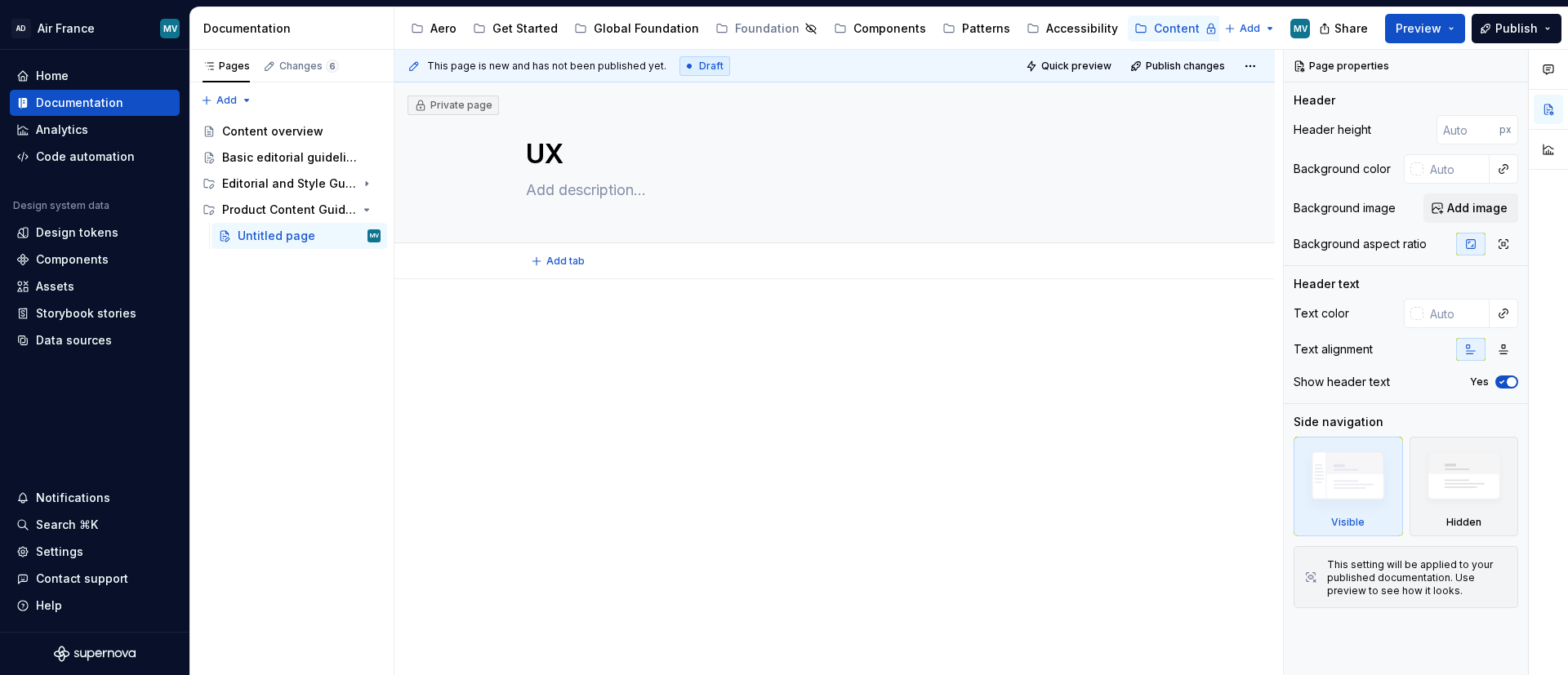
type textarea "*"
type textarea "UX"
type textarea "*"
type textarea "UX W"
type textarea "*"
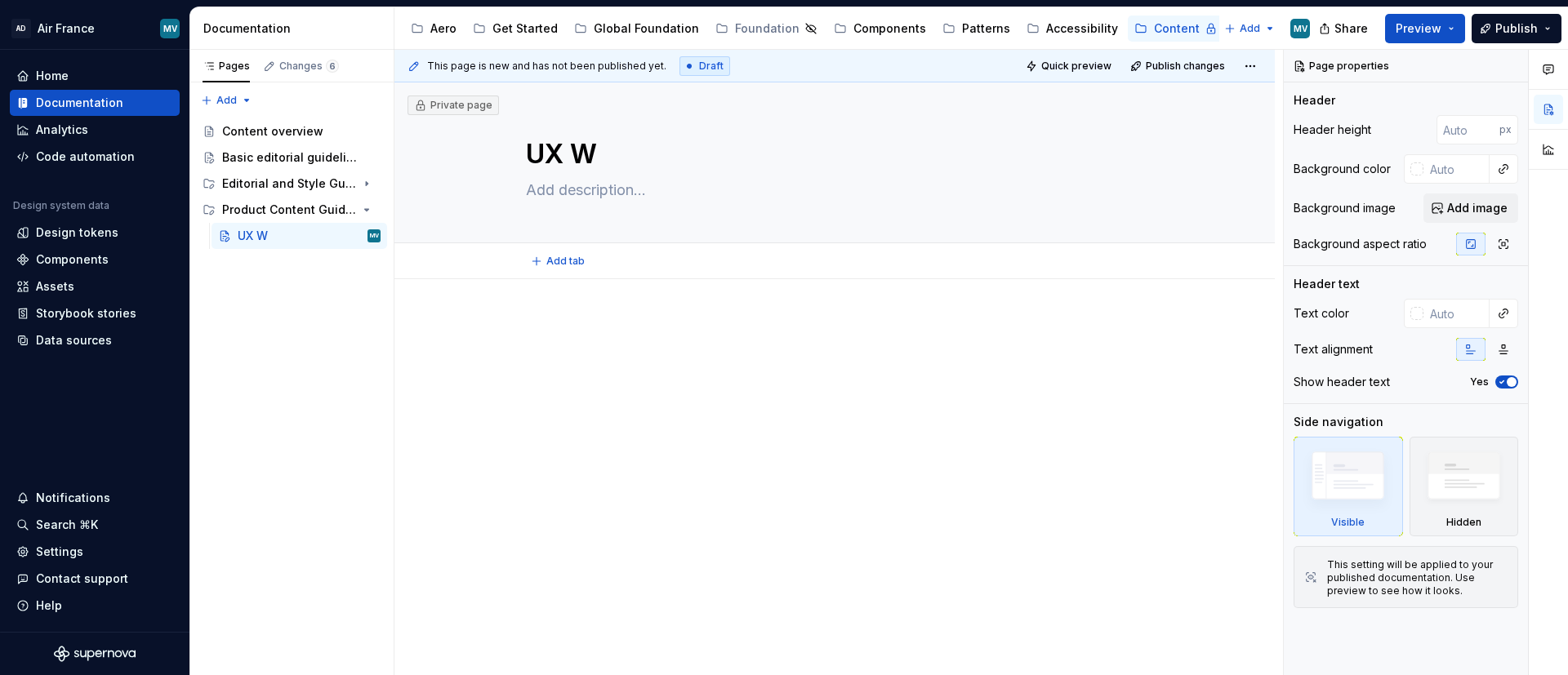
type textarea "UX Wr"
type textarea "*"
type textarea "UX Wri"
type textarea "*"
type textarea "UX Writi"
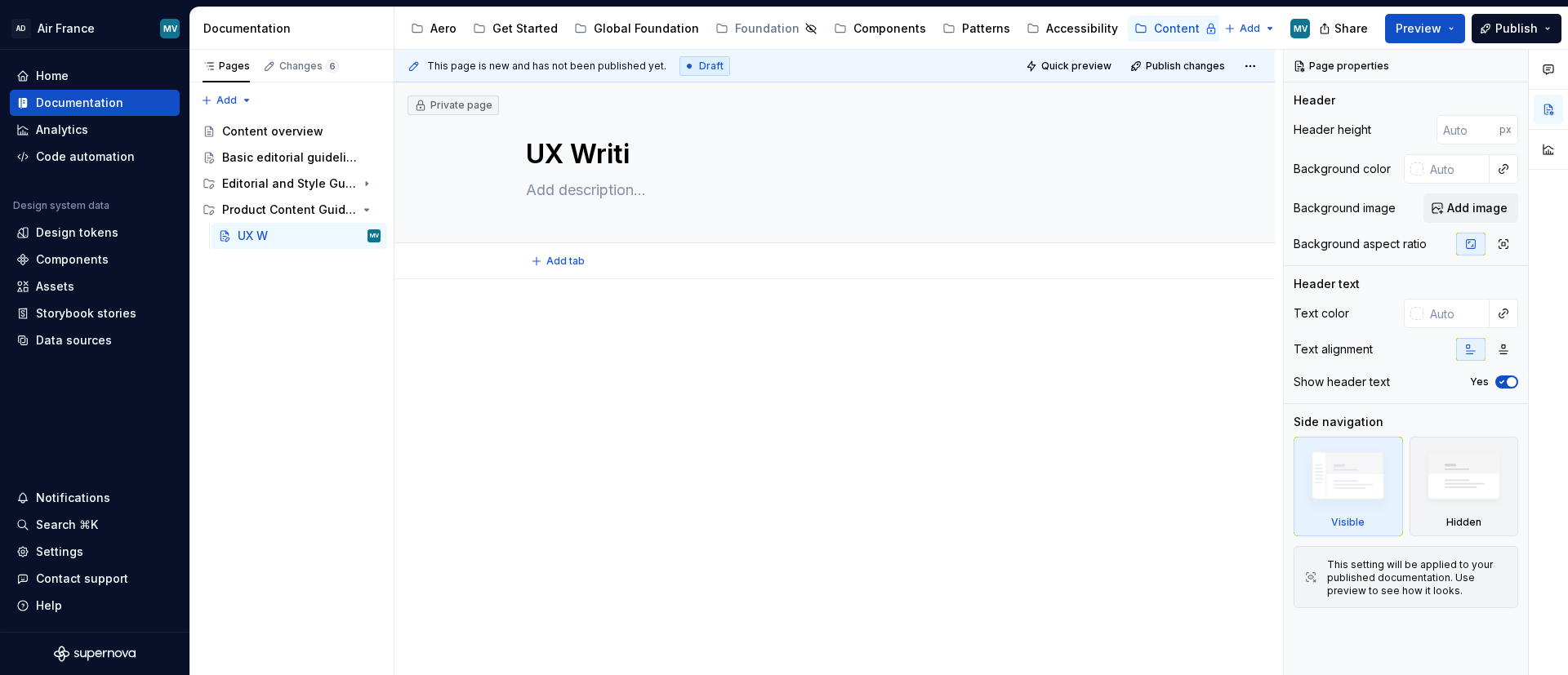
type textarea "*"
type textarea "UX Writin"
type textarea "*"
type textarea "UX Writing"
type textarea "*"
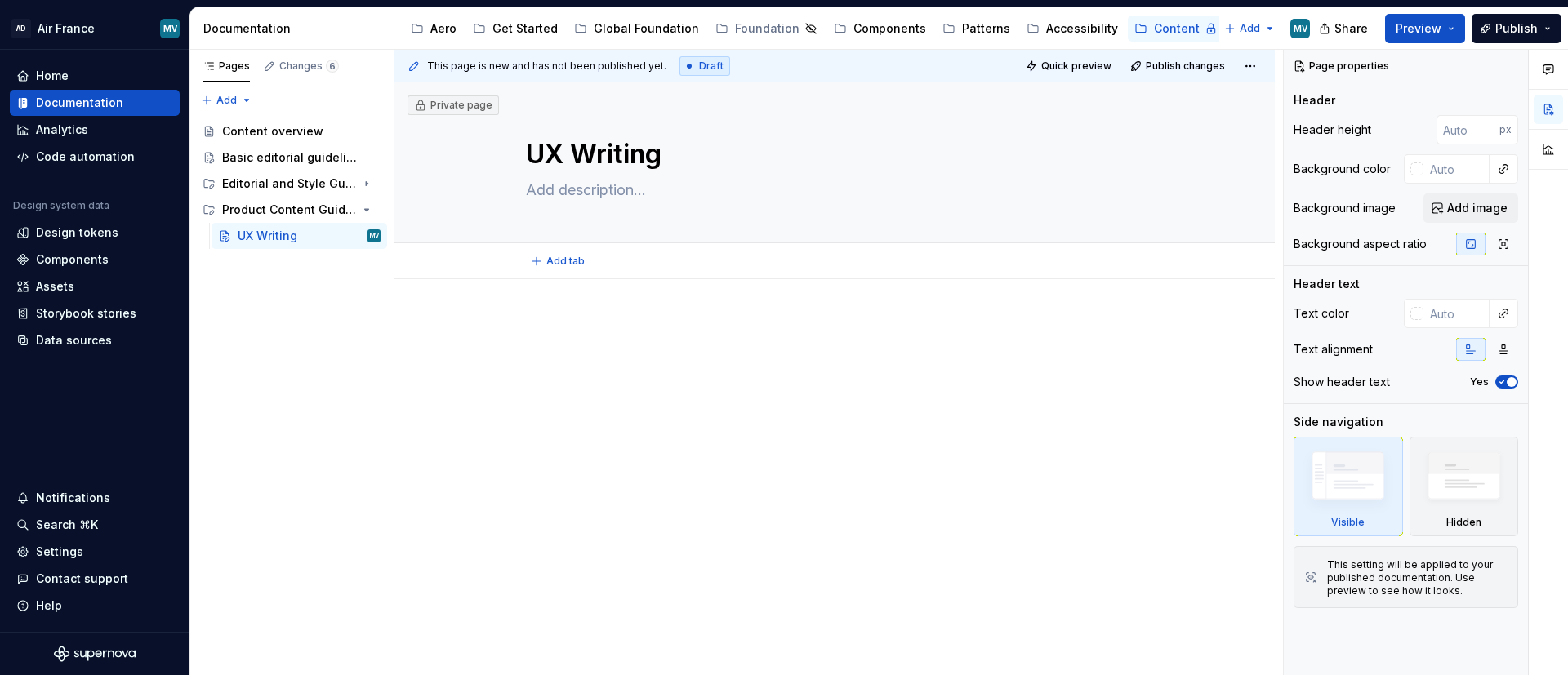
type textarea "UX Writing P"
type textarea "*"
type textarea "UX Writing Pri"
type textarea "*"
type textarea "UX Writing Princi"
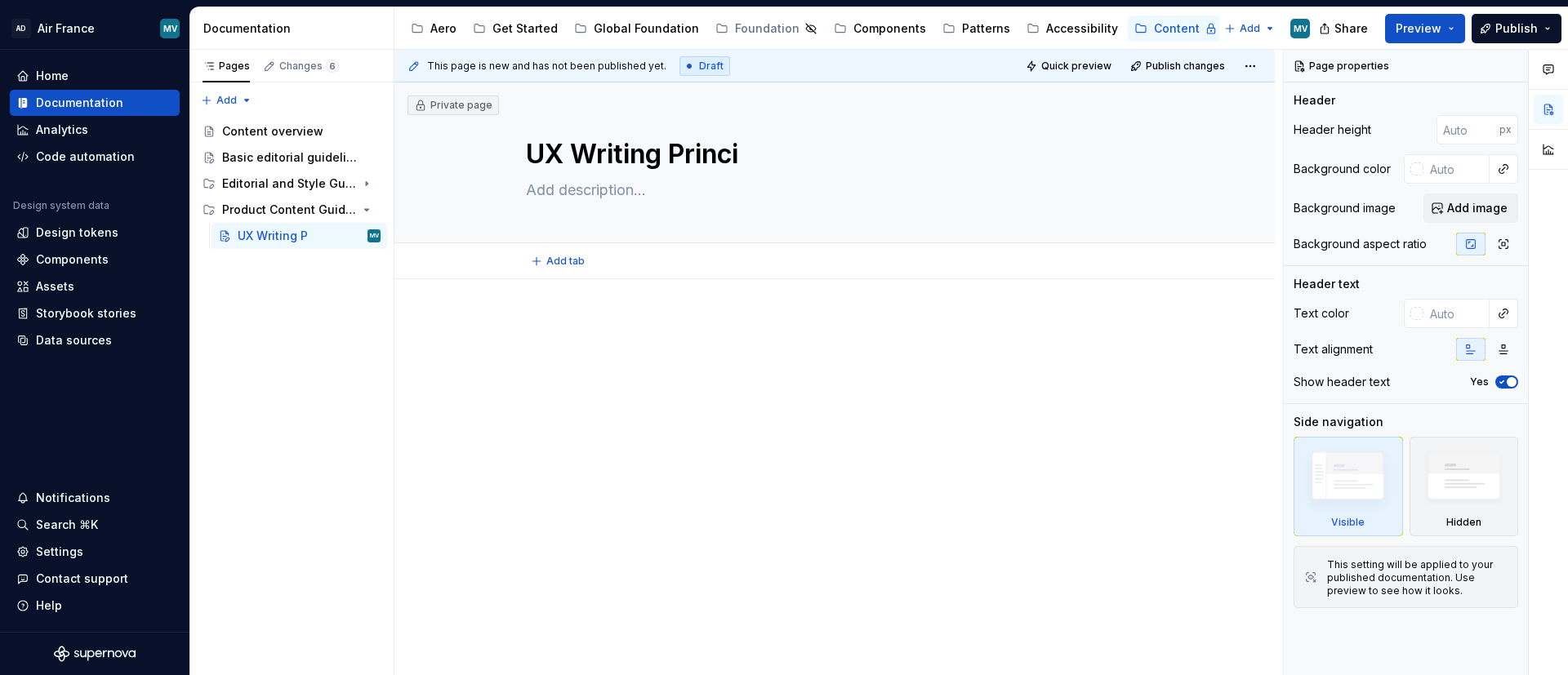
type textarea "*"
type textarea "UX Writing Princip"
type textarea "*"
type textarea "UX Writing Principl"
type textarea "*"
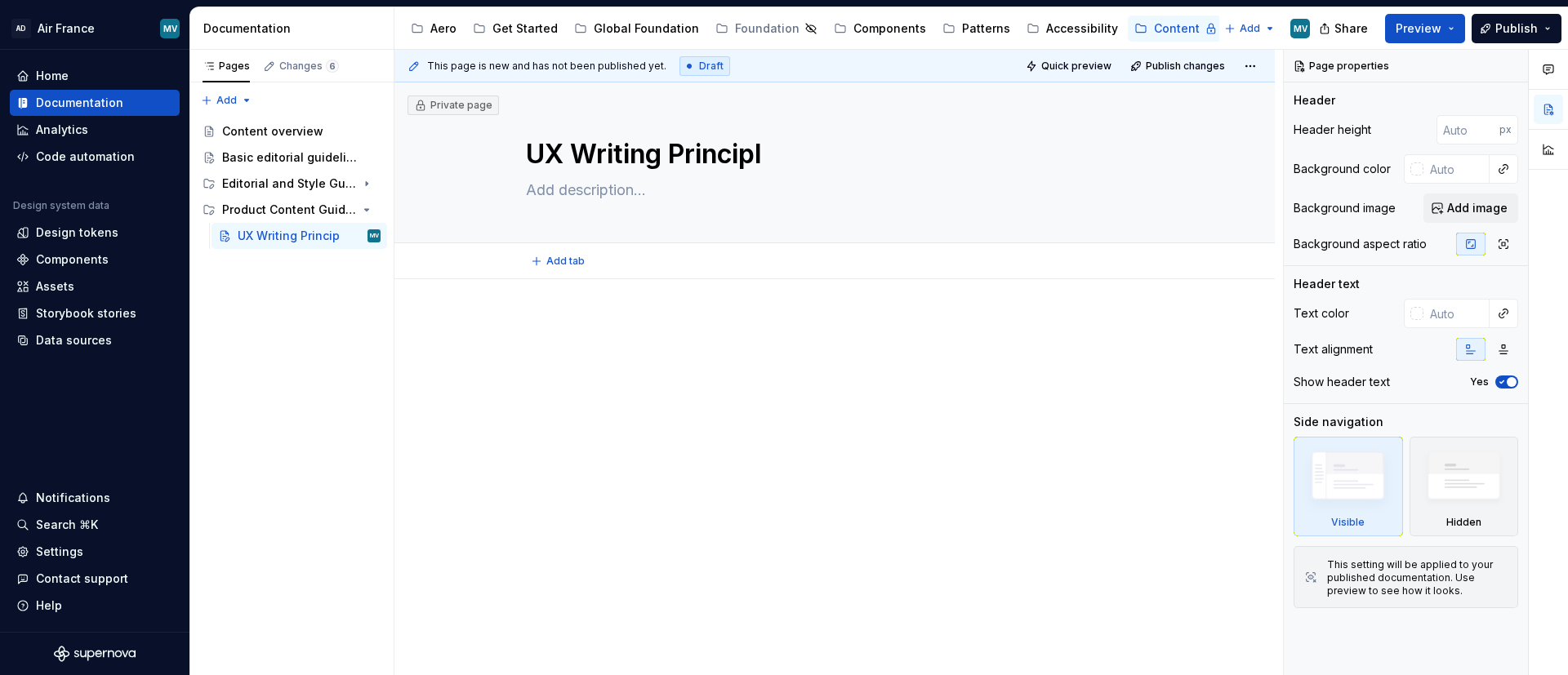
type textarea "UX Writing Principle"
type textarea "*"
type textarea "UX Writing Principles"
type textarea "*"
type textarea "UX Writing Principles"
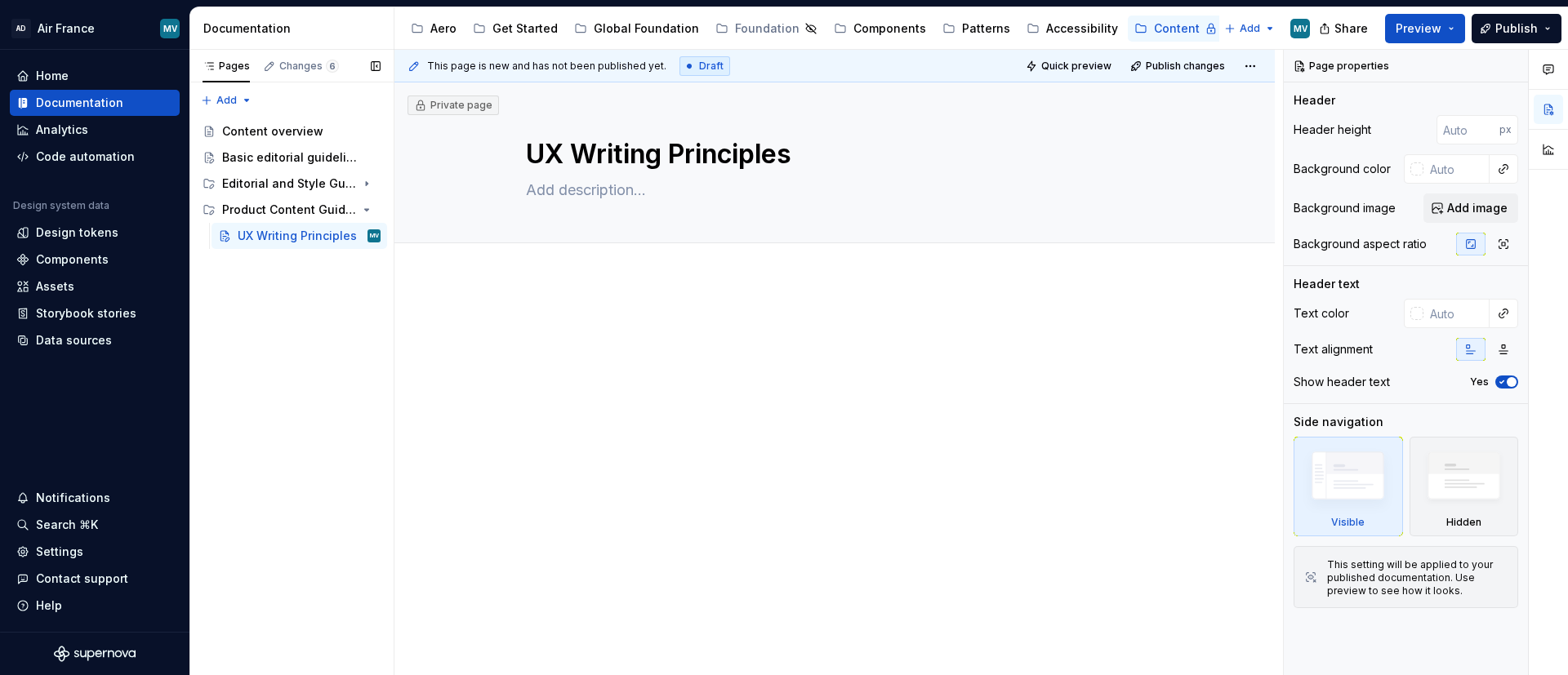
click at [0, 0] on button "Page tree" at bounding box center [0, 0] width 0 height 0
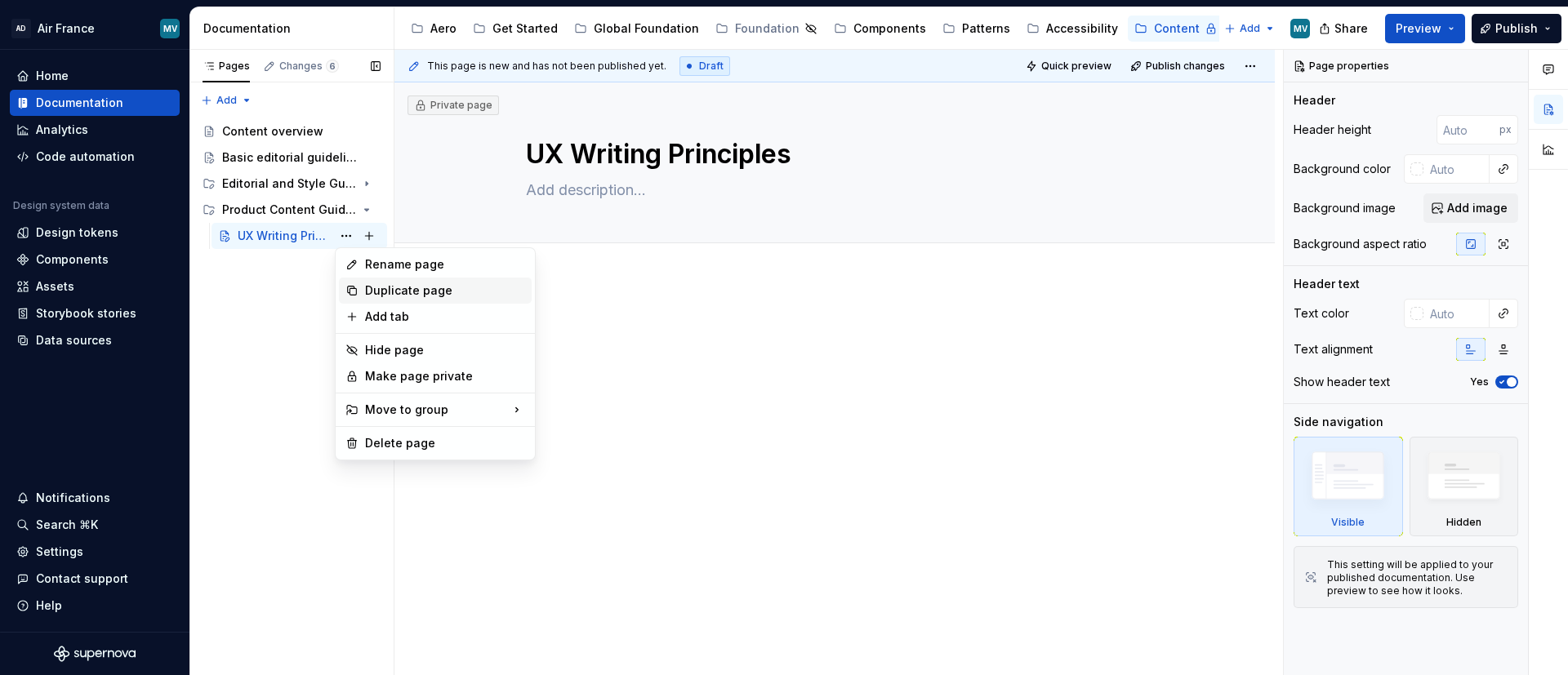
click at [378, 284] on div "Duplicate page" at bounding box center [445, 291] width 160 height 16
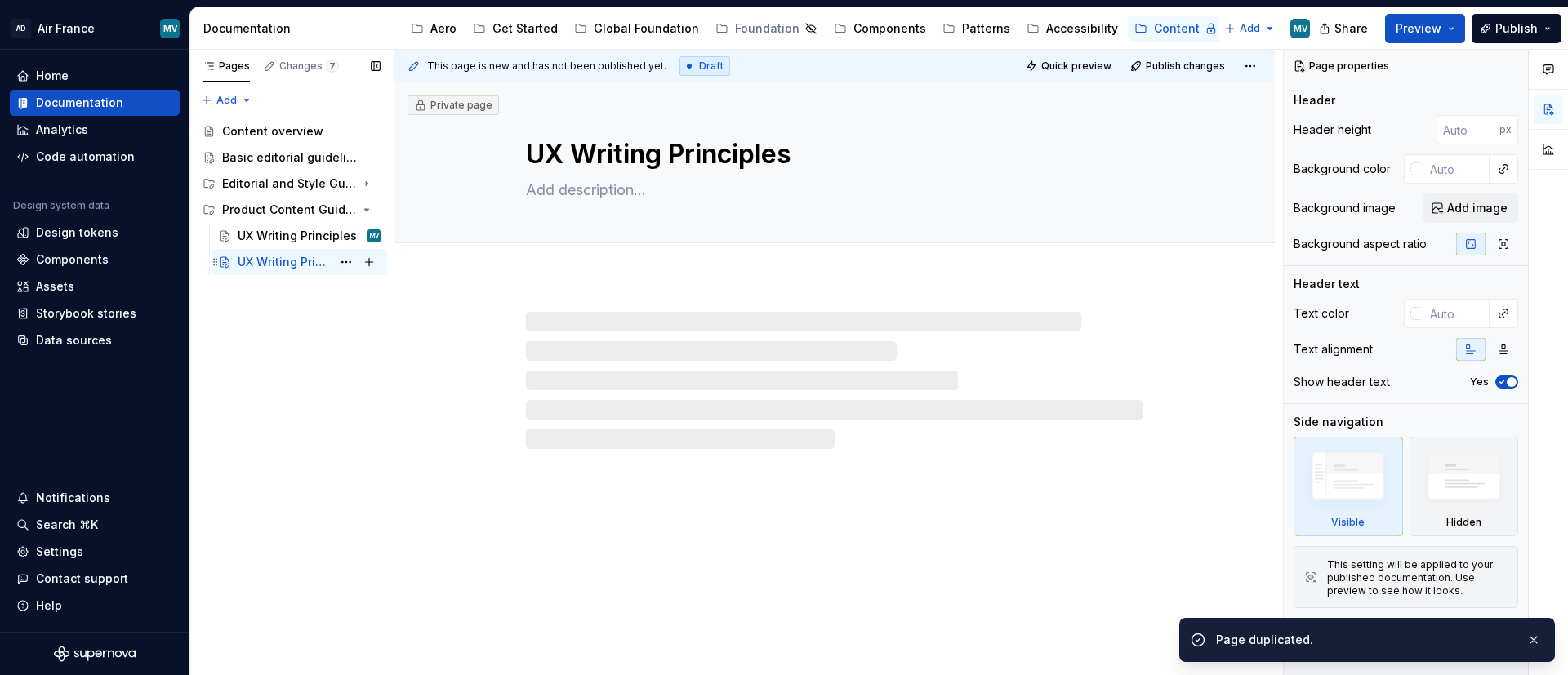
click at [262, 261] on div "UX Writing Principles" at bounding box center [285, 262] width 94 height 16
click at [664, 136] on textarea "UX Writing Principles" at bounding box center [831, 154] width 617 height 39
type textarea "*"
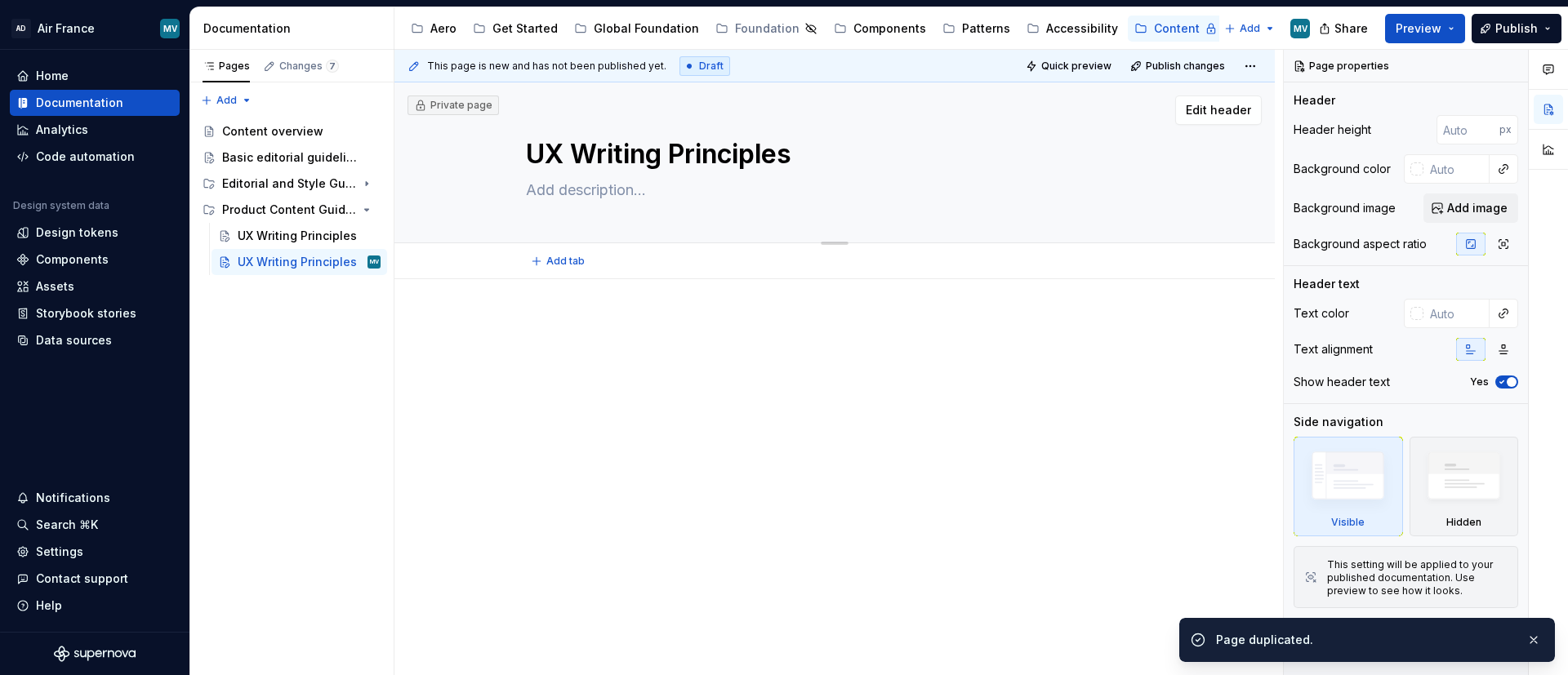
type textarea "M"
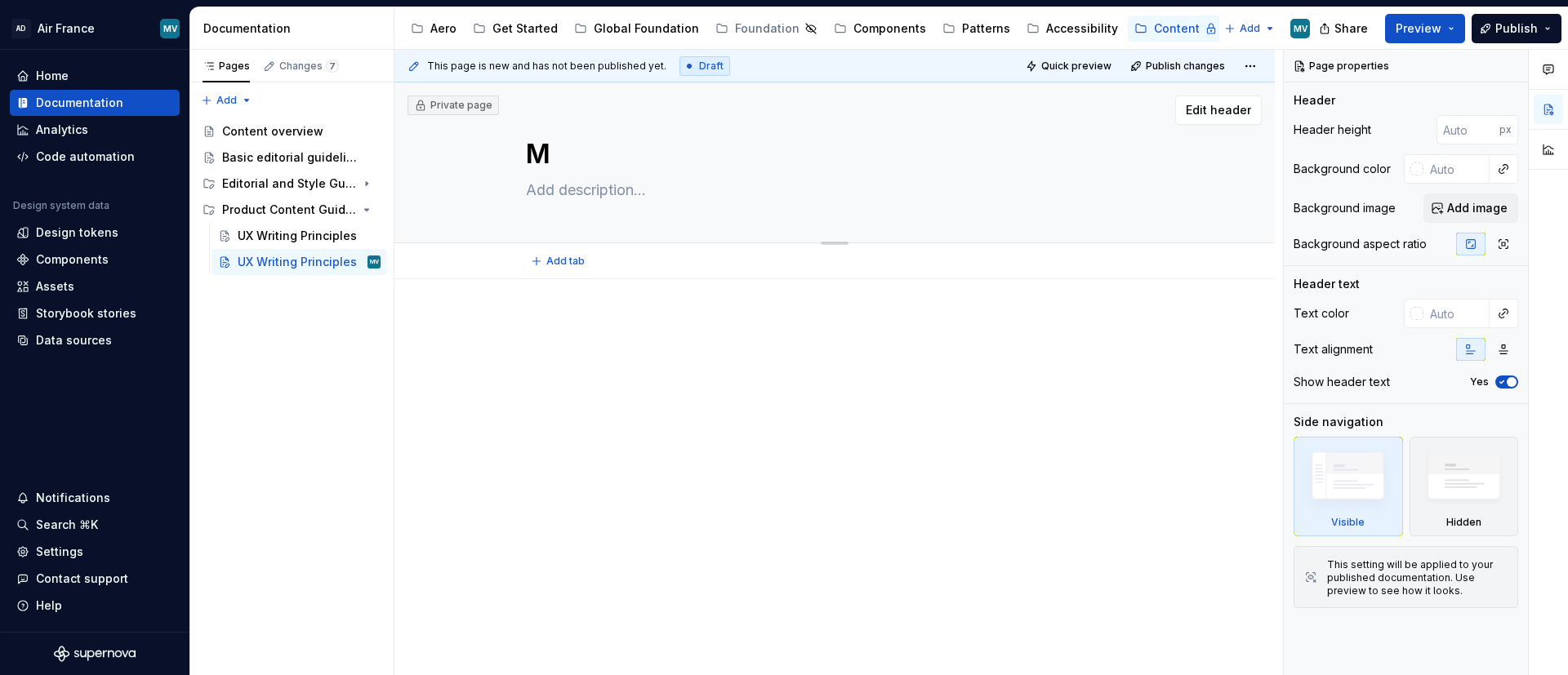
type textarea "*"
type textarea "Mic"
type textarea "*"
type textarea "Micr"
type textarea "*"
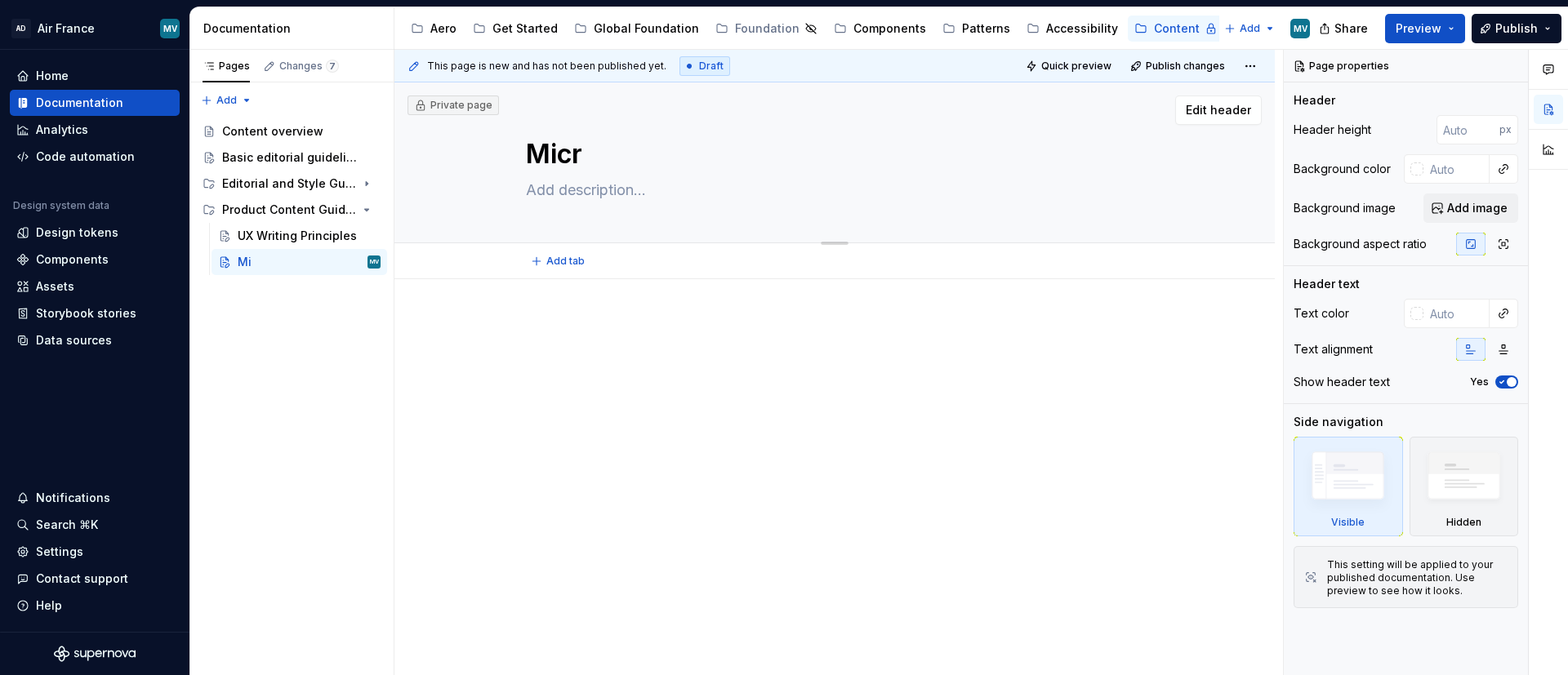
type textarea "Micro"
type textarea "*"
type textarea "Microc"
type textarea "*"
type textarea "Microcop"
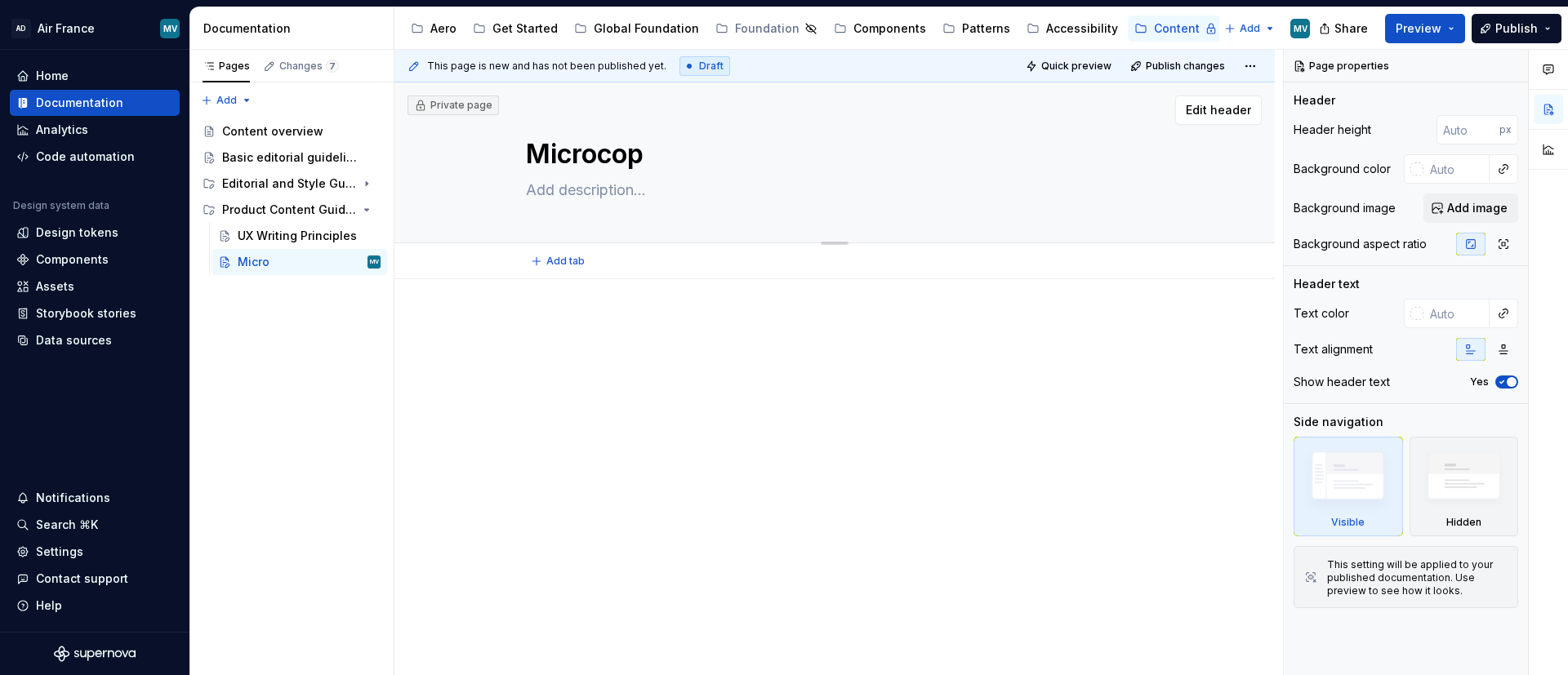
type textarea "*"
type textarea "Microcoph"
type textarea "*"
type textarea "Microcop"
type textarea "*"
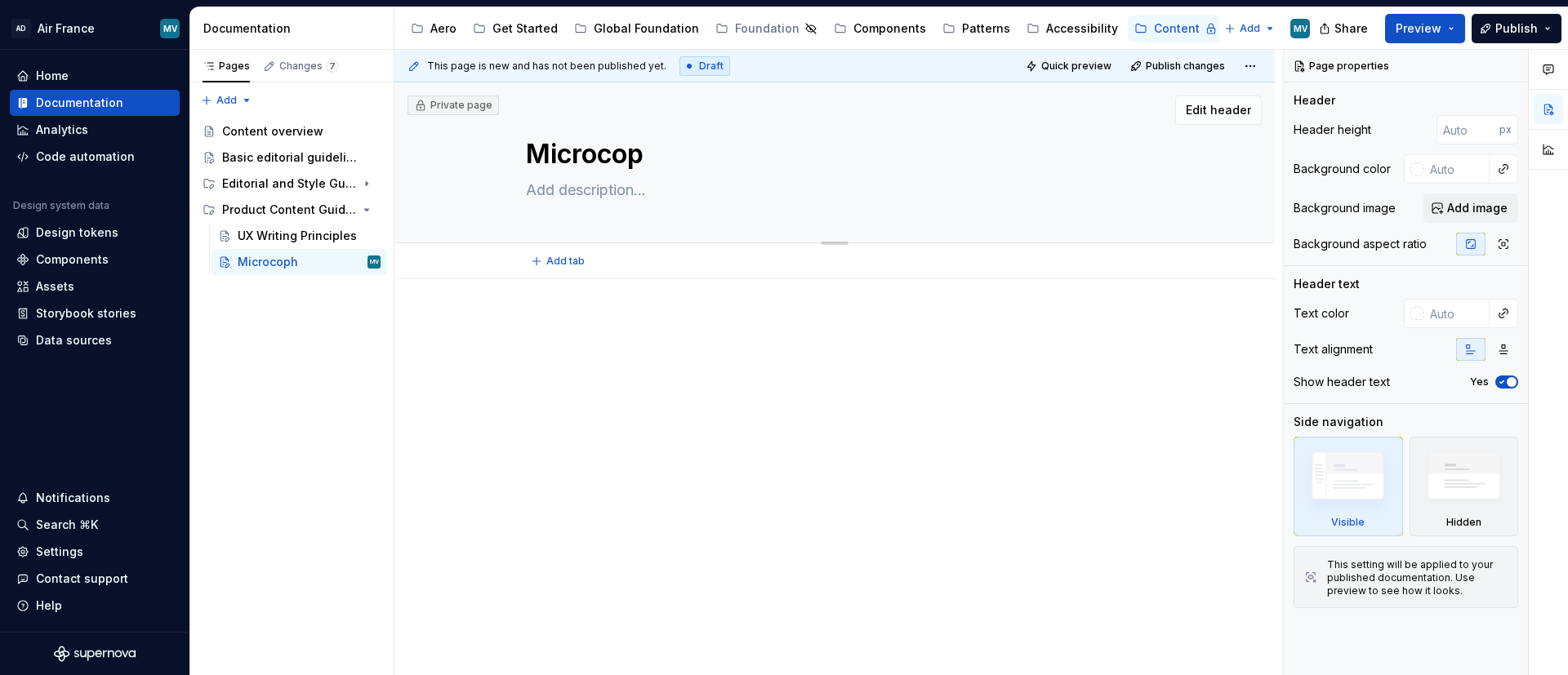
type textarea "Microcopy"
type textarea "*"
type textarea "Microcopy"
type textarea "*"
type textarea "Microcopy Gu"
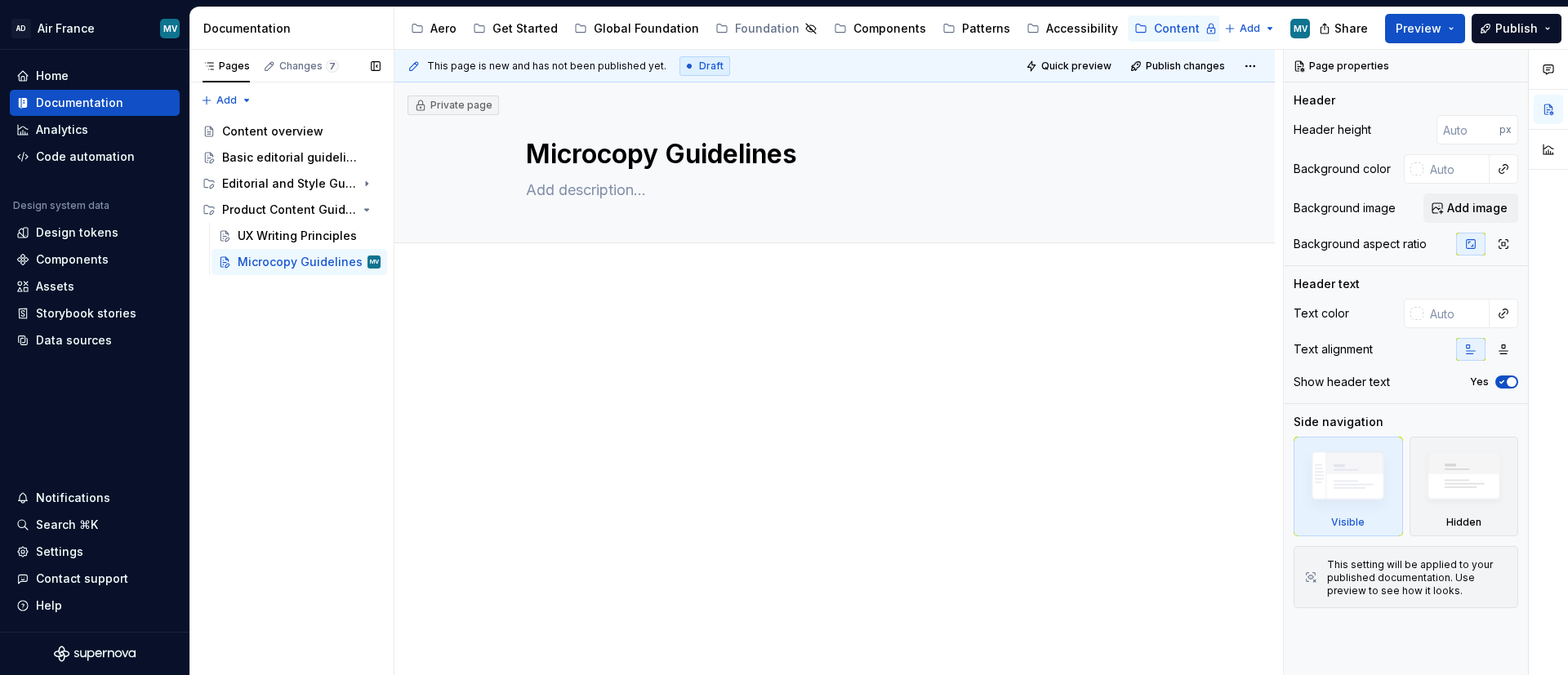
click at [296, 423] on div "Pages Changes 7 Add Accessibility guide for tree Page tree. Navigate the tree w…" at bounding box center [292, 362] width 204 height 626
drag, startPoint x: 322, startPoint y: 210, endPoint x: 317, endPoint y: 240, distance: 30.4
click at [361, 210] on icon "Page tree" at bounding box center [367, 210] width 13 height 13
click at [259, 208] on div "Product Content Guidelines" at bounding box center [268, 210] width 93 height 16
click at [345, 182] on button "Page tree" at bounding box center [346, 183] width 23 height 23
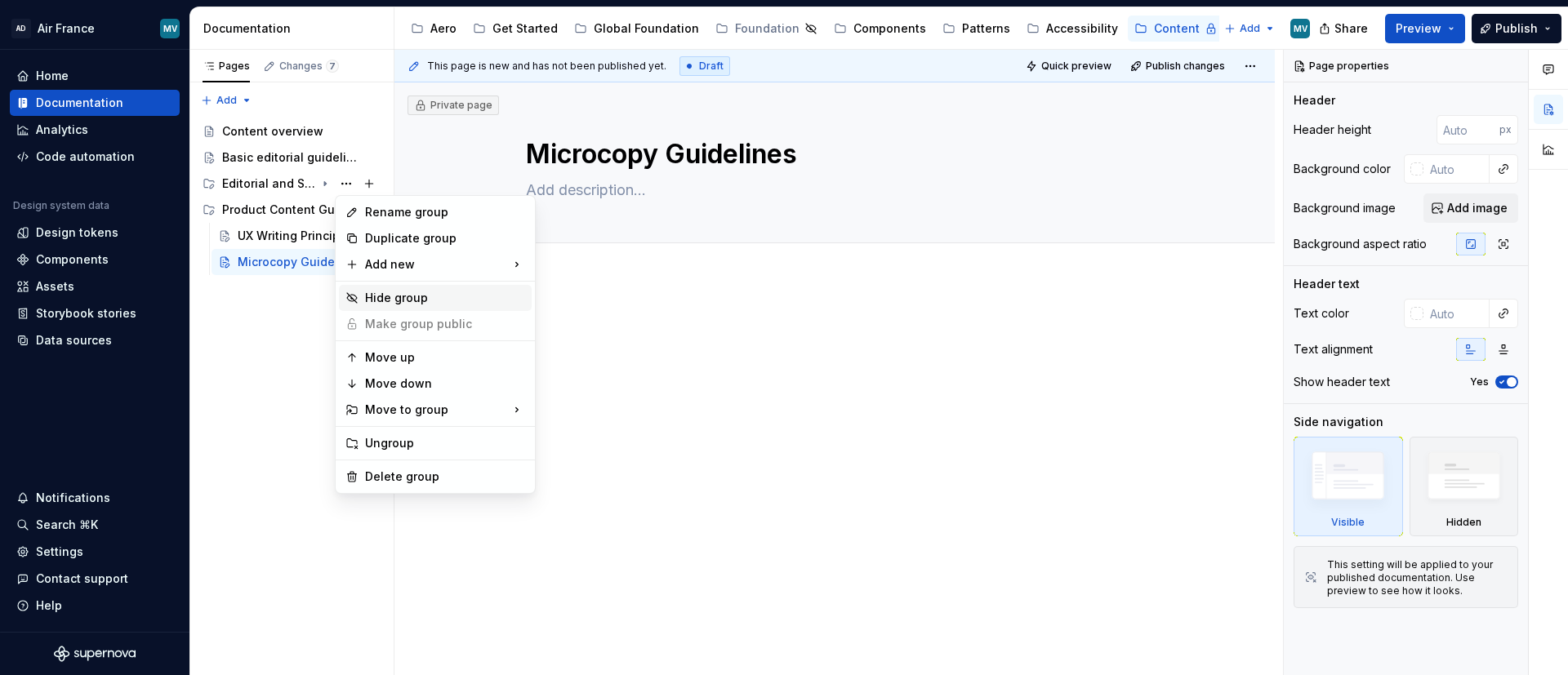
click at [380, 302] on div "Hide group" at bounding box center [445, 298] width 160 height 16
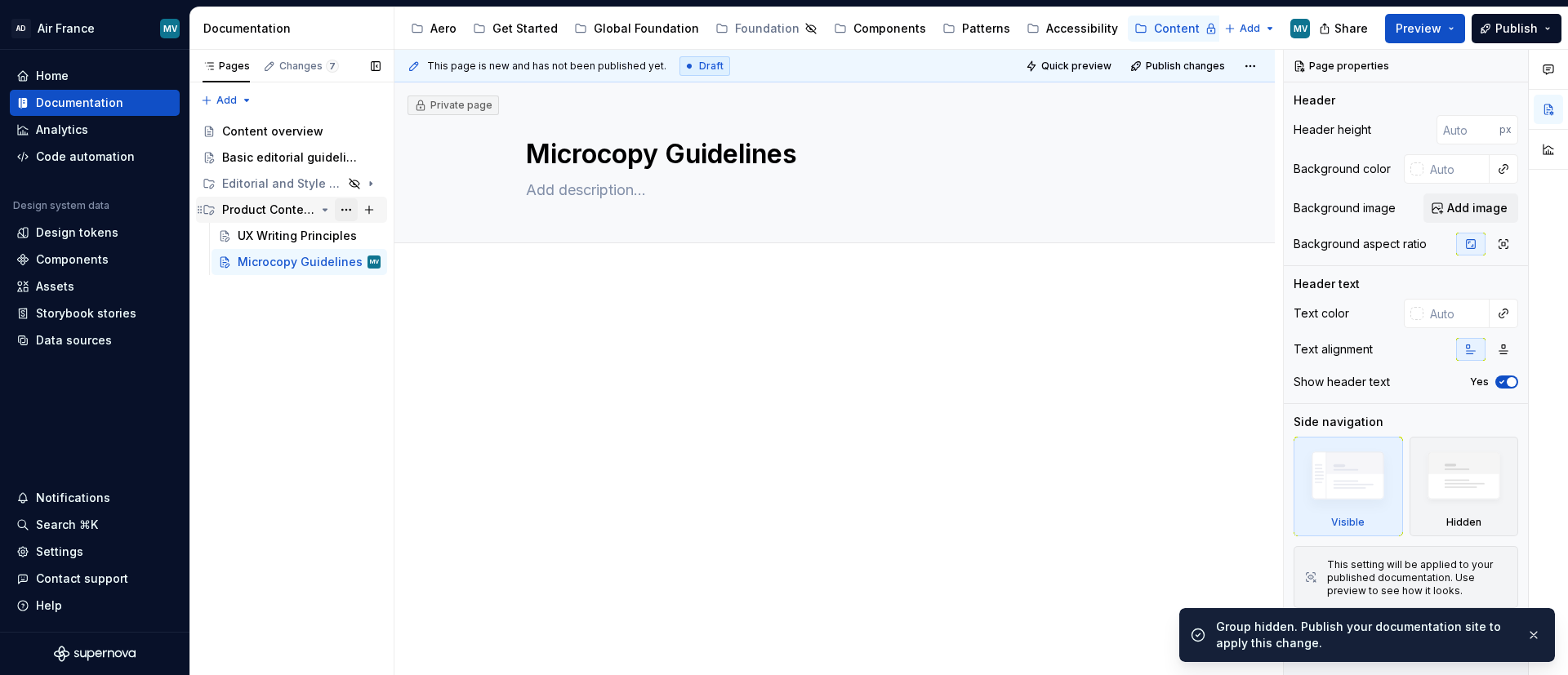
click at [352, 206] on button "Page tree" at bounding box center [346, 210] width 23 height 23
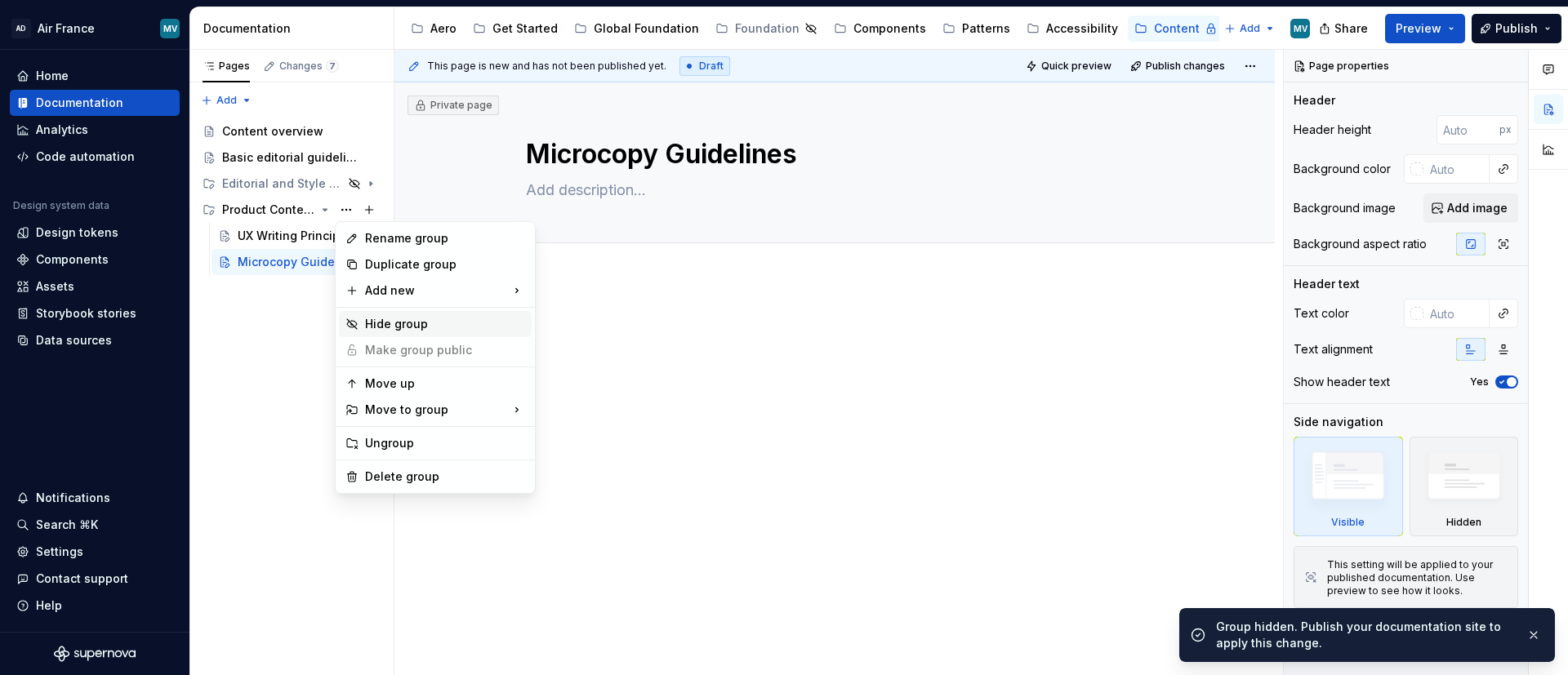
click at [392, 328] on div "Hide group" at bounding box center [445, 324] width 160 height 16
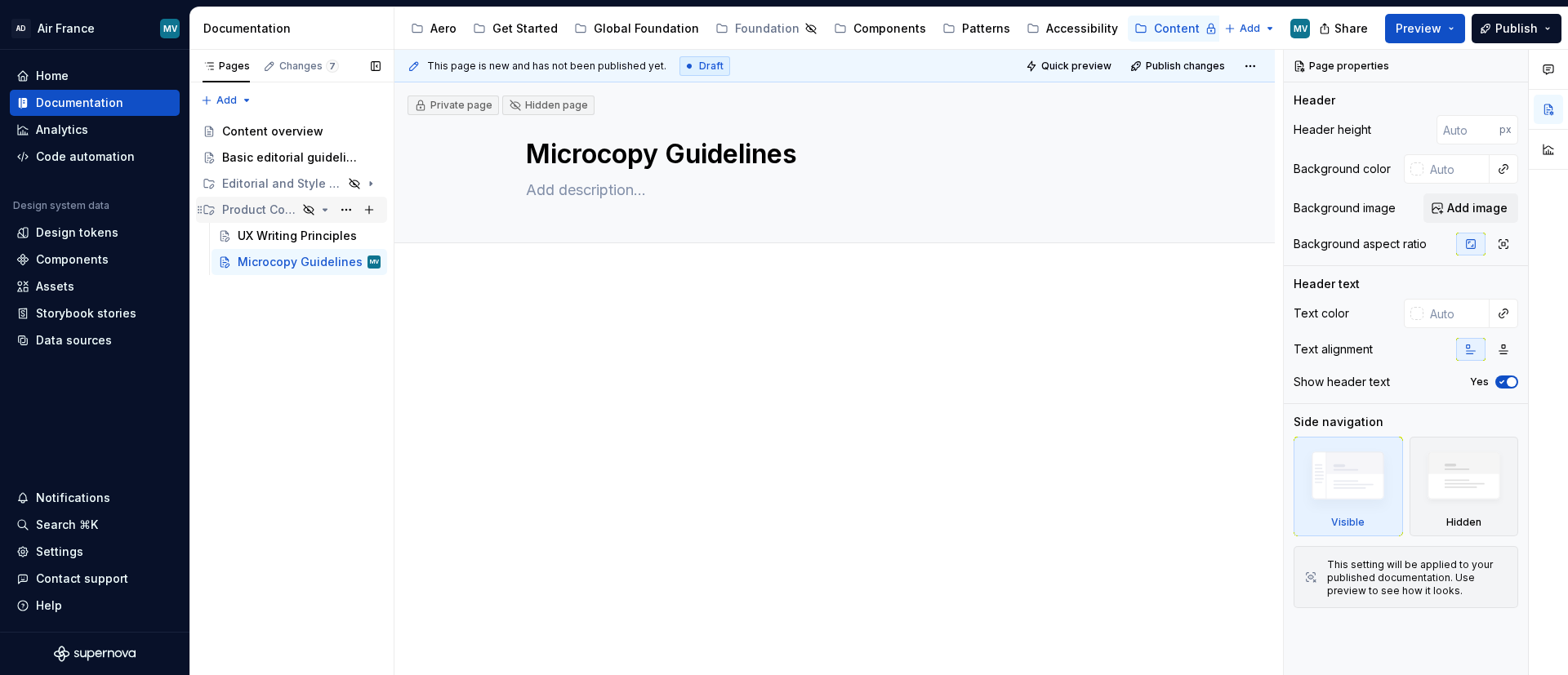
click at [323, 215] on icon "Page tree" at bounding box center [324, 210] width 13 height 13
click at [616, 304] on div at bounding box center [835, 441] width 880 height 323
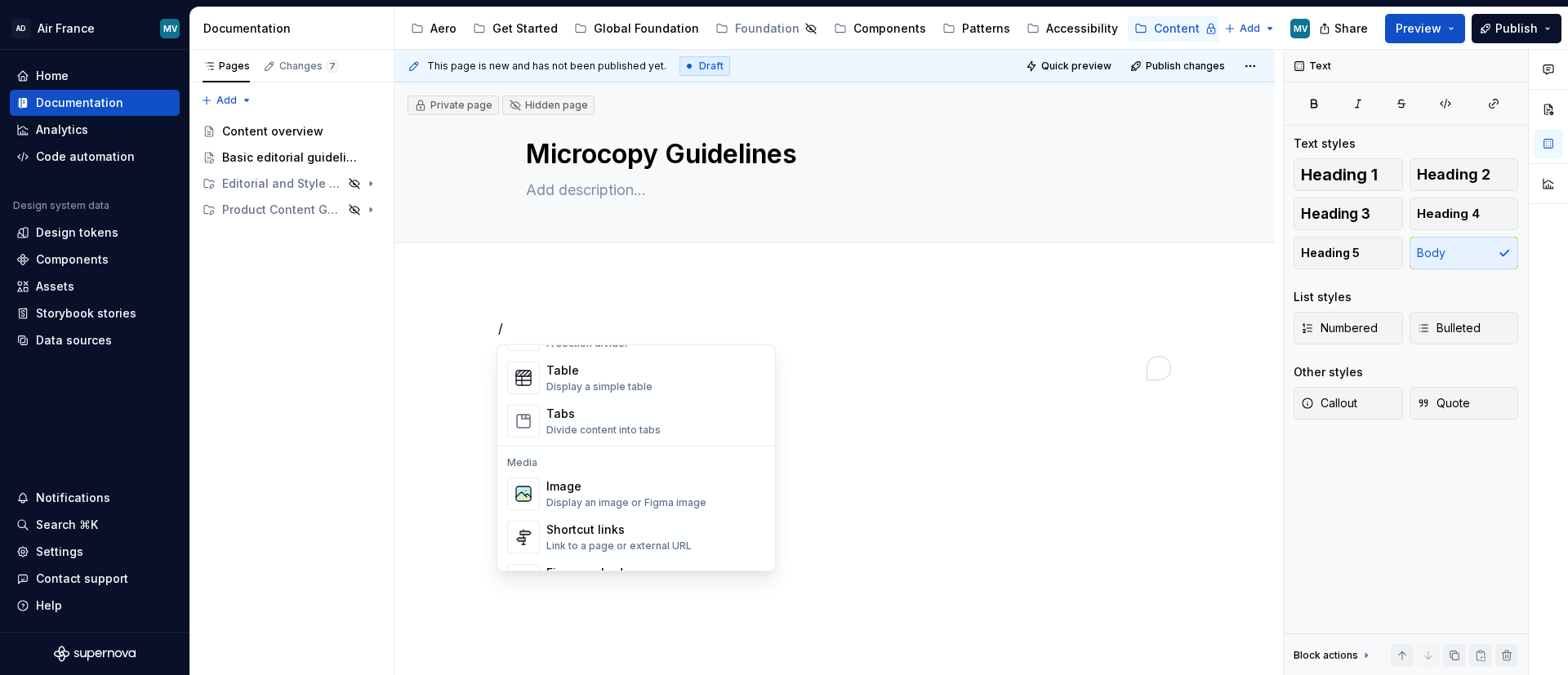
scroll to position [592, 0]
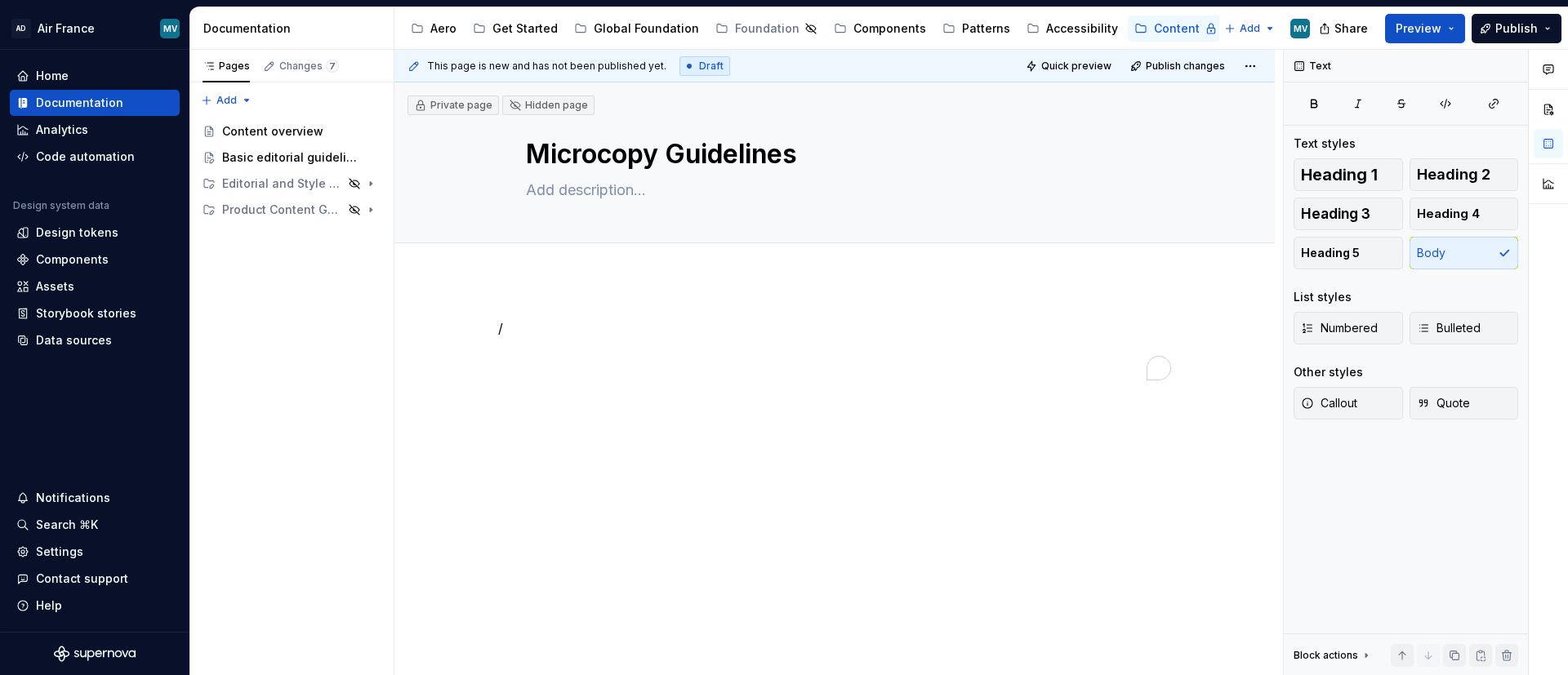
click at [590, 293] on div "/" at bounding box center [835, 441] width 880 height 323
